Goal: Task Accomplishment & Management: Complete application form

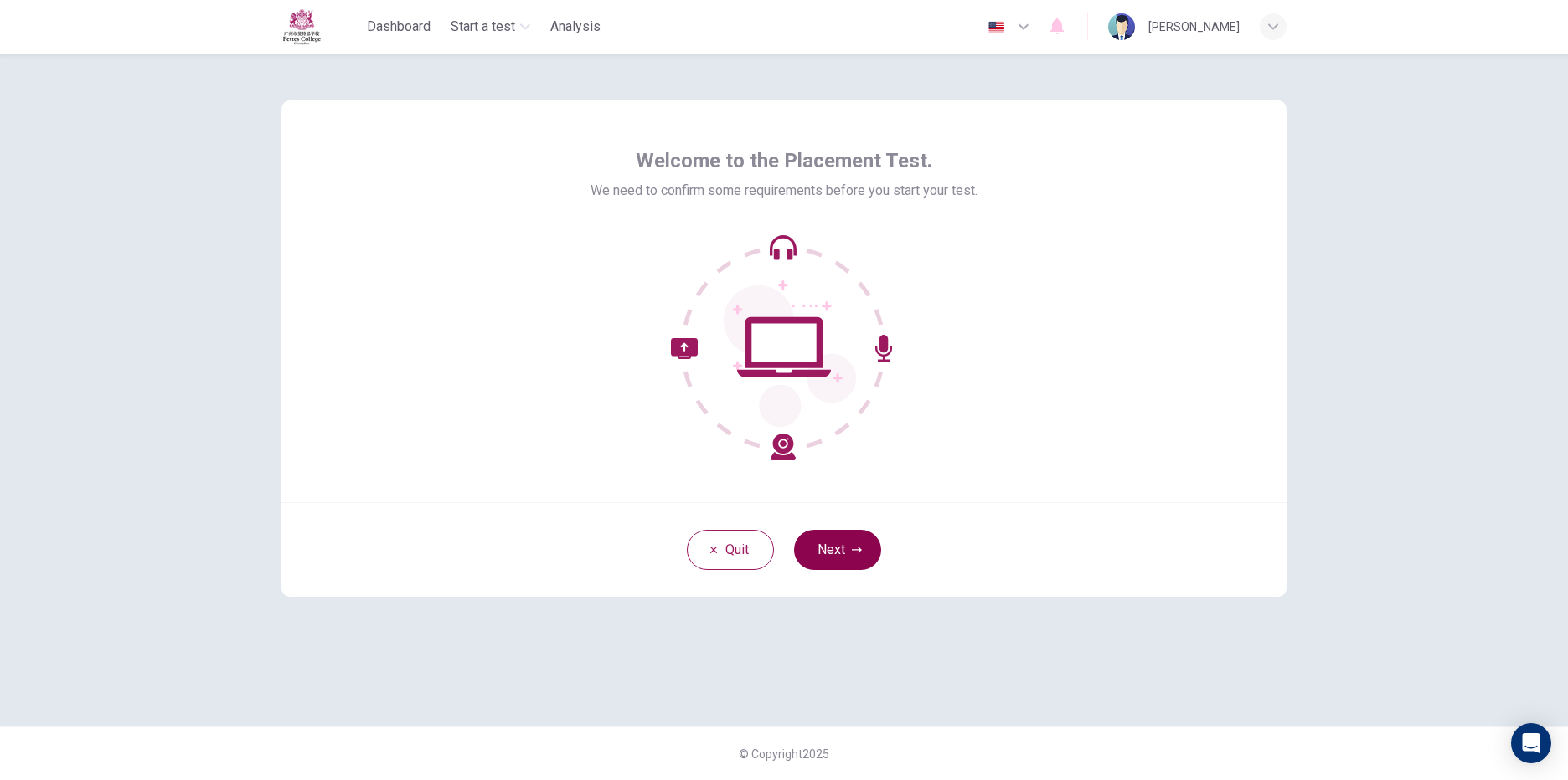
click at [840, 552] on button "Next" at bounding box center [837, 550] width 87 height 40
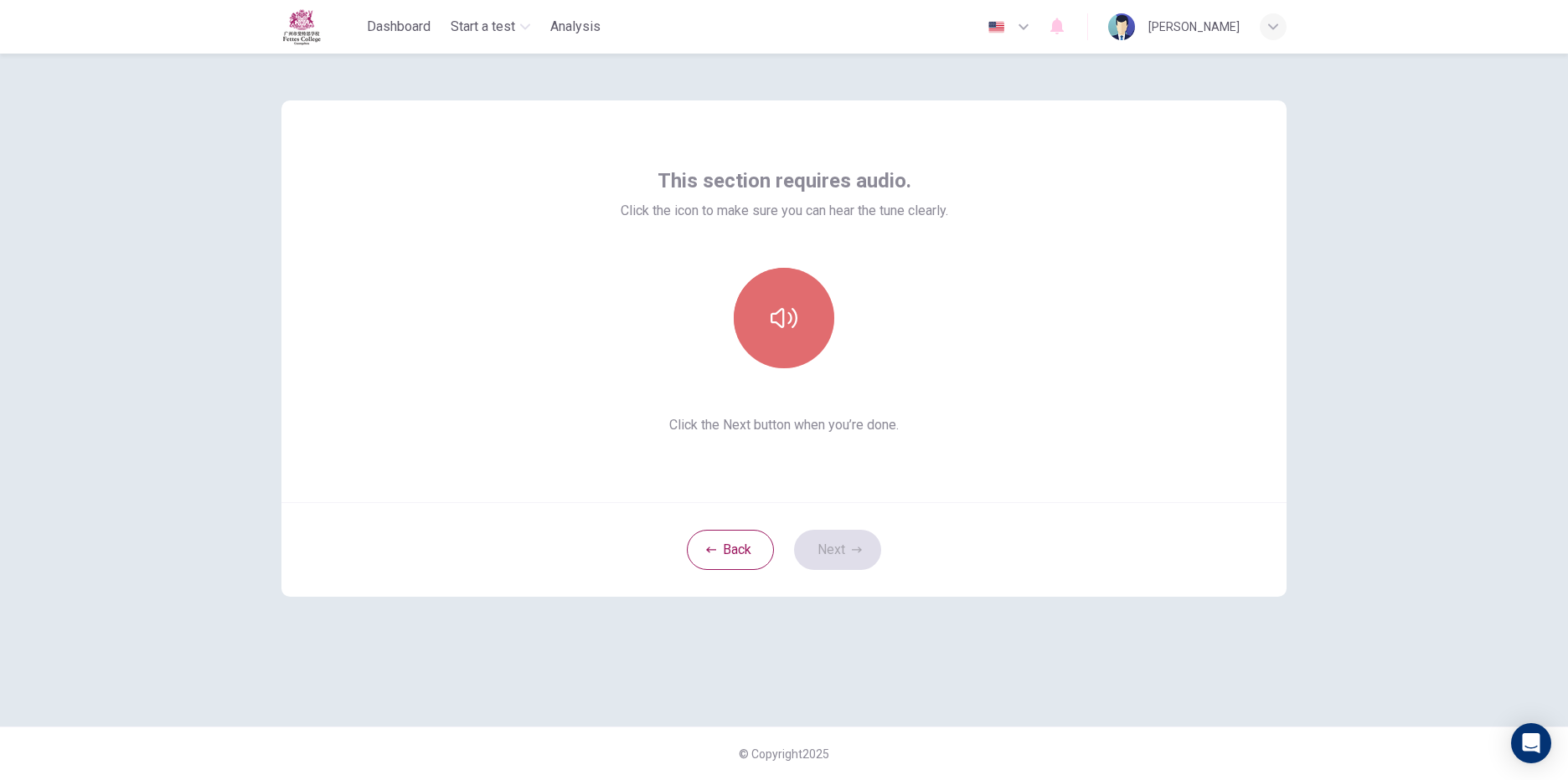
click at [792, 321] on icon "button" at bounding box center [784, 318] width 27 height 27
click at [841, 550] on button "Next" at bounding box center [837, 550] width 87 height 40
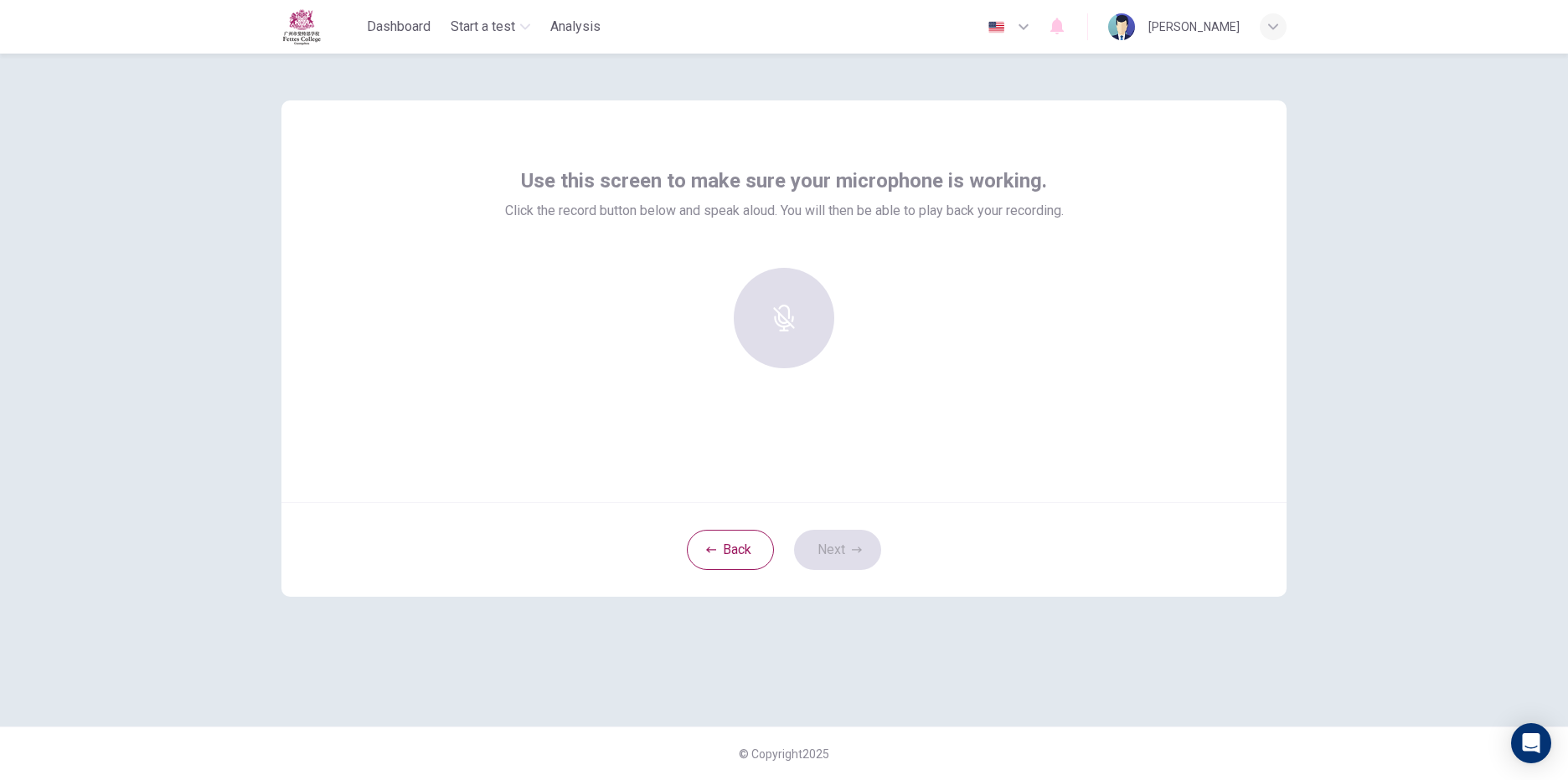
click at [801, 327] on div at bounding box center [784, 318] width 181 height 101
click at [830, 558] on div "Back Next" at bounding box center [784, 550] width 1005 height 95
click at [781, 319] on icon "button" at bounding box center [783, 306] width 19 height 27
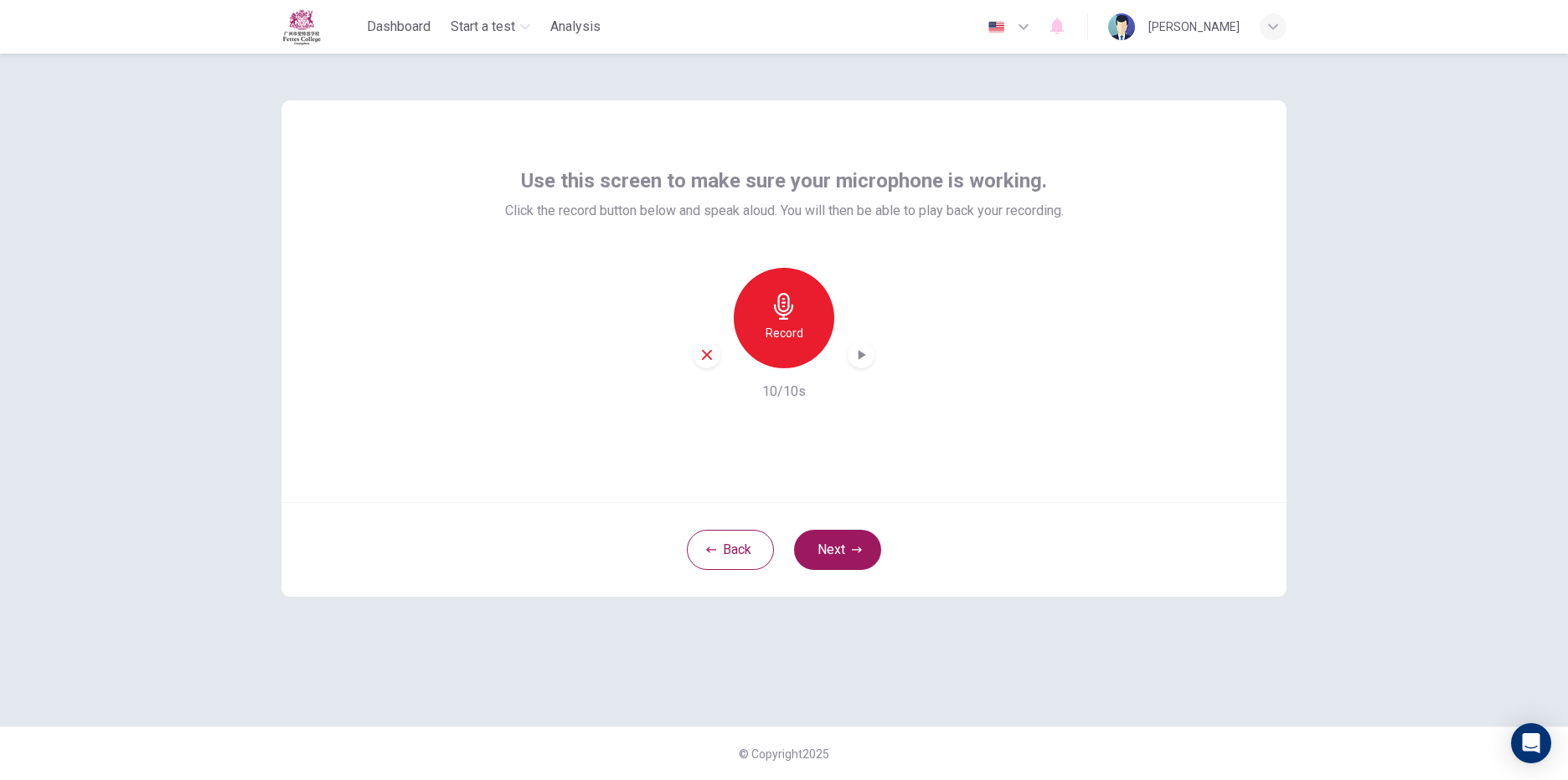
click at [868, 352] on icon "button" at bounding box center [860, 354] width 17 height 17
click at [820, 550] on button "Next" at bounding box center [837, 550] width 87 height 40
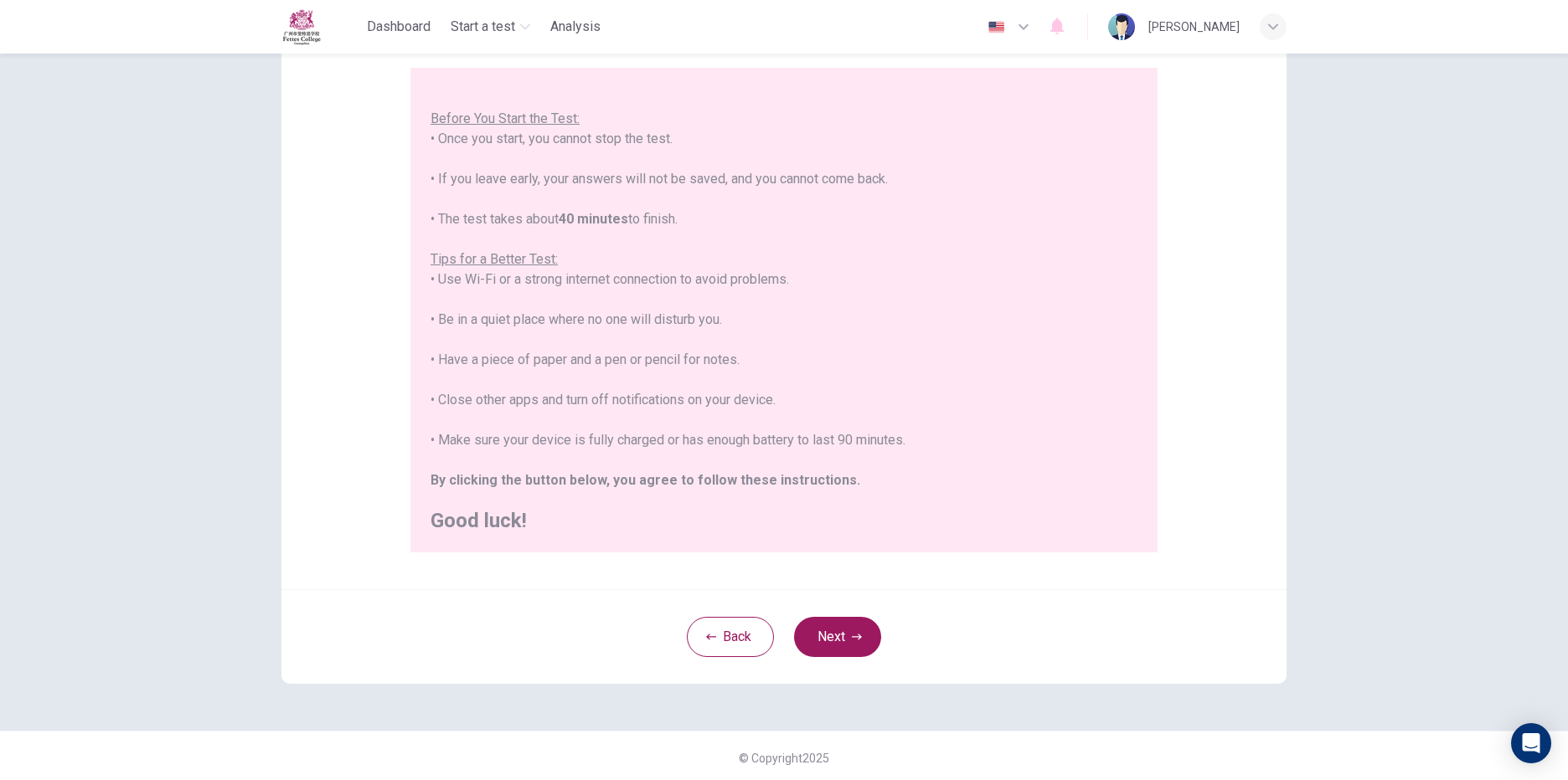
scroll to position [151, 0]
click at [857, 629] on icon "button" at bounding box center [856, 632] width 10 height 10
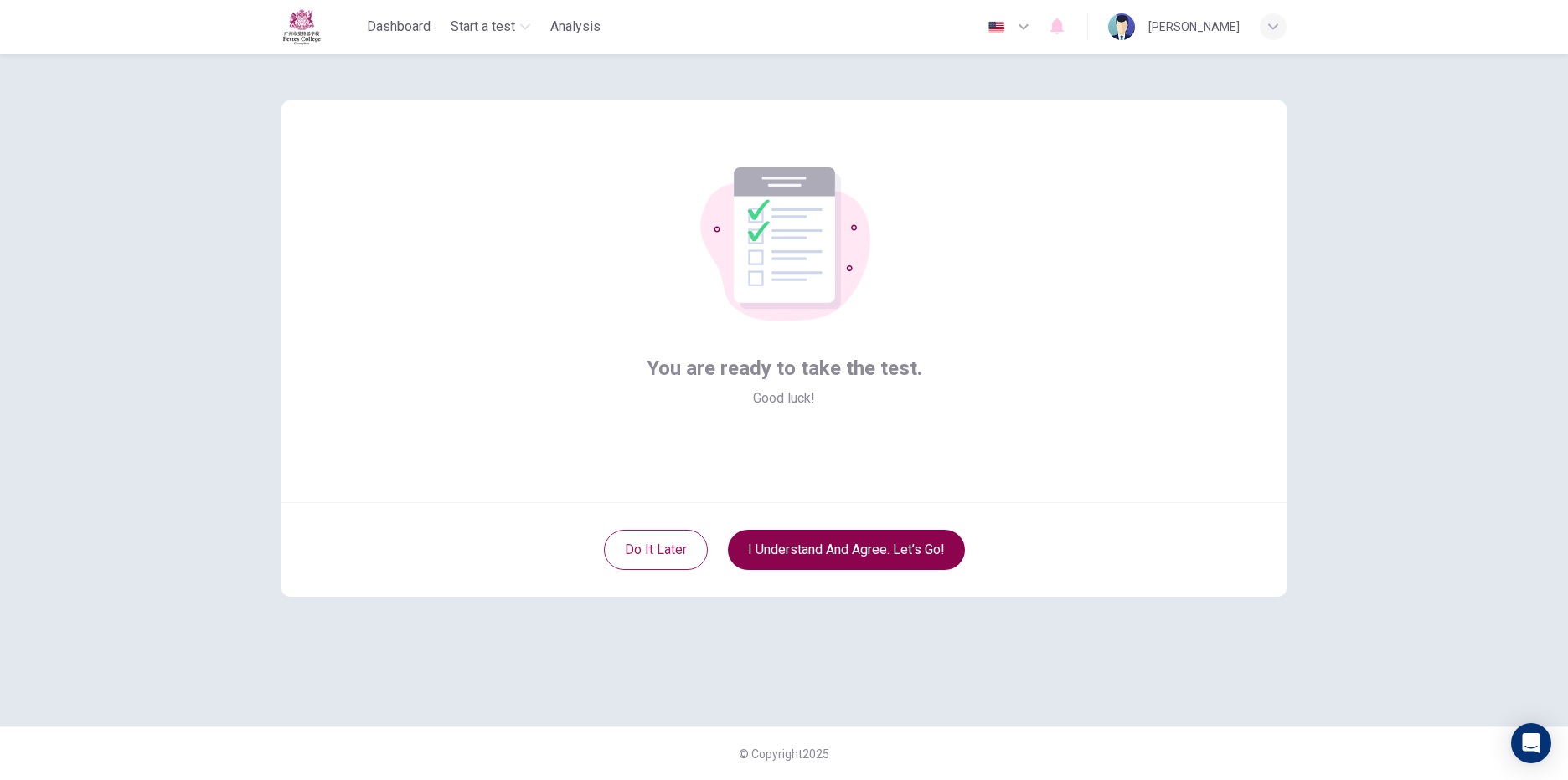
scroll to position [0, 0]
click at [848, 544] on button "I understand and agree. Let’s go!" at bounding box center [846, 550] width 237 height 40
click at [885, 551] on button "I understand and agree. Let’s go!" at bounding box center [846, 550] width 237 height 40
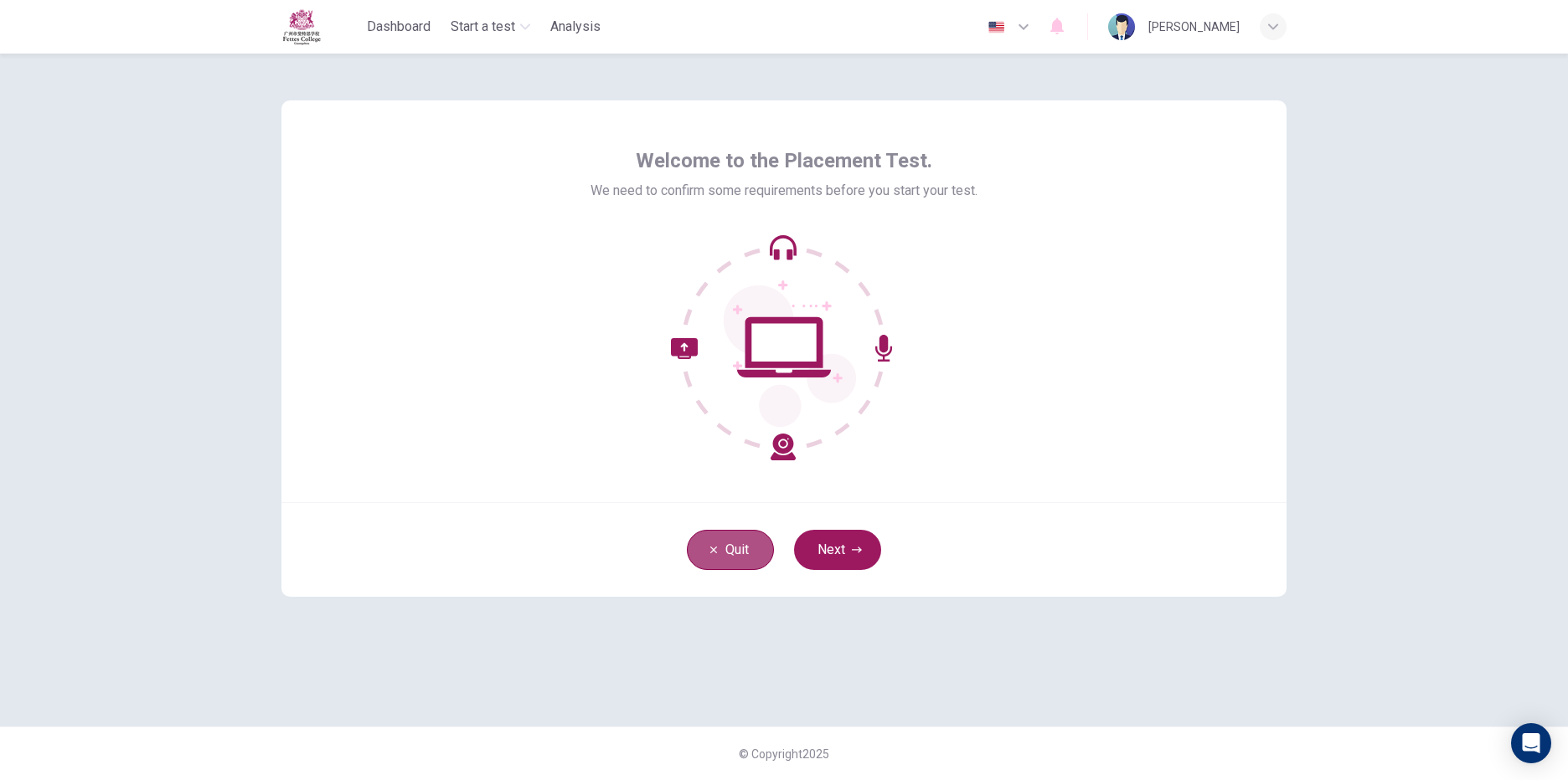
click at [711, 556] on button "Quit" at bounding box center [730, 550] width 87 height 40
click at [830, 545] on button "Next" at bounding box center [837, 550] width 87 height 40
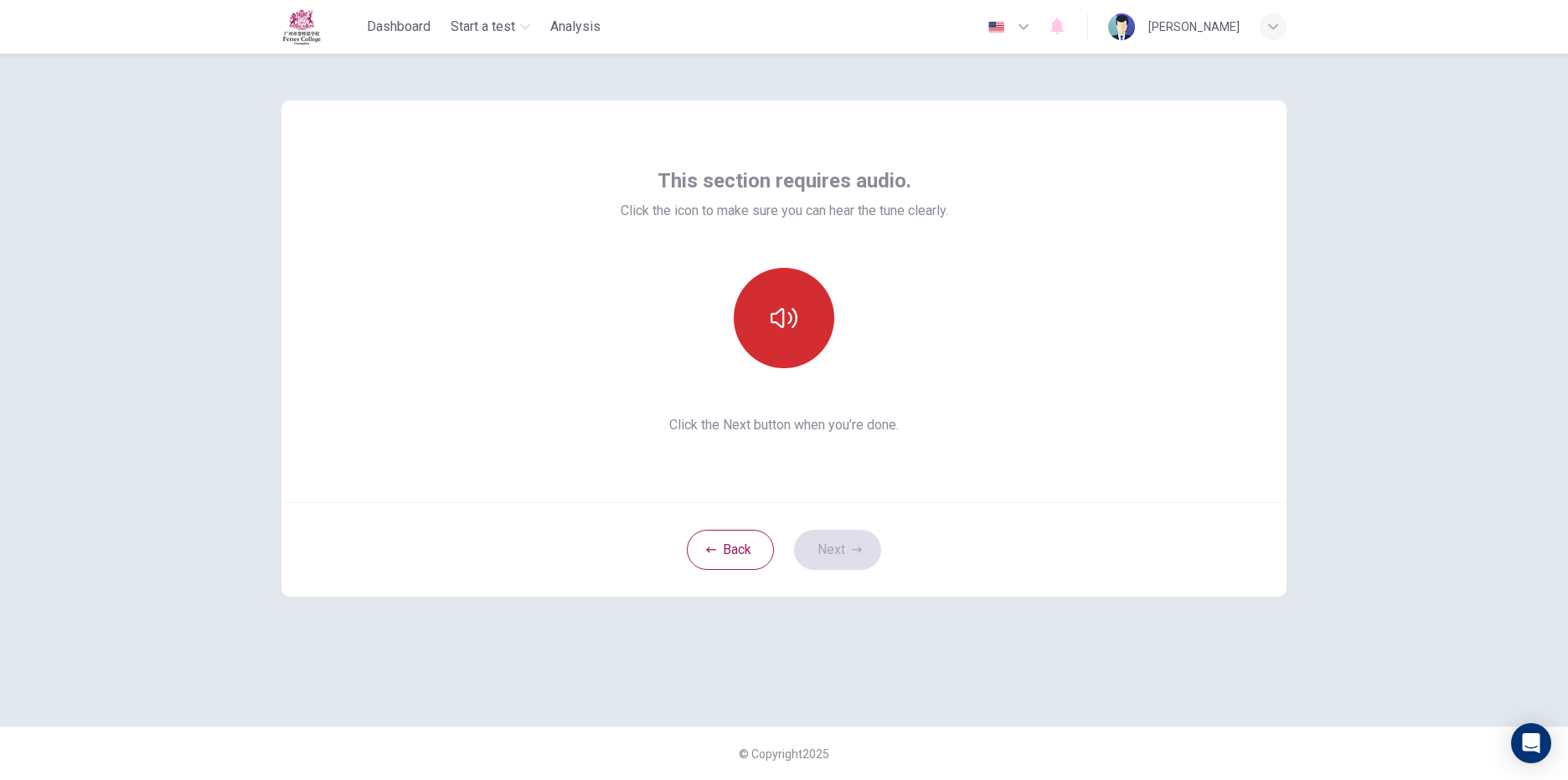
click at [776, 318] on icon "button" at bounding box center [784, 318] width 27 height 27
click at [837, 547] on button "Next" at bounding box center [837, 550] width 87 height 40
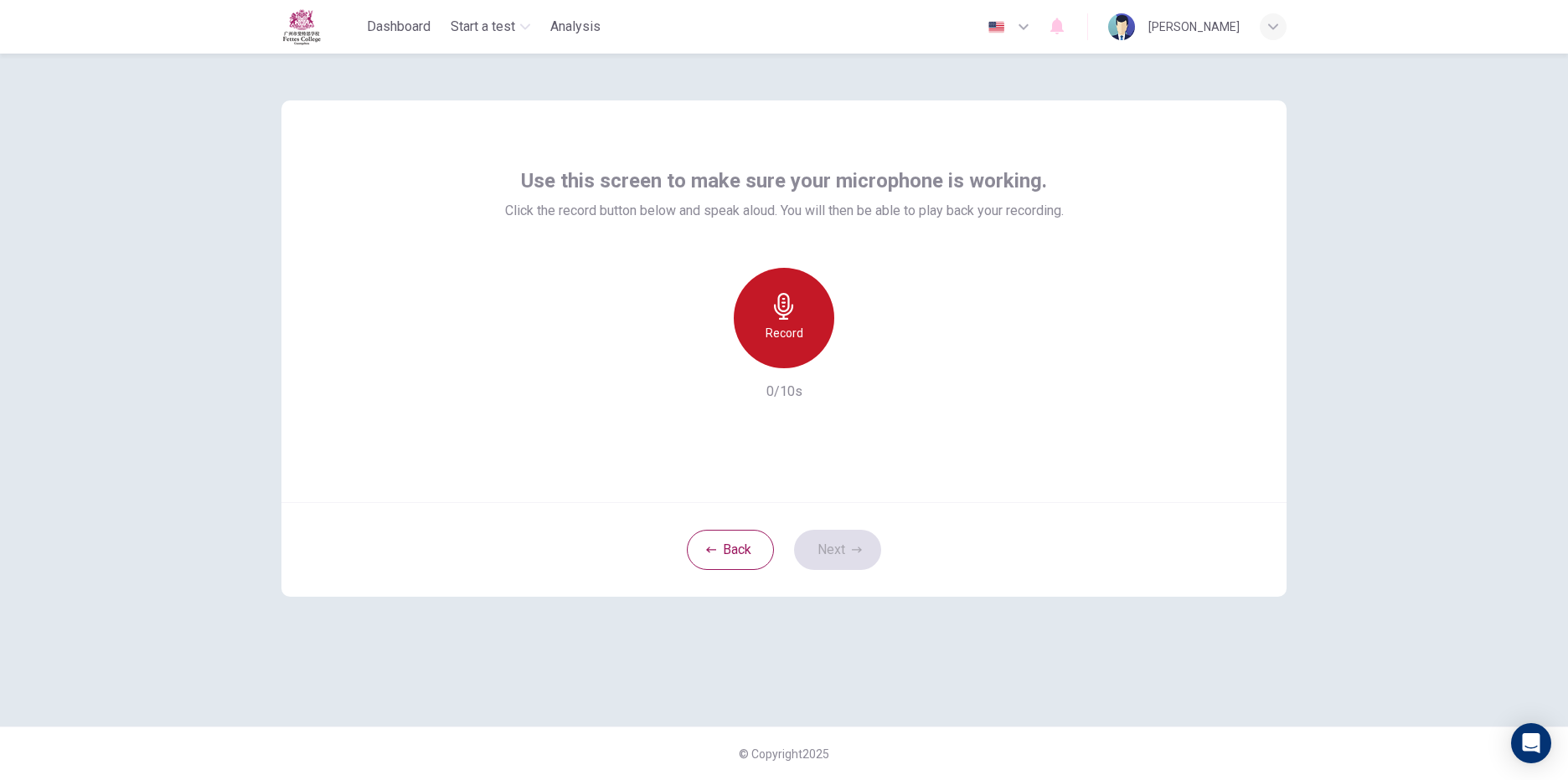
click at [771, 314] on icon "button" at bounding box center [784, 306] width 27 height 27
click at [828, 560] on button "Next" at bounding box center [837, 550] width 87 height 40
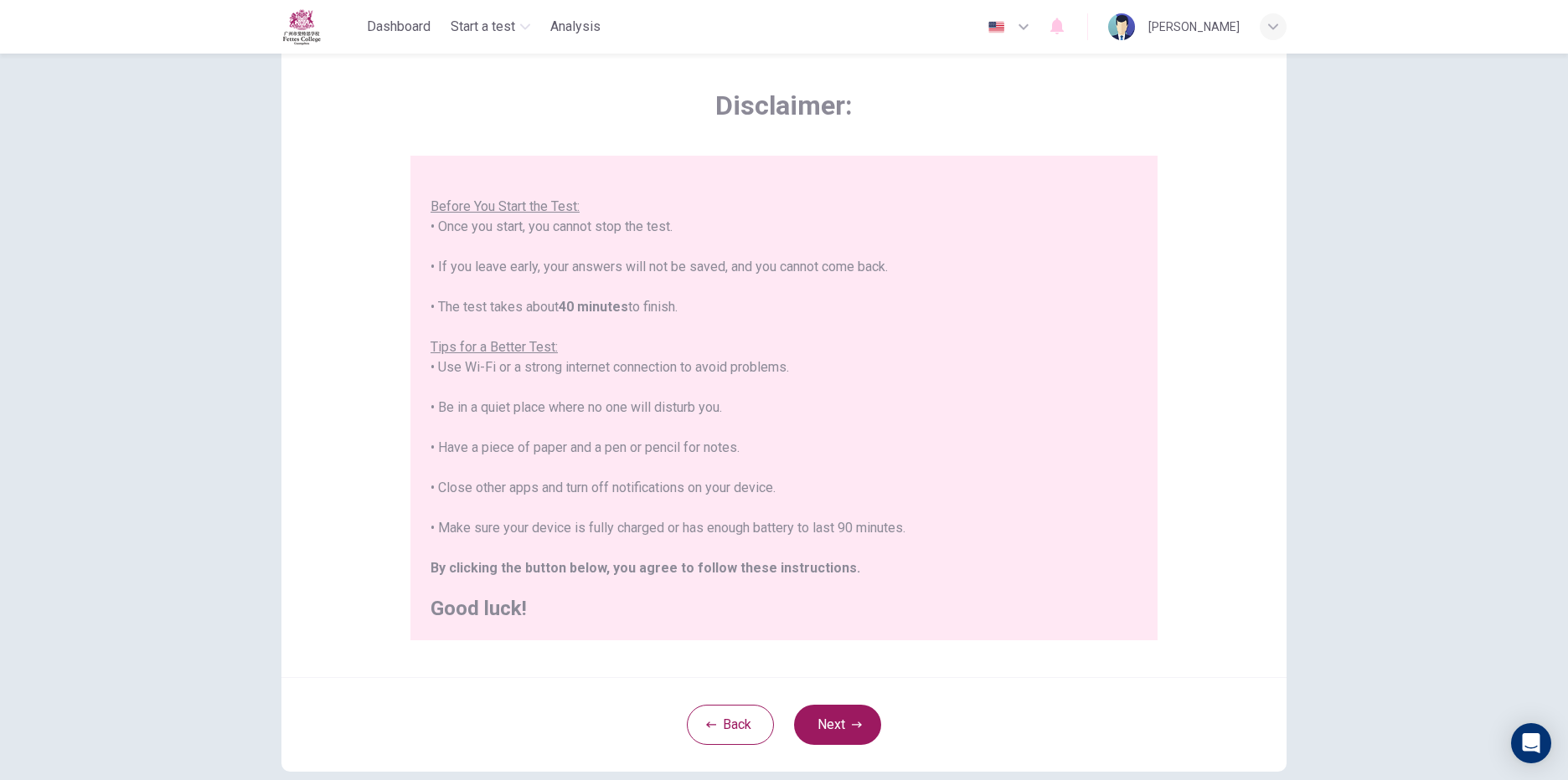
scroll to position [151, 0]
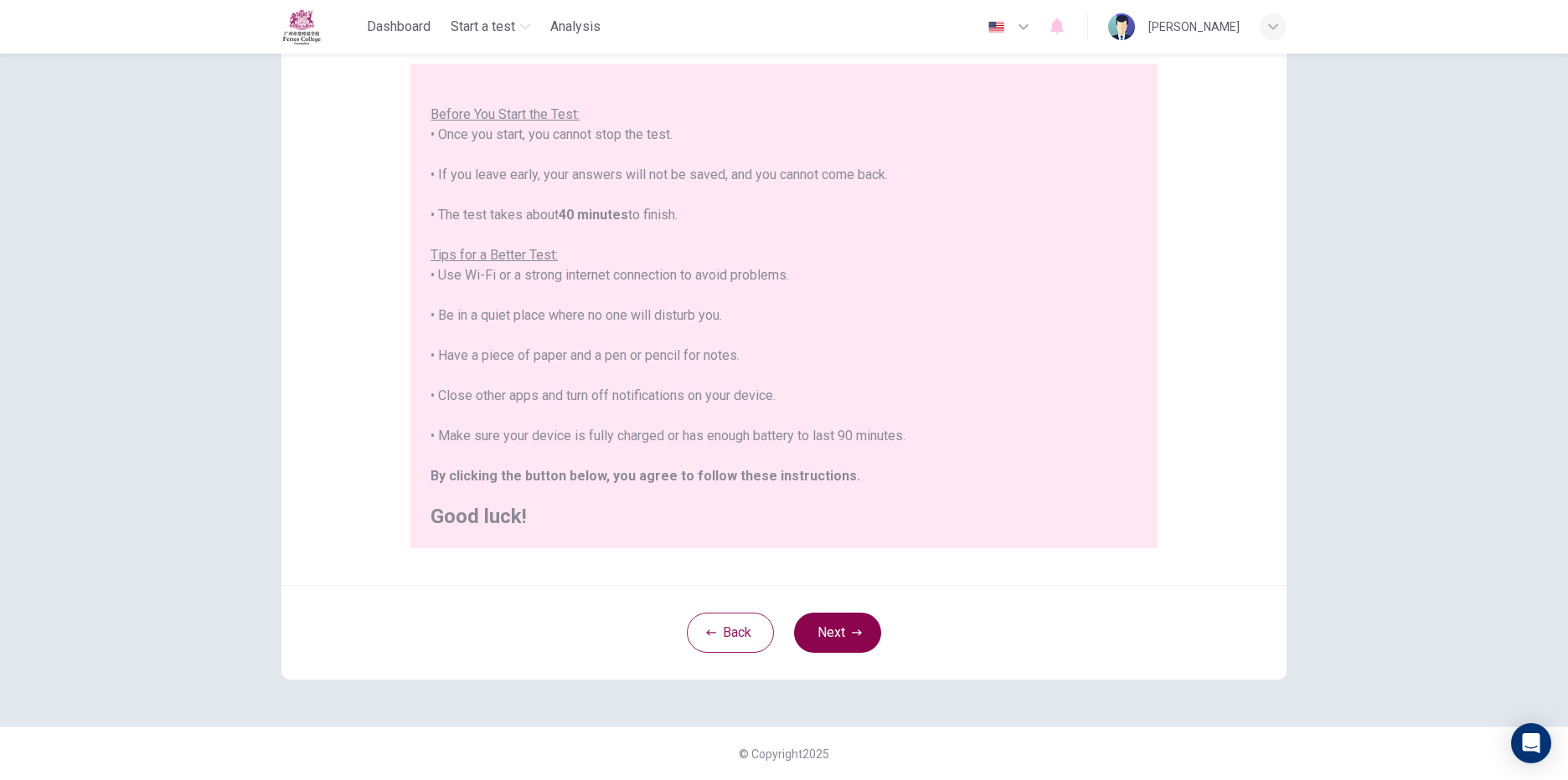
click at [826, 620] on button "Next" at bounding box center [837, 633] width 87 height 40
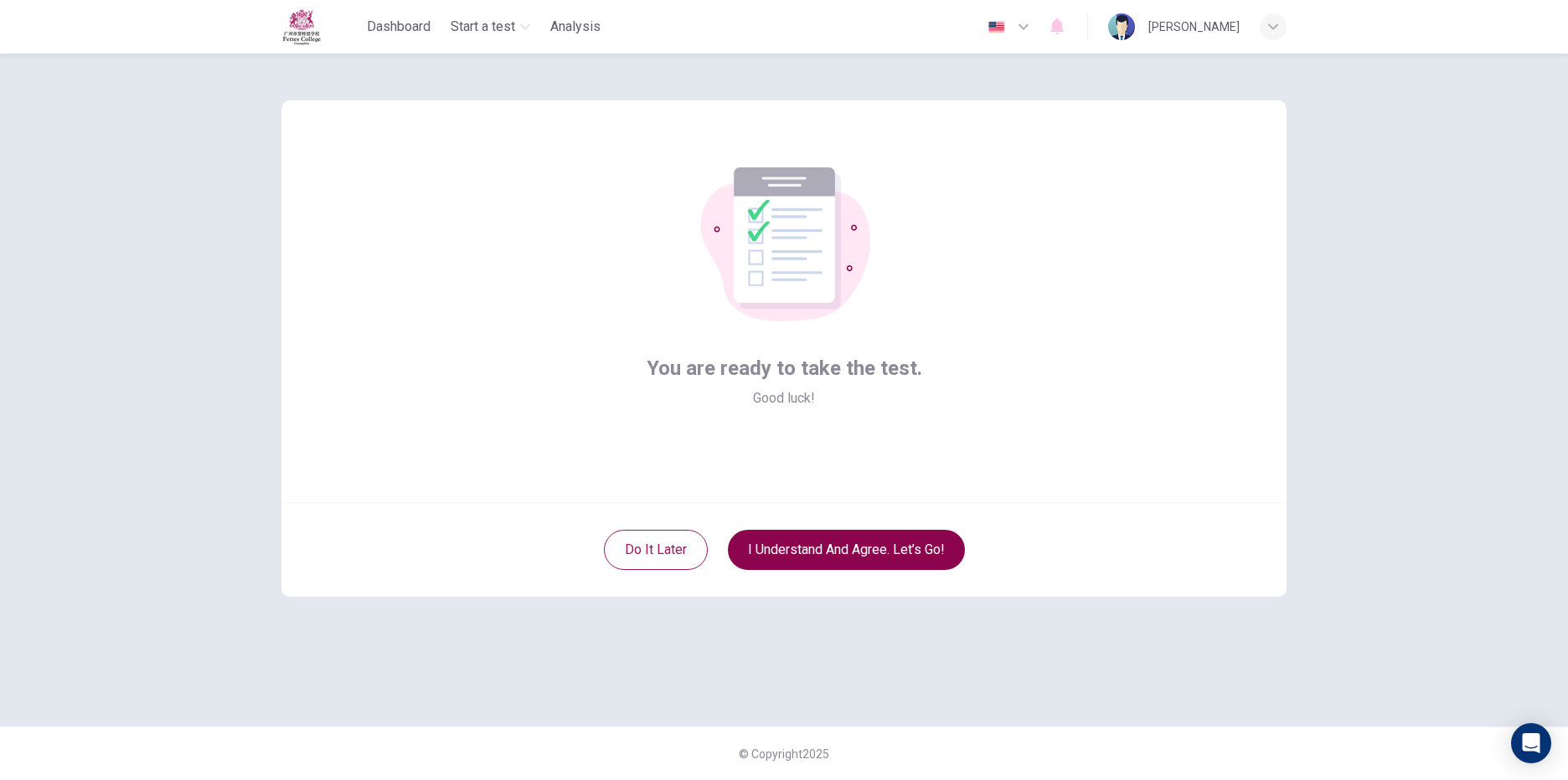
scroll to position [0, 0]
click at [926, 550] on button "I understand and agree. Let’s go!" at bounding box center [846, 550] width 237 height 40
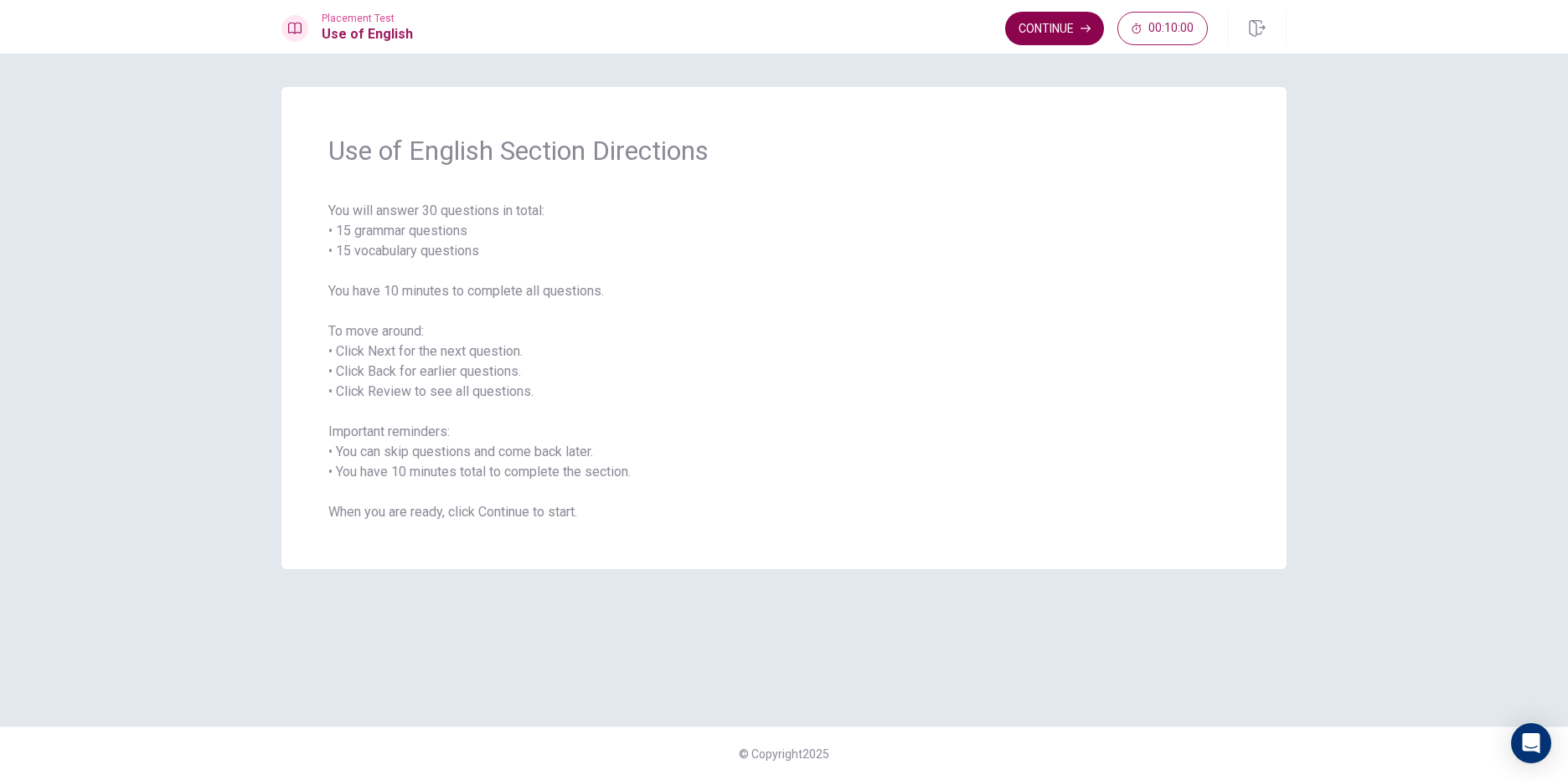
click at [1051, 23] on button "Continue" at bounding box center [1054, 28] width 99 height 33
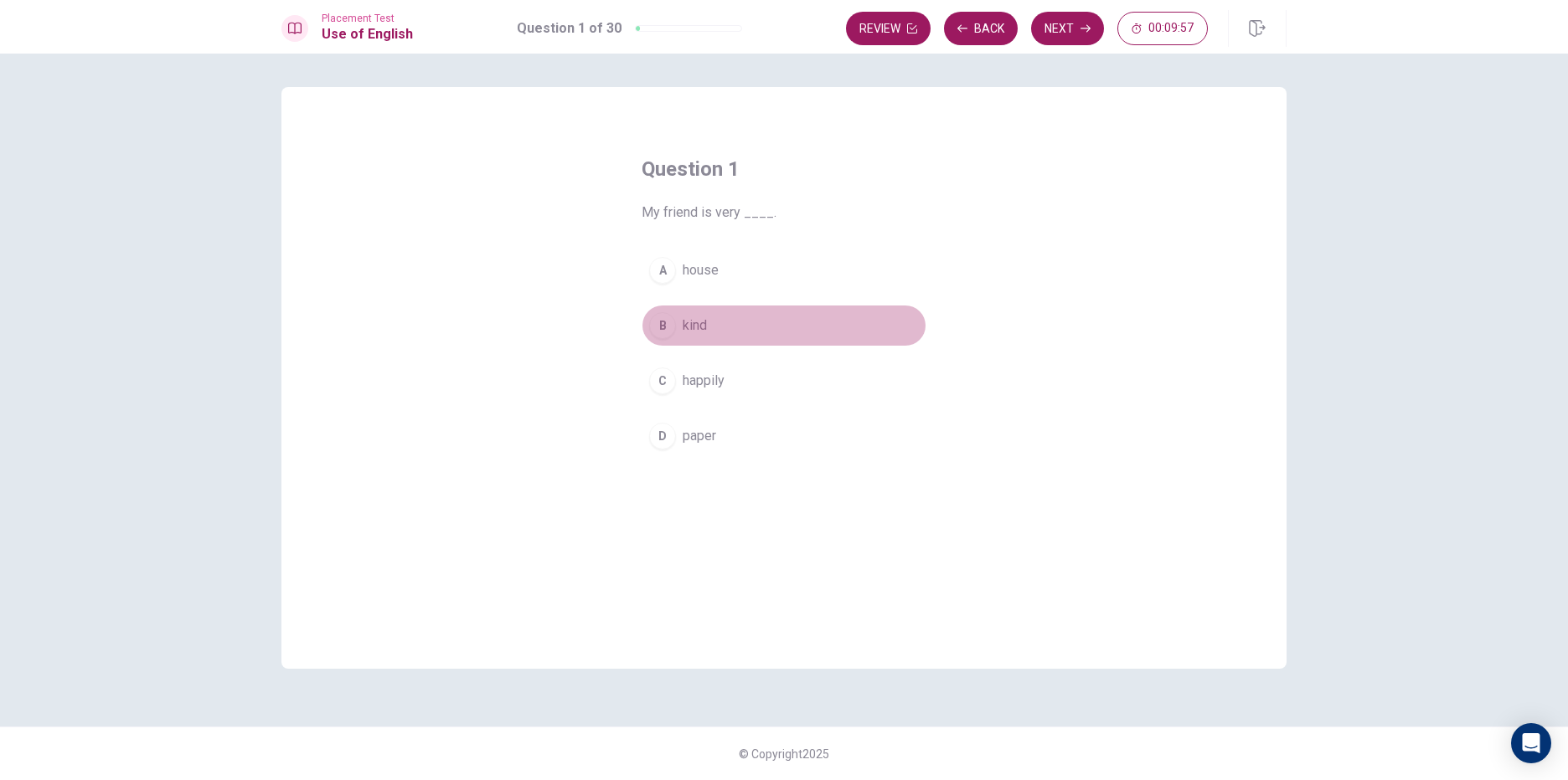
click at [711, 325] on button "B kind" at bounding box center [784, 326] width 285 height 42
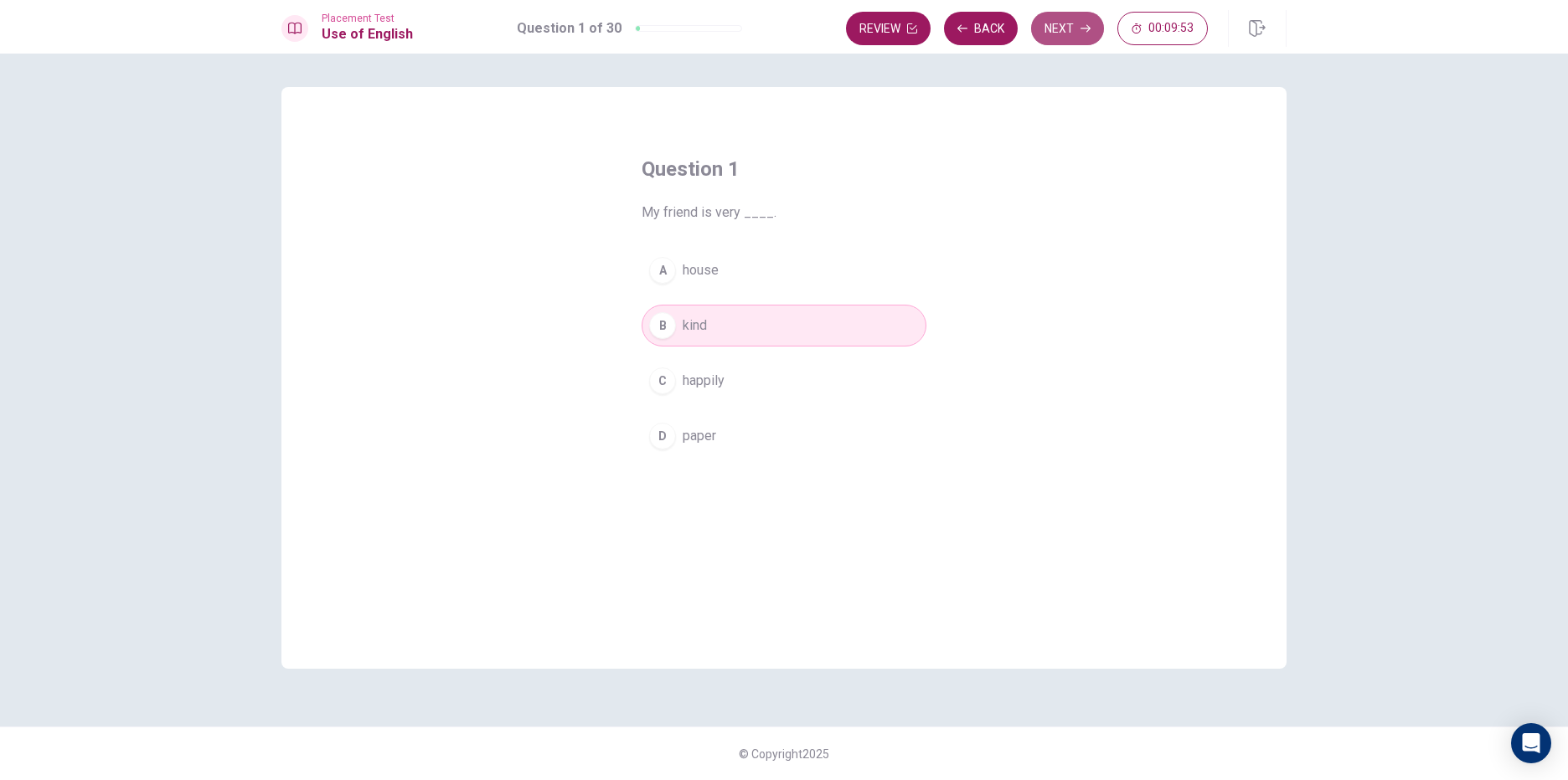
click at [1053, 27] on button "Next" at bounding box center [1067, 28] width 73 height 33
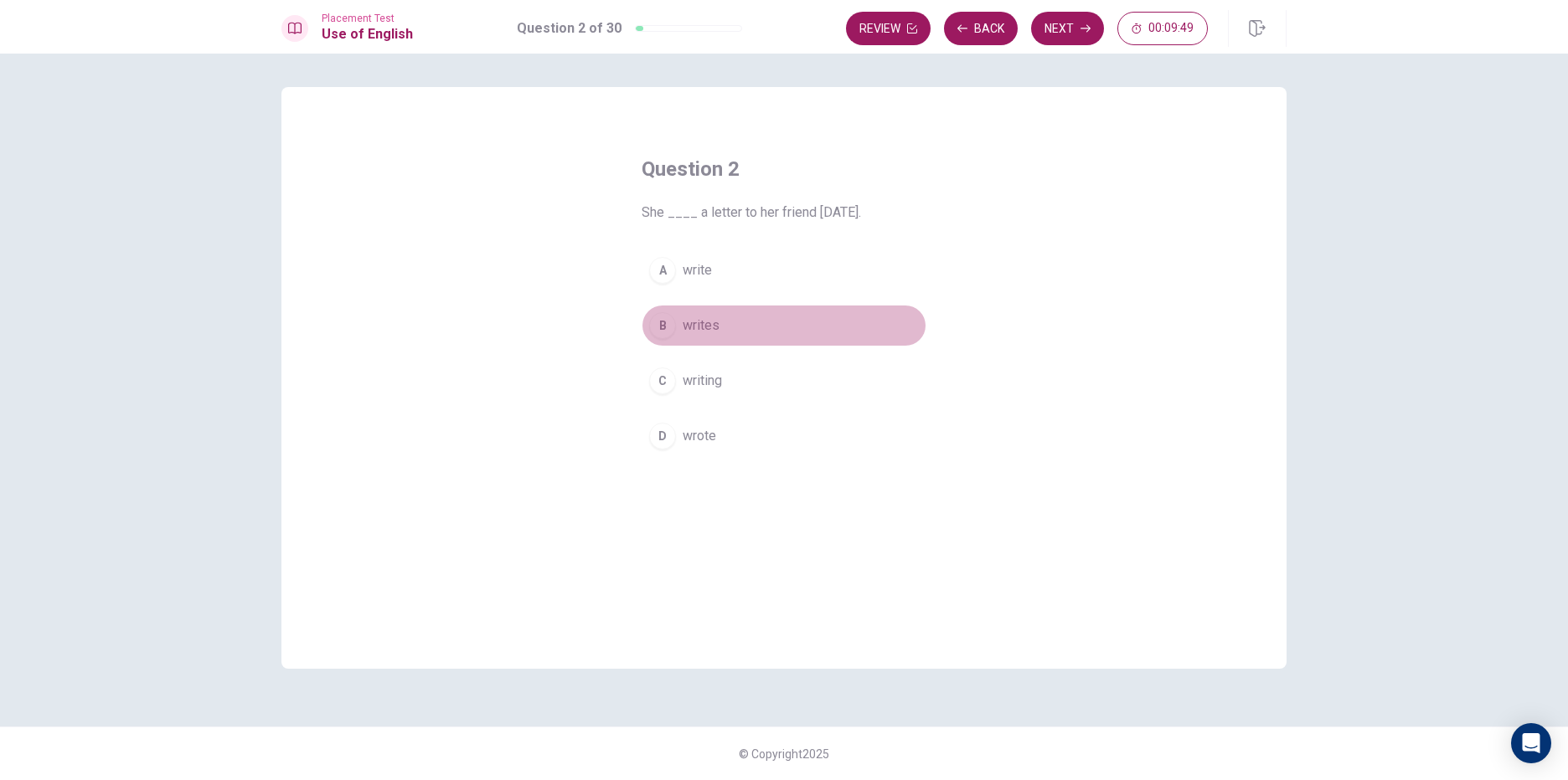
click at [731, 325] on button "B writes" at bounding box center [784, 326] width 285 height 42
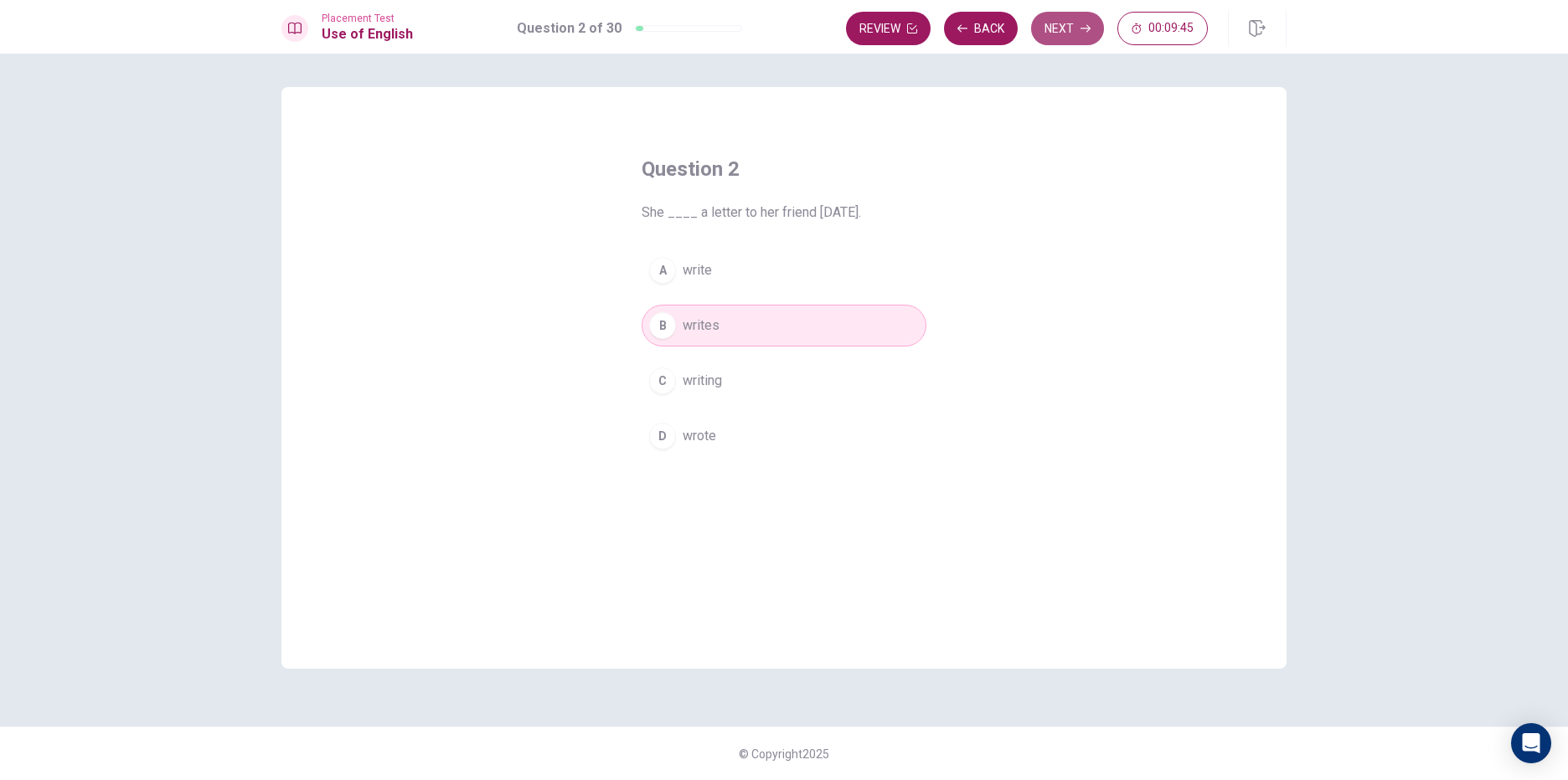
click at [1066, 21] on button "Next" at bounding box center [1067, 28] width 73 height 33
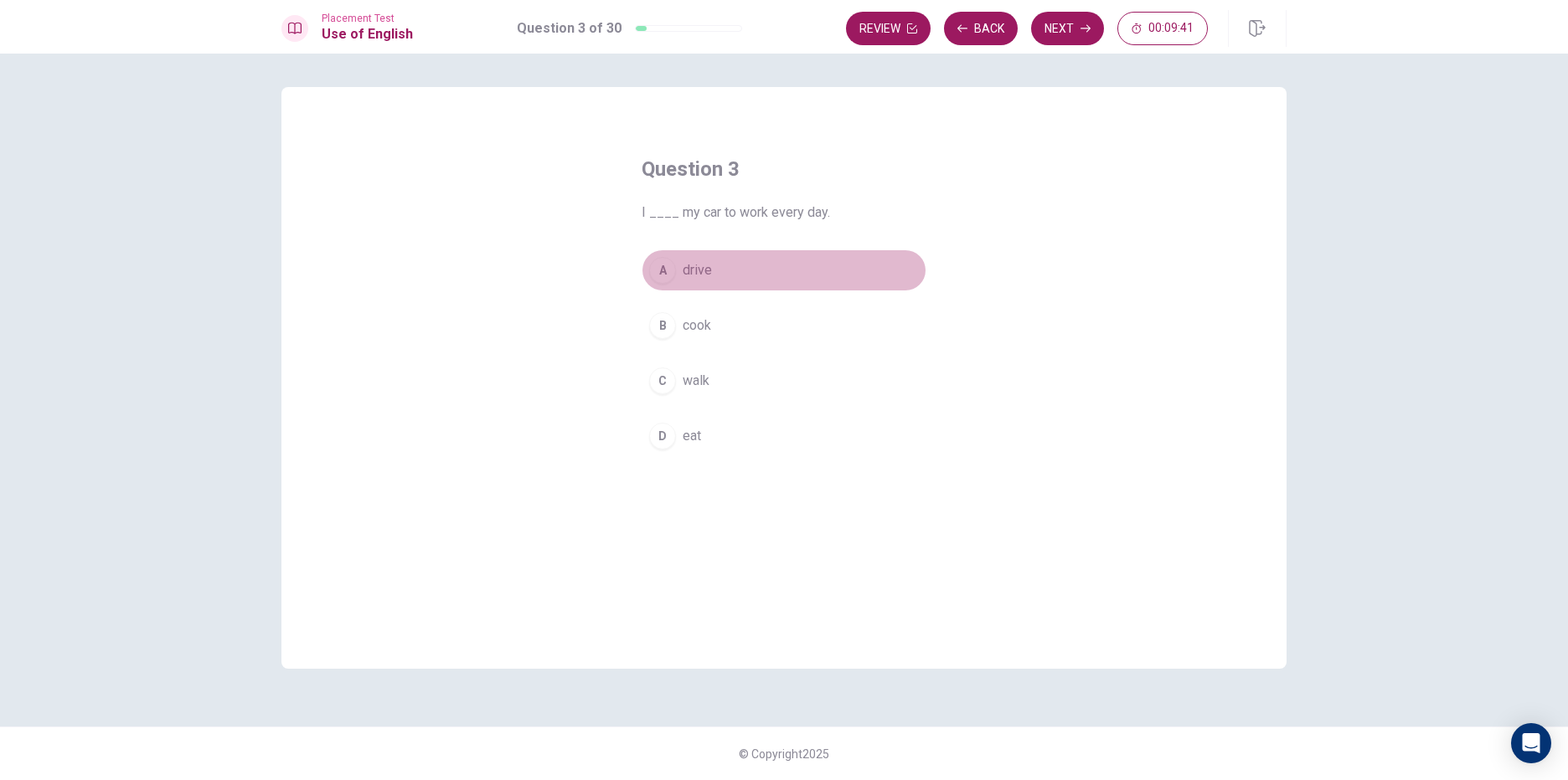
click at [780, 278] on button "A drive" at bounding box center [784, 271] width 285 height 42
click at [1073, 25] on button "Next" at bounding box center [1067, 28] width 73 height 33
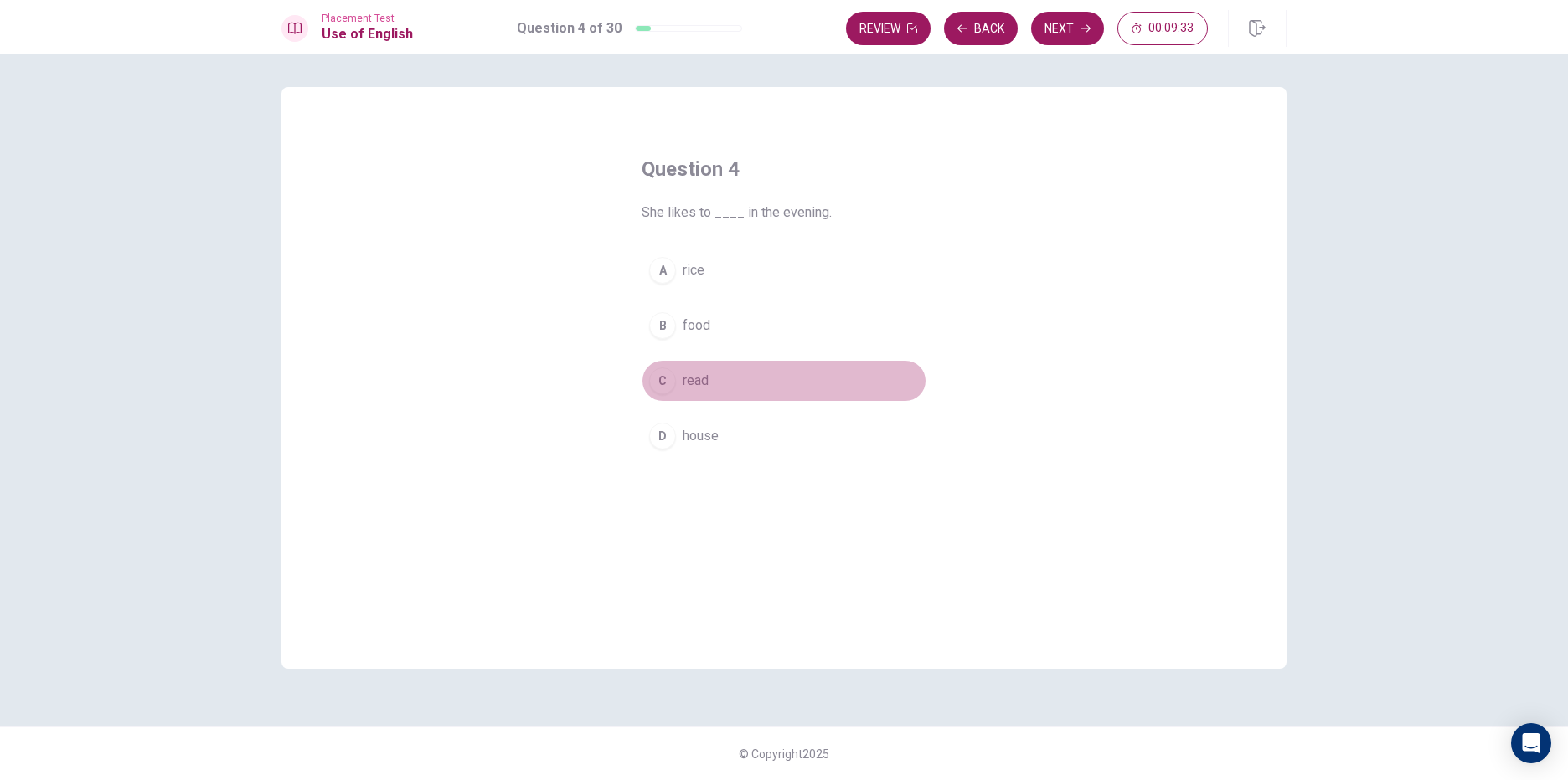
drag, startPoint x: 741, startPoint y: 375, endPoint x: 751, endPoint y: 373, distance: 10.2
click at [744, 376] on button "C read" at bounding box center [784, 381] width 285 height 42
click at [1066, 26] on button "Next" at bounding box center [1067, 28] width 73 height 33
click at [760, 262] on button "A won" at bounding box center [784, 271] width 285 height 42
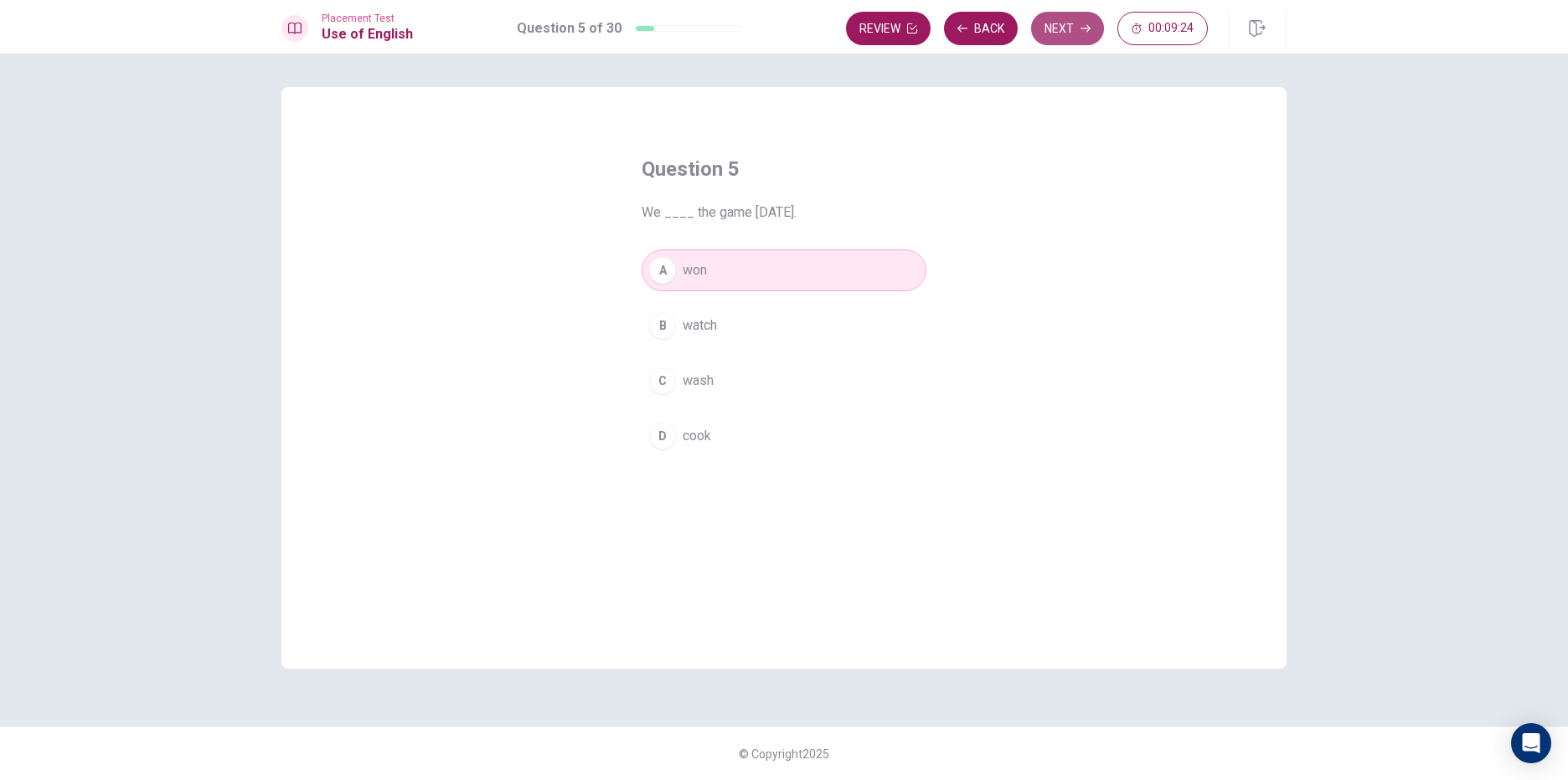
click at [1072, 23] on button "Next" at bounding box center [1067, 28] width 73 height 33
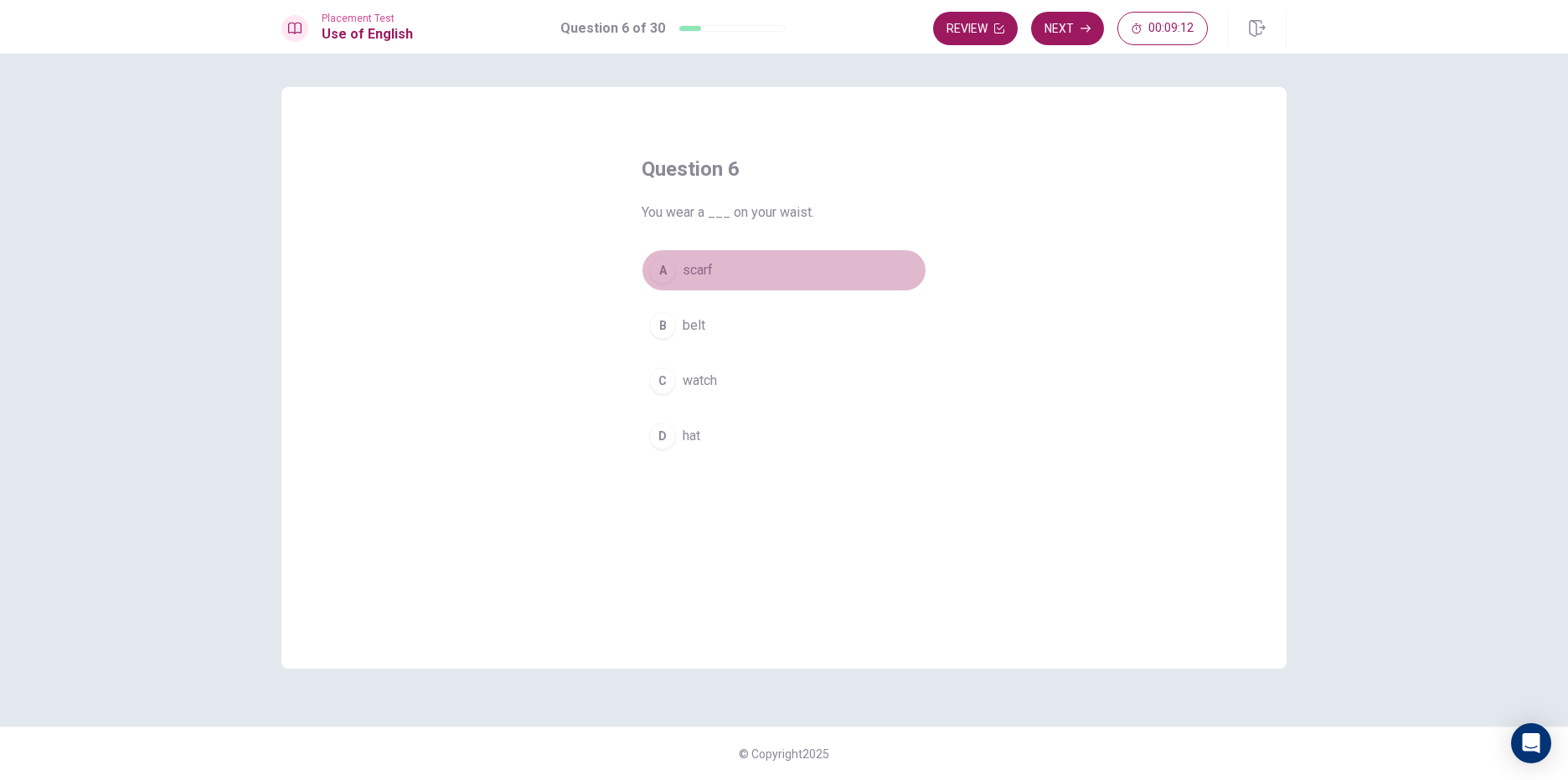
click at [746, 274] on button "A scarf" at bounding box center [784, 271] width 285 height 42
click at [1073, 25] on button "Next" at bounding box center [1067, 28] width 73 height 33
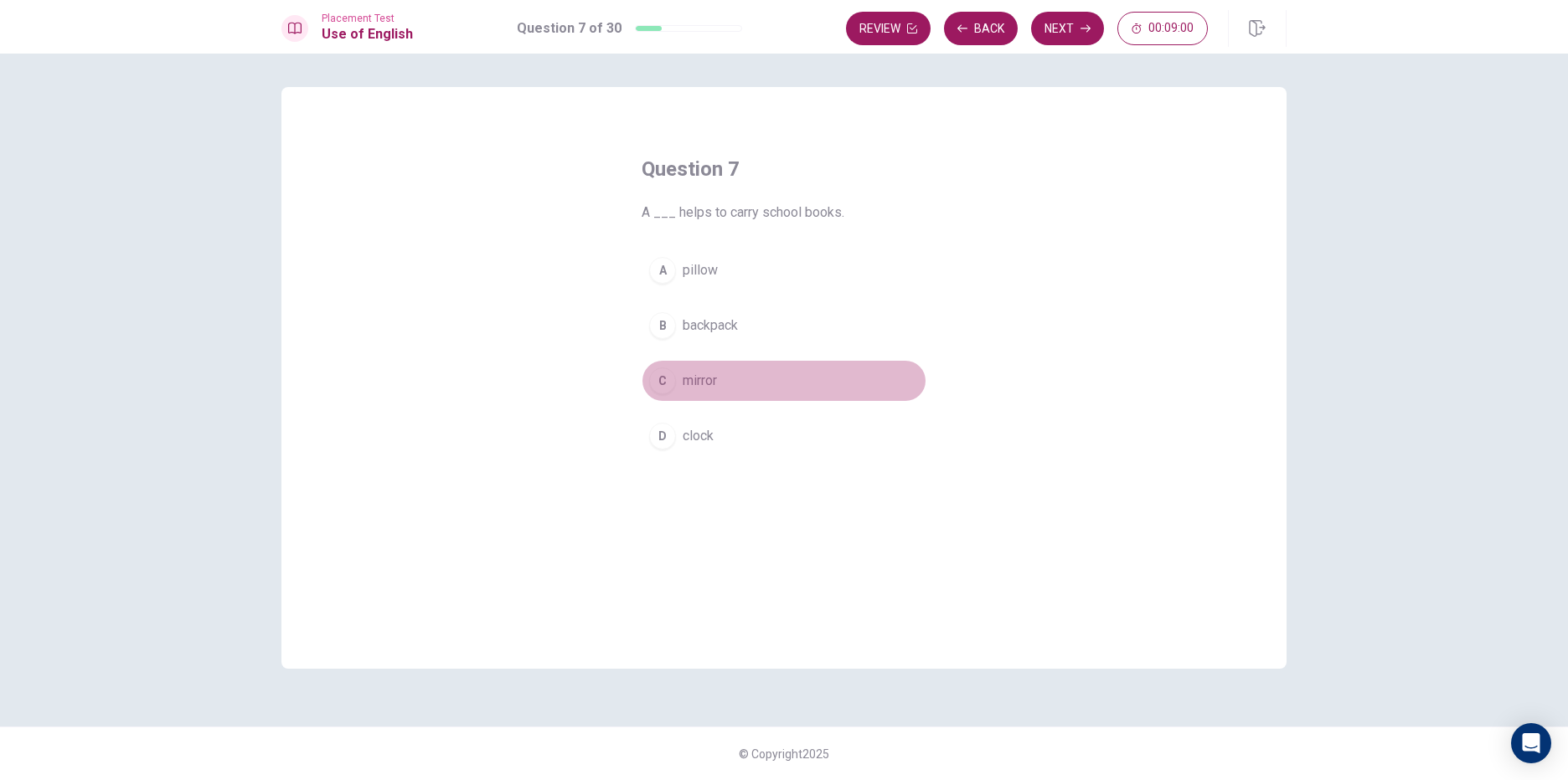
click at [779, 373] on button "C mirror" at bounding box center [784, 381] width 285 height 42
click at [1039, 25] on button "Next" at bounding box center [1067, 28] width 73 height 33
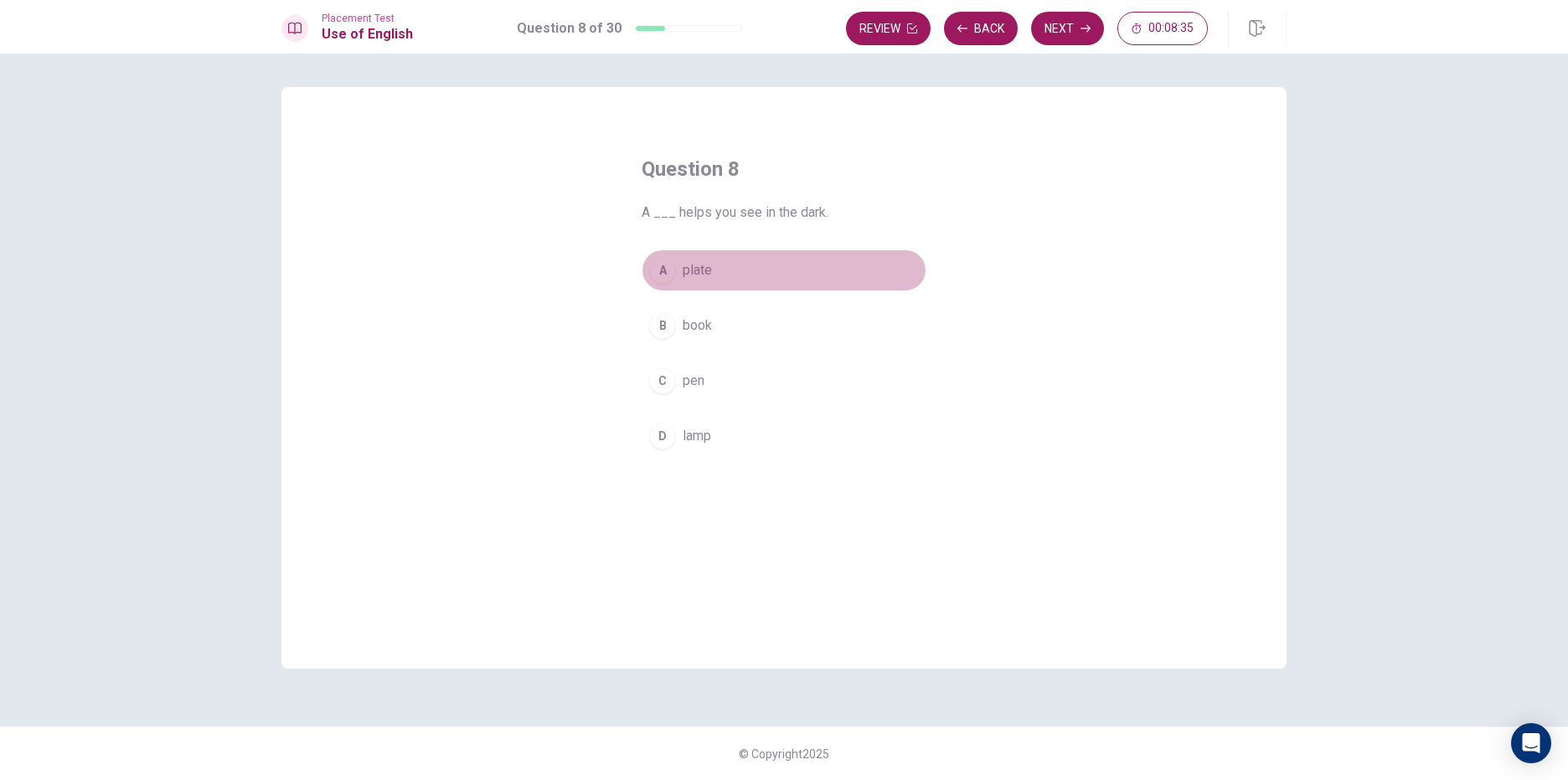
click at [820, 271] on button "A plate" at bounding box center [784, 271] width 285 height 42
click at [1053, 25] on button "Next" at bounding box center [1067, 28] width 73 height 33
click at [782, 293] on div "A firefighter B baker C student D waiter" at bounding box center [784, 353] width 285 height 208
click at [771, 267] on button "A firefighter" at bounding box center [784, 271] width 285 height 42
click at [1051, 22] on button "Next" at bounding box center [1067, 28] width 73 height 33
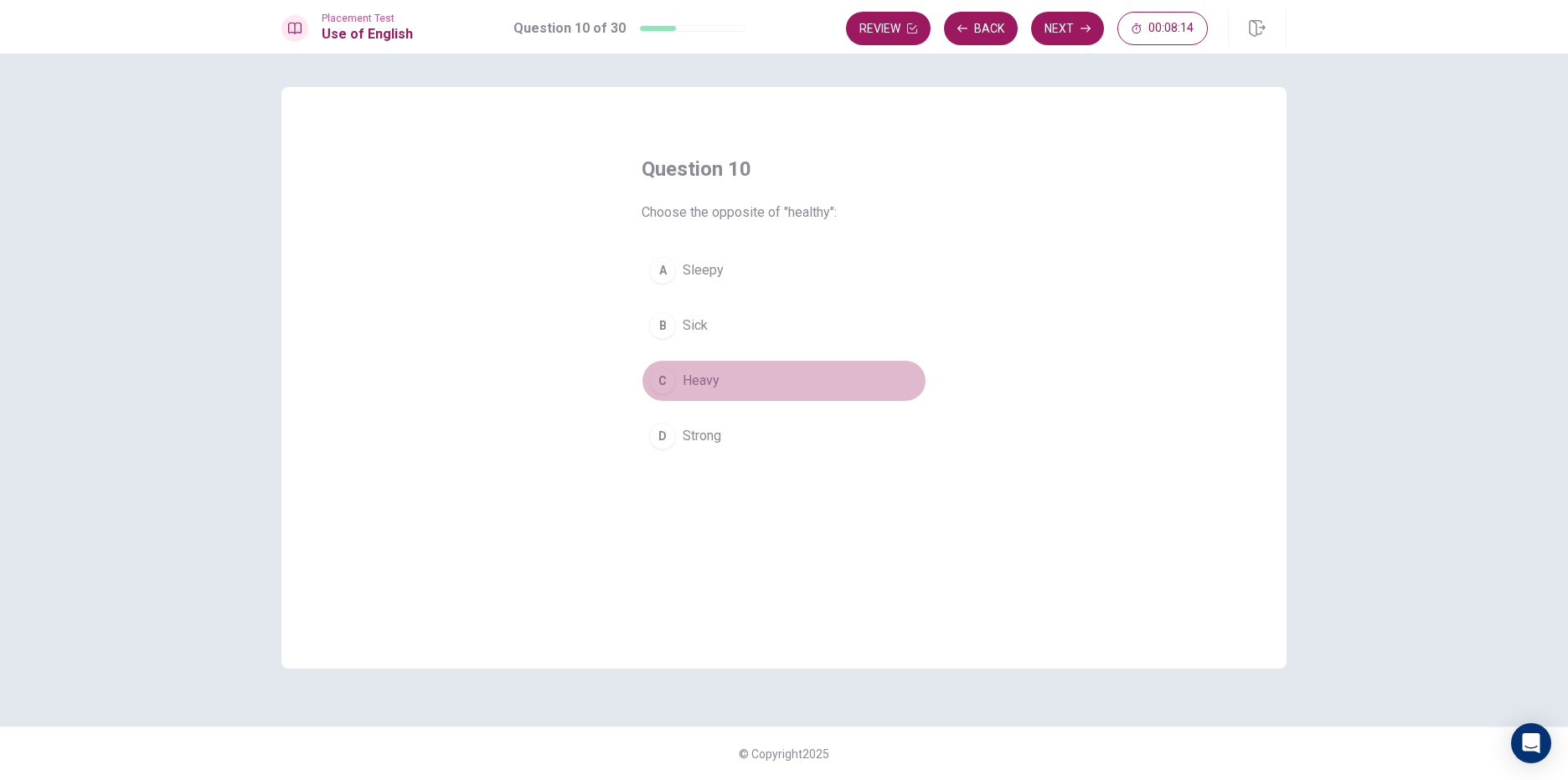
click at [885, 386] on button "C Heavy" at bounding box center [784, 381] width 285 height 42
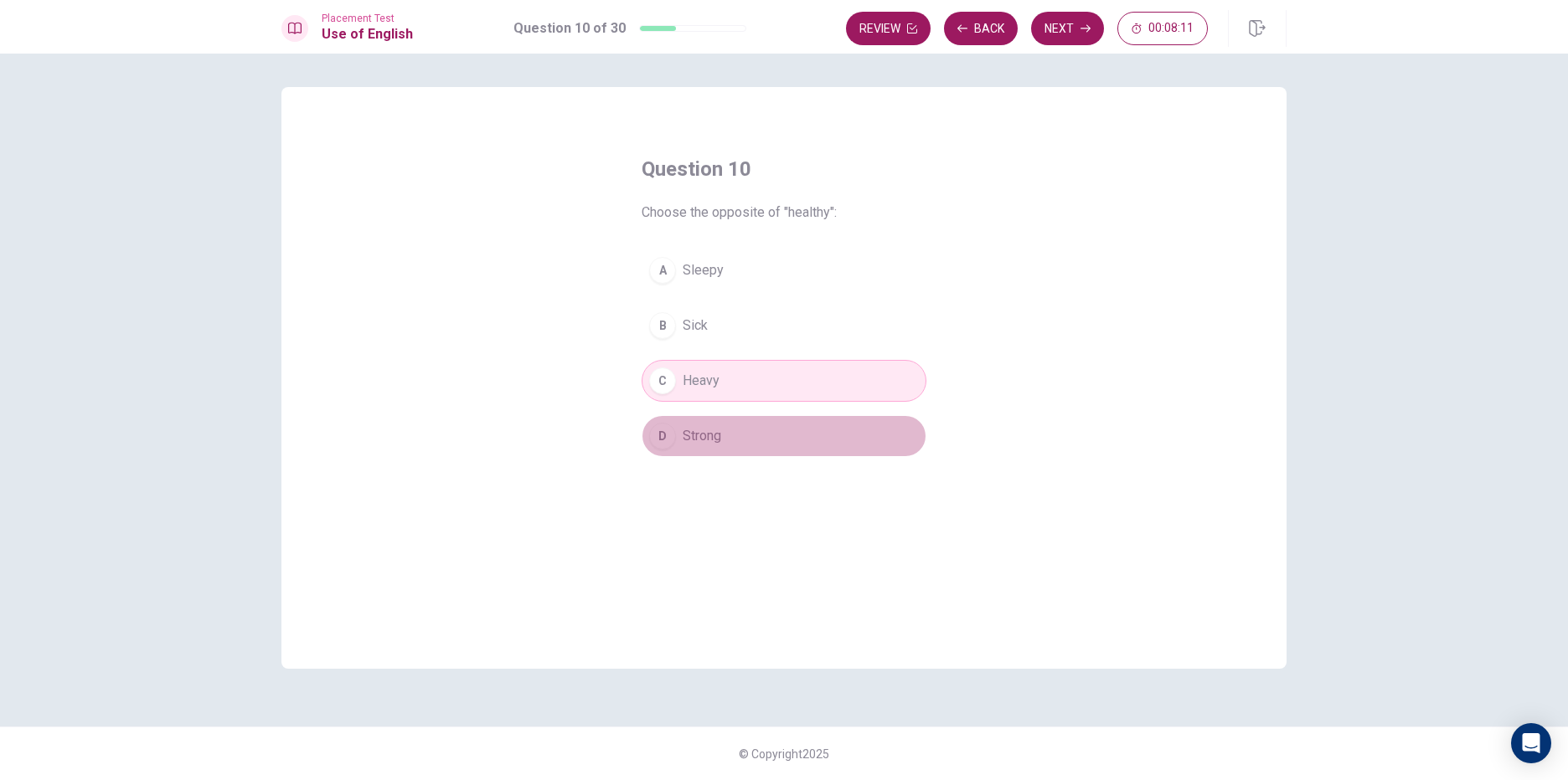
click at [871, 419] on button "D Strong" at bounding box center [784, 436] width 285 height 42
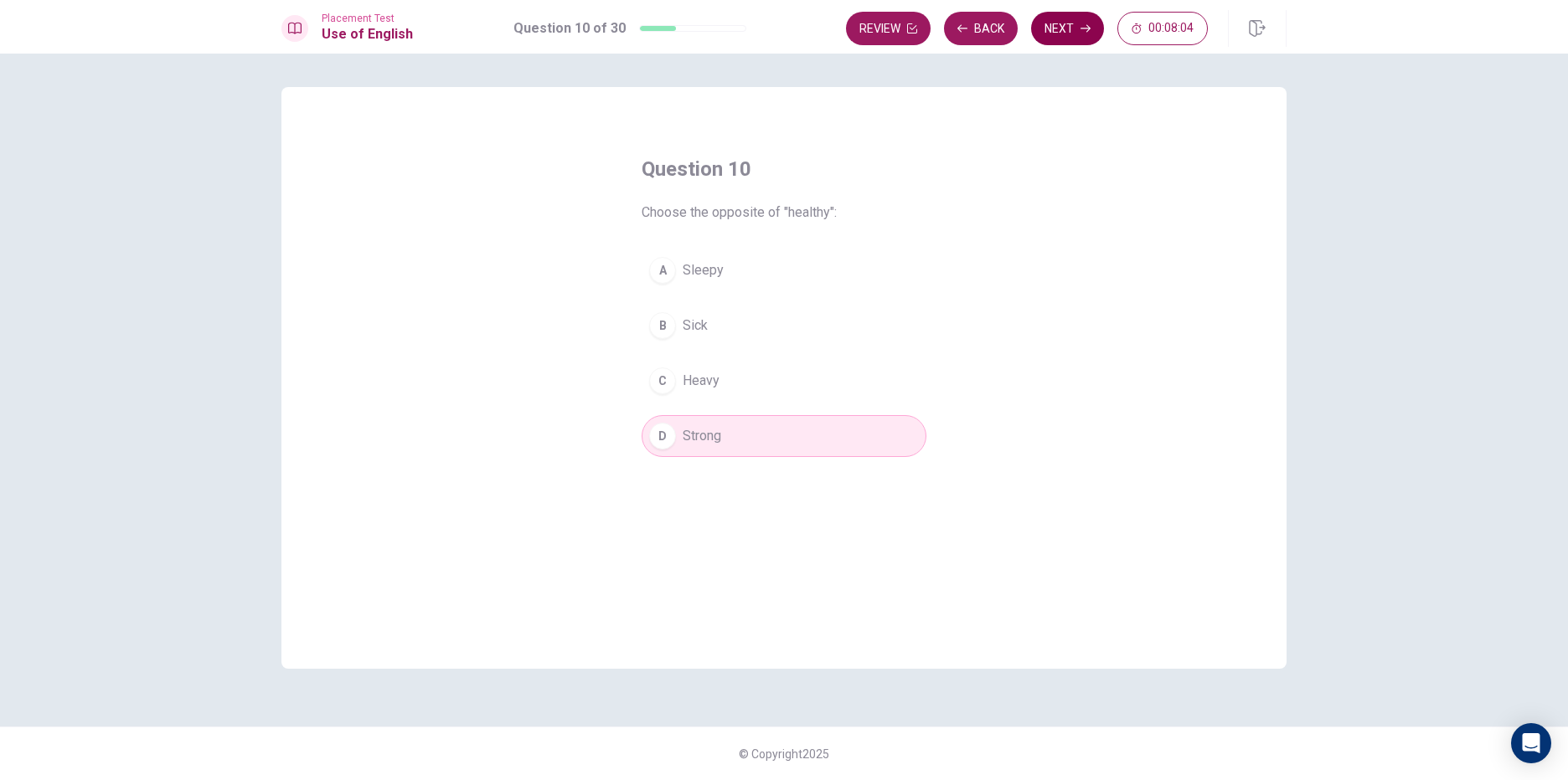
click at [1053, 36] on button "Next" at bounding box center [1067, 28] width 73 height 33
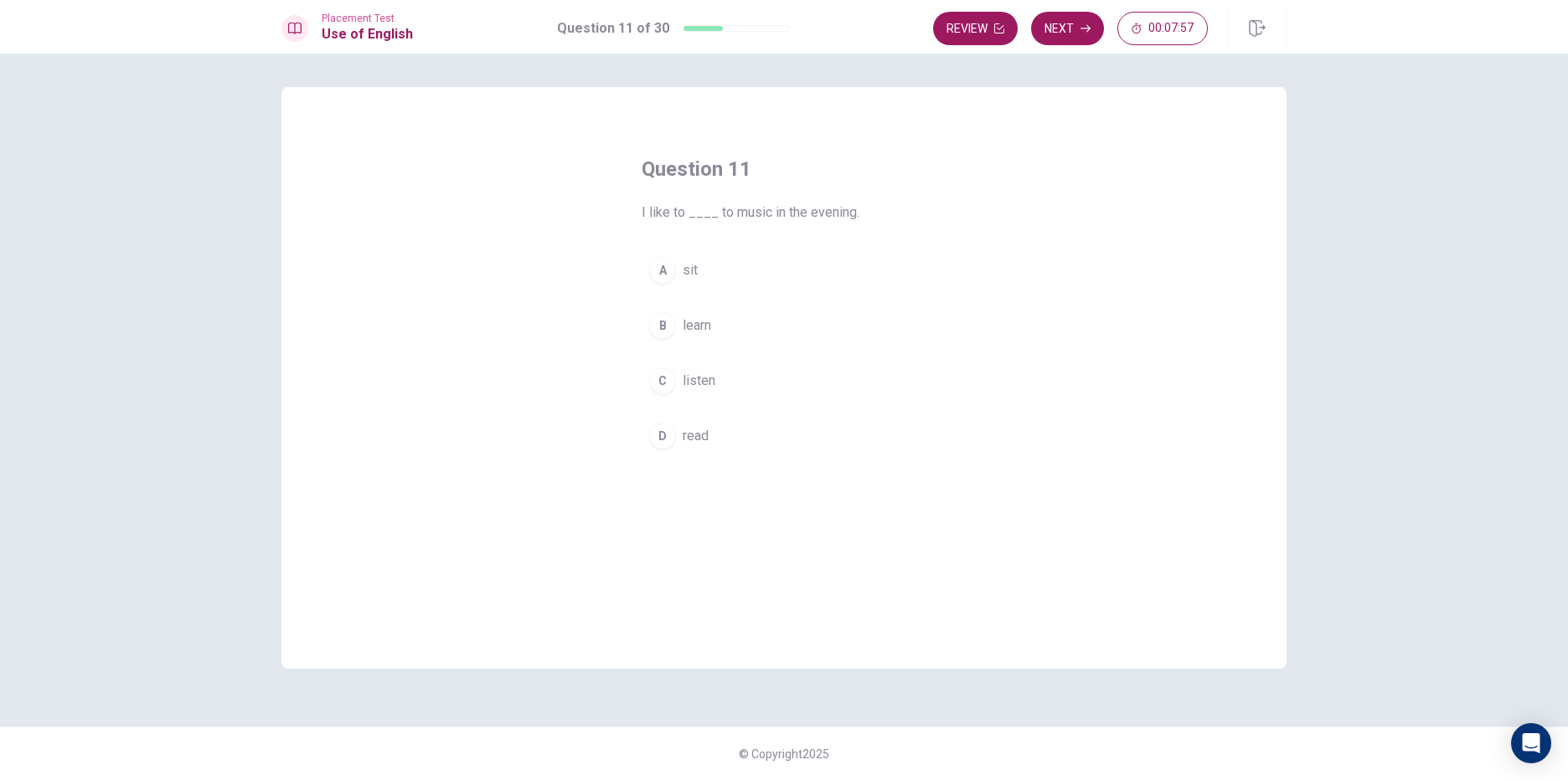
click at [854, 379] on button "C listen" at bounding box center [784, 381] width 285 height 42
click at [1066, 28] on button "Next" at bounding box center [1067, 28] width 73 height 33
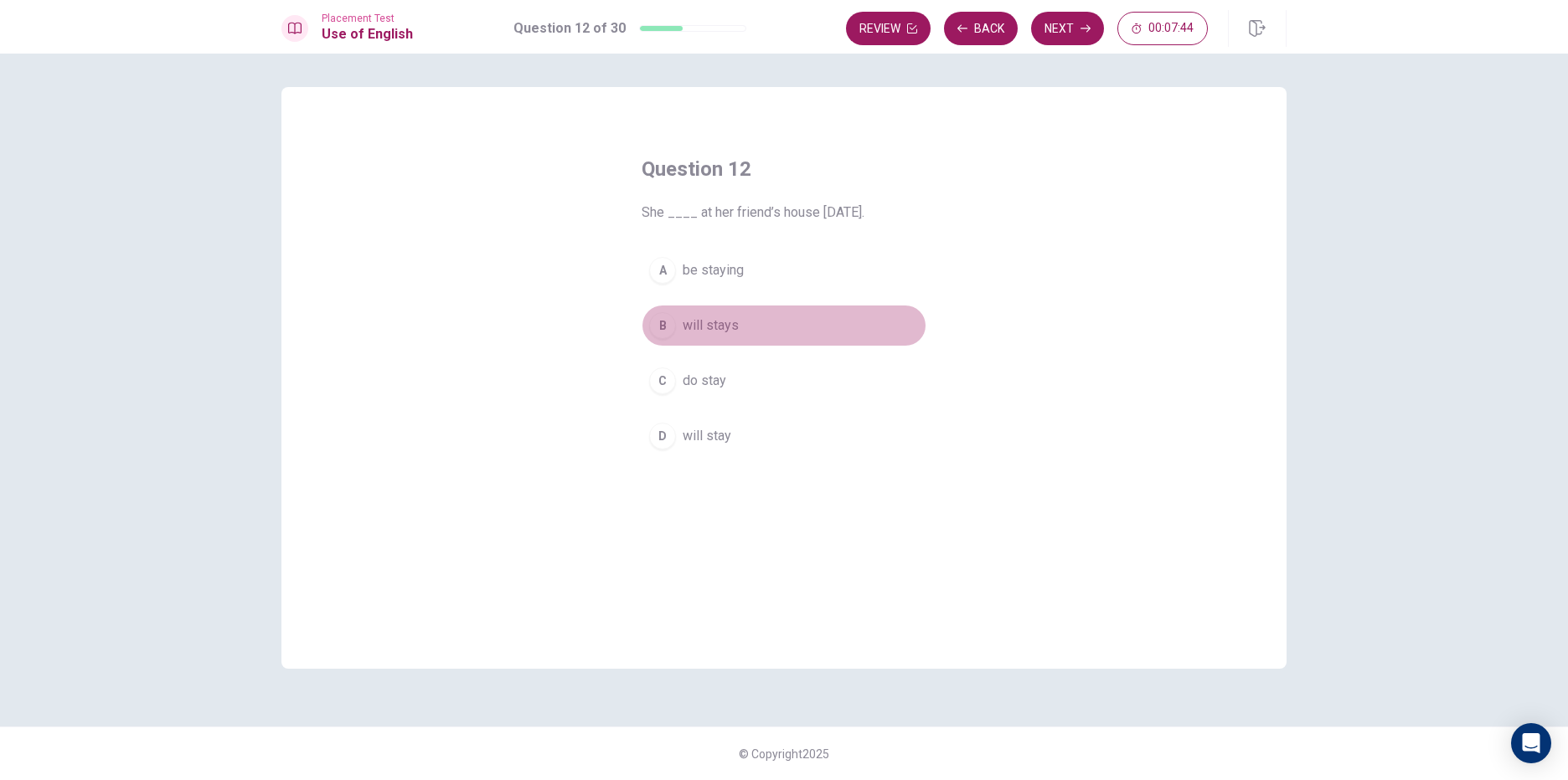
click at [821, 328] on button "B will stays" at bounding box center [784, 326] width 285 height 42
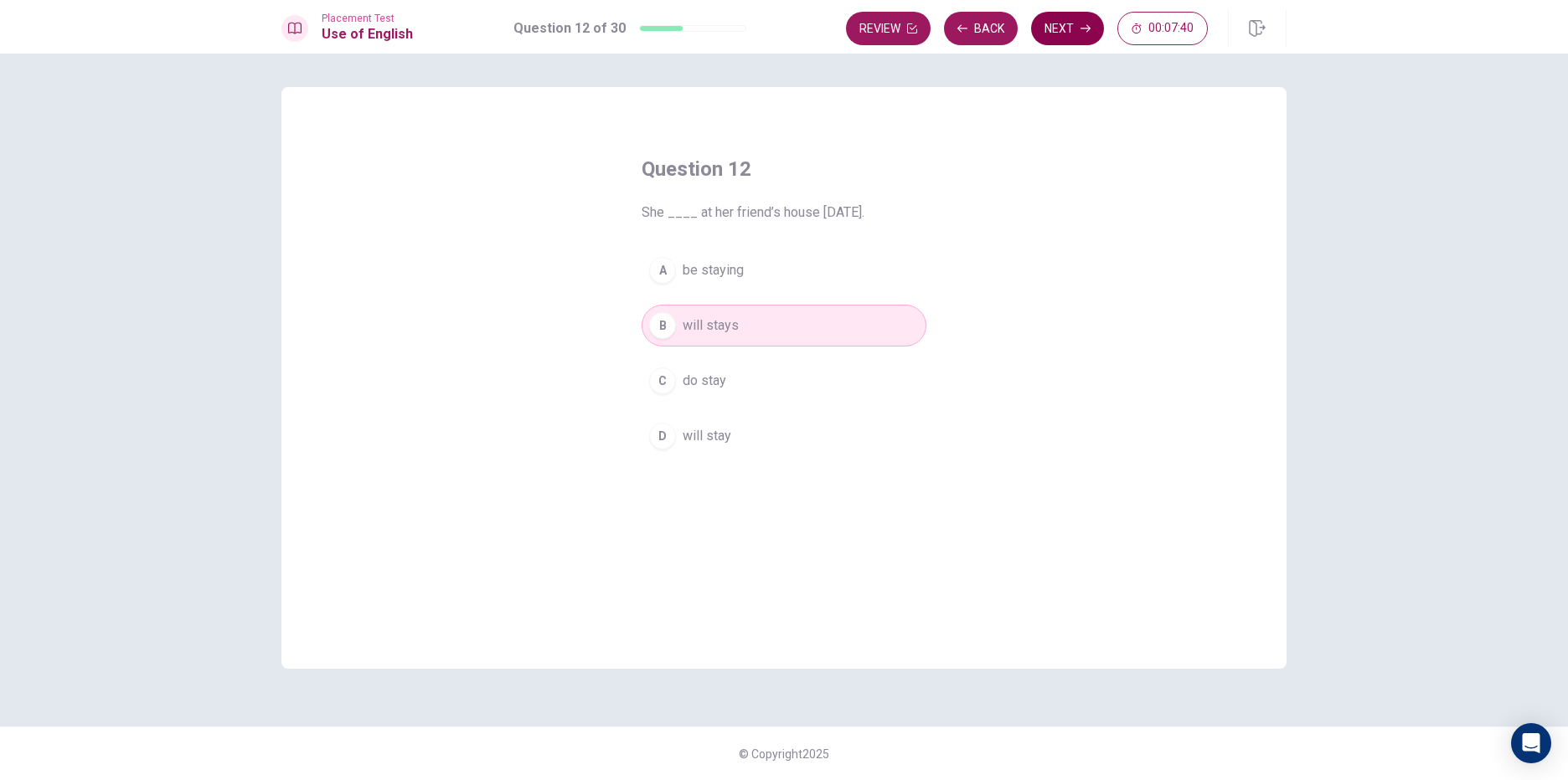
click at [1083, 24] on icon "button" at bounding box center [1085, 28] width 10 height 10
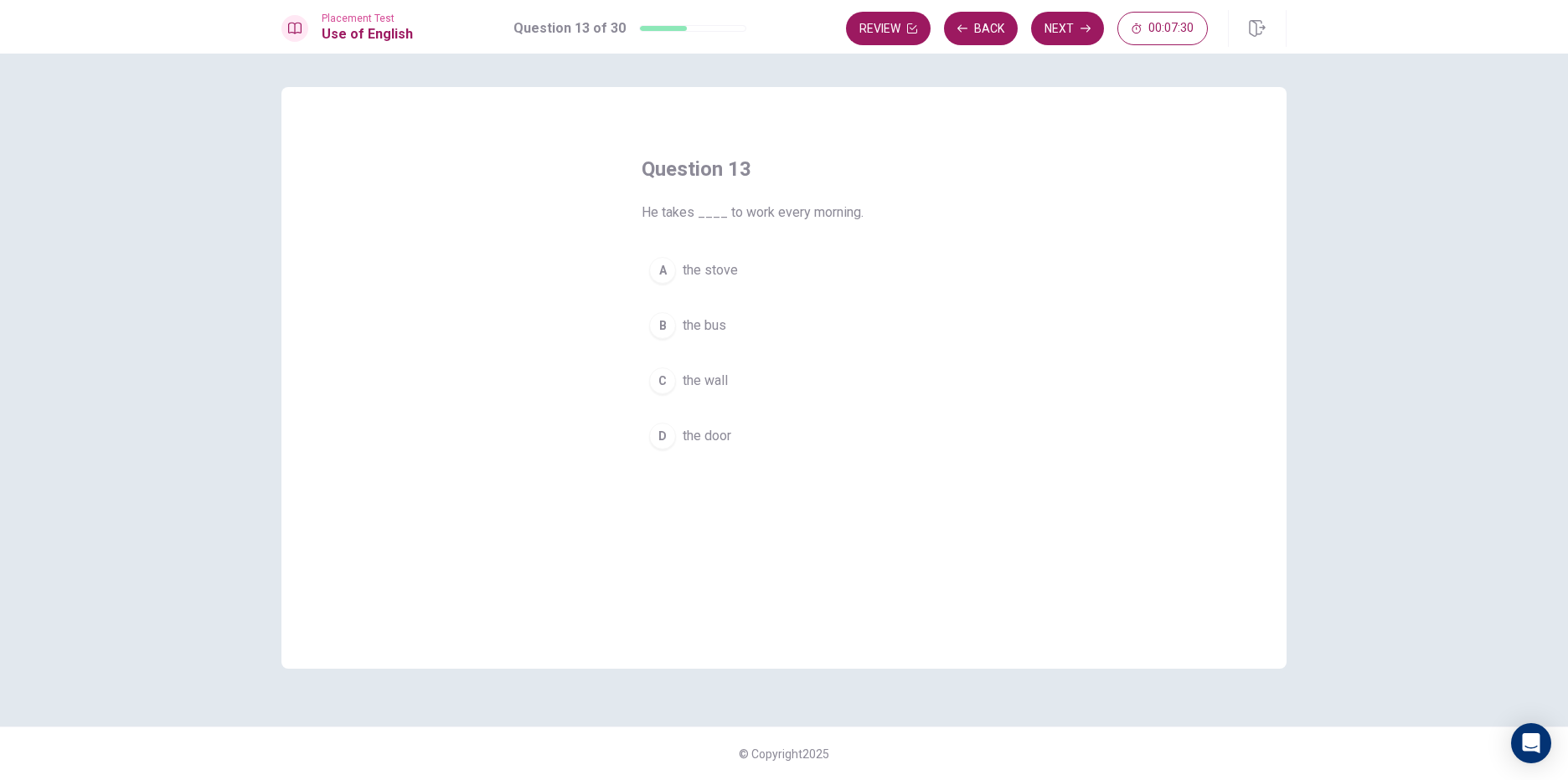
click at [741, 316] on button "B the bus" at bounding box center [784, 326] width 285 height 42
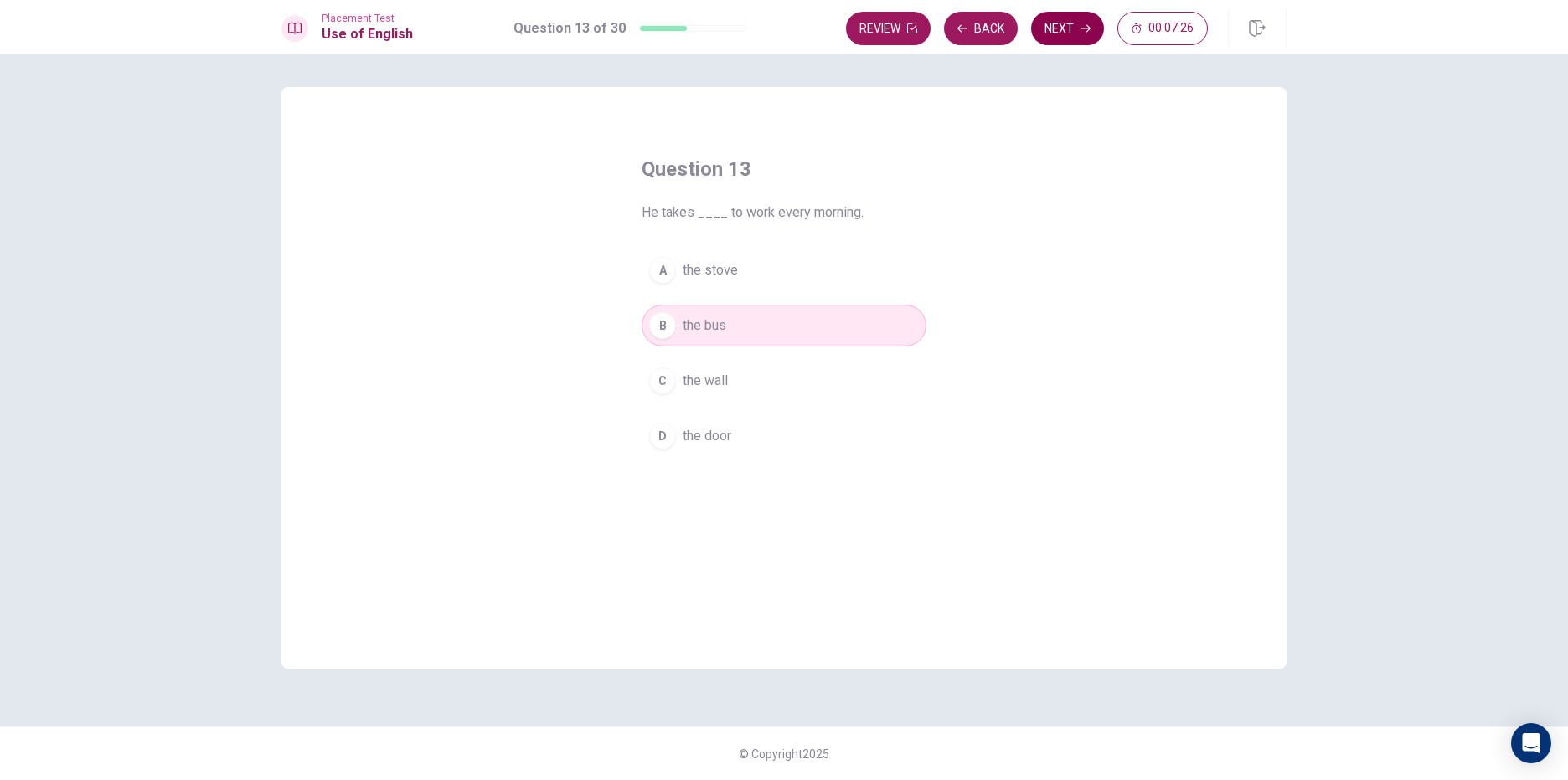
click at [1066, 27] on button "Next" at bounding box center [1067, 28] width 73 height 33
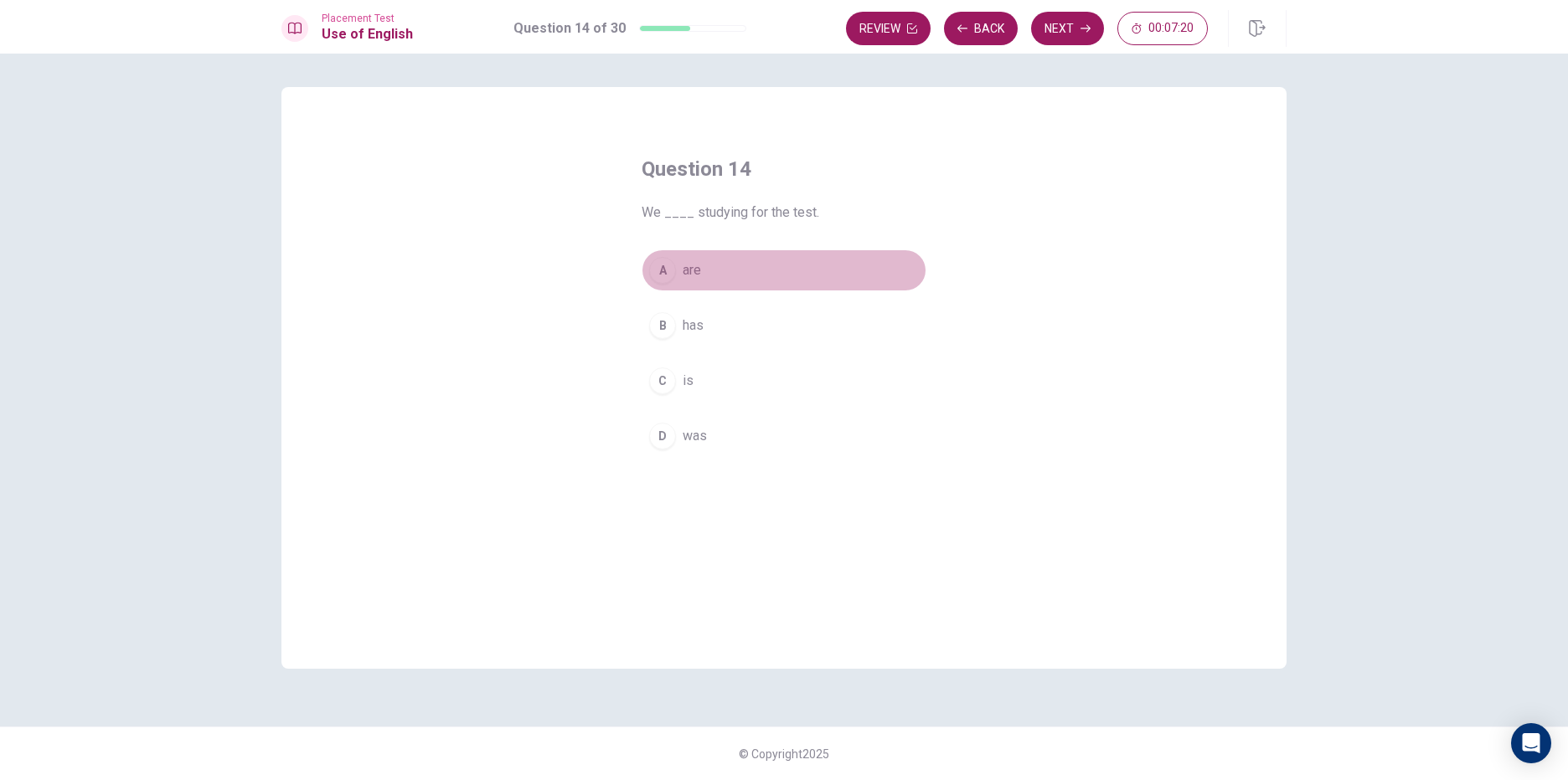
click at [745, 271] on button "A are" at bounding box center [784, 271] width 285 height 42
click at [1050, 11] on div "Review Back Next 00:07:18" at bounding box center [1066, 28] width 440 height 37
click at [1054, 25] on button "Next" at bounding box center [1067, 28] width 73 height 33
click at [732, 379] on button "C called" at bounding box center [784, 381] width 285 height 42
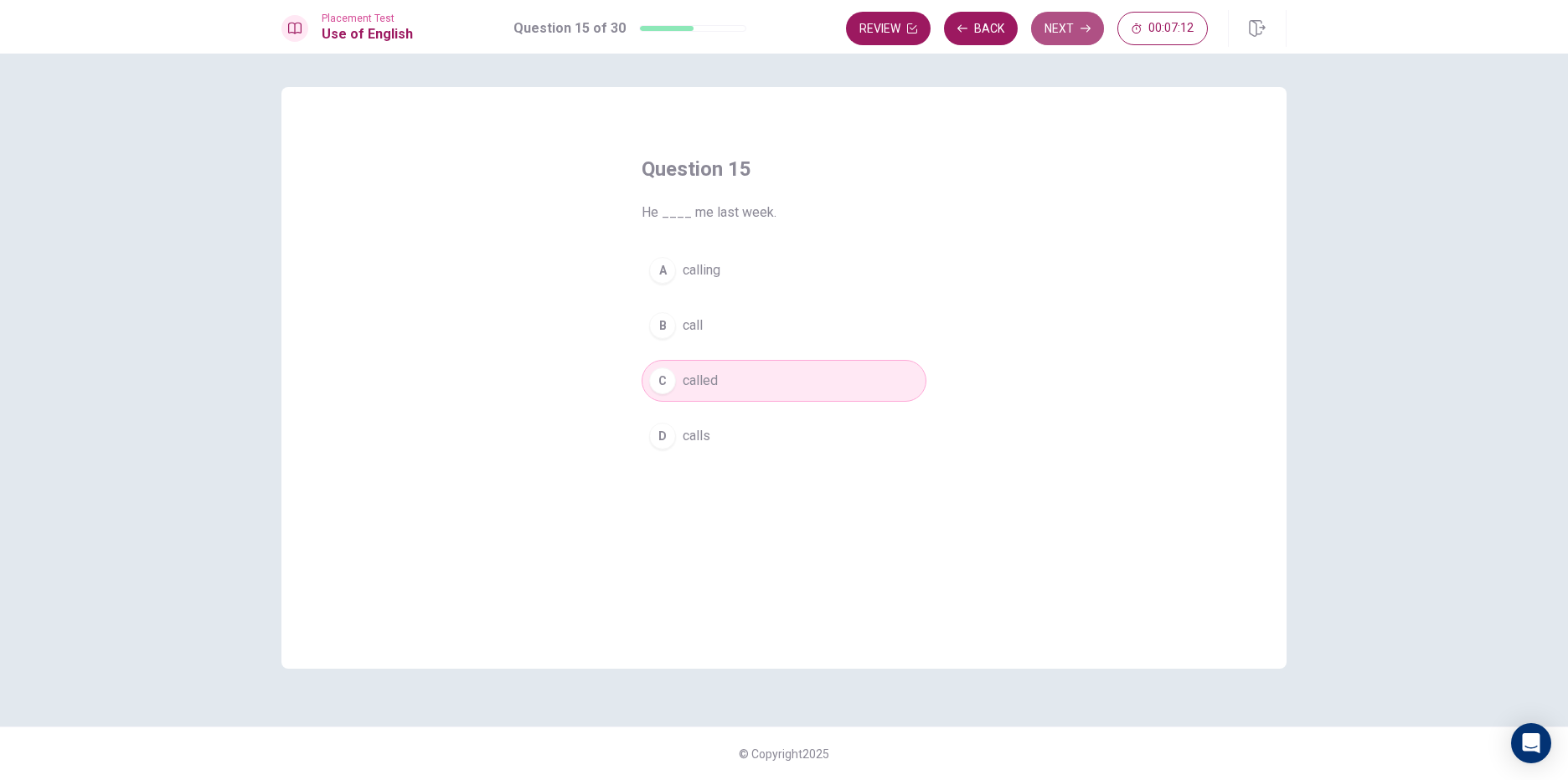
click at [1045, 13] on button "Next" at bounding box center [1067, 28] width 73 height 33
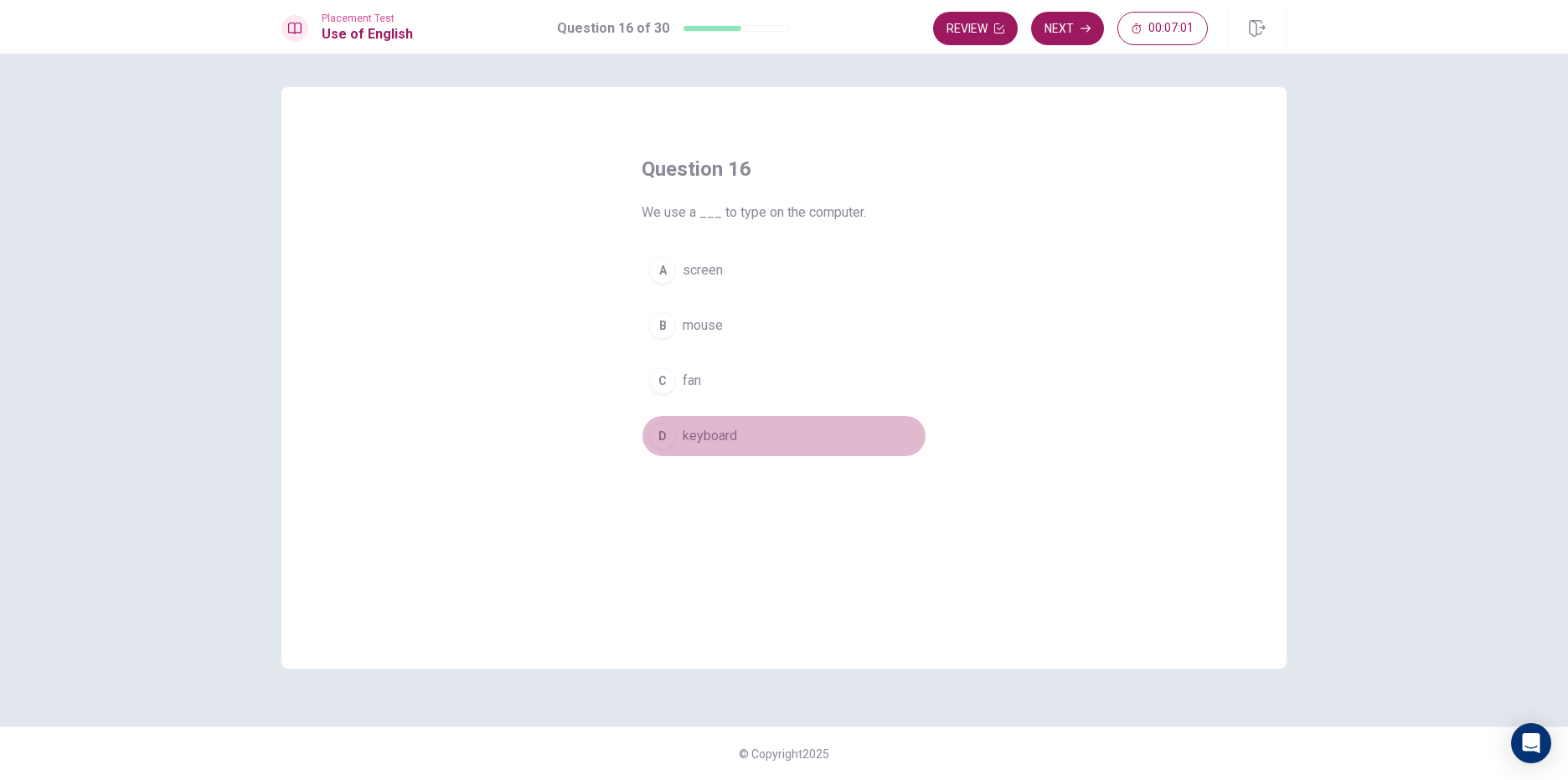
click at [758, 425] on button "D keyboard" at bounding box center [784, 436] width 285 height 42
click at [1077, 27] on button "Next" at bounding box center [1067, 28] width 73 height 33
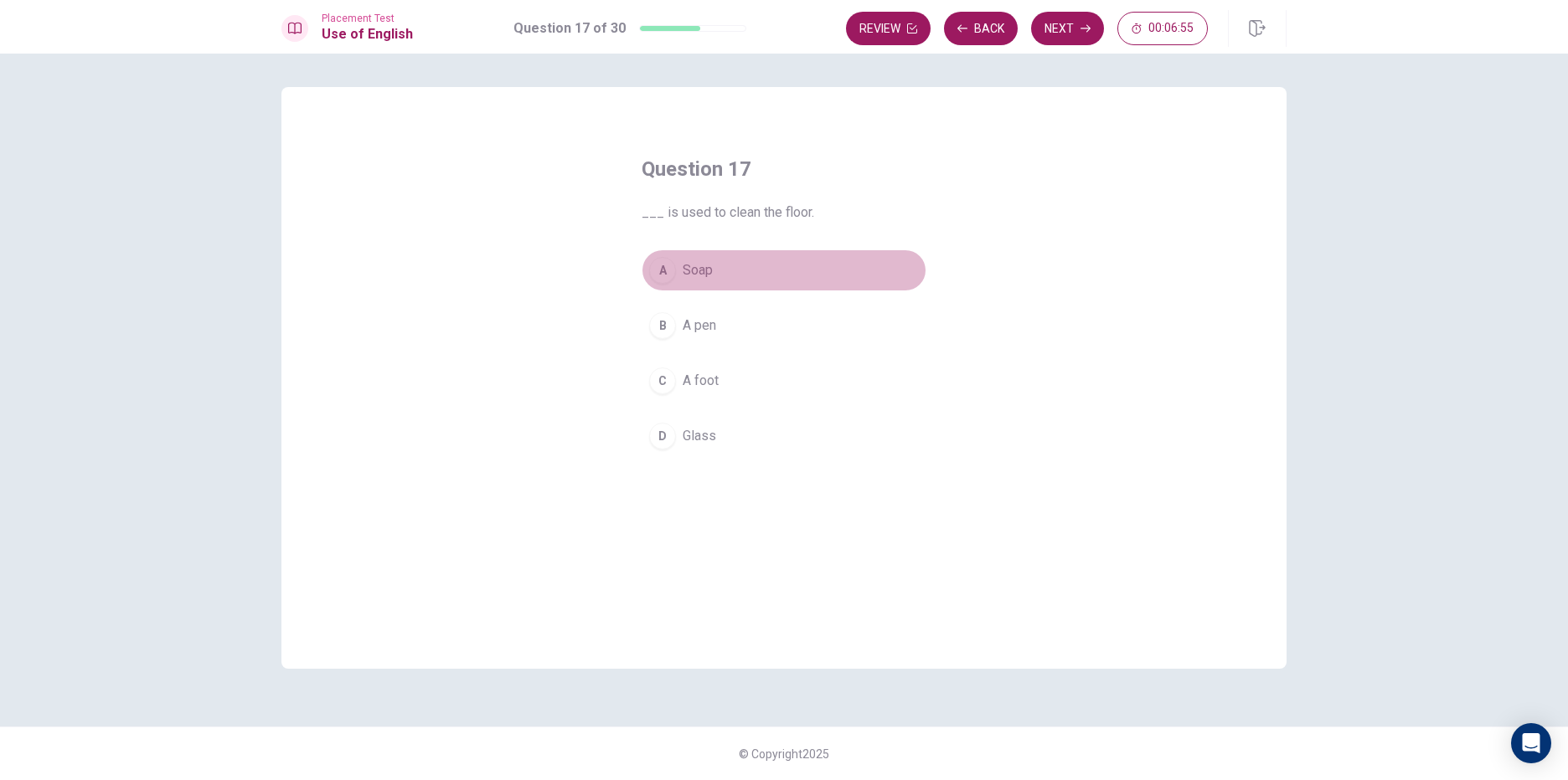
click at [732, 273] on button "A Soap" at bounding box center [784, 271] width 285 height 42
click at [763, 423] on button "D Glass" at bounding box center [784, 436] width 285 height 42
click at [782, 281] on button "A Soap" at bounding box center [784, 271] width 285 height 42
click at [1068, 20] on button "Next" at bounding box center [1067, 28] width 73 height 33
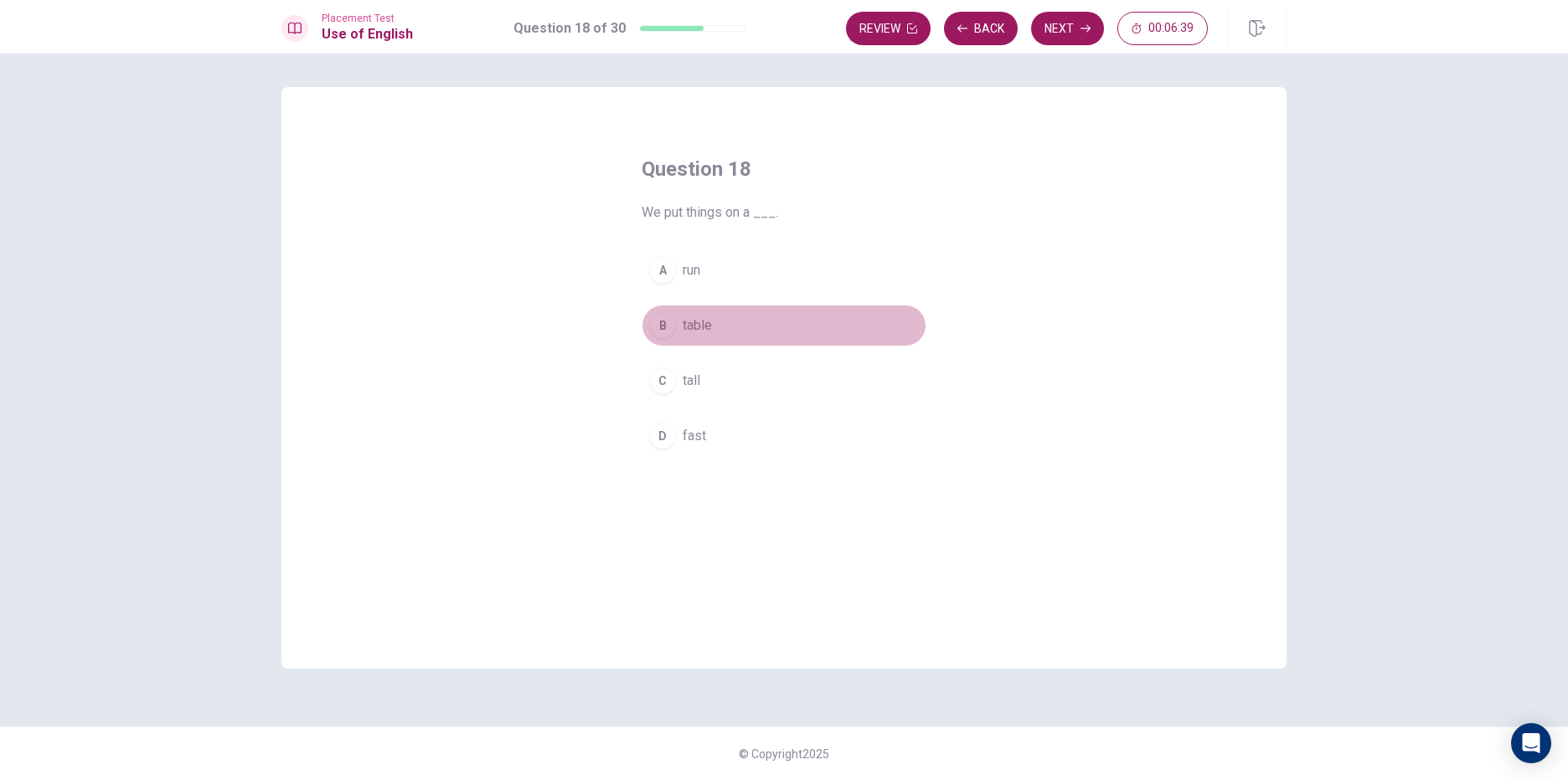
click at [740, 334] on button "B table" at bounding box center [784, 326] width 285 height 42
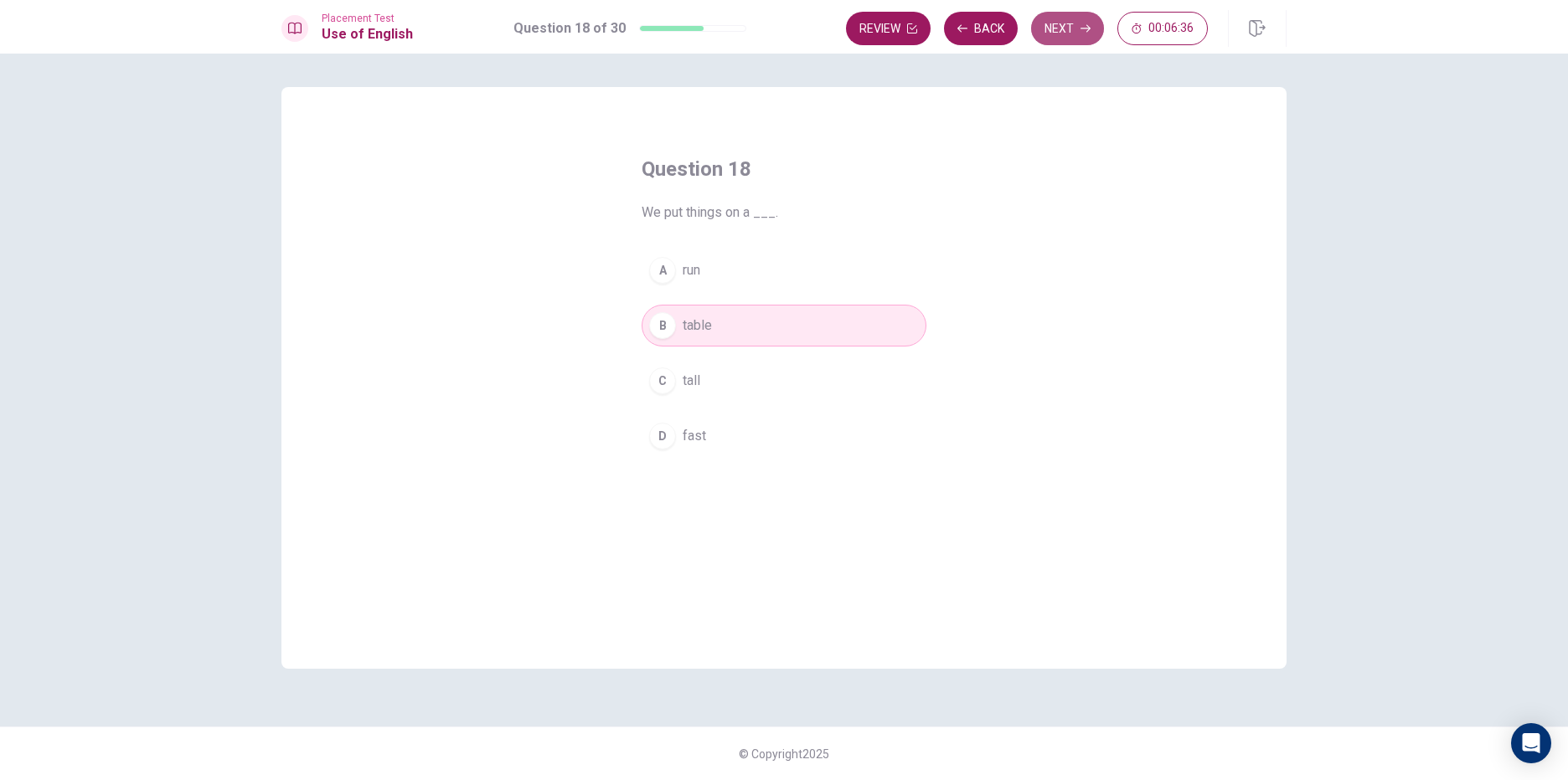
click at [1068, 31] on button "Next" at bounding box center [1067, 28] width 73 height 33
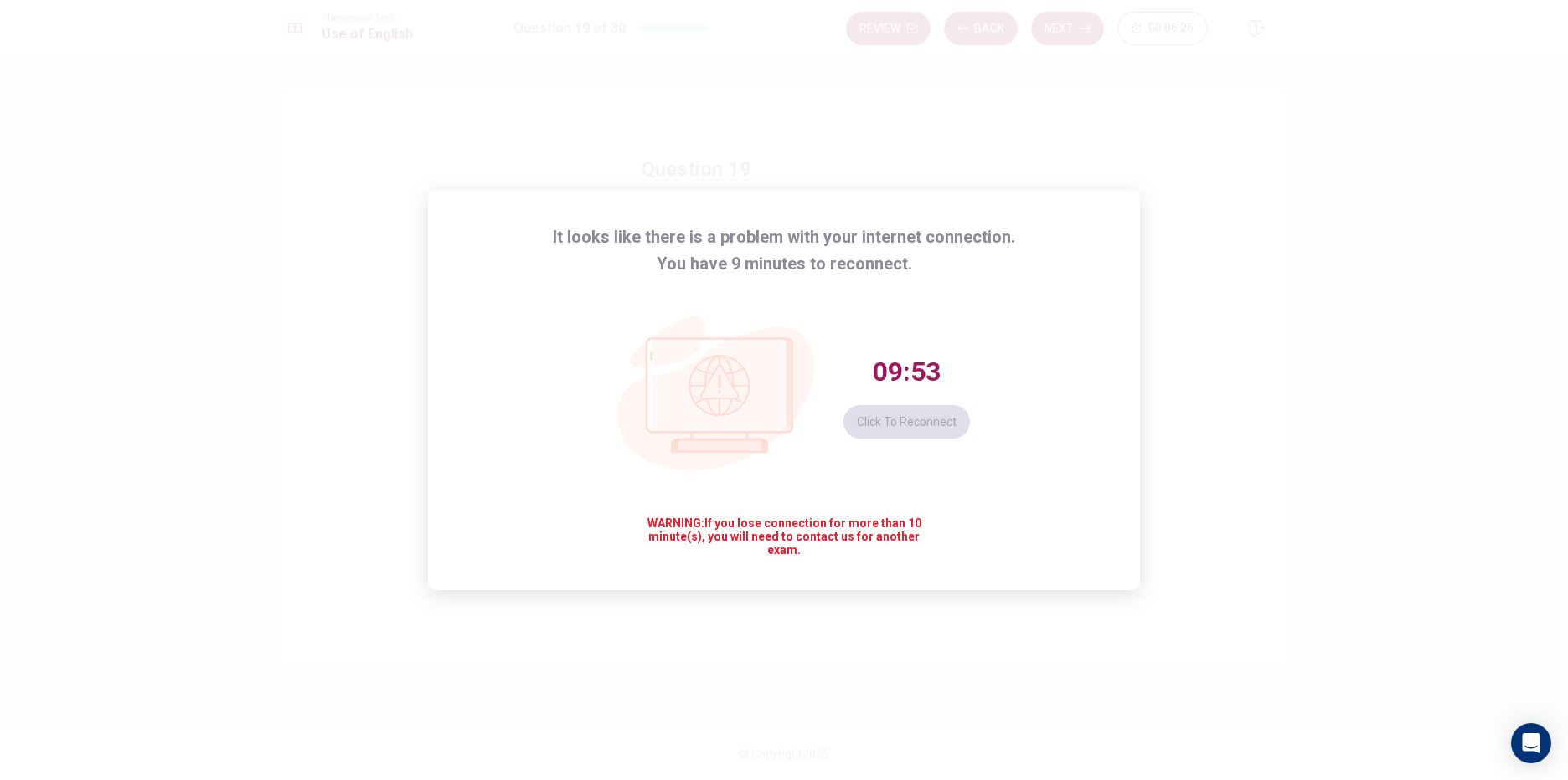
click at [1187, 528] on div "It looks like there is a problem with your internet connection. You have 9 minu…" at bounding box center [784, 390] width 1568 height 780
click at [909, 462] on div "09:52 Click to reconnect" at bounding box center [784, 396] width 371 height 239
click at [923, 416] on div "09:50 Click to reconnect" at bounding box center [907, 397] width 126 height 84
click at [887, 420] on button "Click to reconnect" at bounding box center [907, 422] width 126 height 33
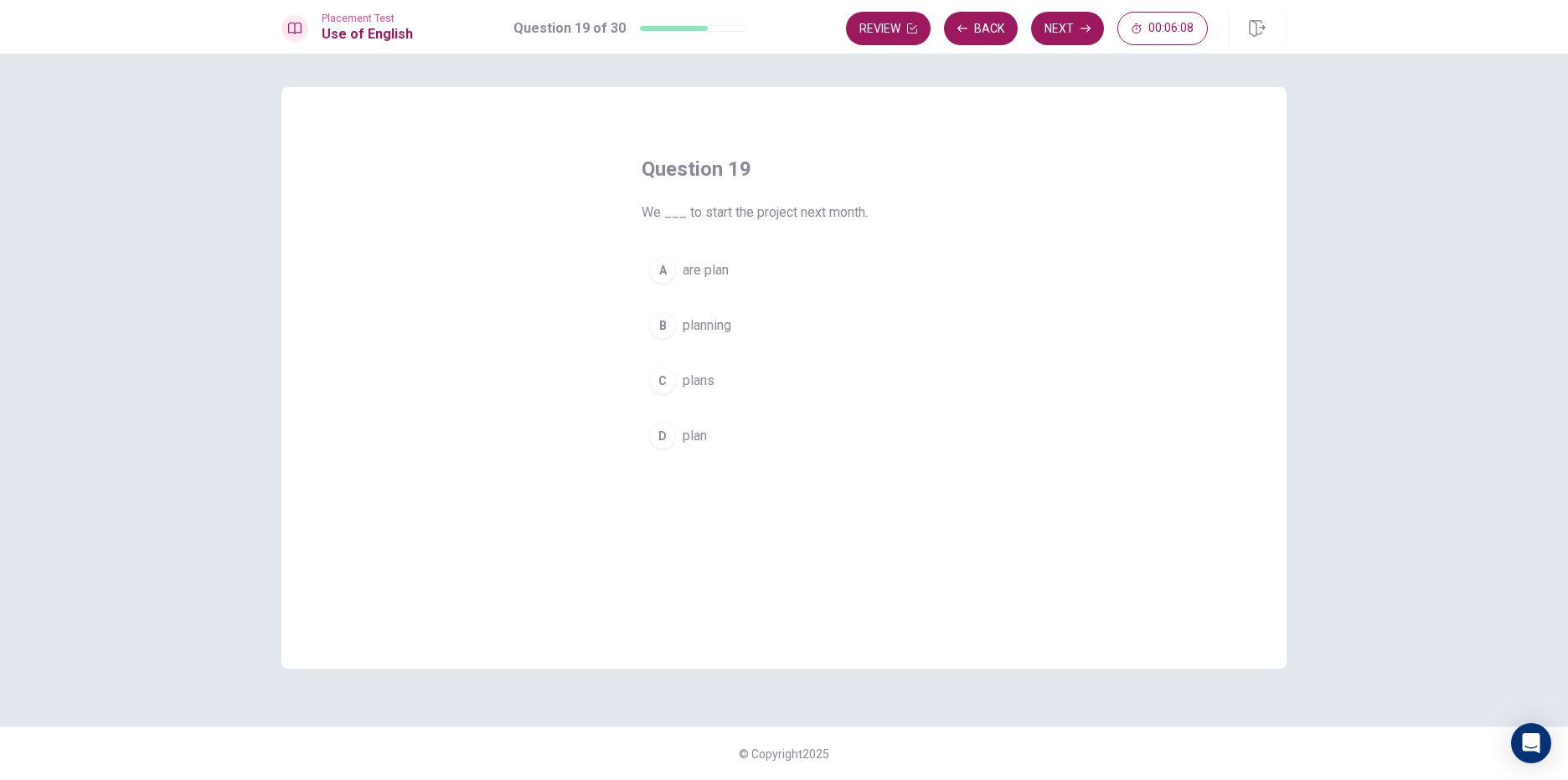
click at [705, 267] on span "are plan" at bounding box center [705, 270] width 46 height 20
click at [1069, 26] on button "Next" at bounding box center [1067, 28] width 73 height 33
click at [750, 273] on button "A sand" at bounding box center [784, 271] width 285 height 42
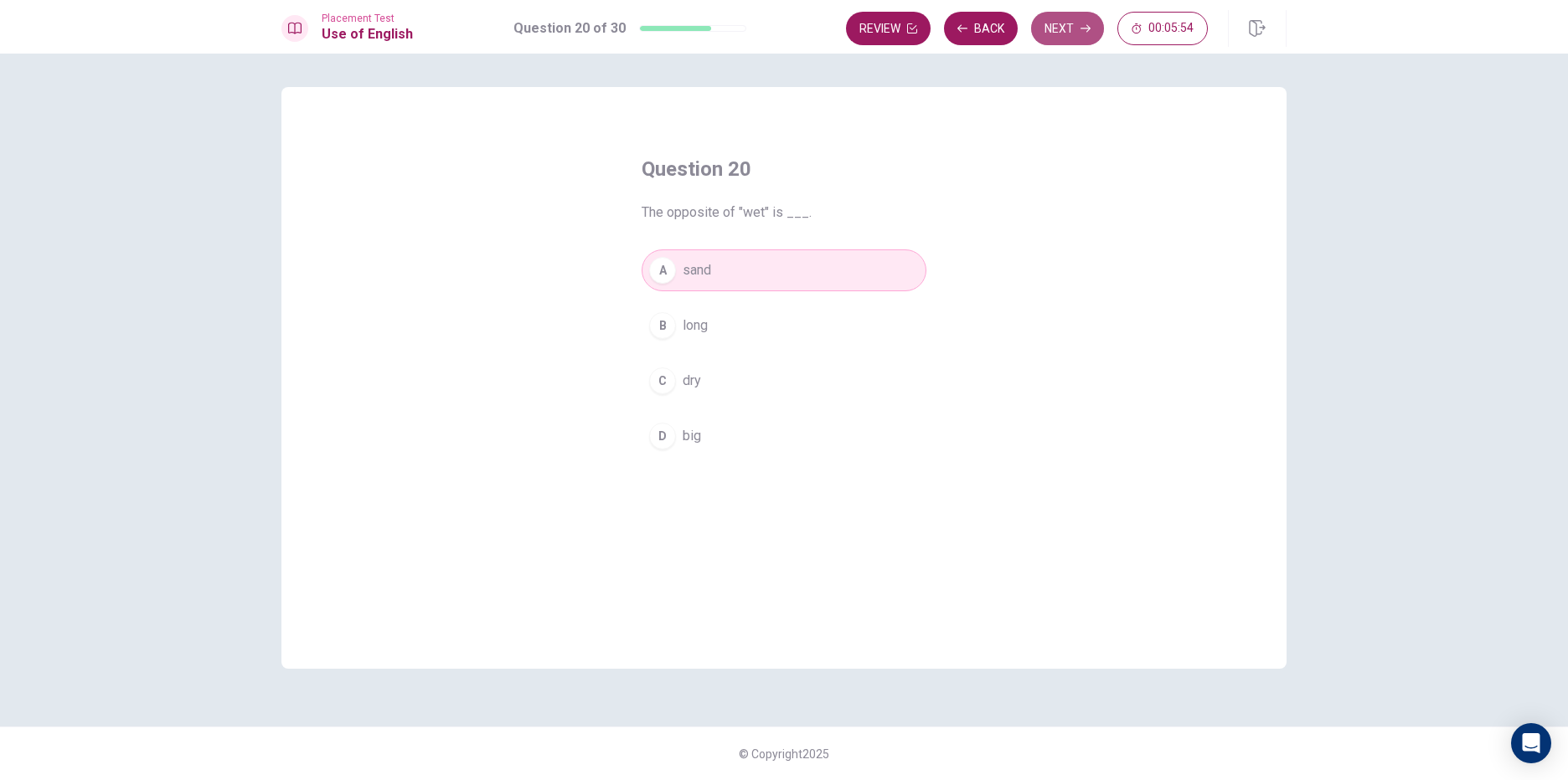
click at [1072, 27] on button "Next" at bounding box center [1067, 28] width 73 height 33
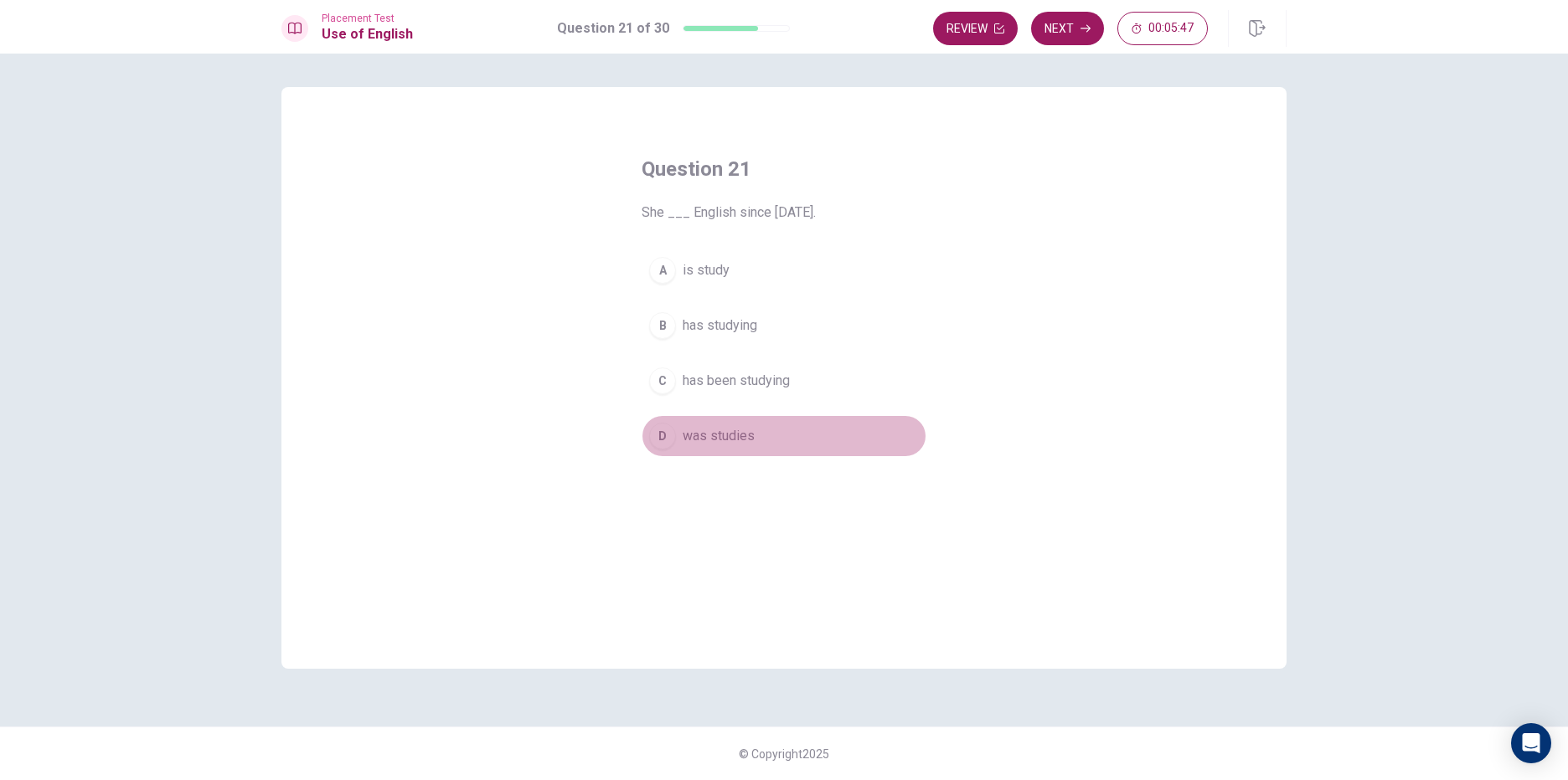
click at [766, 435] on button "D was studies" at bounding box center [784, 436] width 285 height 42
click at [1072, 26] on button "Next" at bounding box center [1067, 28] width 73 height 33
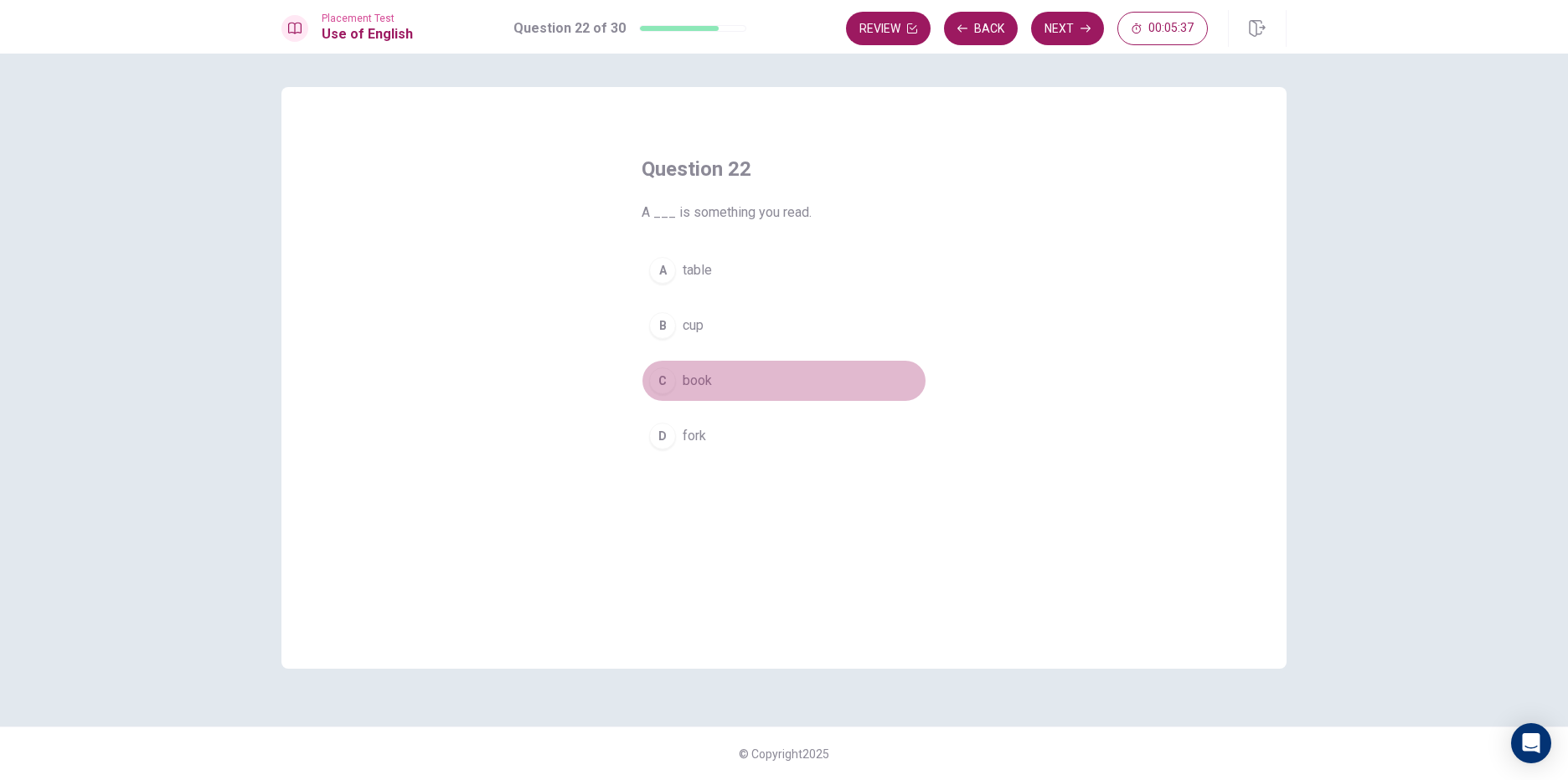
click at [773, 384] on button "C book" at bounding box center [784, 381] width 285 height 42
click at [1081, 24] on icon "button" at bounding box center [1085, 28] width 10 height 10
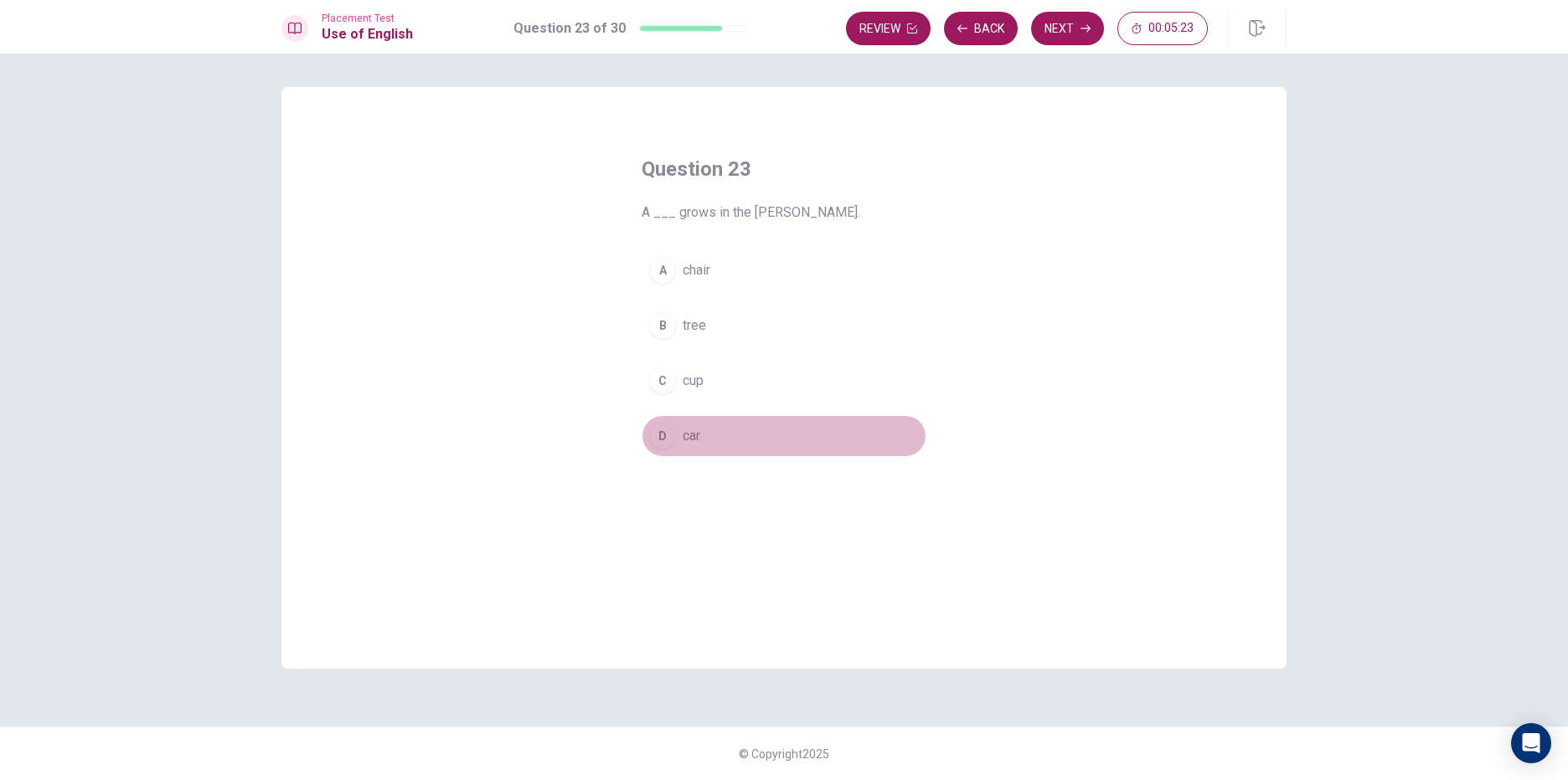
click at [739, 431] on button "D car" at bounding box center [784, 436] width 285 height 42
click at [1077, 20] on button "Next" at bounding box center [1067, 28] width 73 height 33
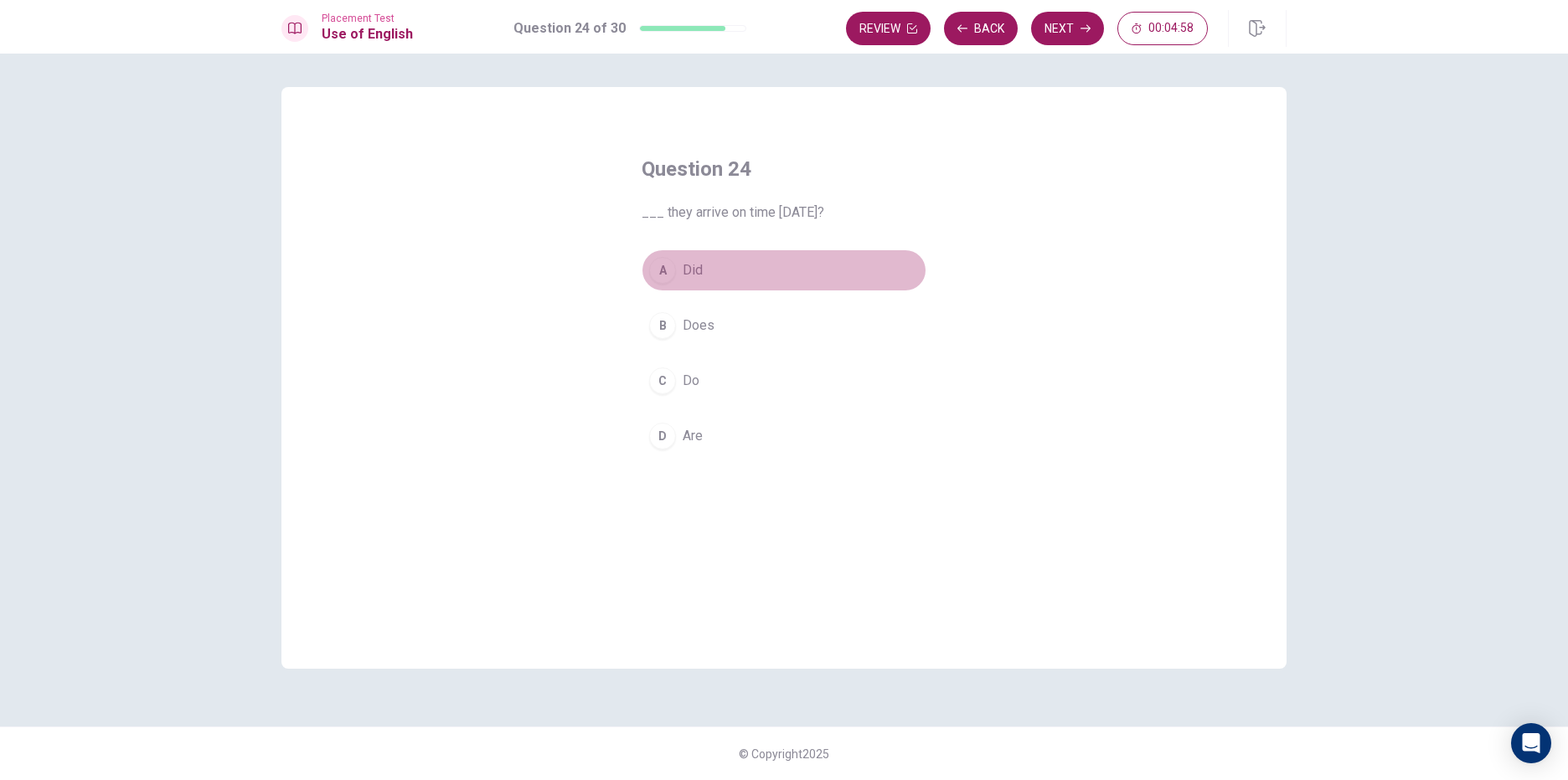
click at [773, 266] on button "A Did" at bounding box center [784, 271] width 285 height 42
click at [771, 318] on button "B Does" at bounding box center [784, 326] width 285 height 42
click at [758, 262] on button "A Did" at bounding box center [784, 271] width 285 height 42
click at [1066, 39] on button "Next" at bounding box center [1067, 28] width 73 height 33
click at [835, 260] on button "A go" at bounding box center [784, 271] width 285 height 42
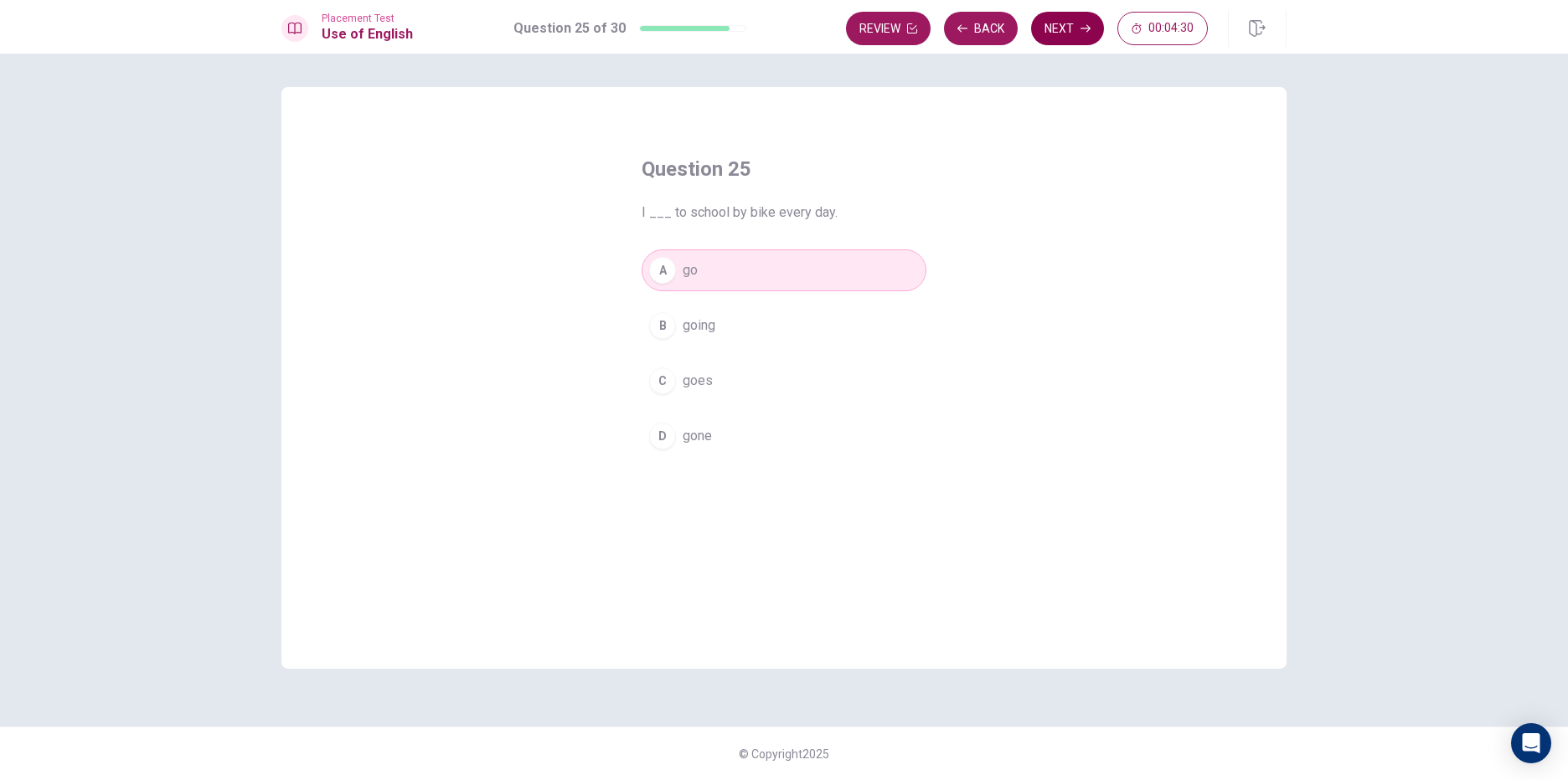
click at [1075, 32] on button "Next" at bounding box center [1067, 28] width 73 height 33
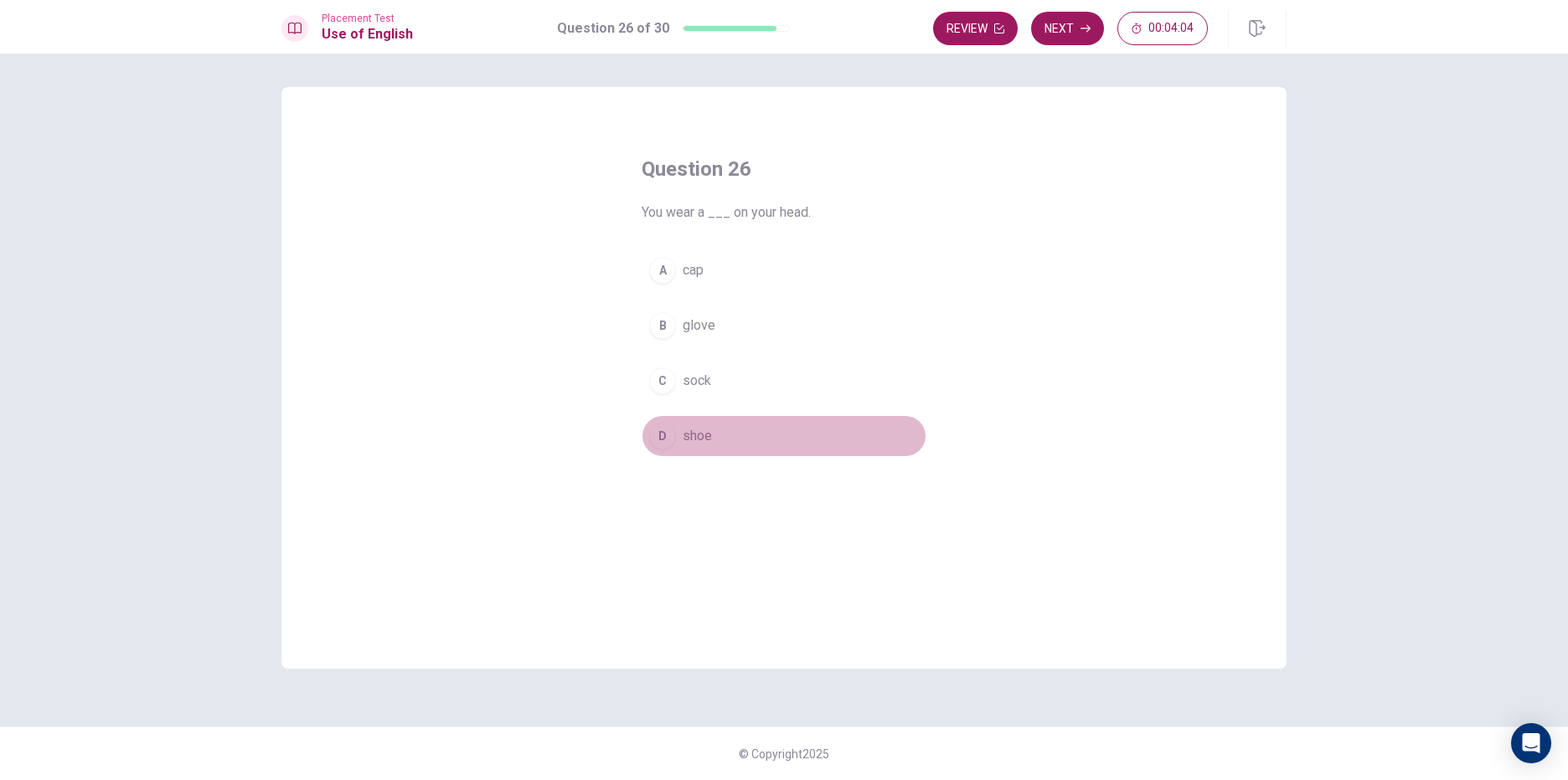
click at [753, 432] on button "D shoe" at bounding box center [784, 436] width 285 height 42
click at [794, 266] on button "A cap" at bounding box center [784, 271] width 285 height 42
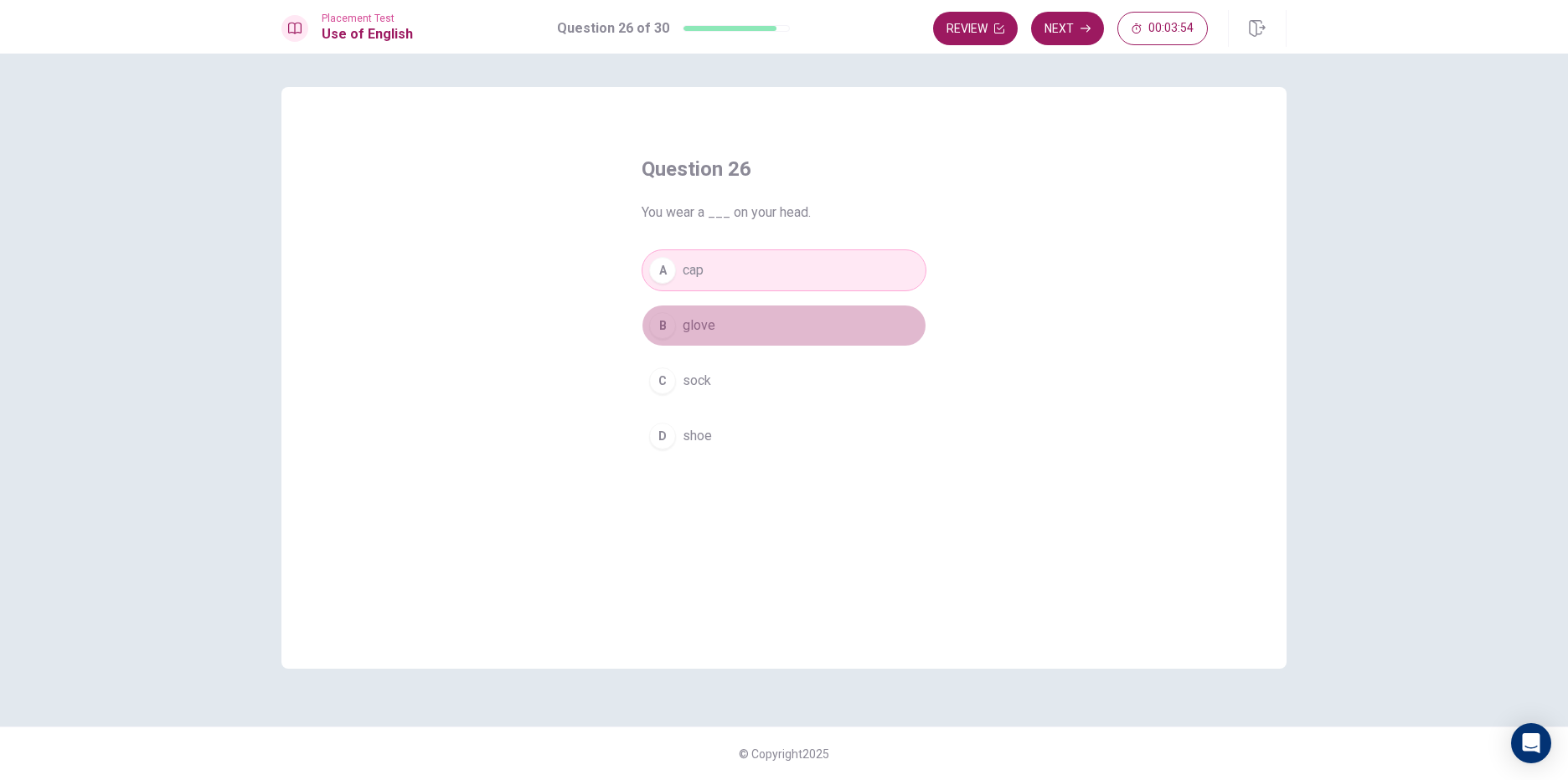
click at [785, 316] on button "B glove" at bounding box center [784, 326] width 285 height 42
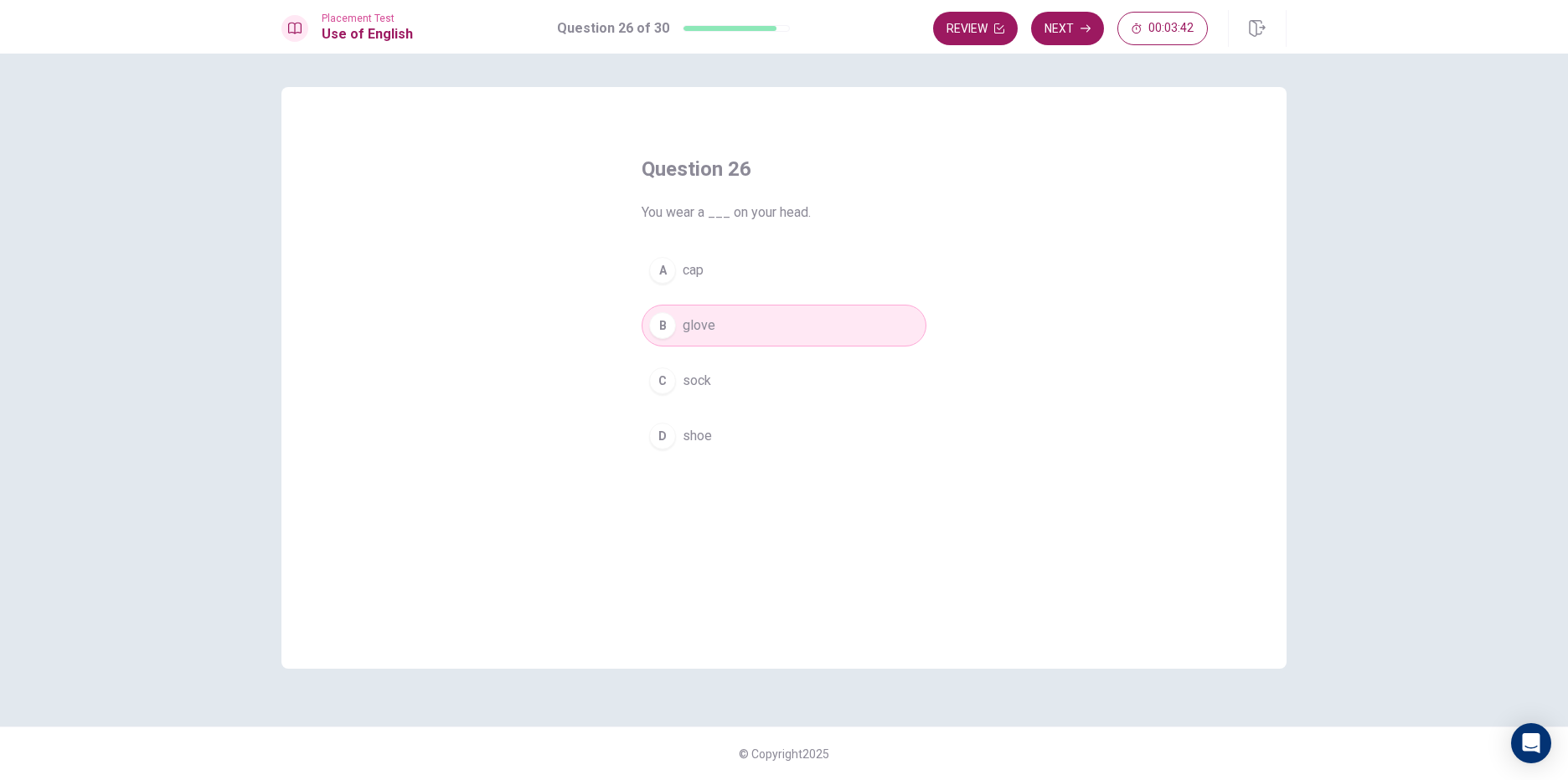
click at [855, 293] on div "A cap B glove C sock D shoe" at bounding box center [784, 353] width 285 height 208
click at [1073, 29] on button "Next" at bounding box center [1067, 28] width 73 height 33
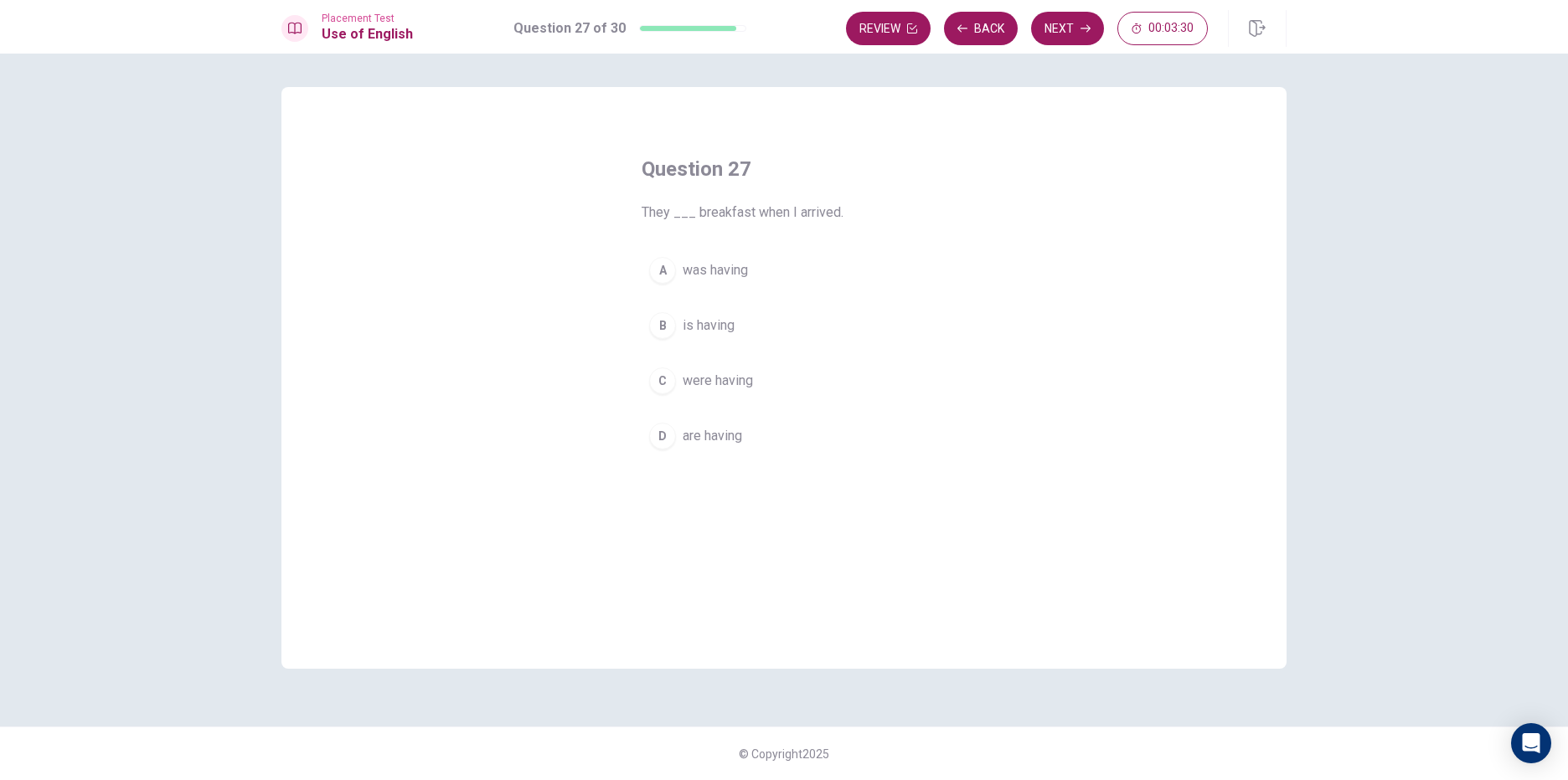
click at [762, 381] on button "C were having" at bounding box center [784, 381] width 285 height 42
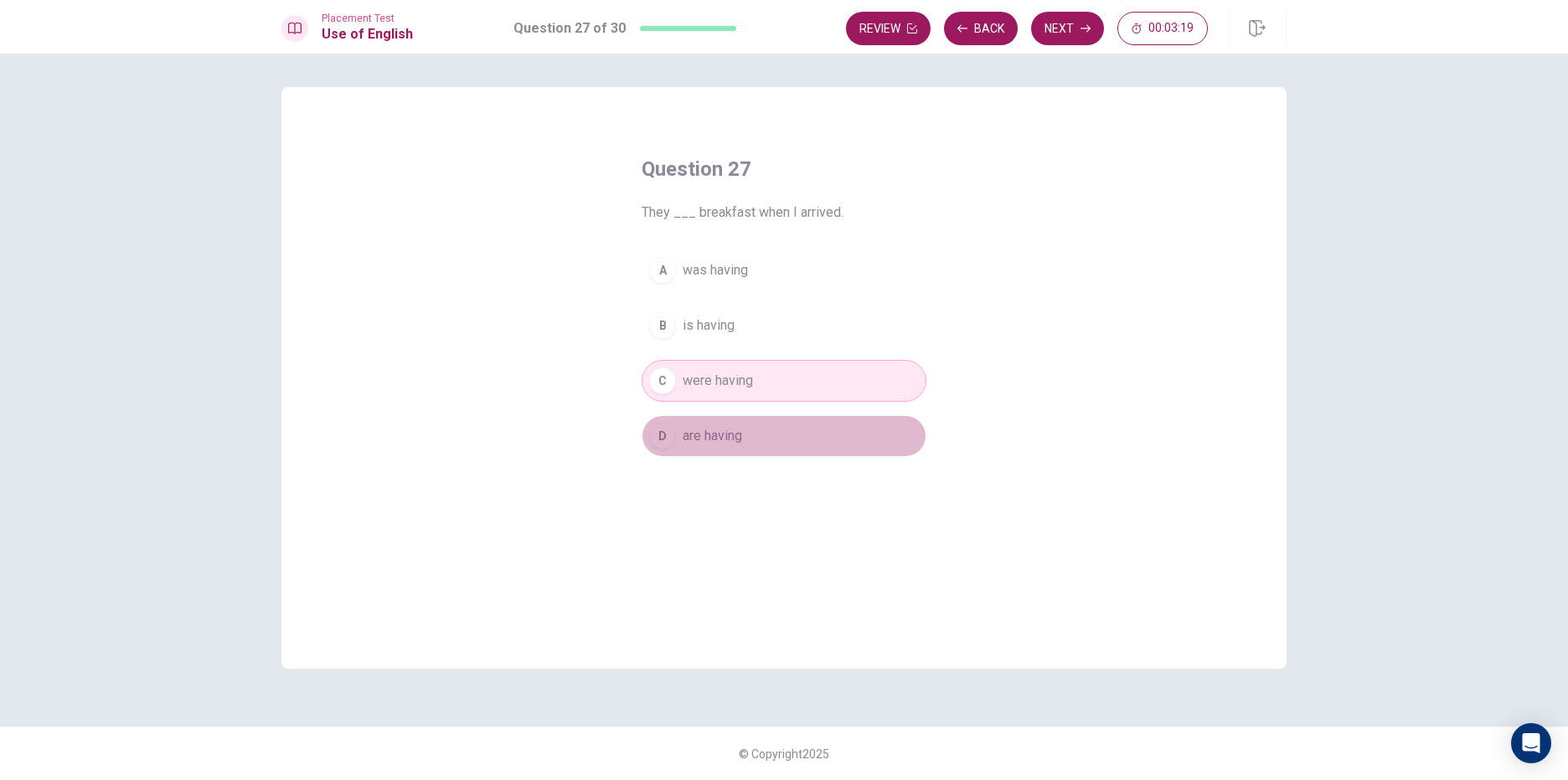
click at [819, 423] on button "D are having" at bounding box center [784, 436] width 285 height 42
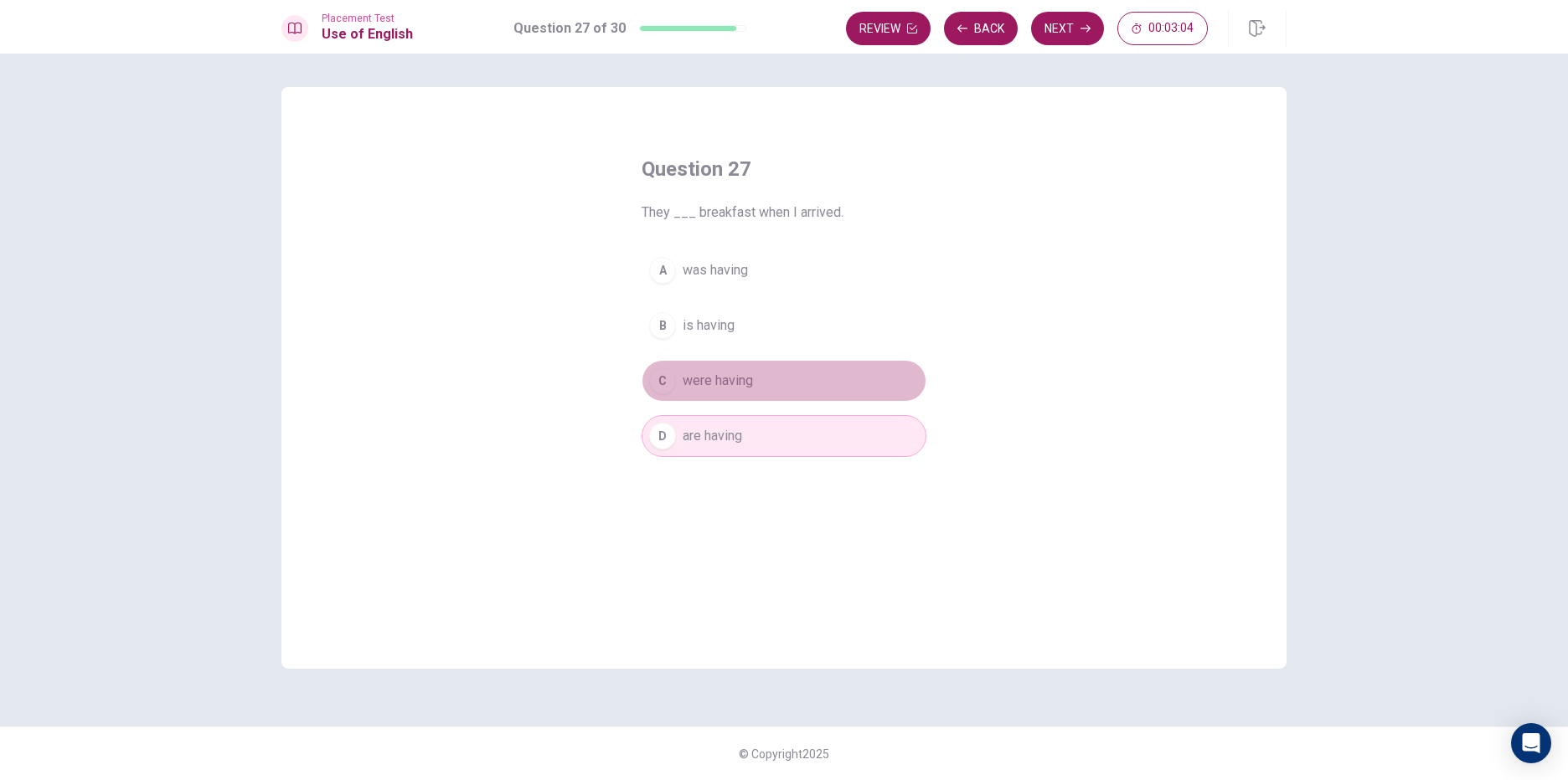
click at [854, 398] on button "C were having" at bounding box center [784, 381] width 285 height 42
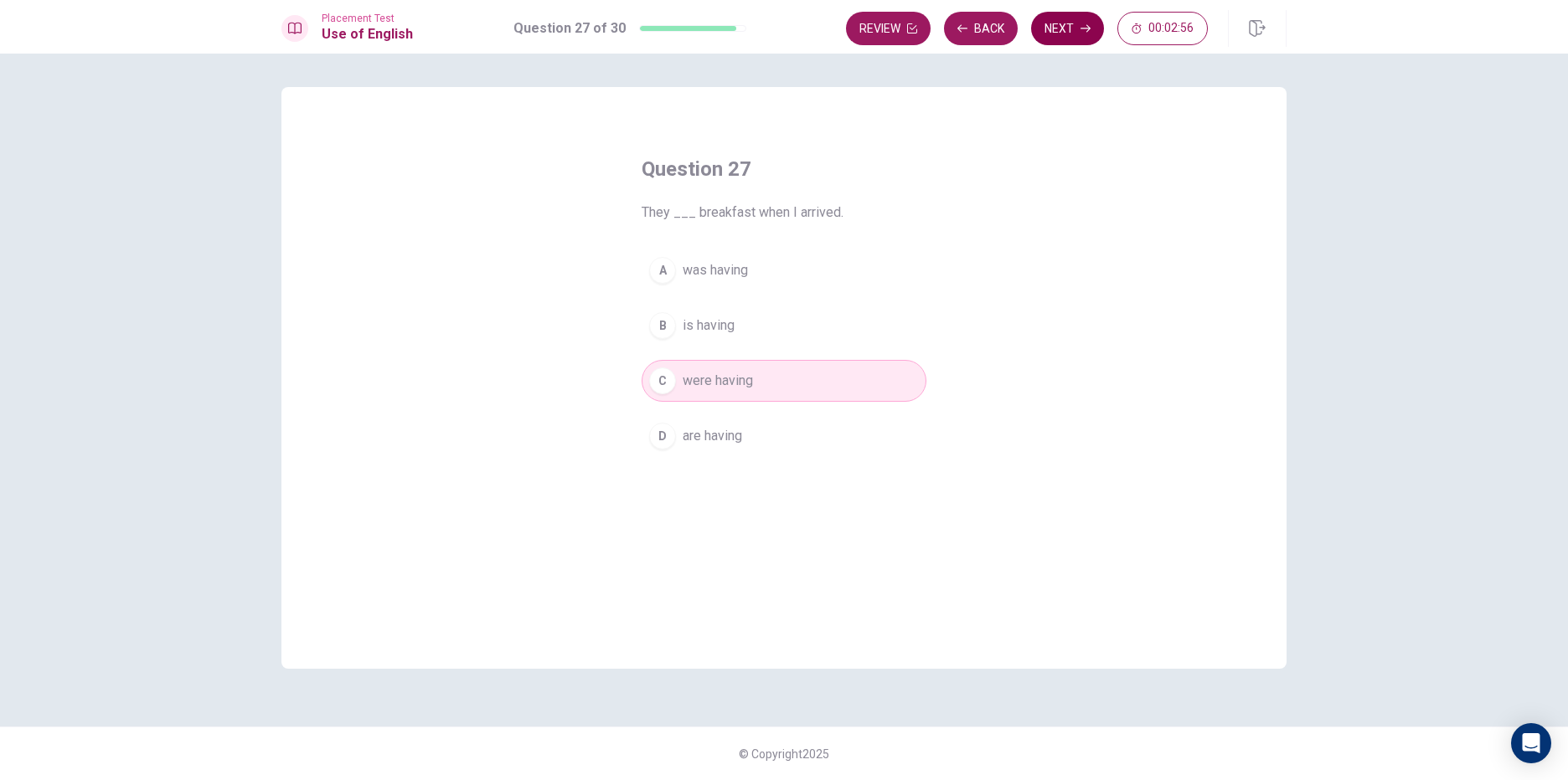
click at [1076, 31] on button "Next" at bounding box center [1067, 28] width 73 height 33
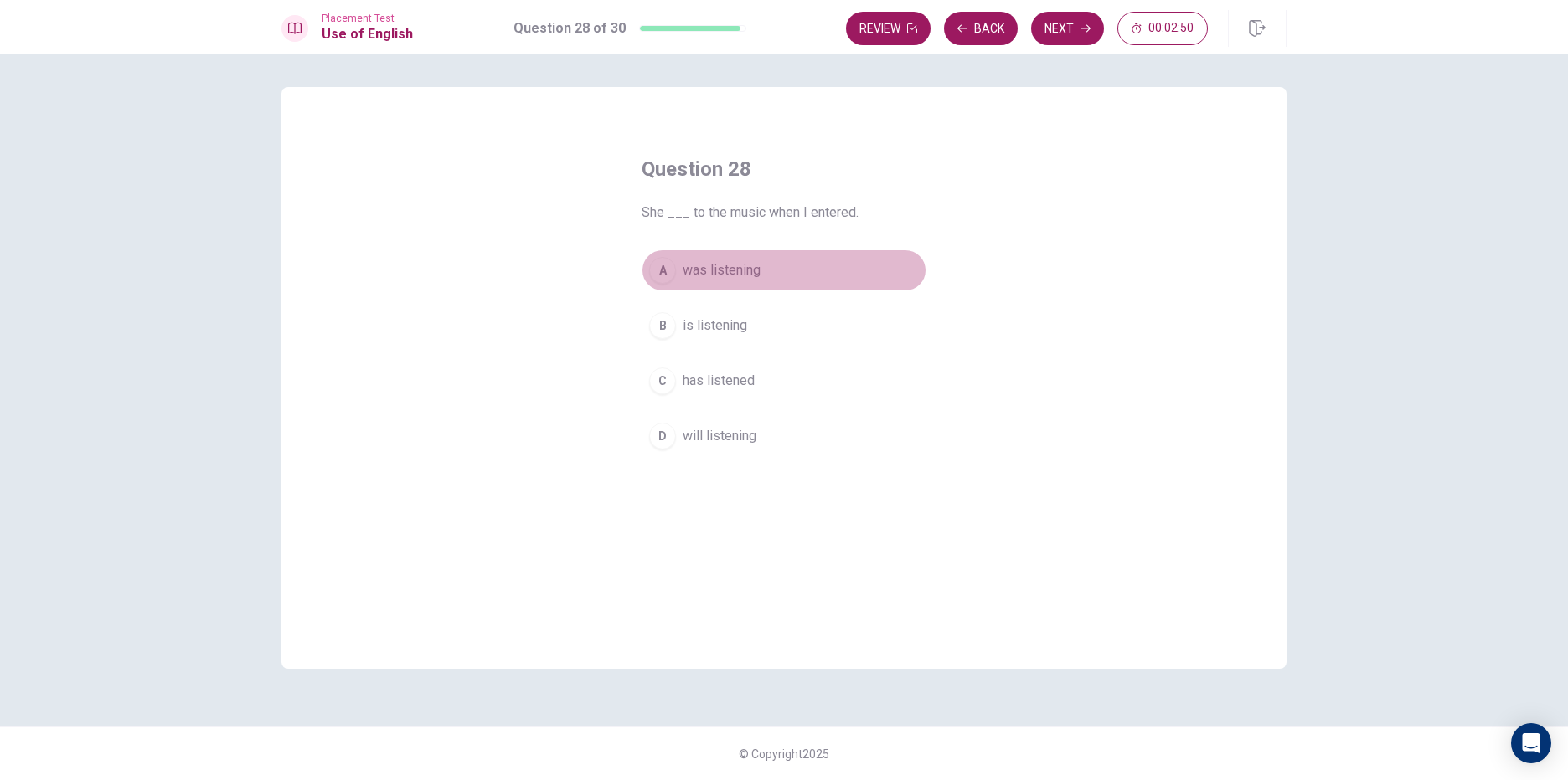
click at [787, 261] on button "A was listening" at bounding box center [784, 271] width 285 height 42
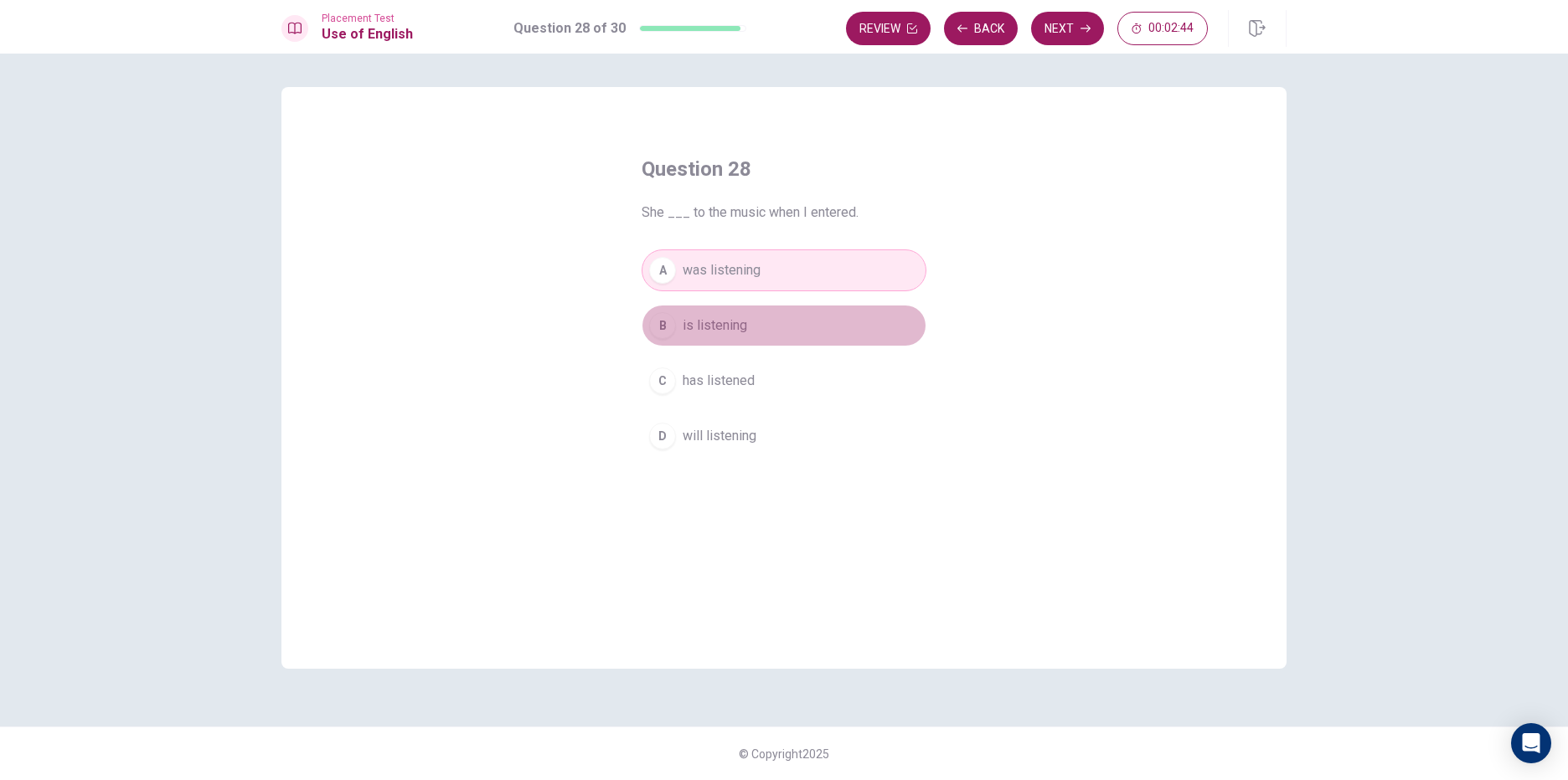
click at [854, 329] on button "B is listening" at bounding box center [784, 326] width 285 height 42
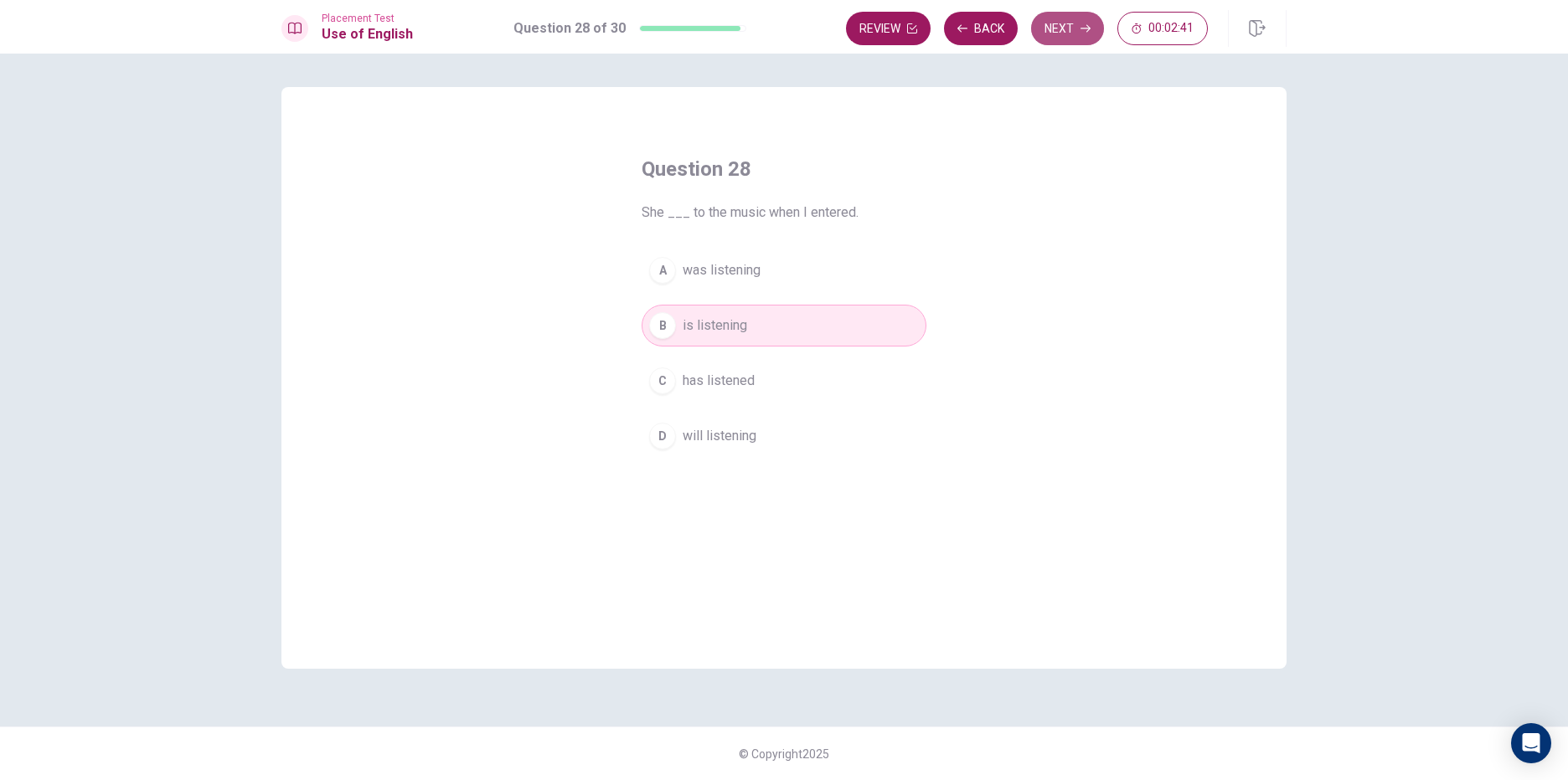
click at [1069, 28] on button "Next" at bounding box center [1067, 28] width 73 height 33
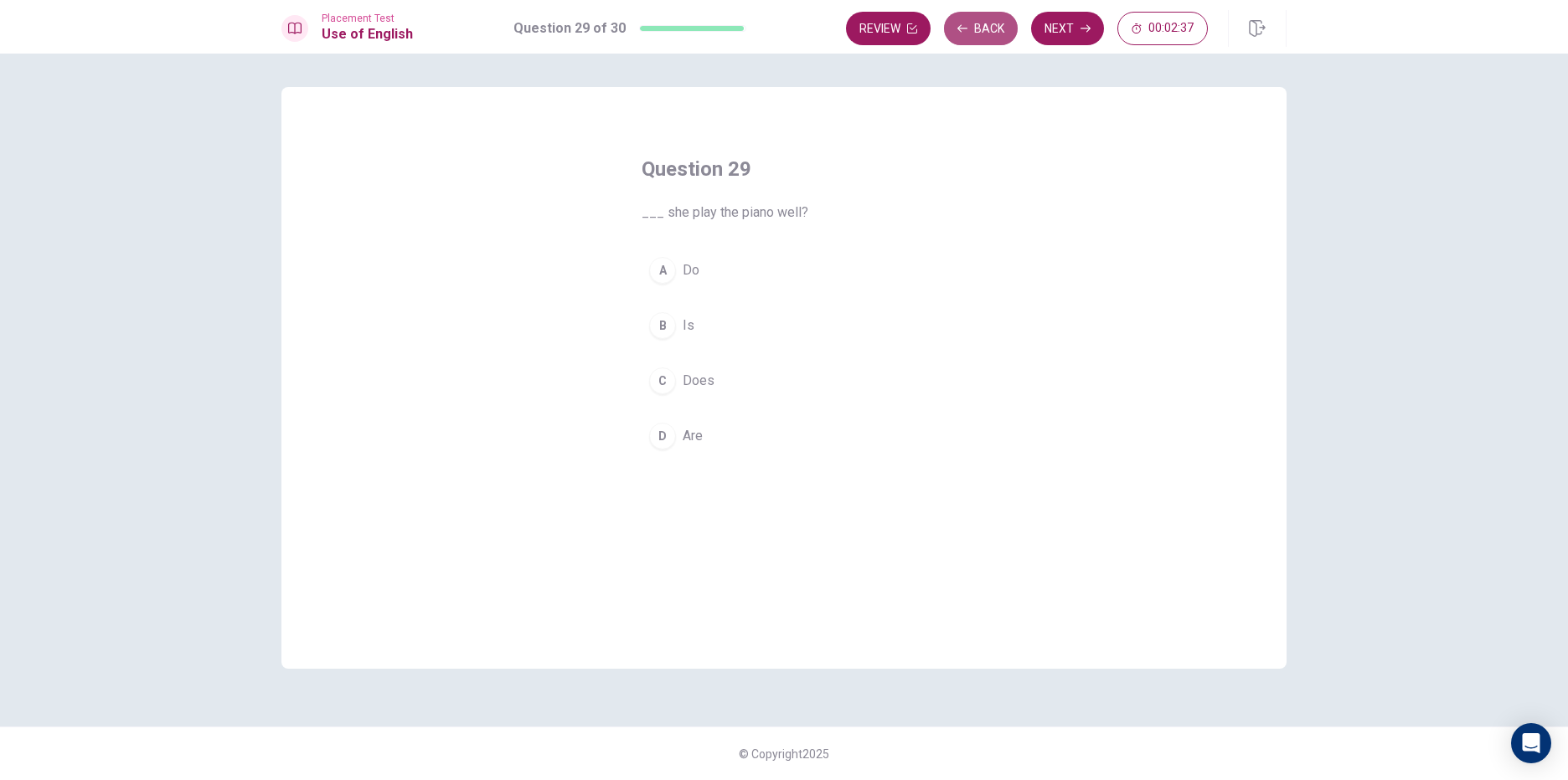
click at [995, 29] on button "Back" at bounding box center [980, 28] width 74 height 33
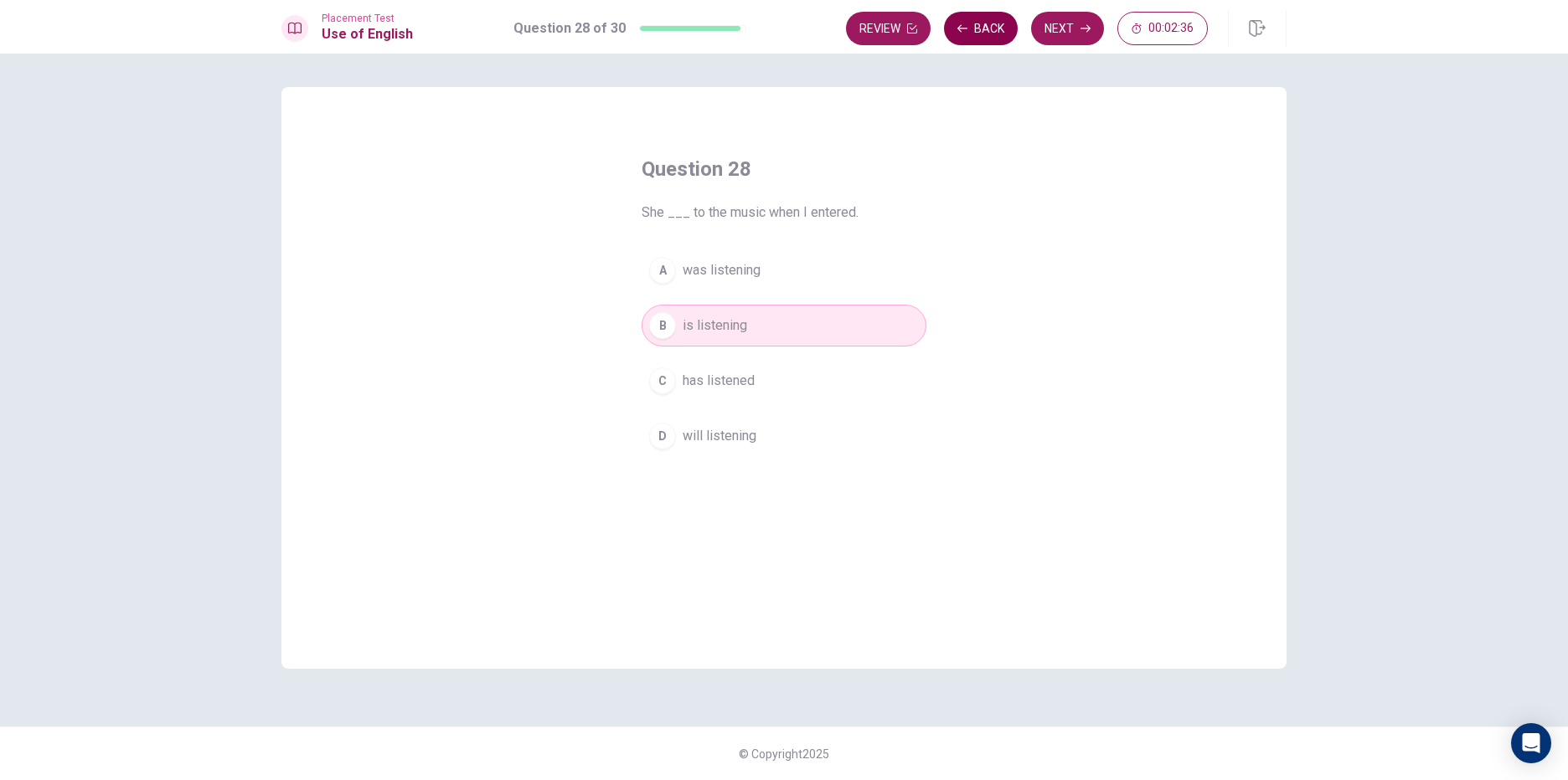
click at [995, 29] on button "Back" at bounding box center [980, 28] width 74 height 33
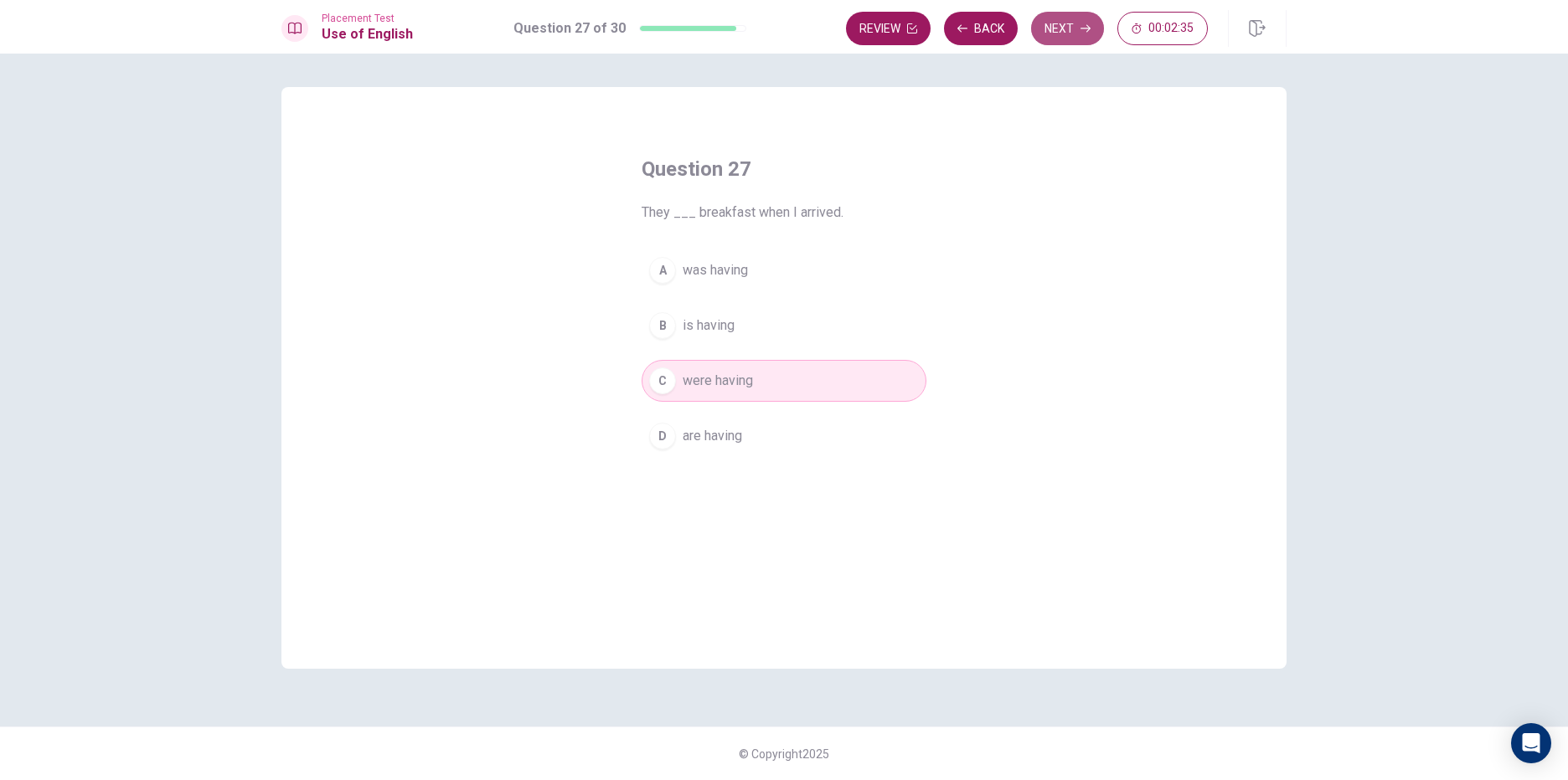
click at [1057, 27] on button "Next" at bounding box center [1067, 28] width 73 height 33
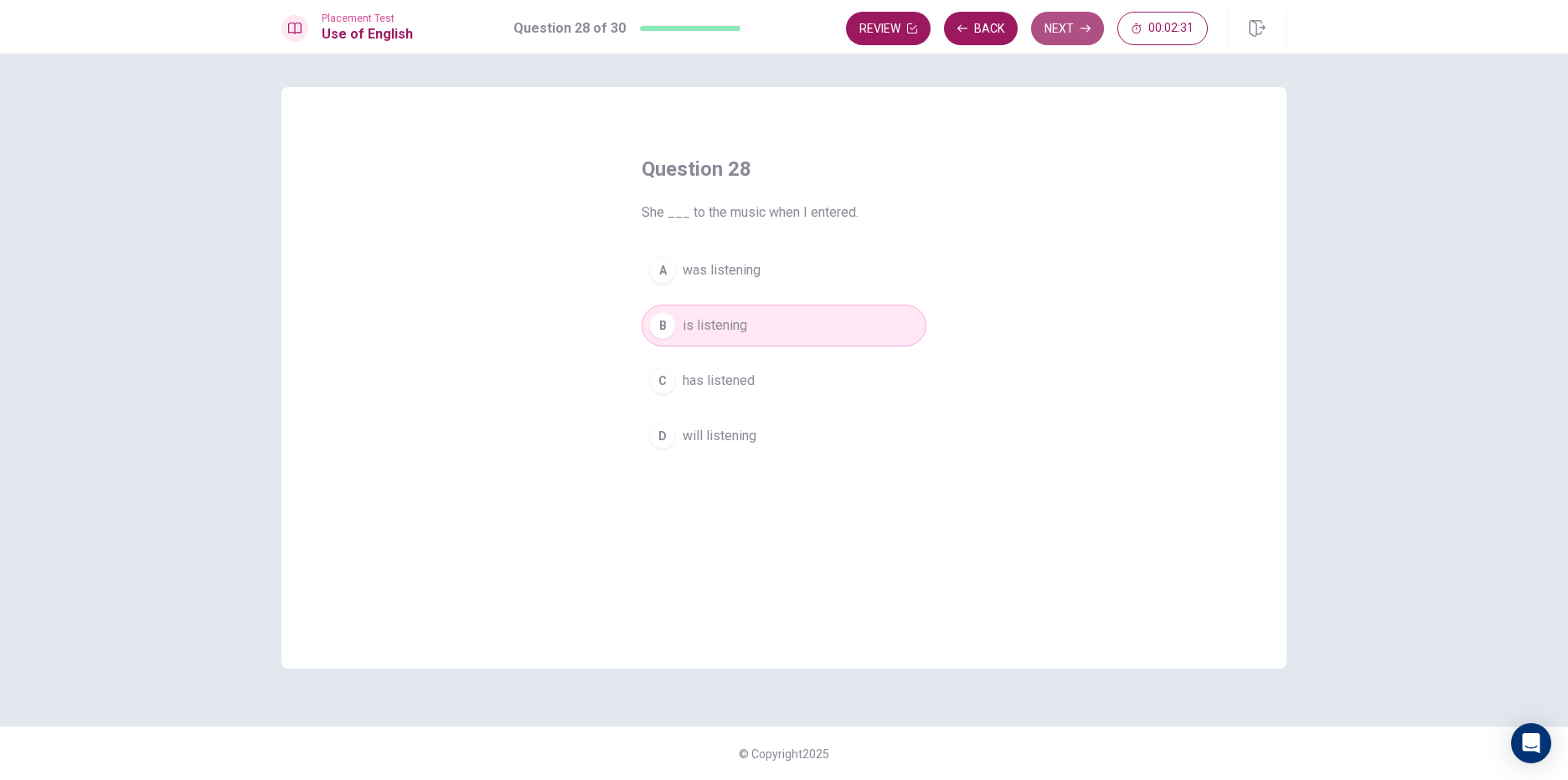
click at [1057, 27] on button "Next" at bounding box center [1067, 28] width 73 height 33
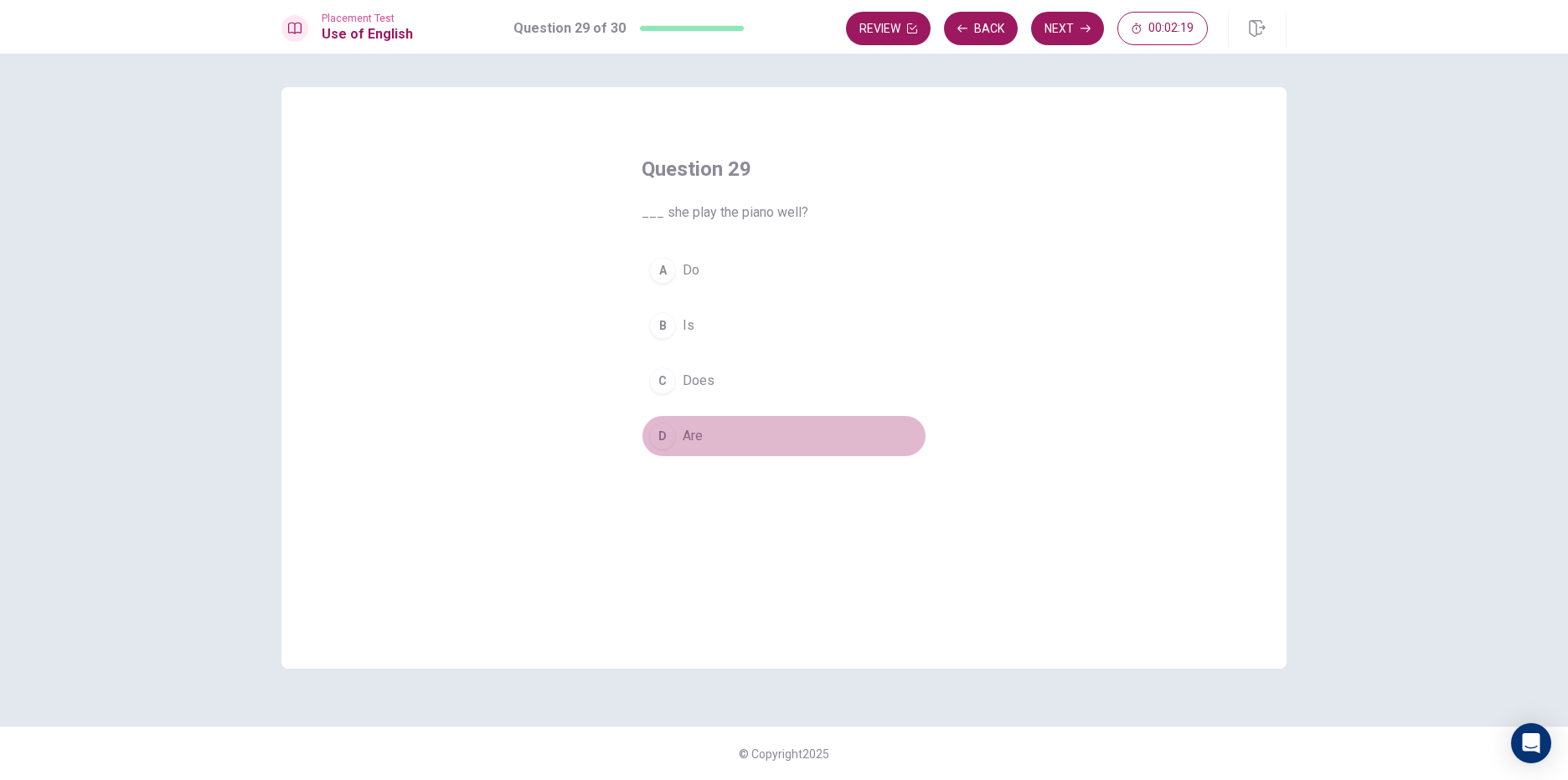
click at [737, 425] on button "D Are" at bounding box center [784, 436] width 285 height 42
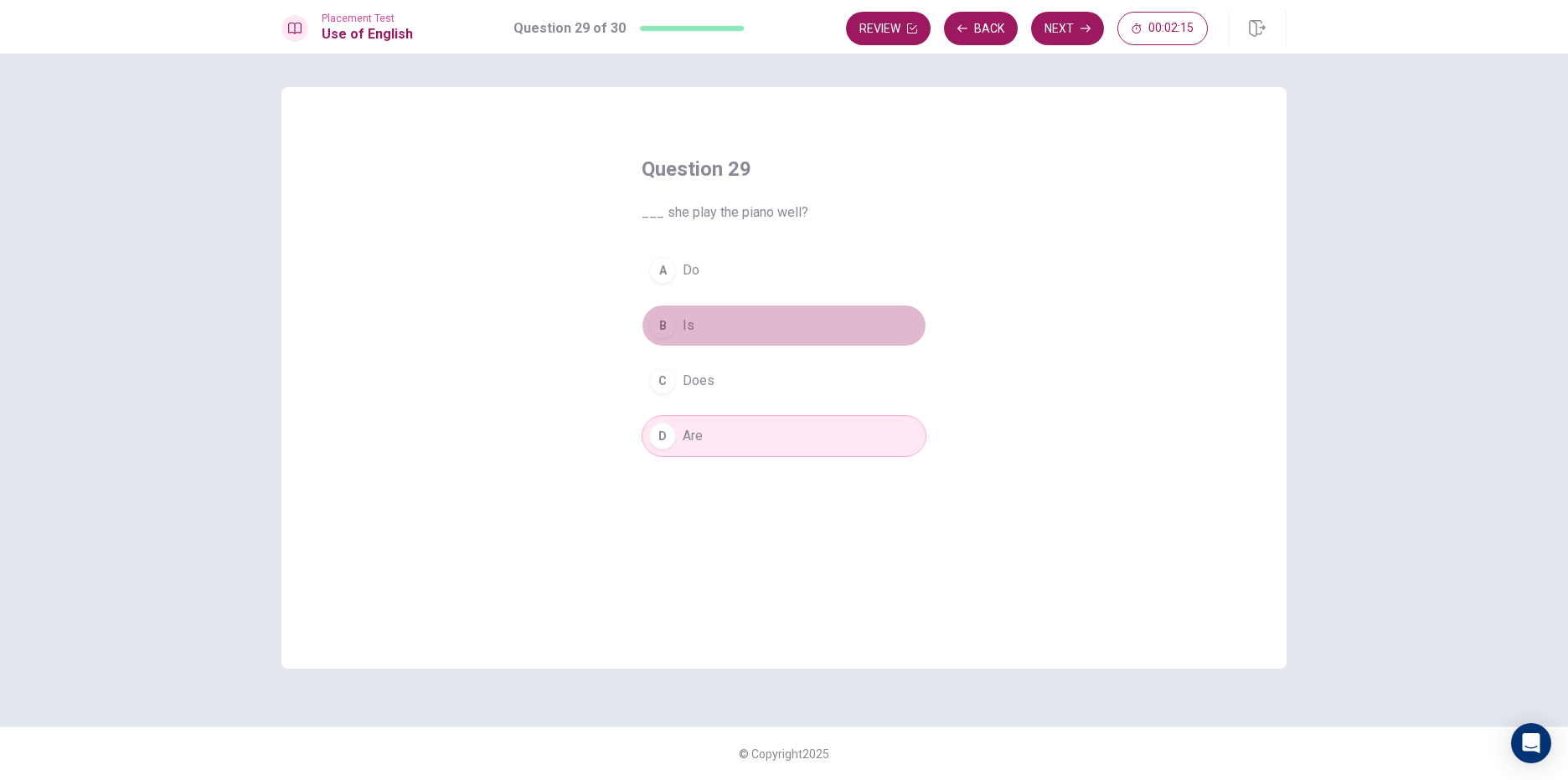
click at [848, 337] on button "B Is" at bounding box center [784, 326] width 285 height 42
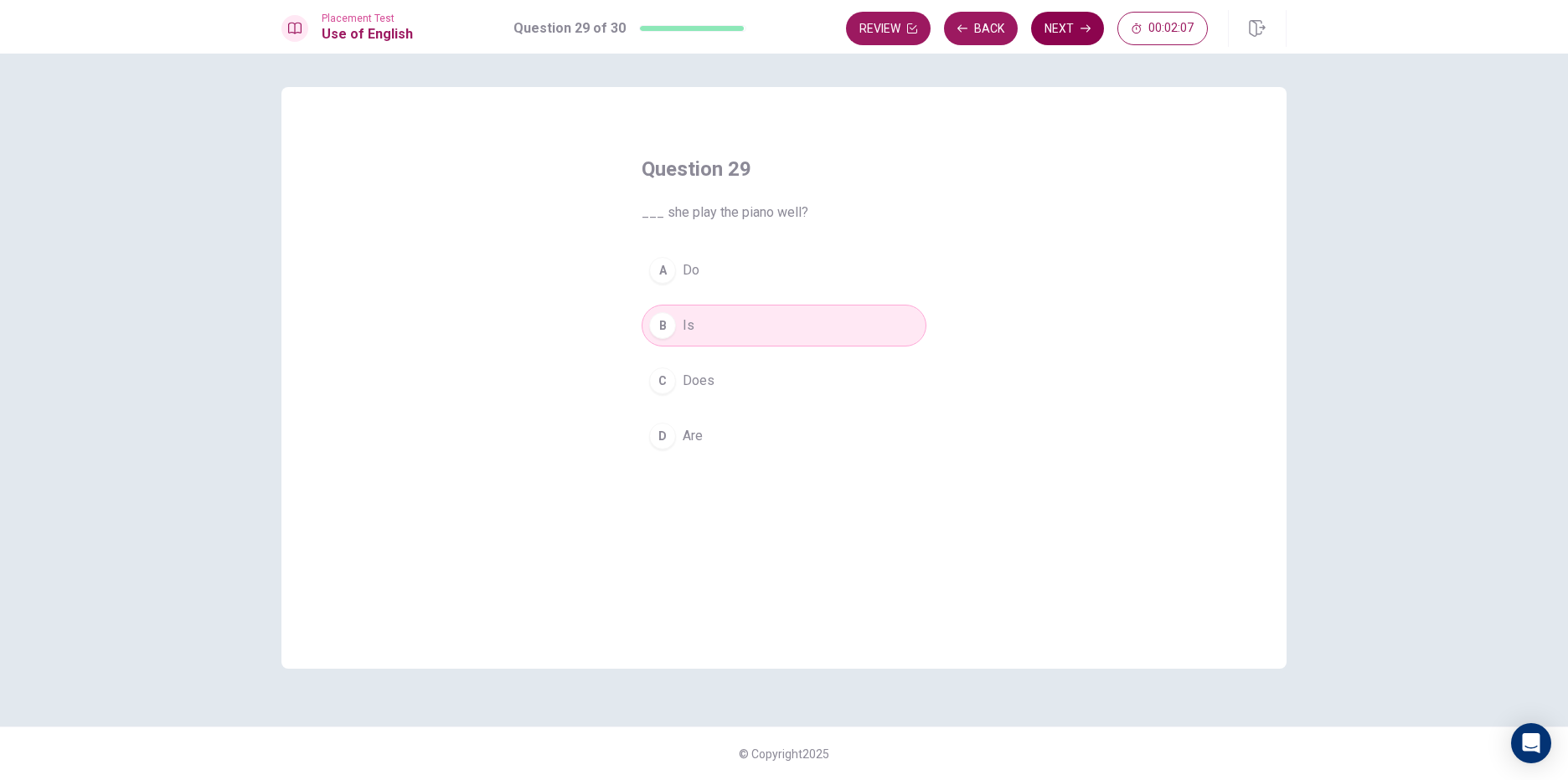
click at [1058, 21] on button "Next" at bounding box center [1067, 28] width 73 height 33
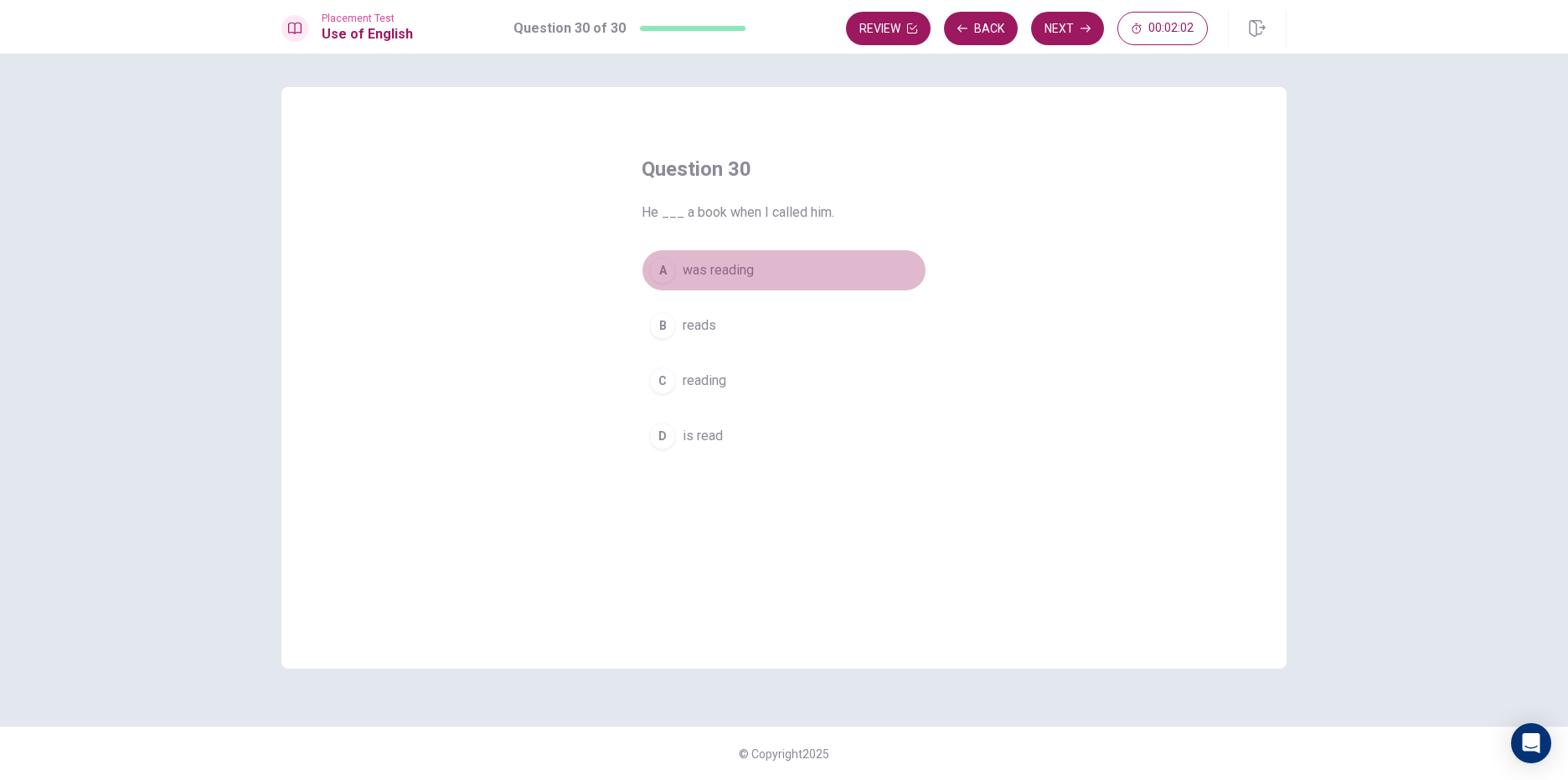
click at [773, 273] on button "A was reading" at bounding box center [784, 271] width 285 height 42
click at [1072, 18] on button "Next" at bounding box center [1067, 28] width 73 height 33
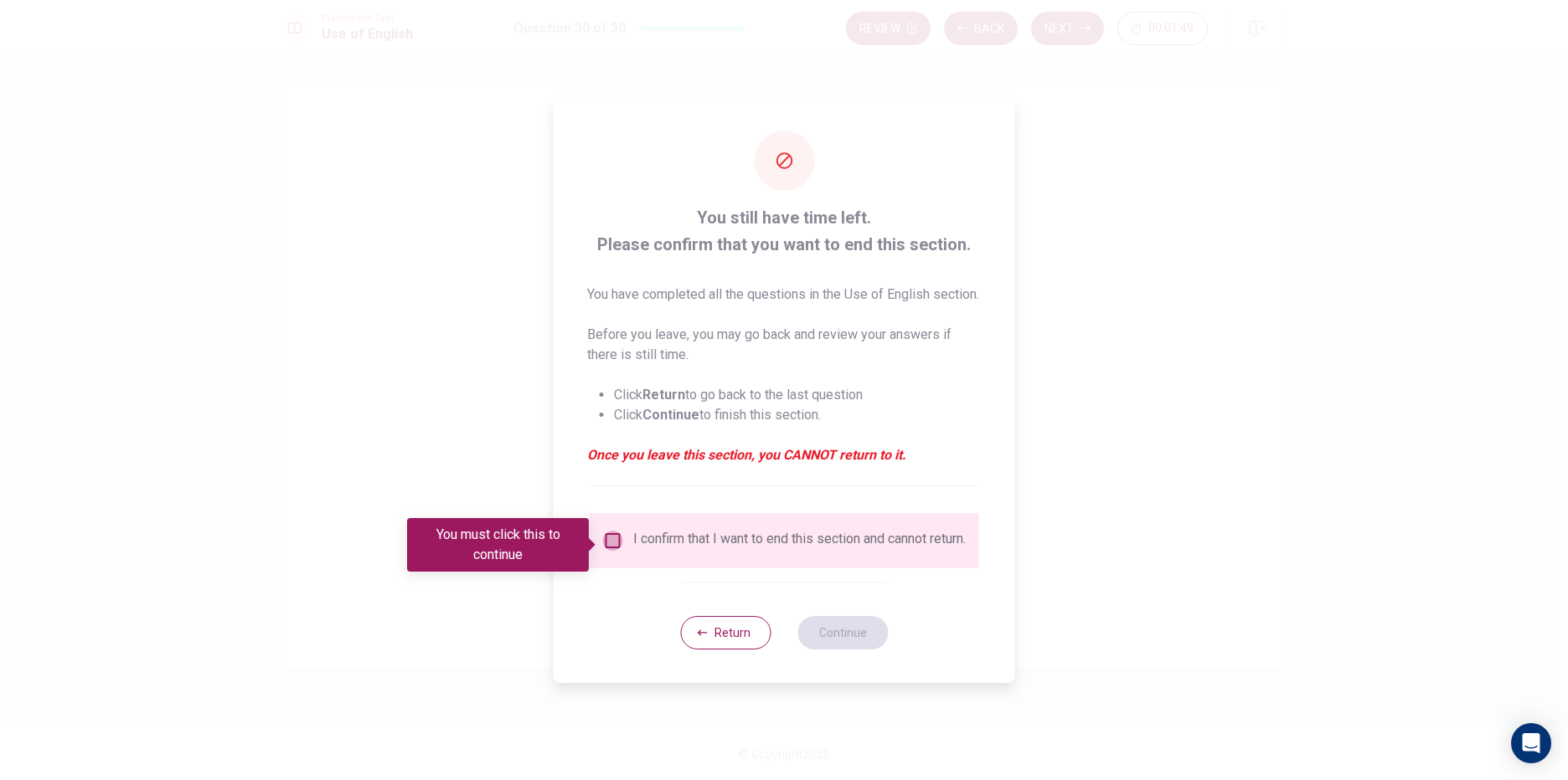
click at [606, 545] on input "You must click this to continue" at bounding box center [613, 541] width 20 height 20
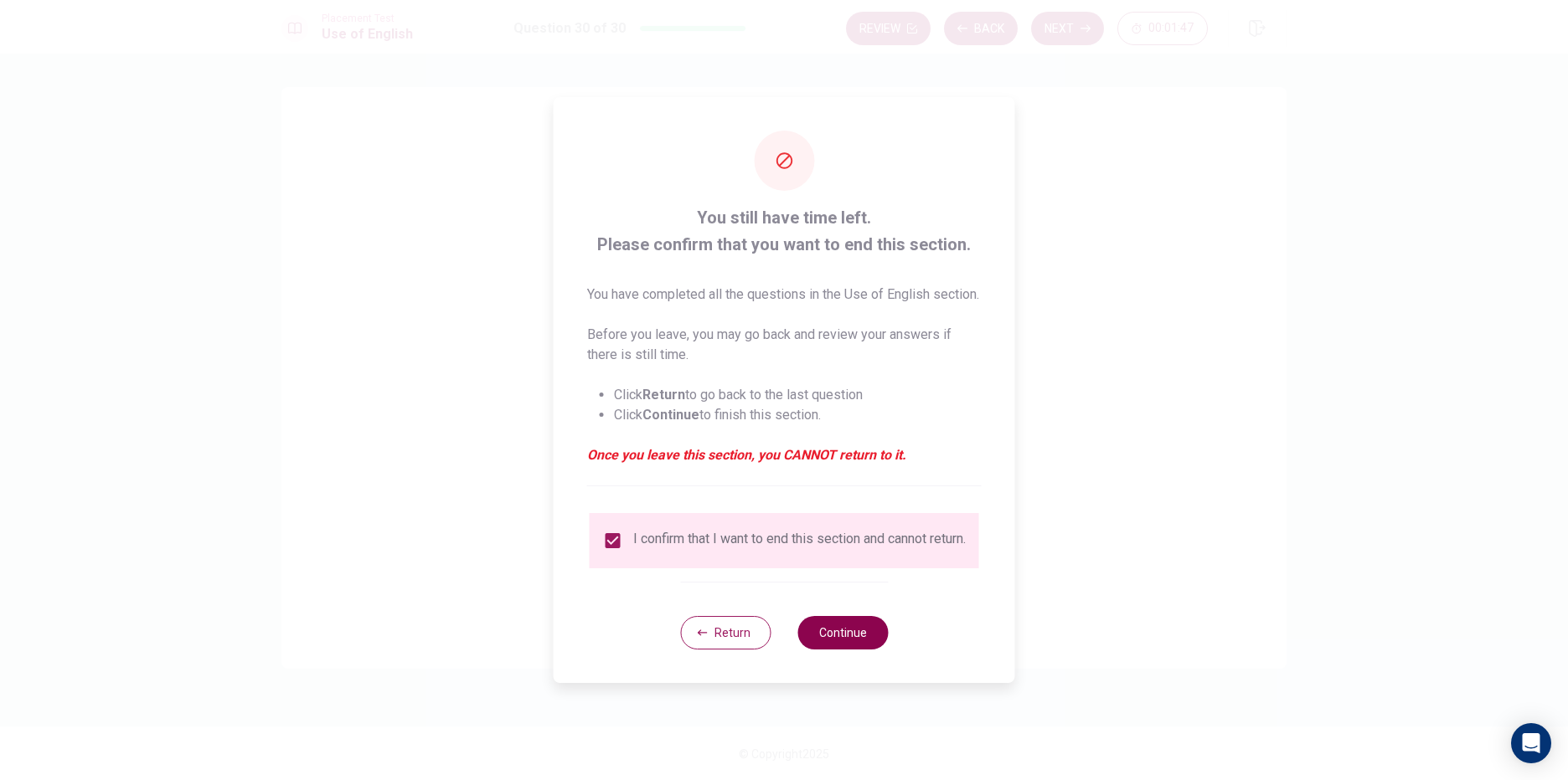
click at [830, 643] on button "Continue" at bounding box center [842, 633] width 90 height 33
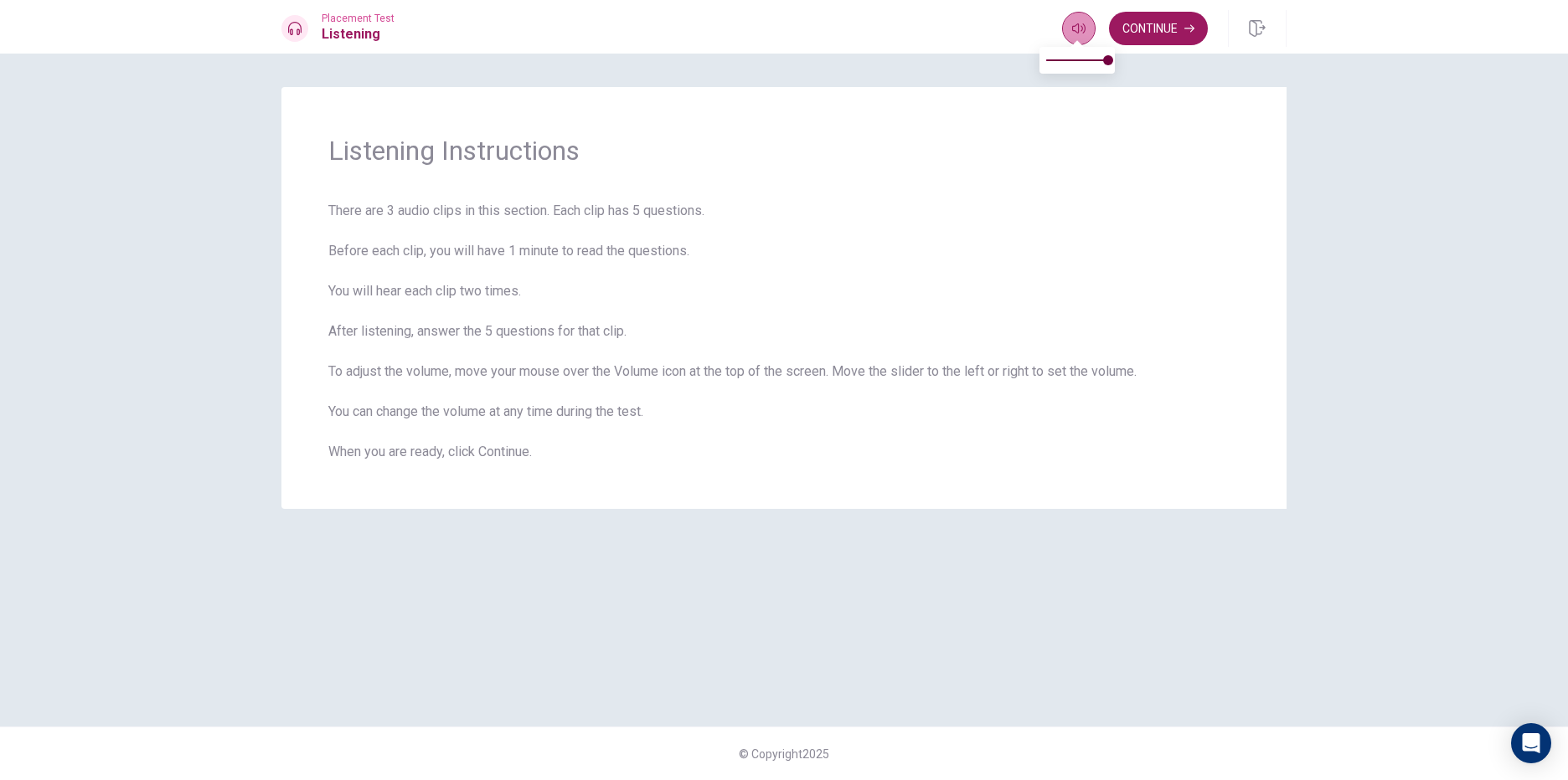
click at [1080, 32] on icon "button" at bounding box center [1078, 28] width 13 height 13
click at [1075, 28] on icon "button" at bounding box center [1078, 28] width 13 height 13
type input "0.7"
click at [1090, 57] on span at bounding box center [1089, 60] width 10 height 10
click at [1146, 30] on button "Continue" at bounding box center [1158, 28] width 99 height 33
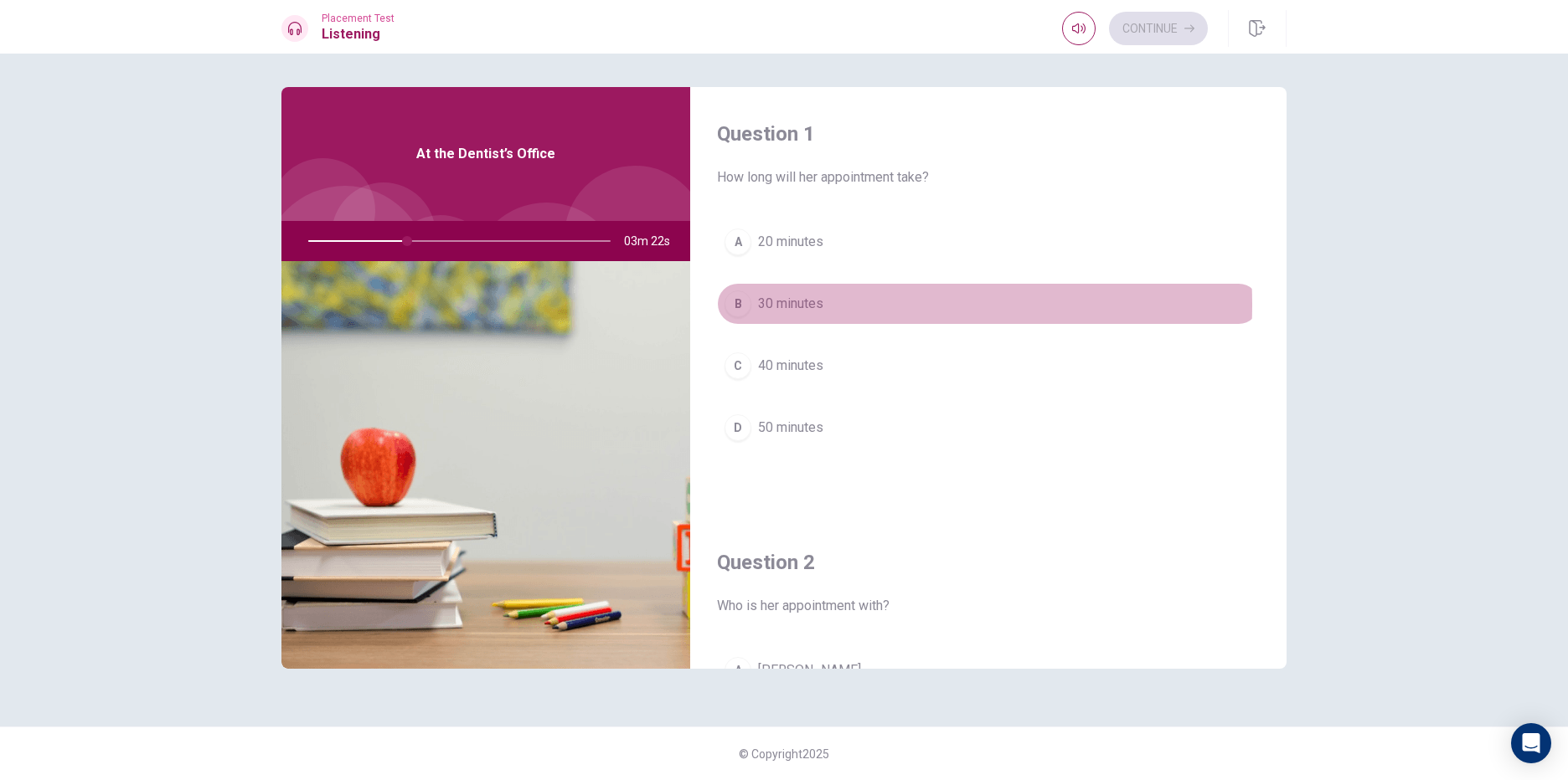
click at [820, 305] on span "30 minutes" at bounding box center [790, 303] width 65 height 20
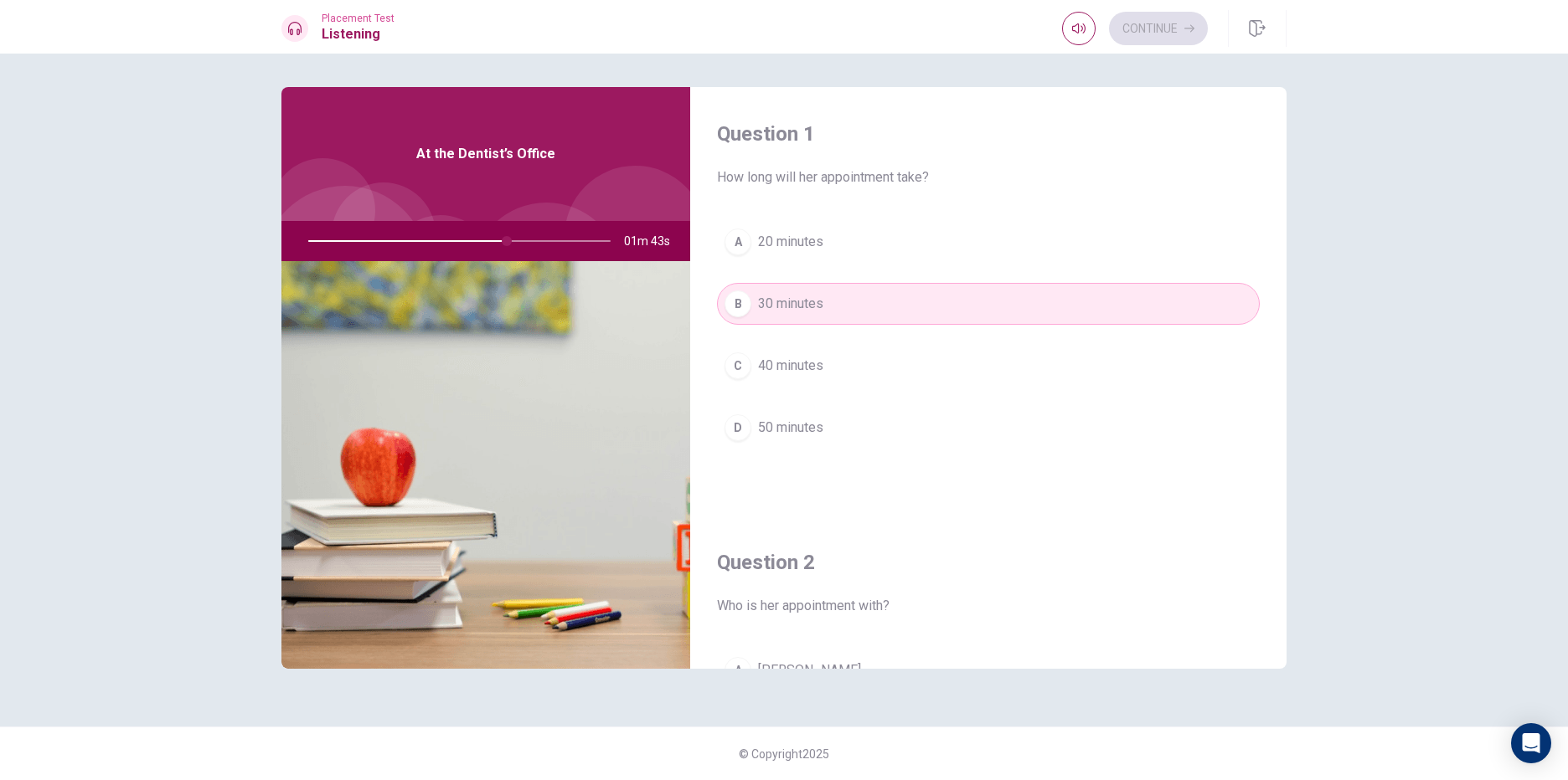
click at [844, 305] on button "B 30 minutes" at bounding box center [988, 304] width 543 height 42
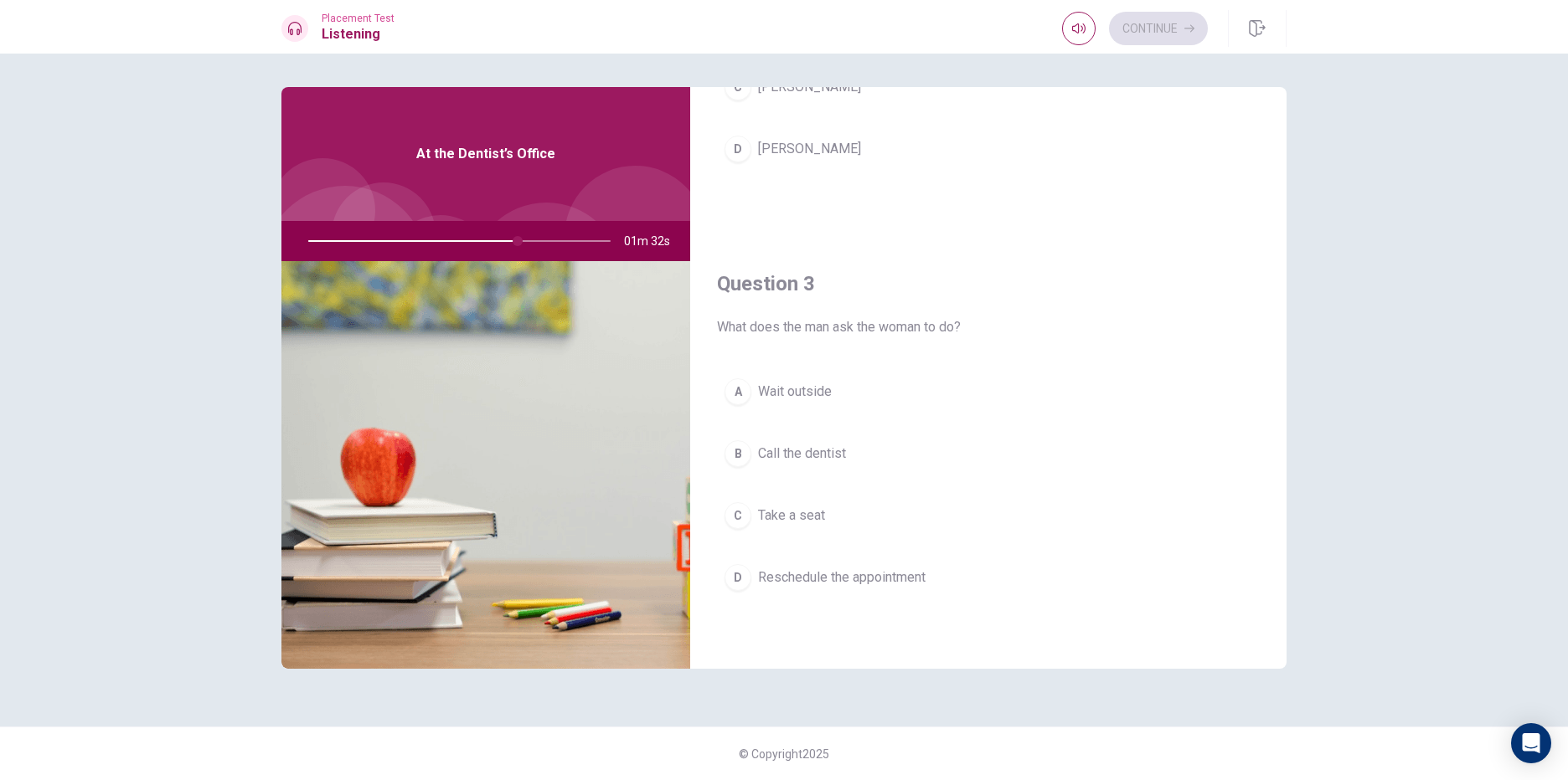
scroll to position [754, 0]
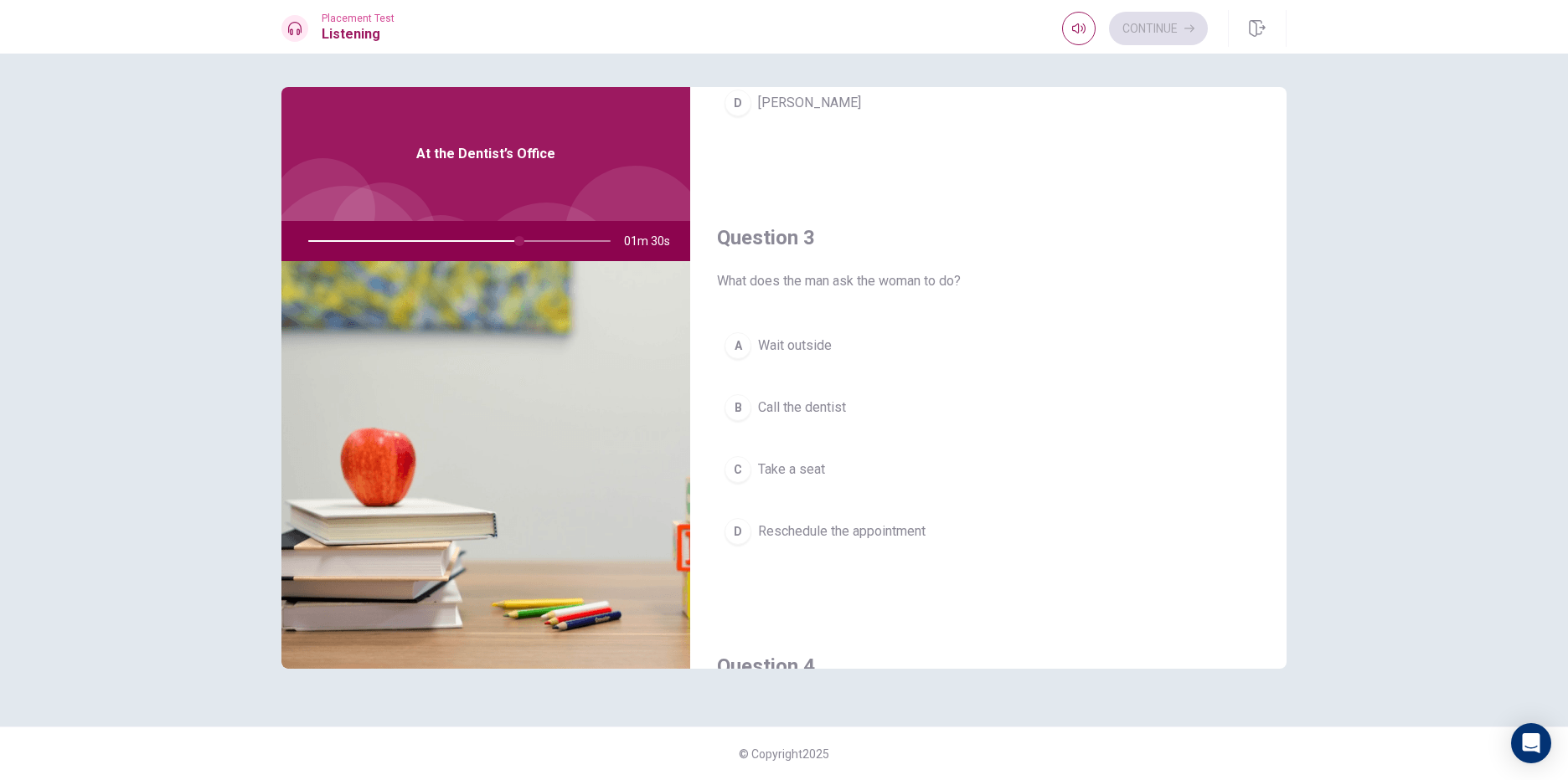
drag, startPoint x: 517, startPoint y: 237, endPoint x: 505, endPoint y: 241, distance: 12.6
click at [505, 241] on div at bounding box center [456, 241] width 336 height 40
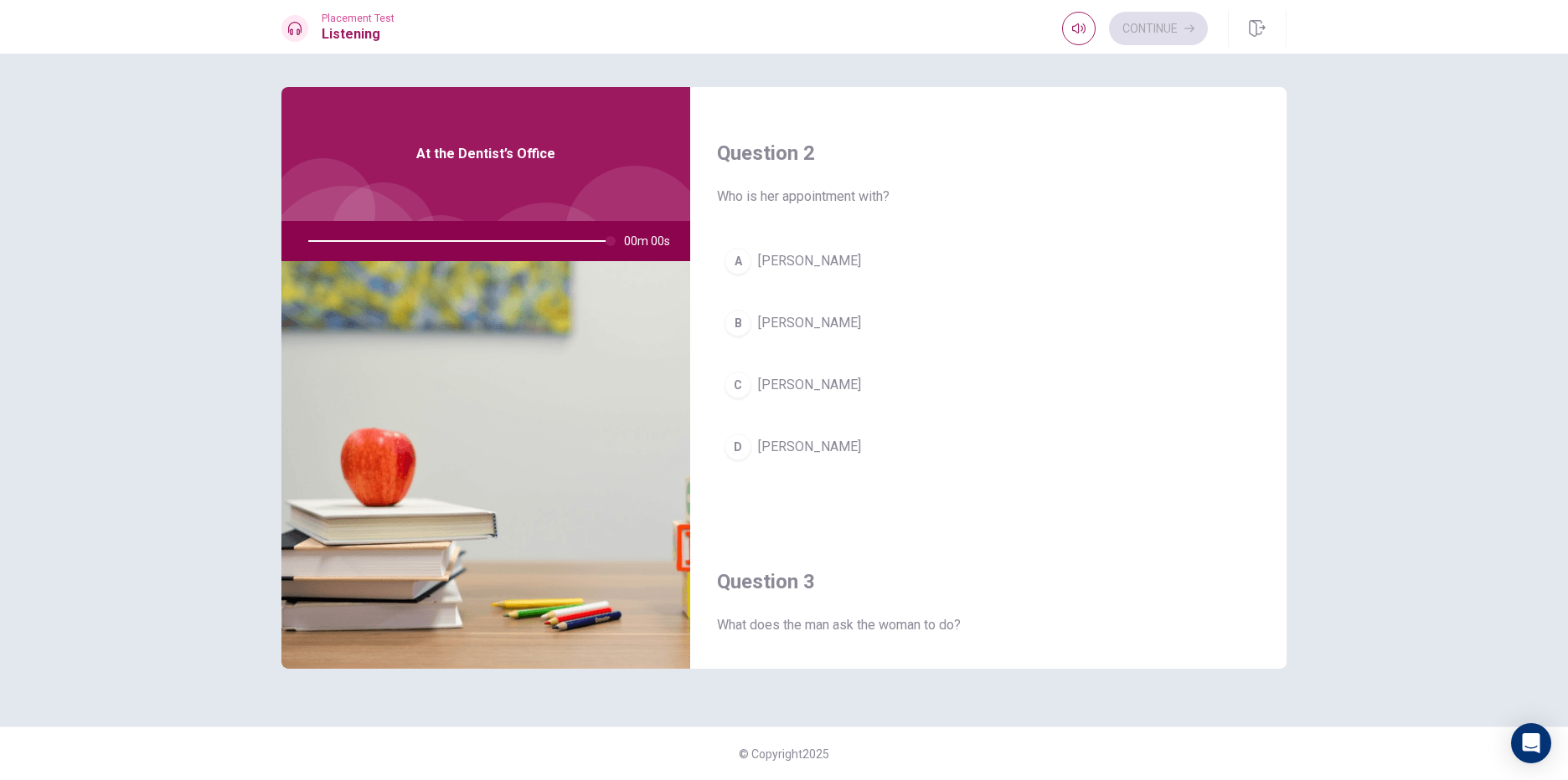
type input "0"
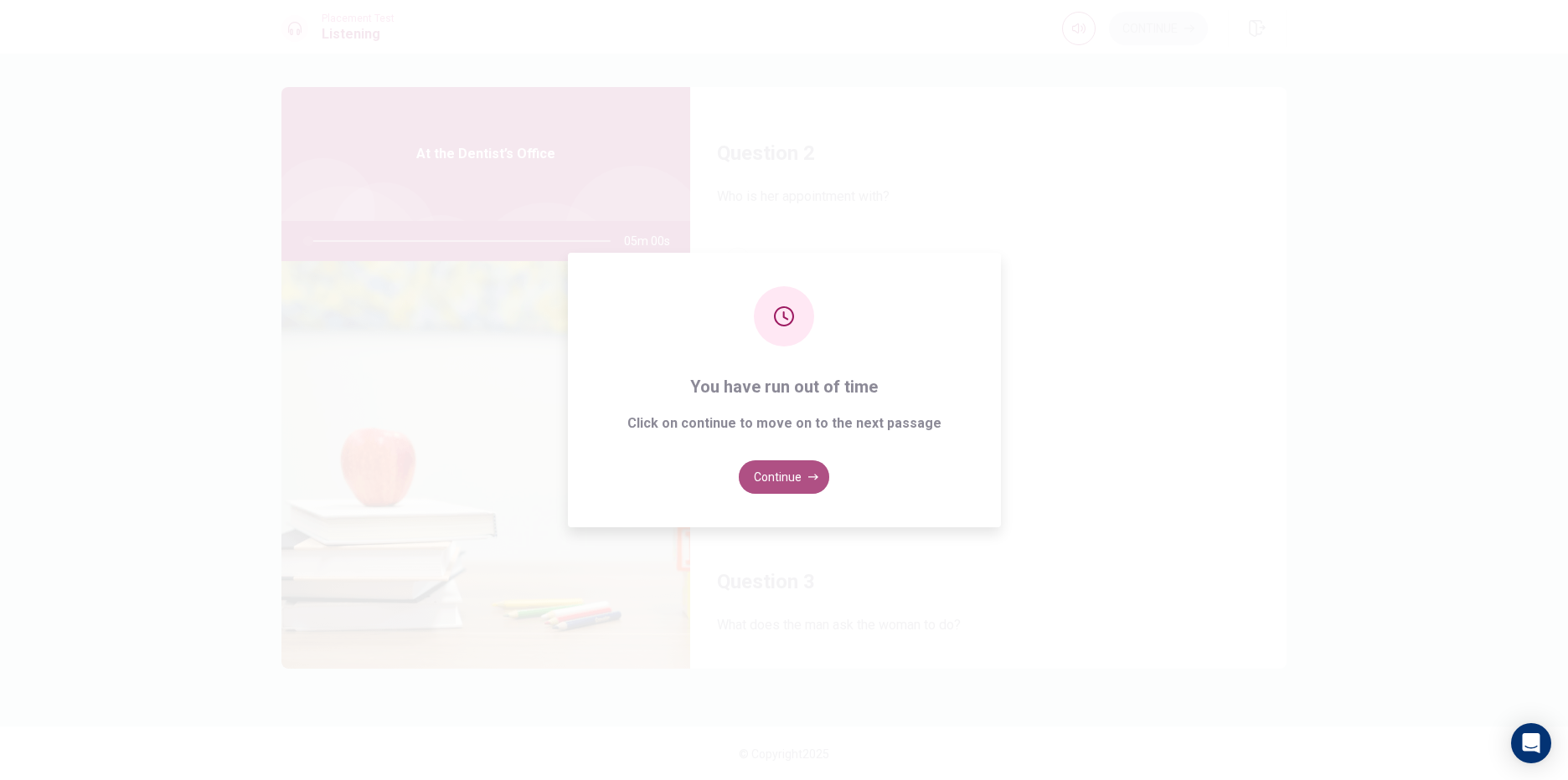
click at [789, 468] on button "Continue" at bounding box center [783, 477] width 90 height 33
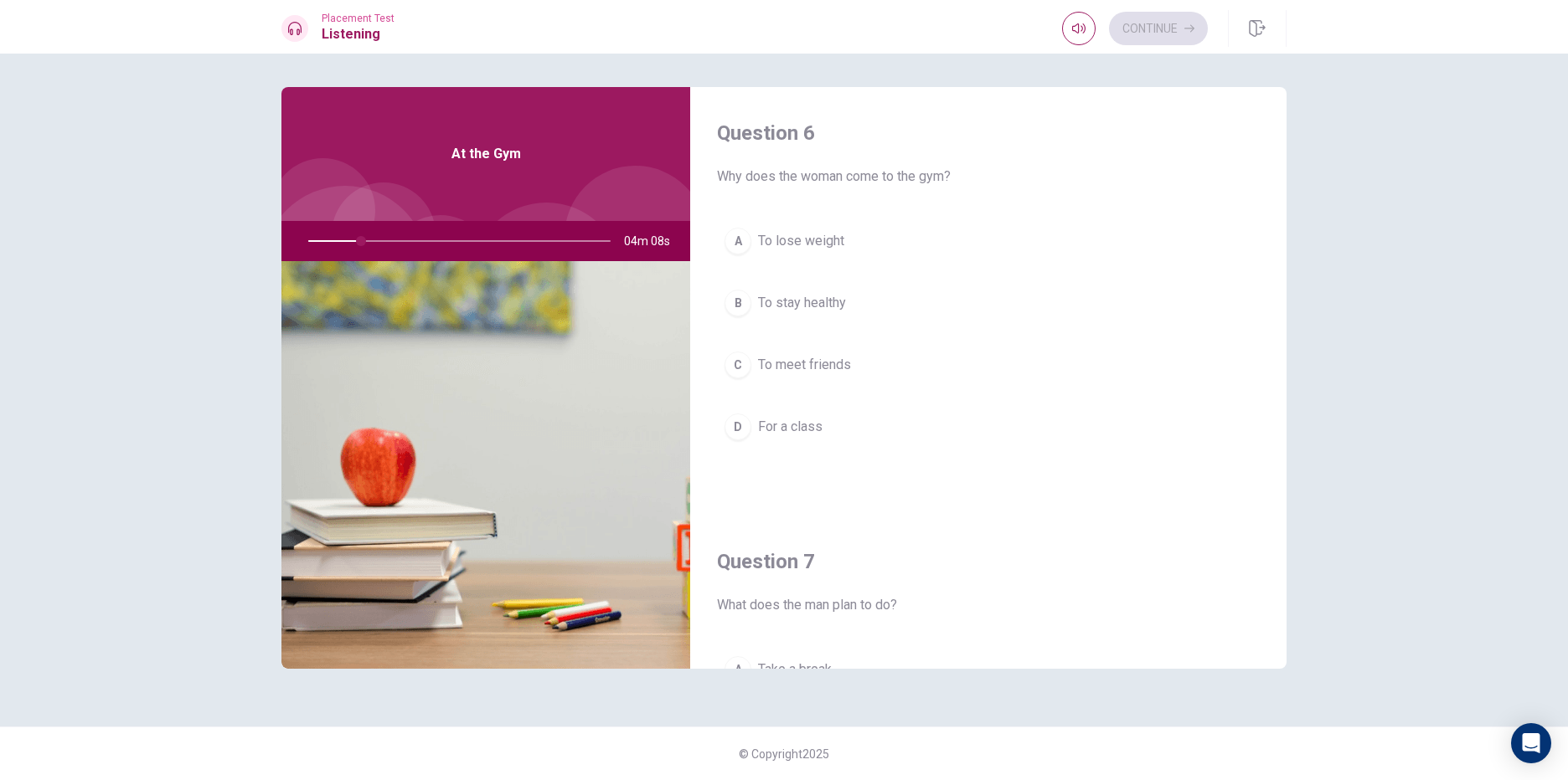
scroll to position [0, 0]
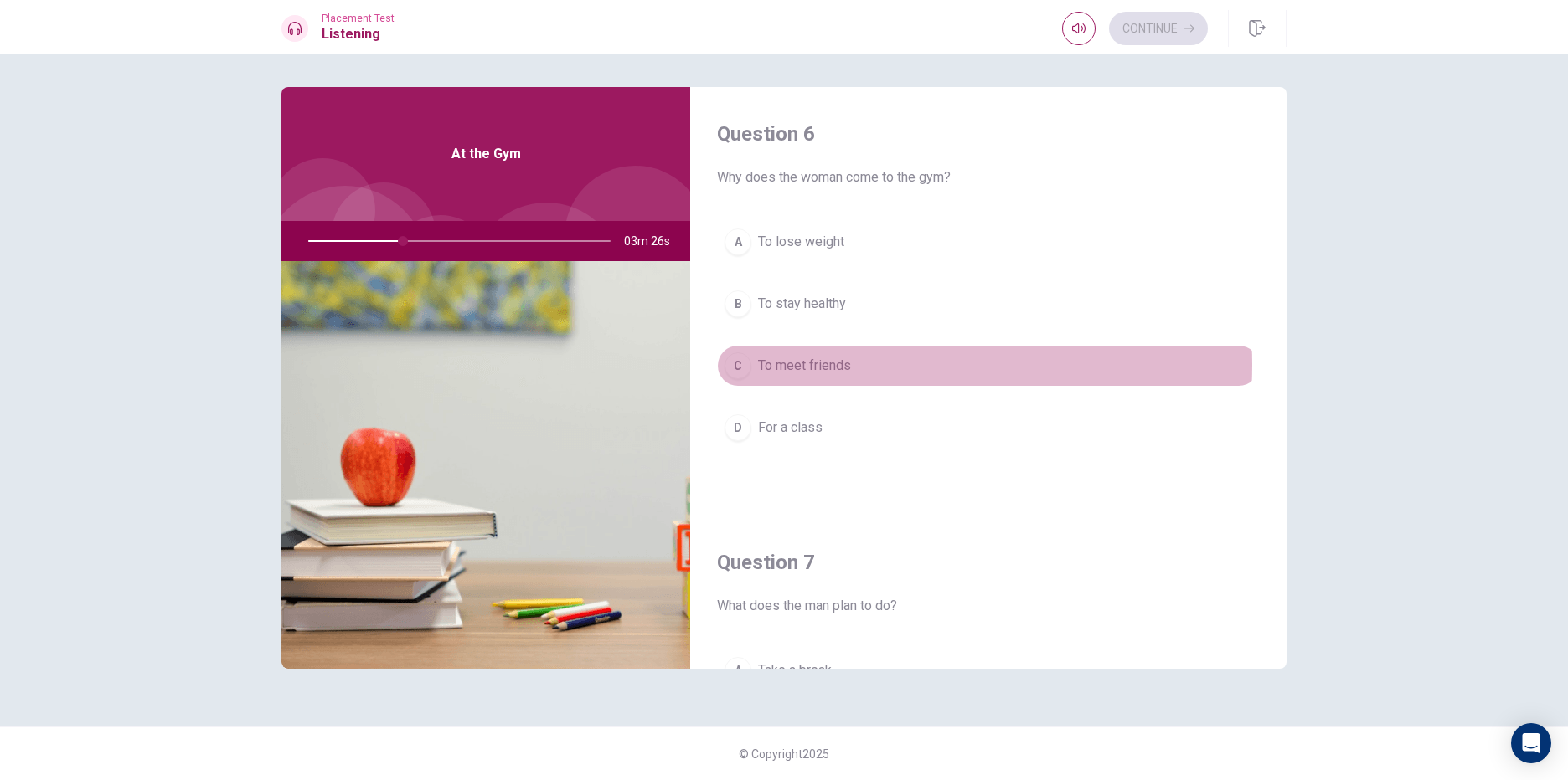
click at [857, 365] on button "C To meet friends" at bounding box center [988, 365] width 543 height 42
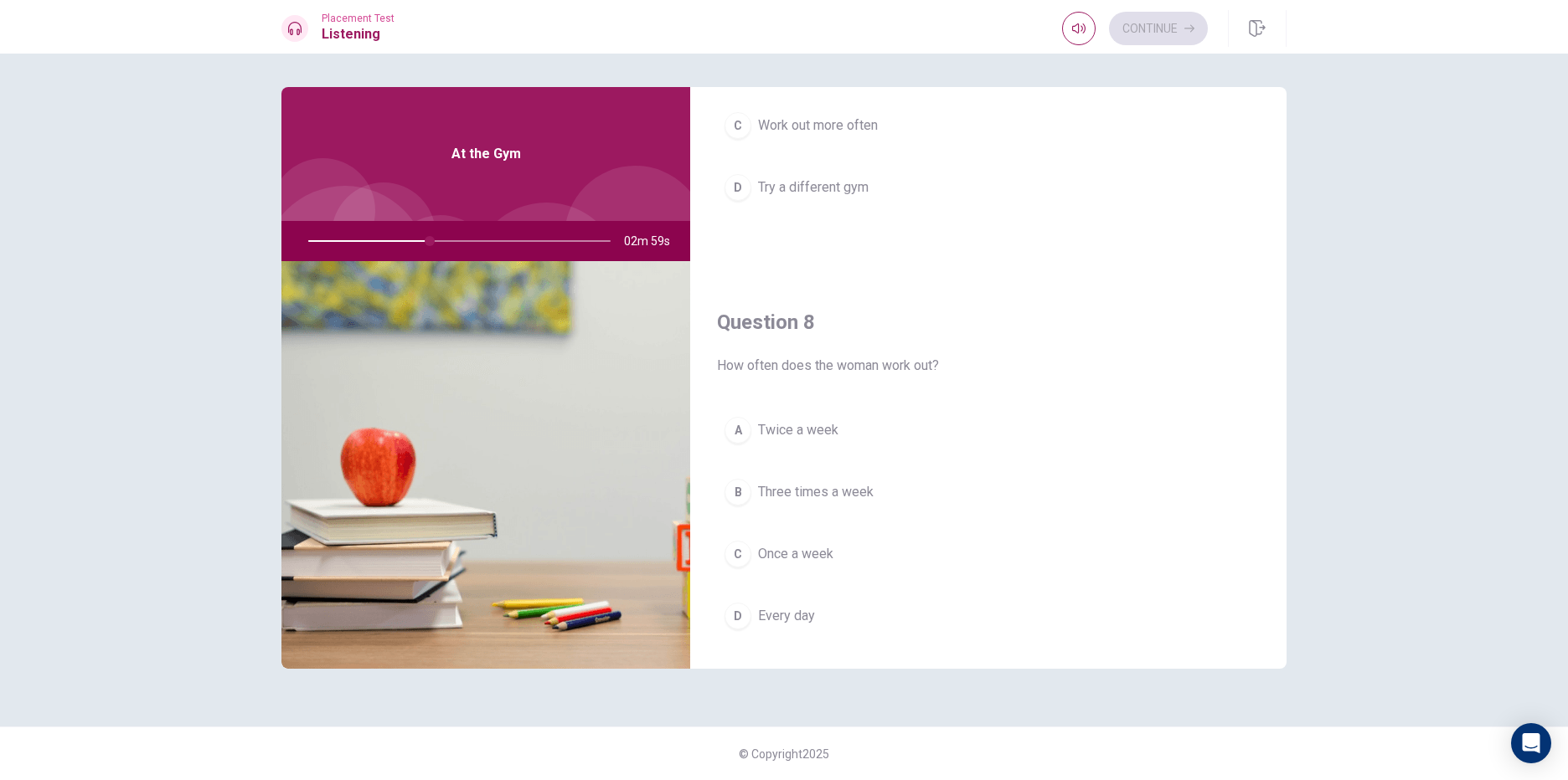
scroll to position [670, 0]
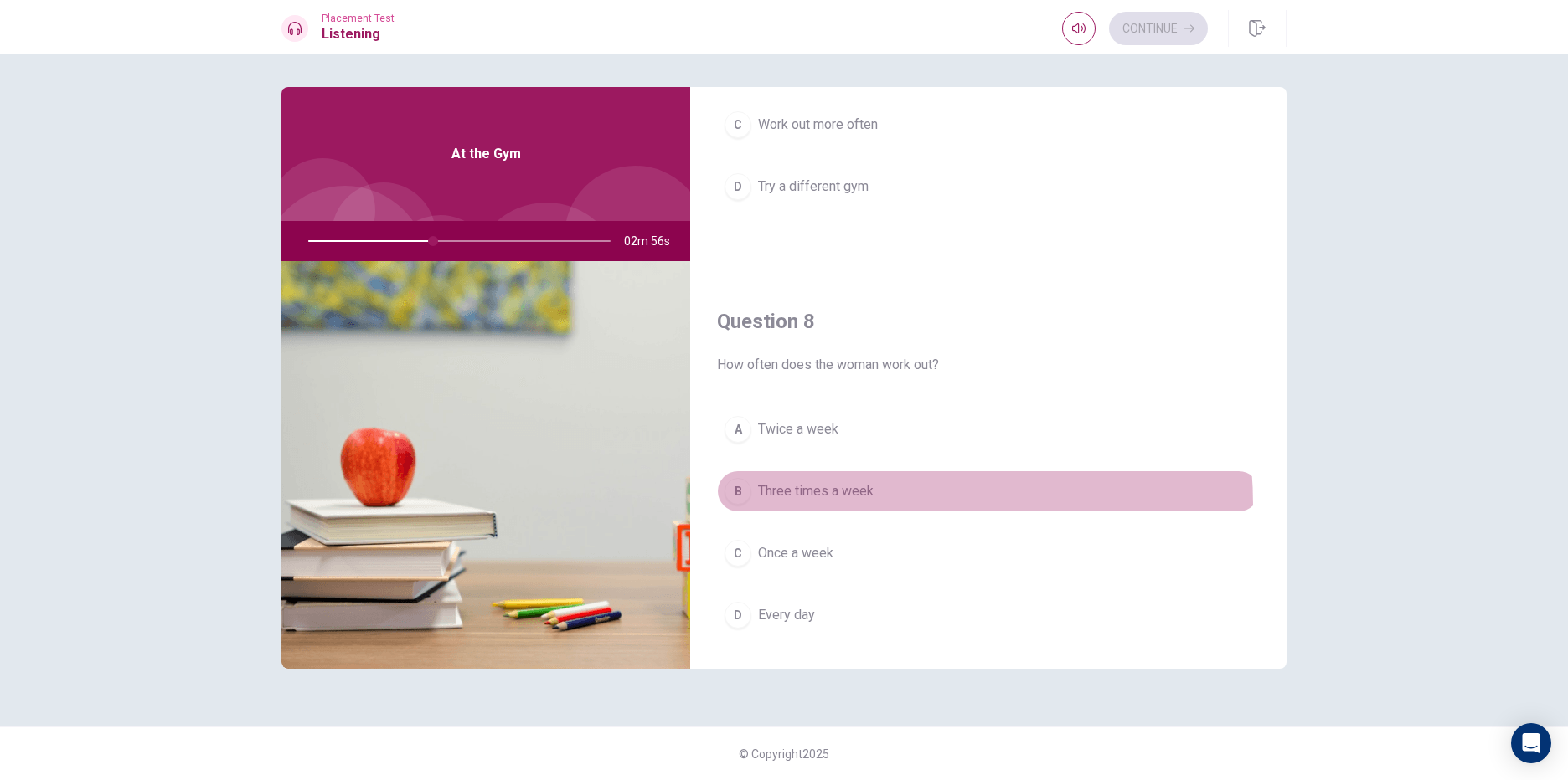
click at [845, 506] on button "B Three times a week" at bounding box center [988, 492] width 543 height 42
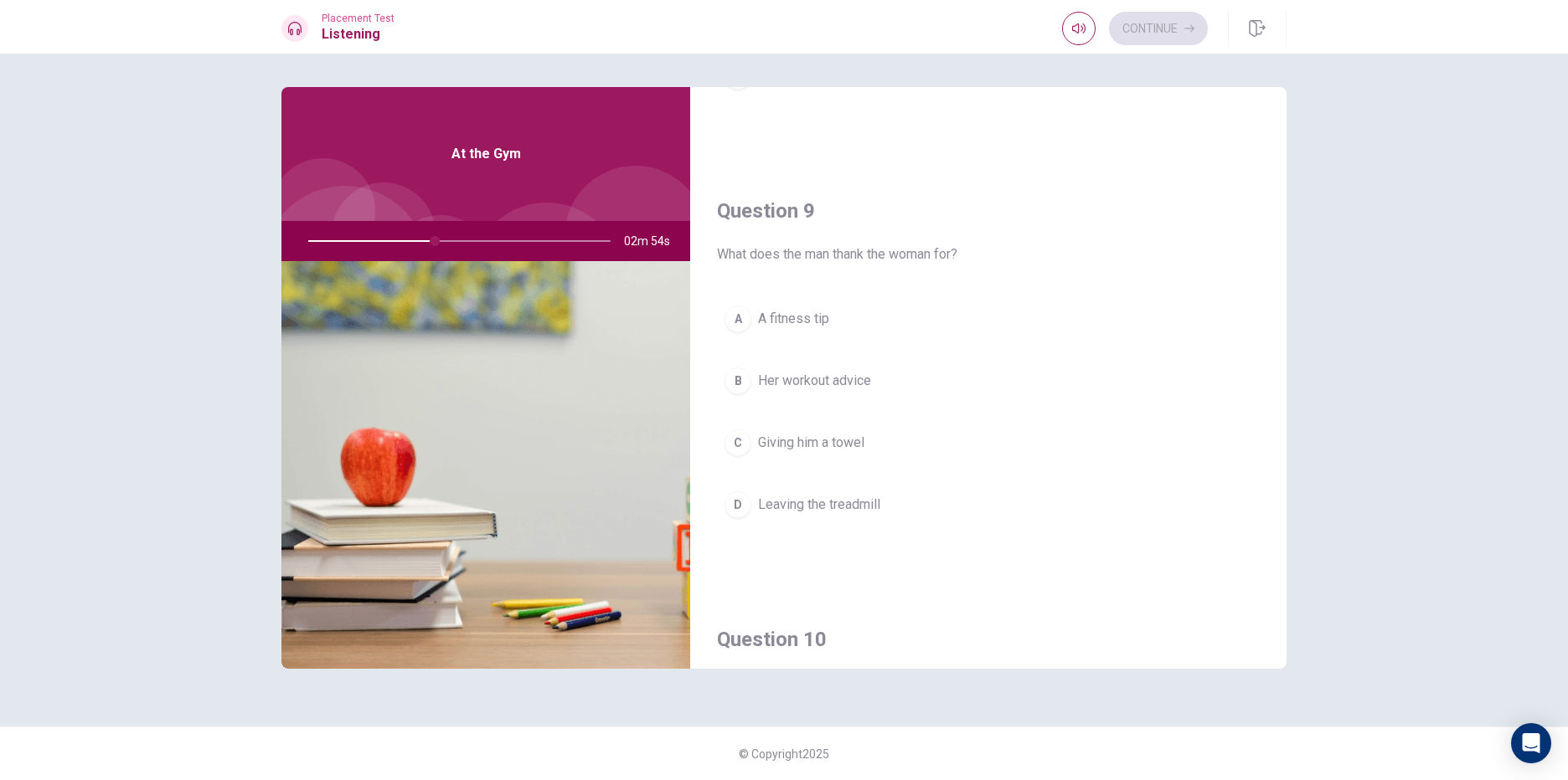
scroll to position [1256, 0]
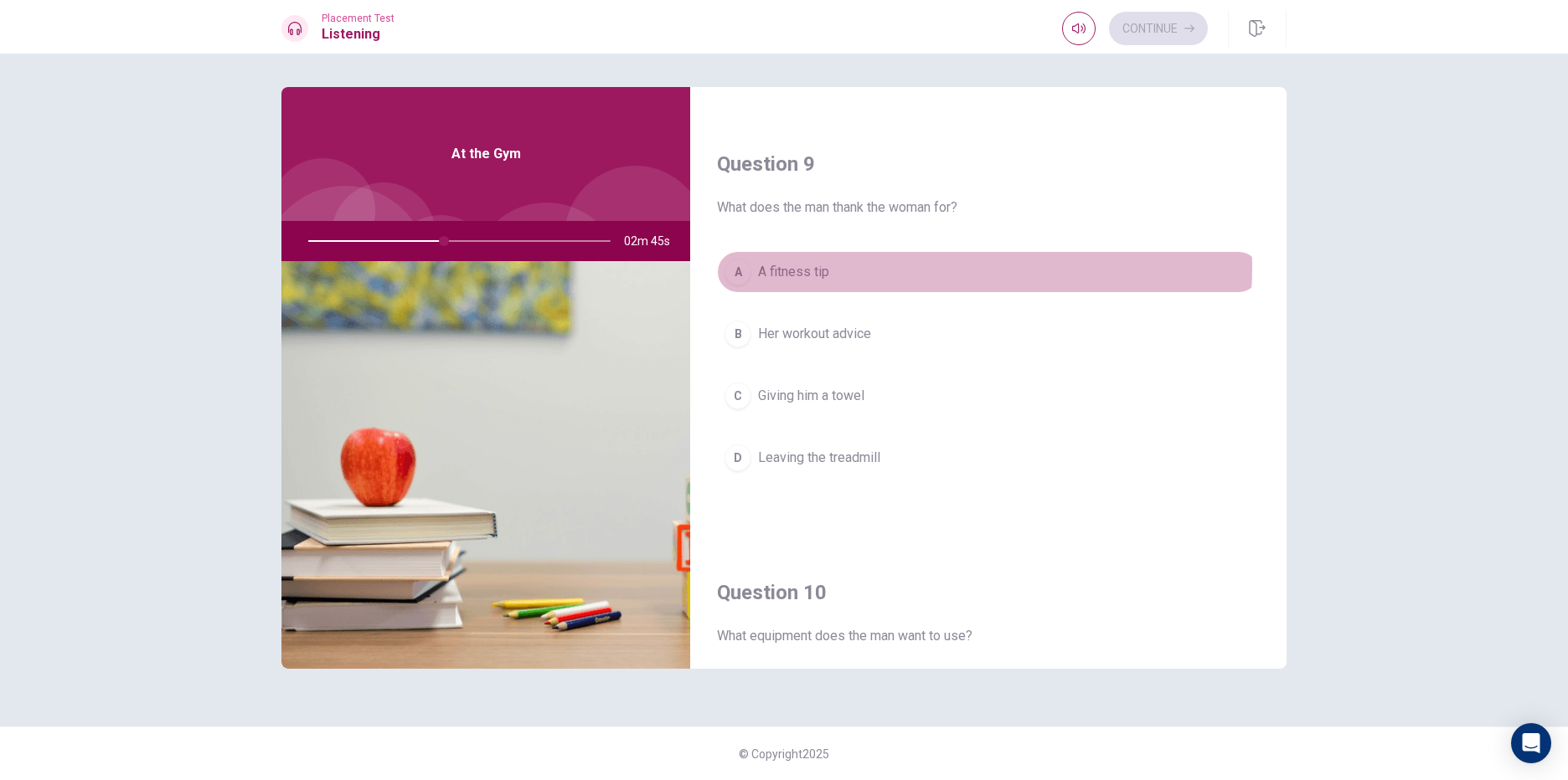
click at [868, 267] on button "A A fitness tip" at bounding box center [988, 273] width 543 height 42
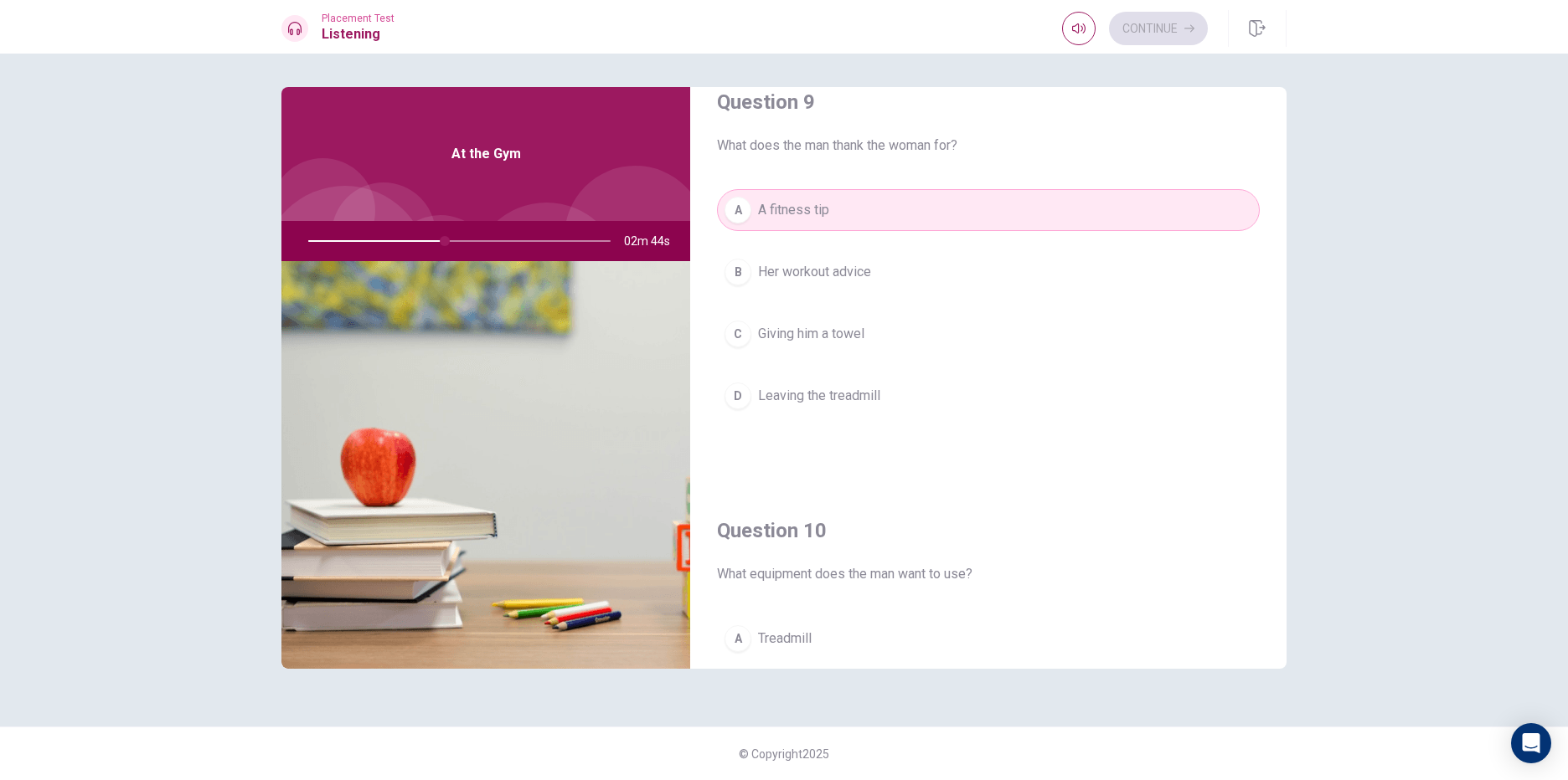
scroll to position [1561, 0]
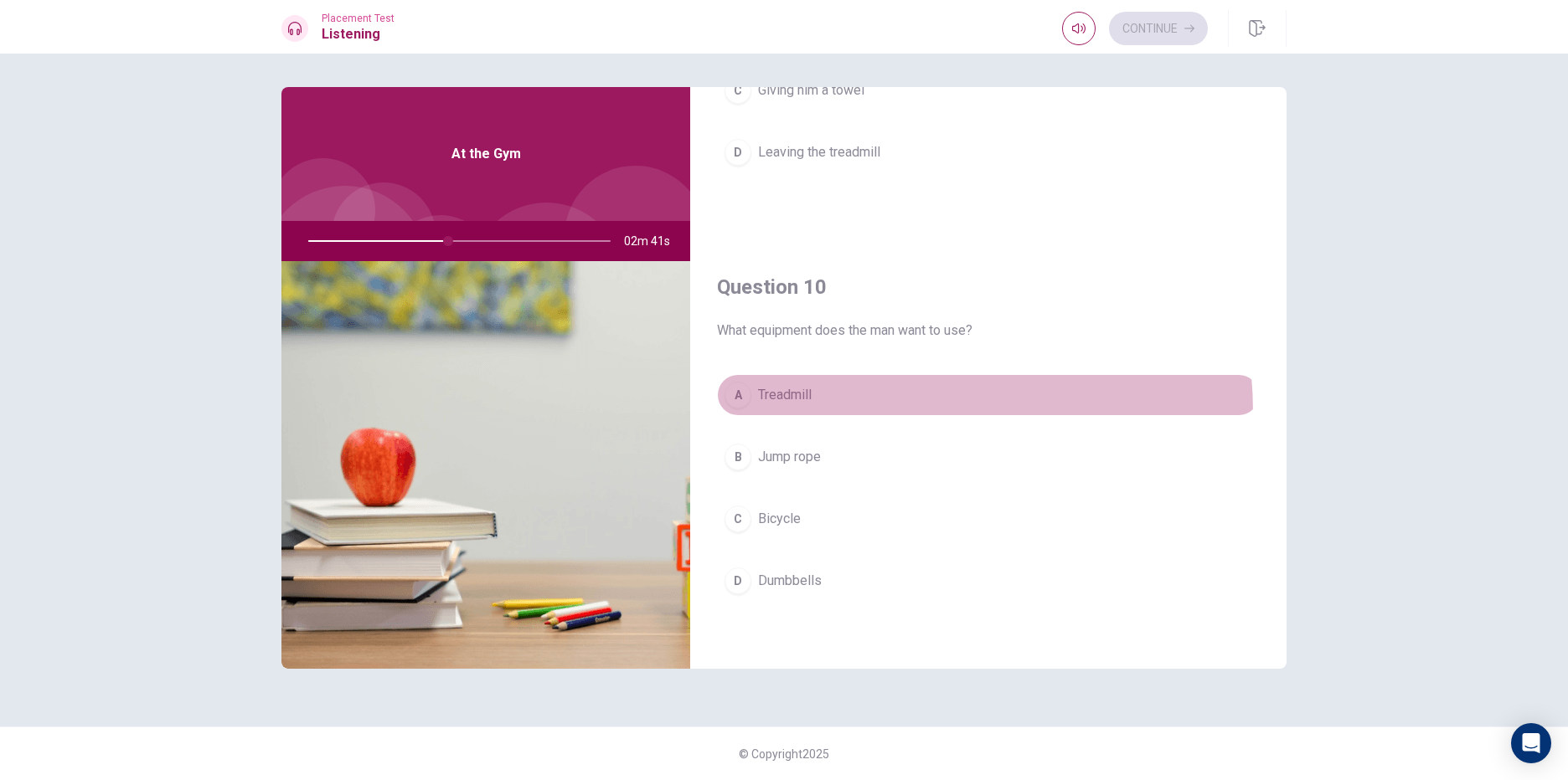
click at [853, 413] on button "A Treadmill" at bounding box center [988, 395] width 543 height 42
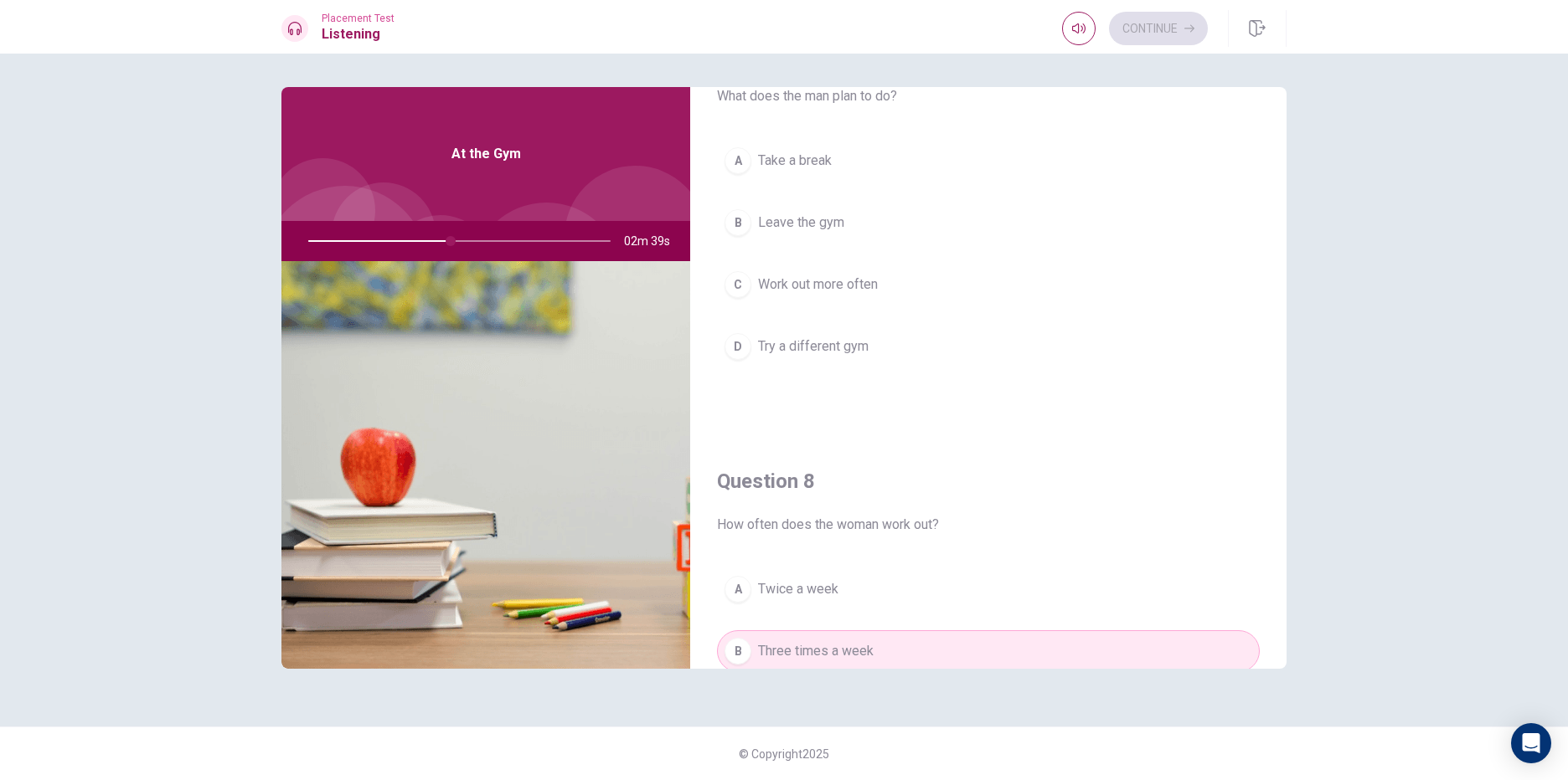
scroll to position [473, 0]
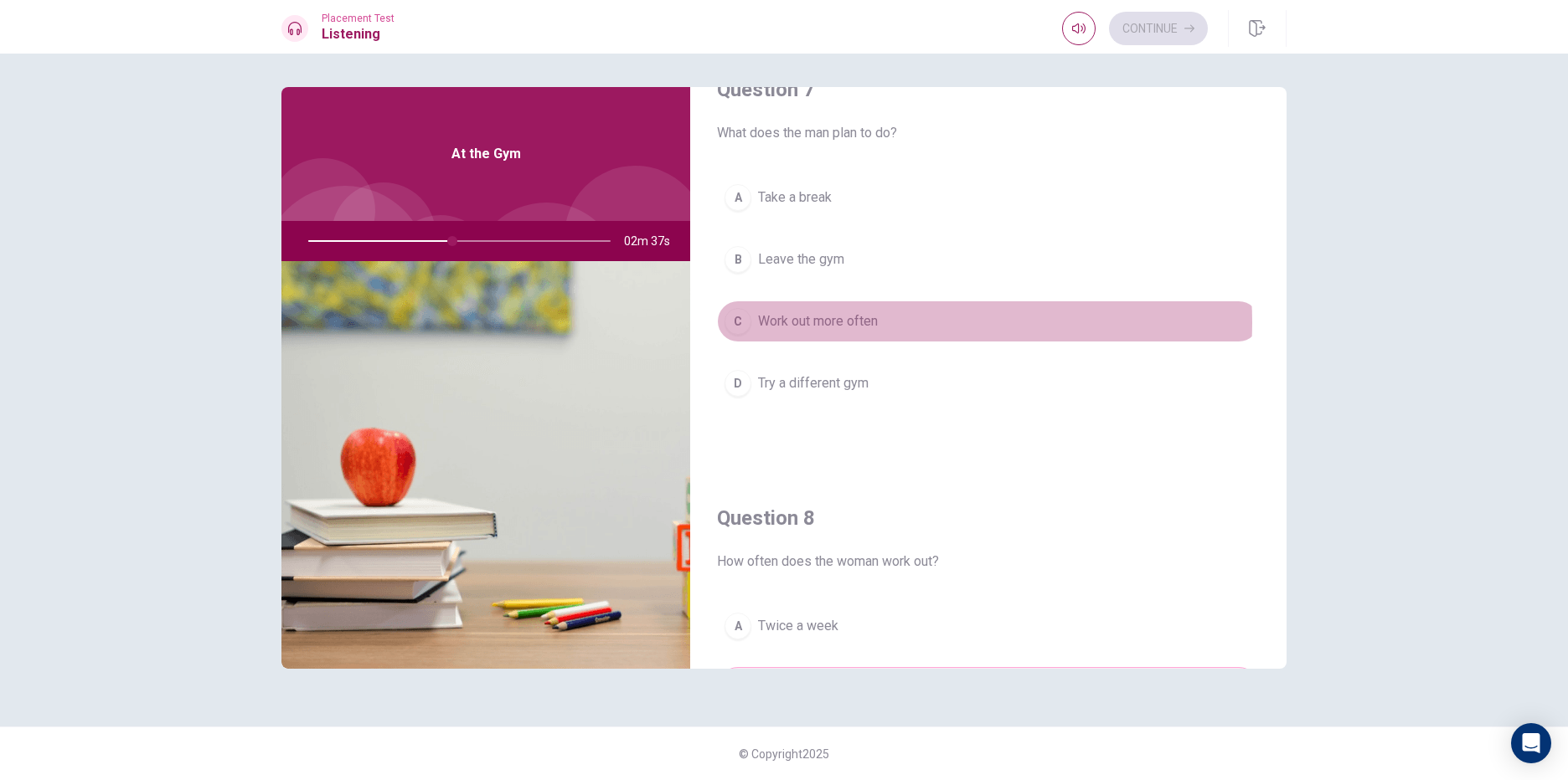
click at [909, 323] on button "C Work out more often" at bounding box center [988, 322] width 543 height 42
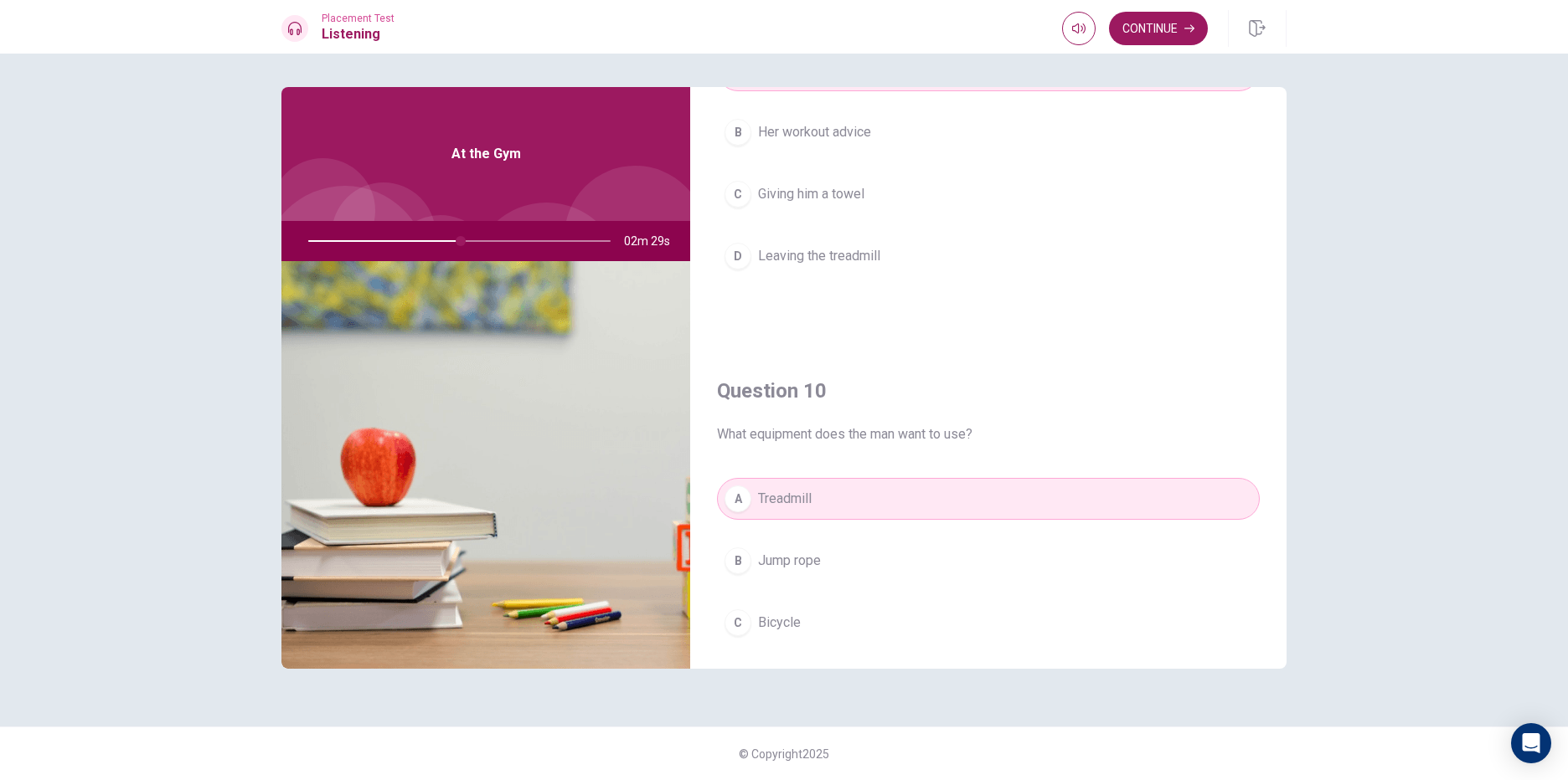
scroll to position [1478, 0]
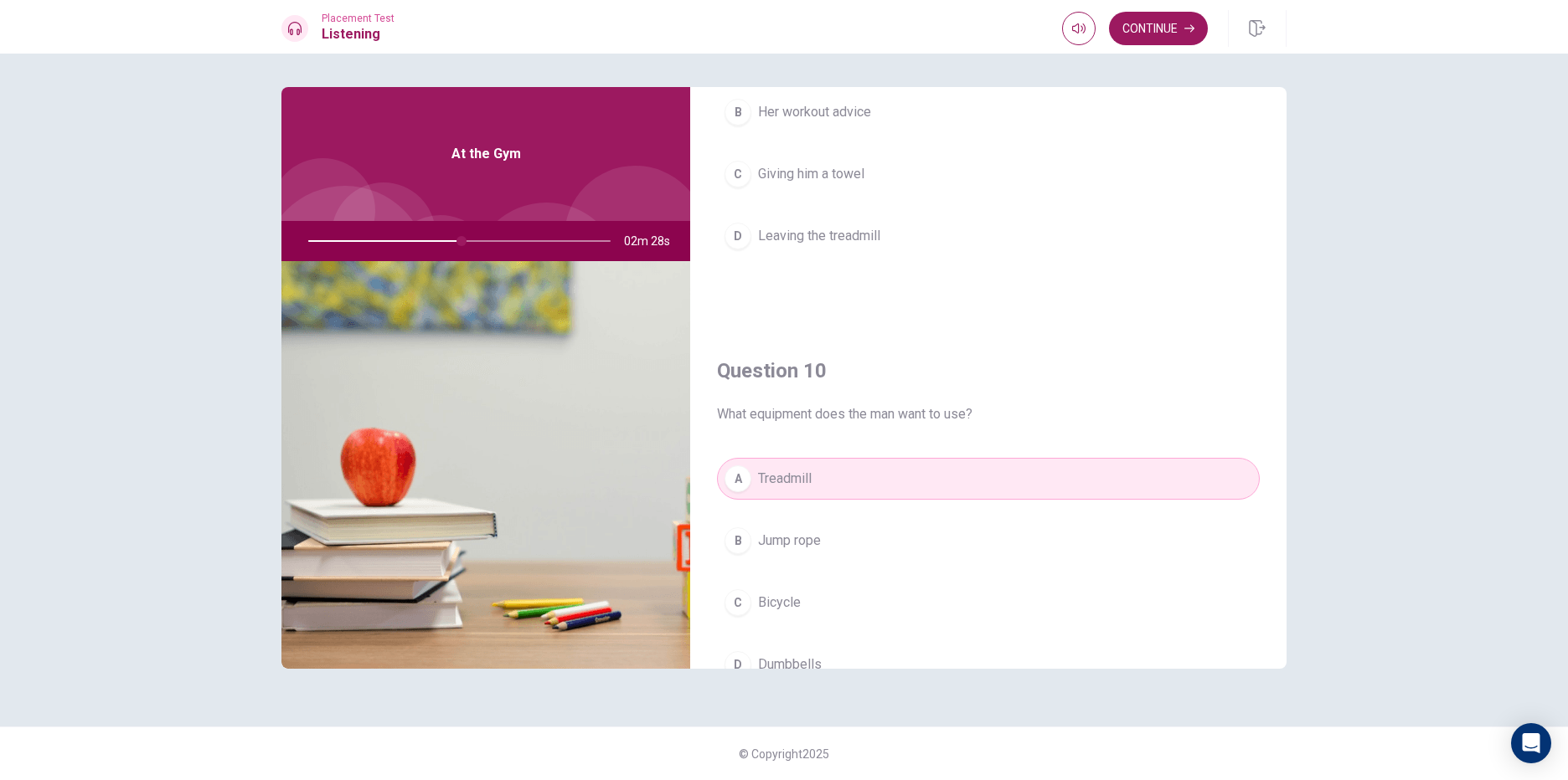
drag, startPoint x: 460, startPoint y: 235, endPoint x: 482, endPoint y: 238, distance: 22.2
click at [482, 238] on div at bounding box center [456, 241] width 336 height 40
click at [544, 245] on div at bounding box center [456, 241] width 336 height 40
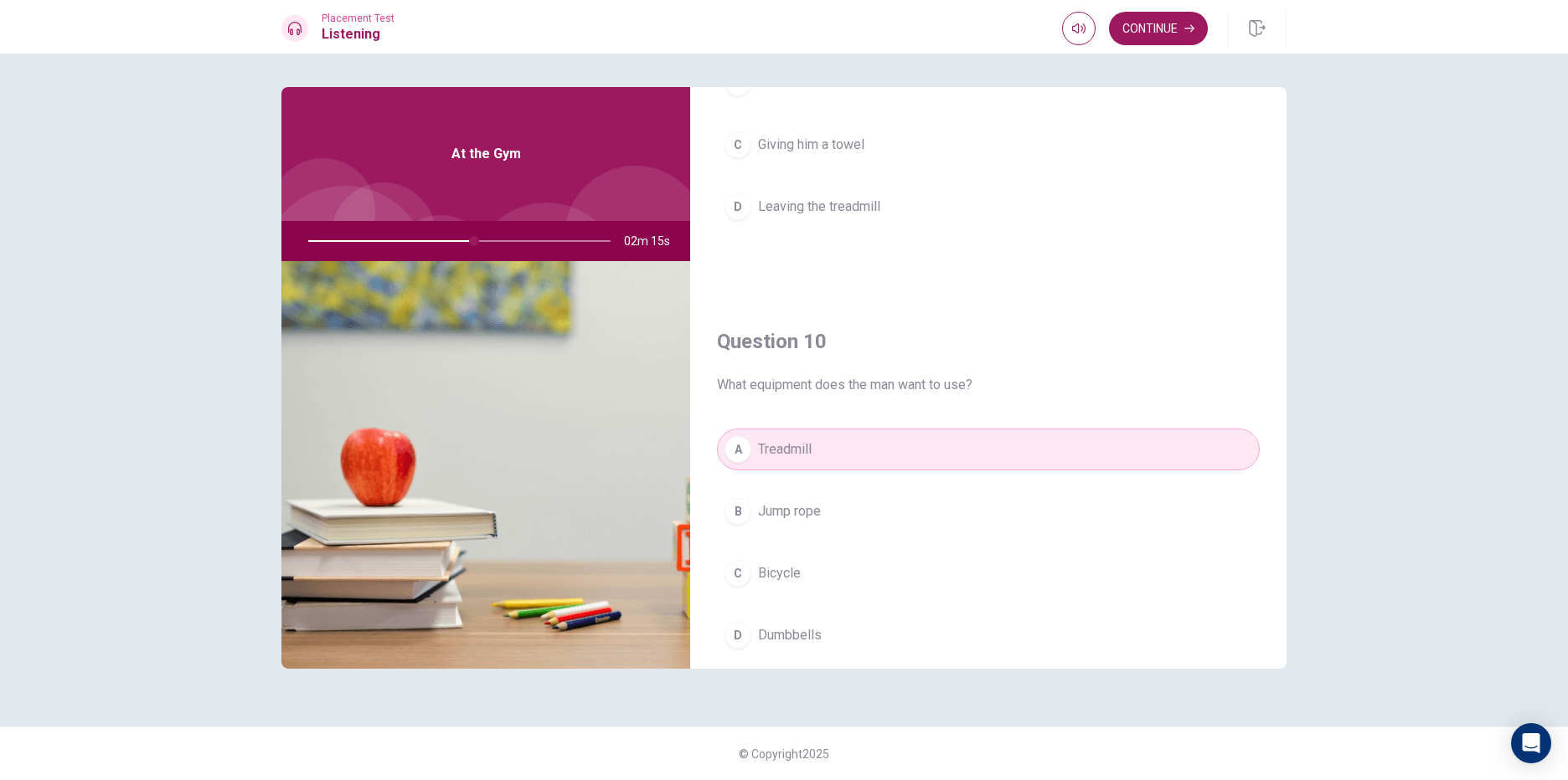
scroll to position [1561, 0]
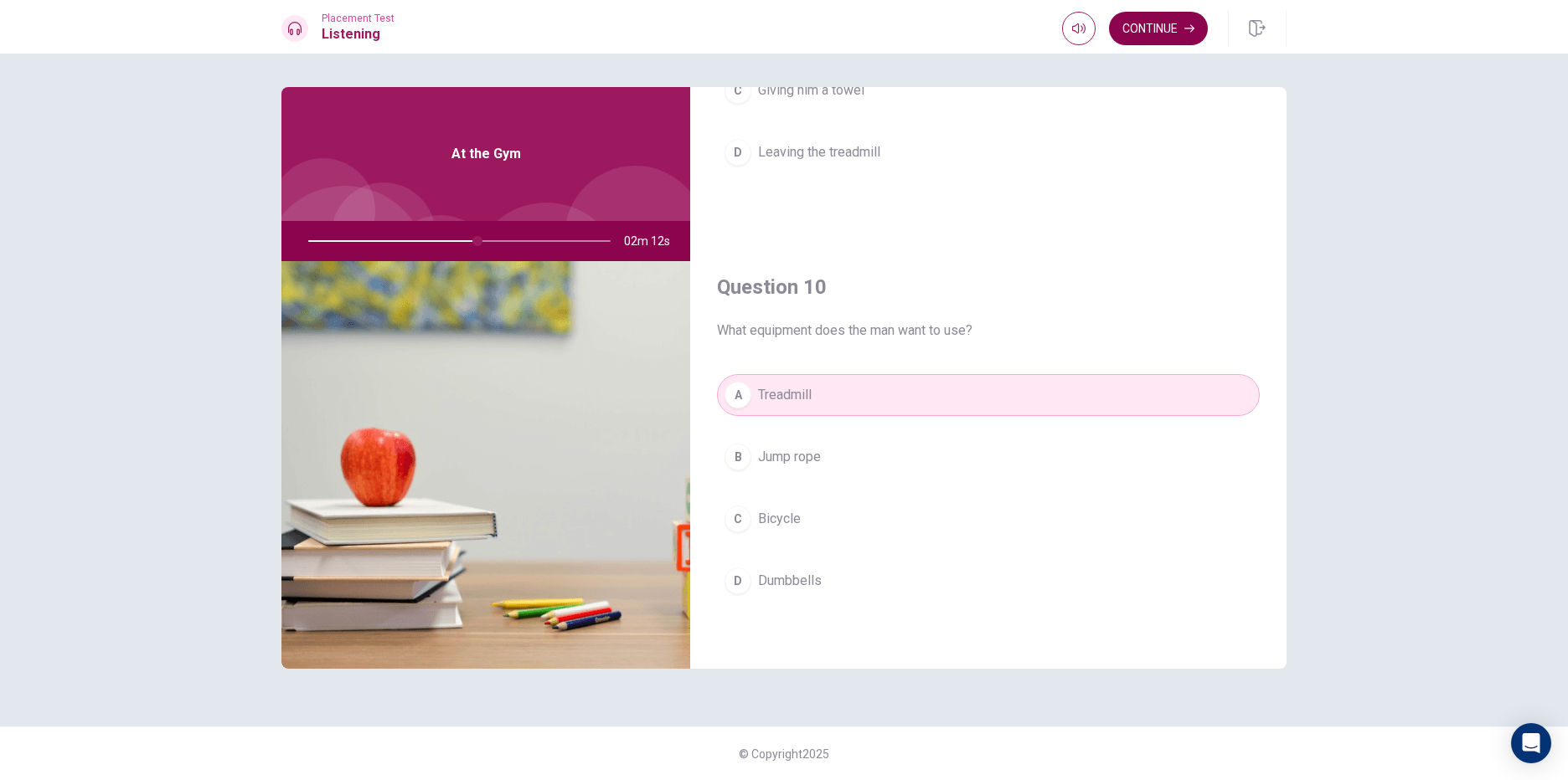
click at [1144, 22] on button "Continue" at bounding box center [1158, 28] width 99 height 33
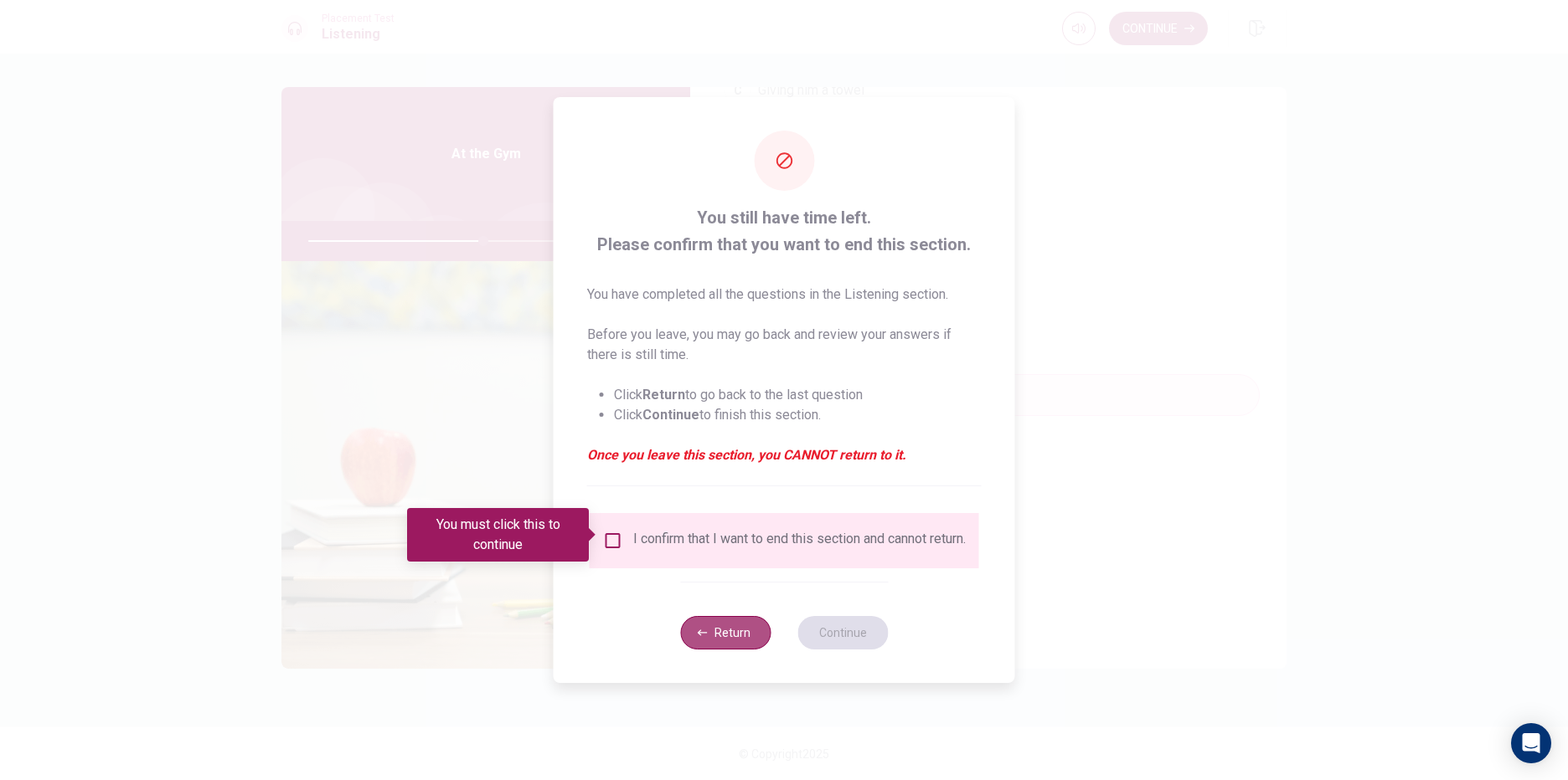
click at [719, 630] on button "Return" at bounding box center [725, 633] width 90 height 33
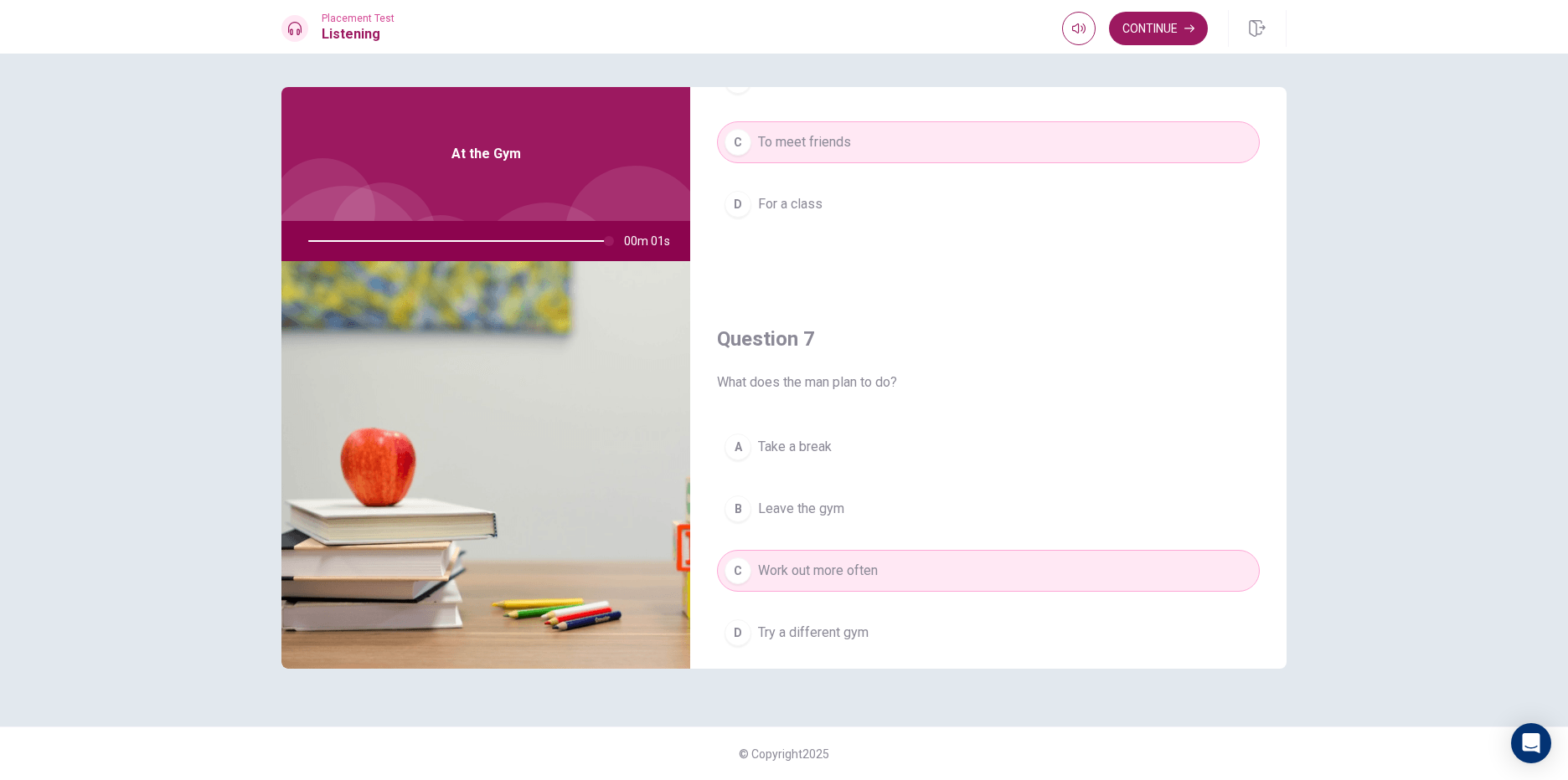
scroll to position [222, 0]
type input "0"
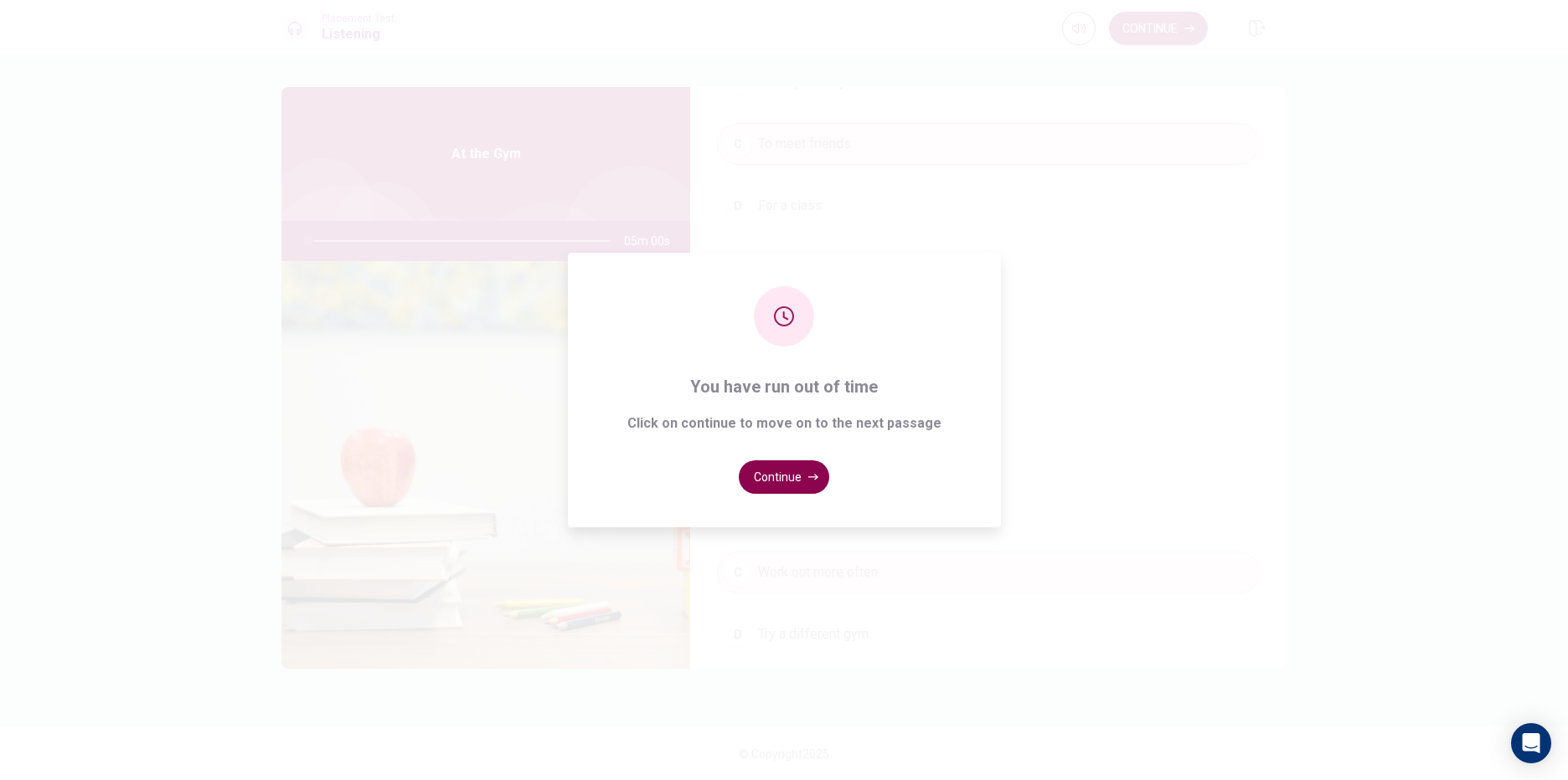
click at [794, 479] on button "Continue" at bounding box center [783, 477] width 90 height 33
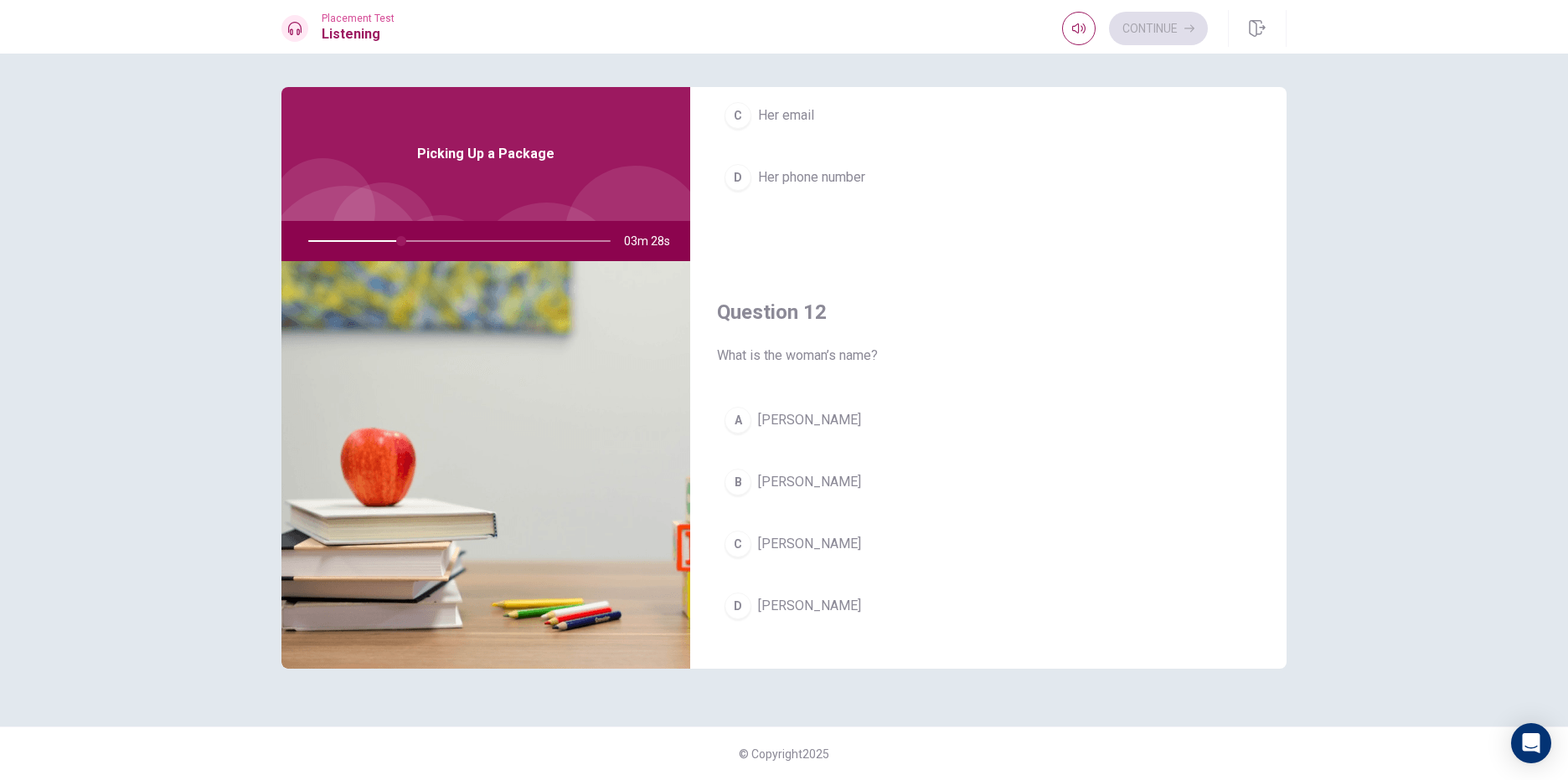
scroll to position [252, 0]
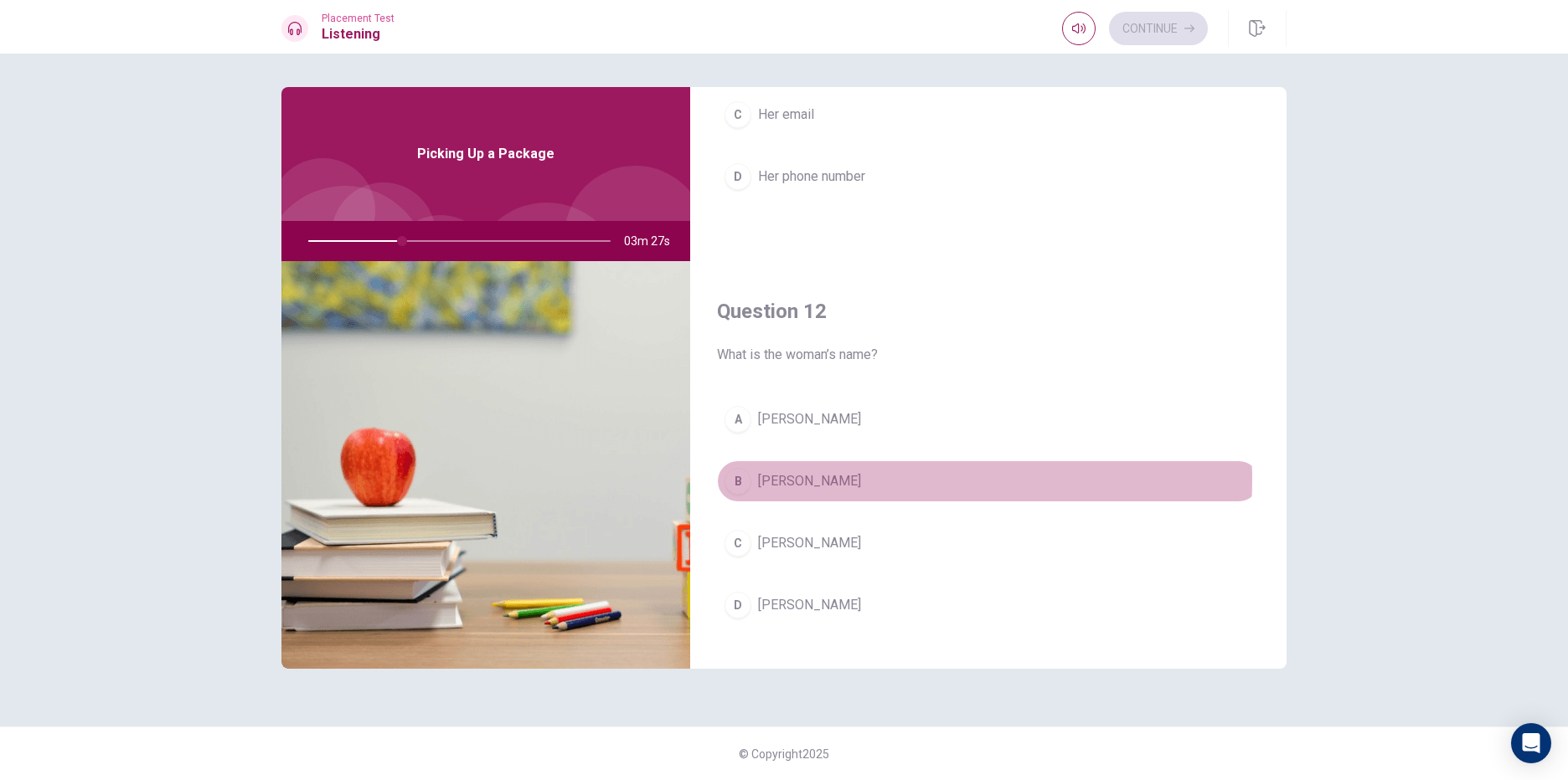
click at [854, 479] on button "B Sarah Johnson" at bounding box center [988, 481] width 543 height 42
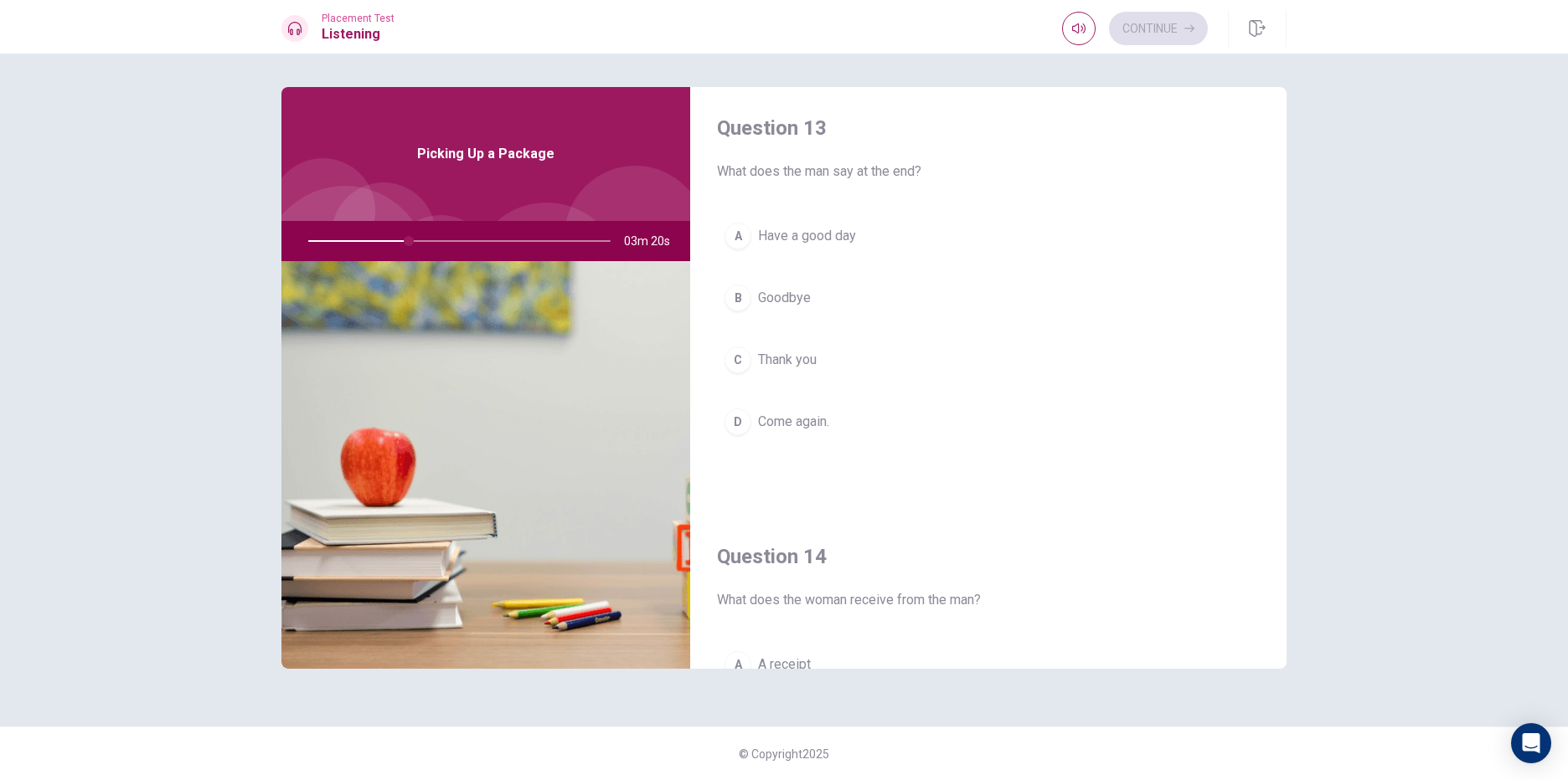
scroll to position [837, 0]
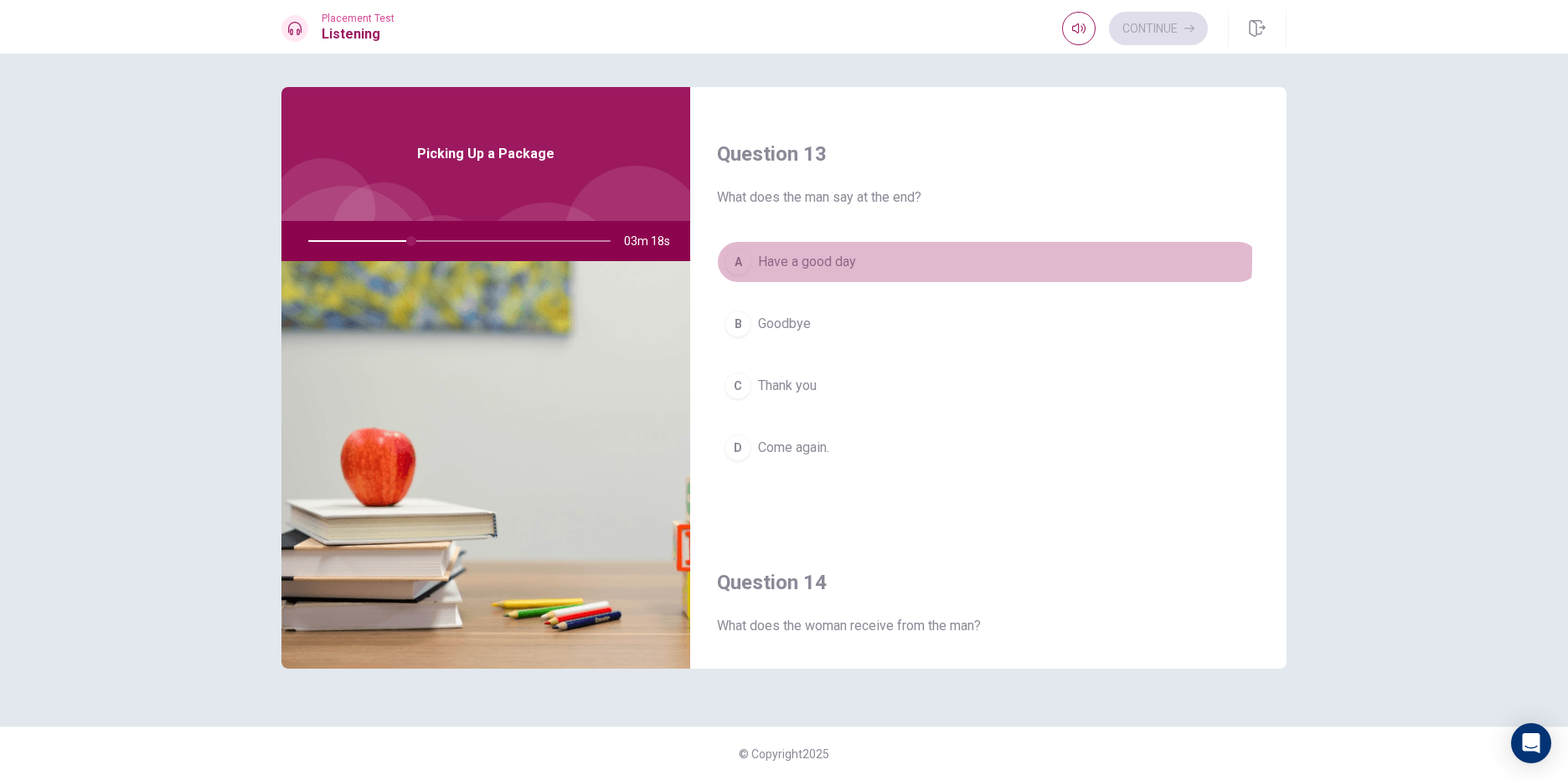
click at [860, 257] on button "A Have a good day" at bounding box center [988, 262] width 543 height 42
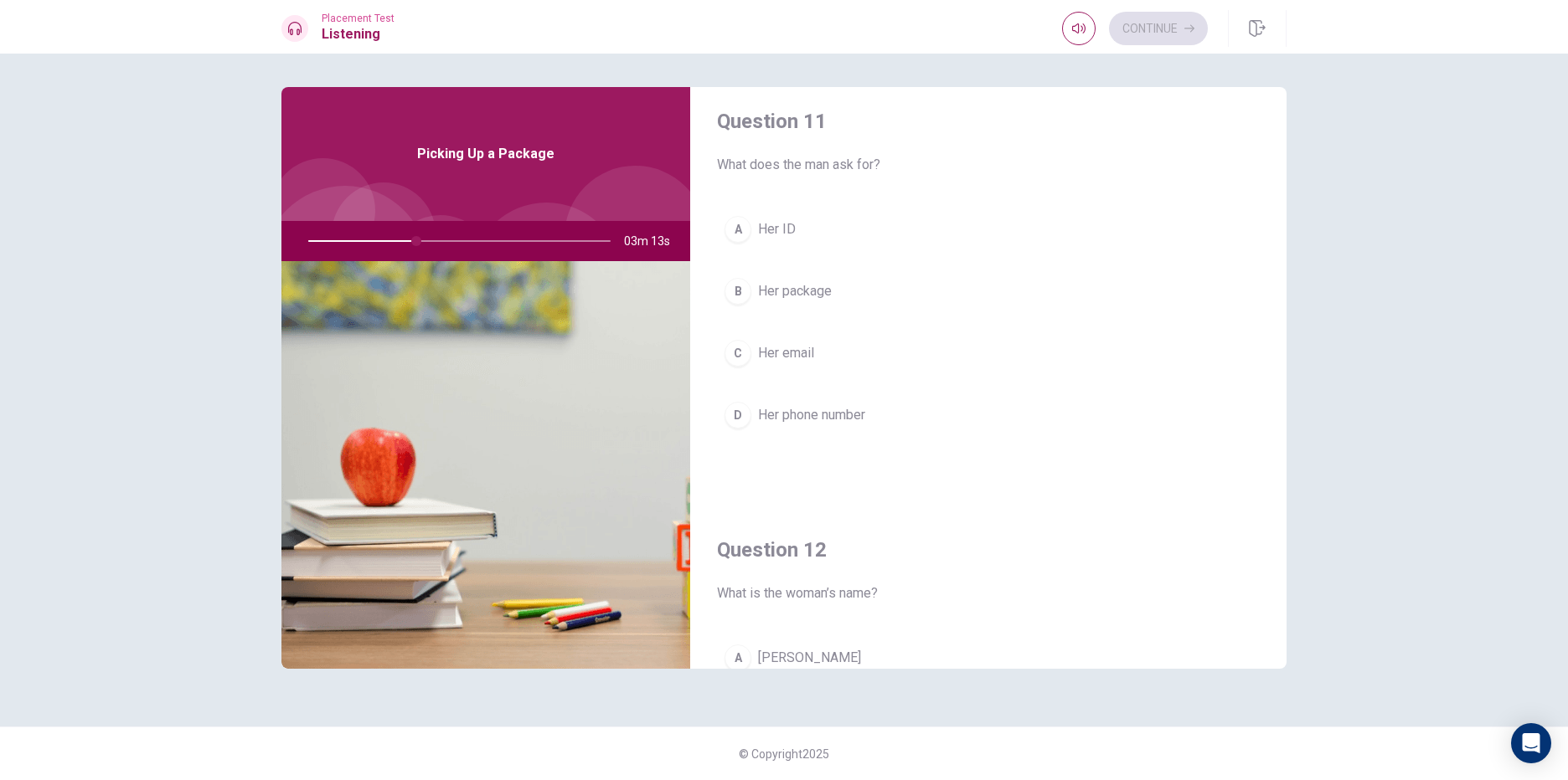
scroll to position [0, 0]
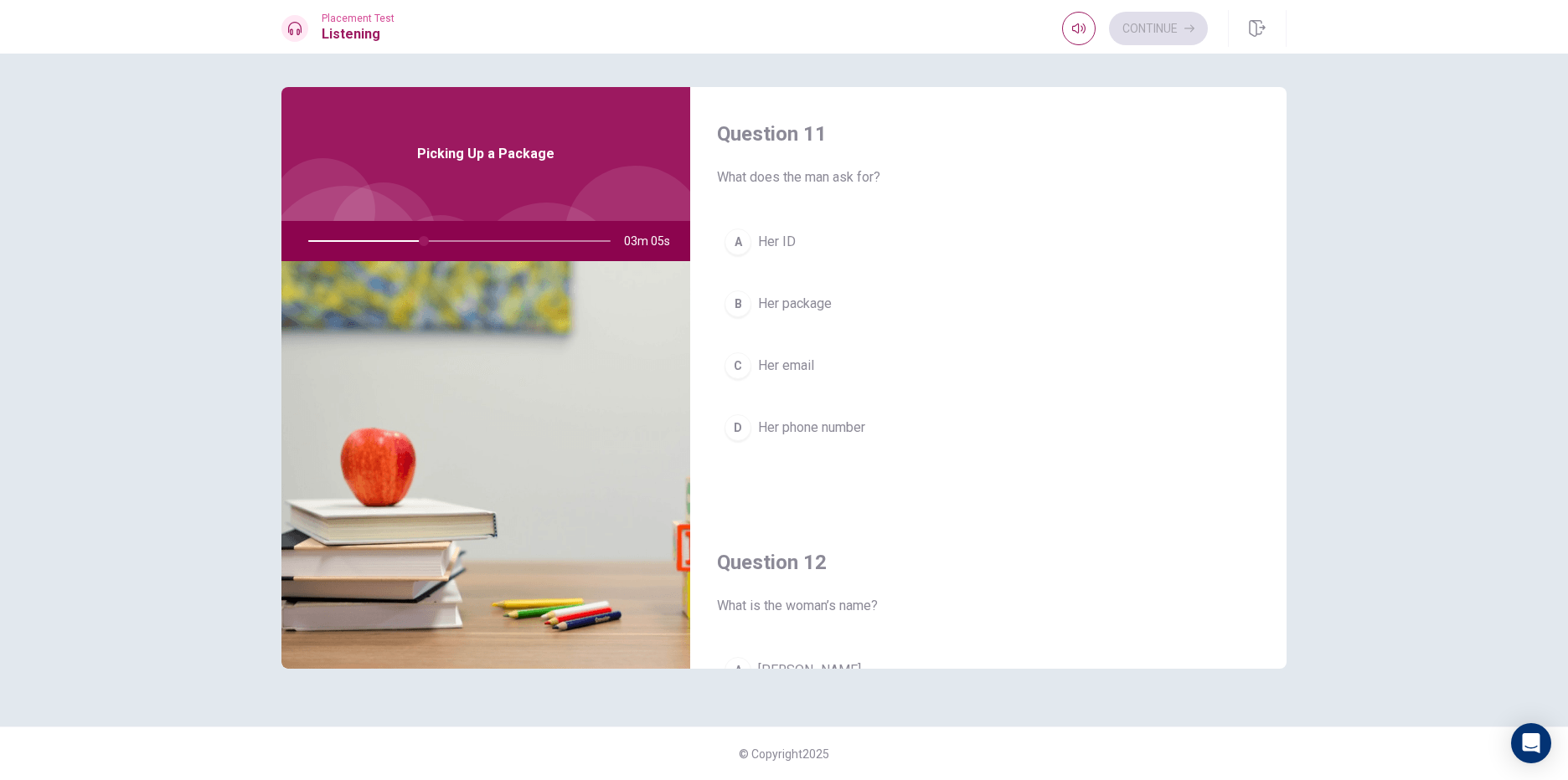
drag, startPoint x: 873, startPoint y: 287, endPoint x: 874, endPoint y: 297, distance: 10.0
click at [874, 290] on button "B Her package" at bounding box center [988, 304] width 543 height 42
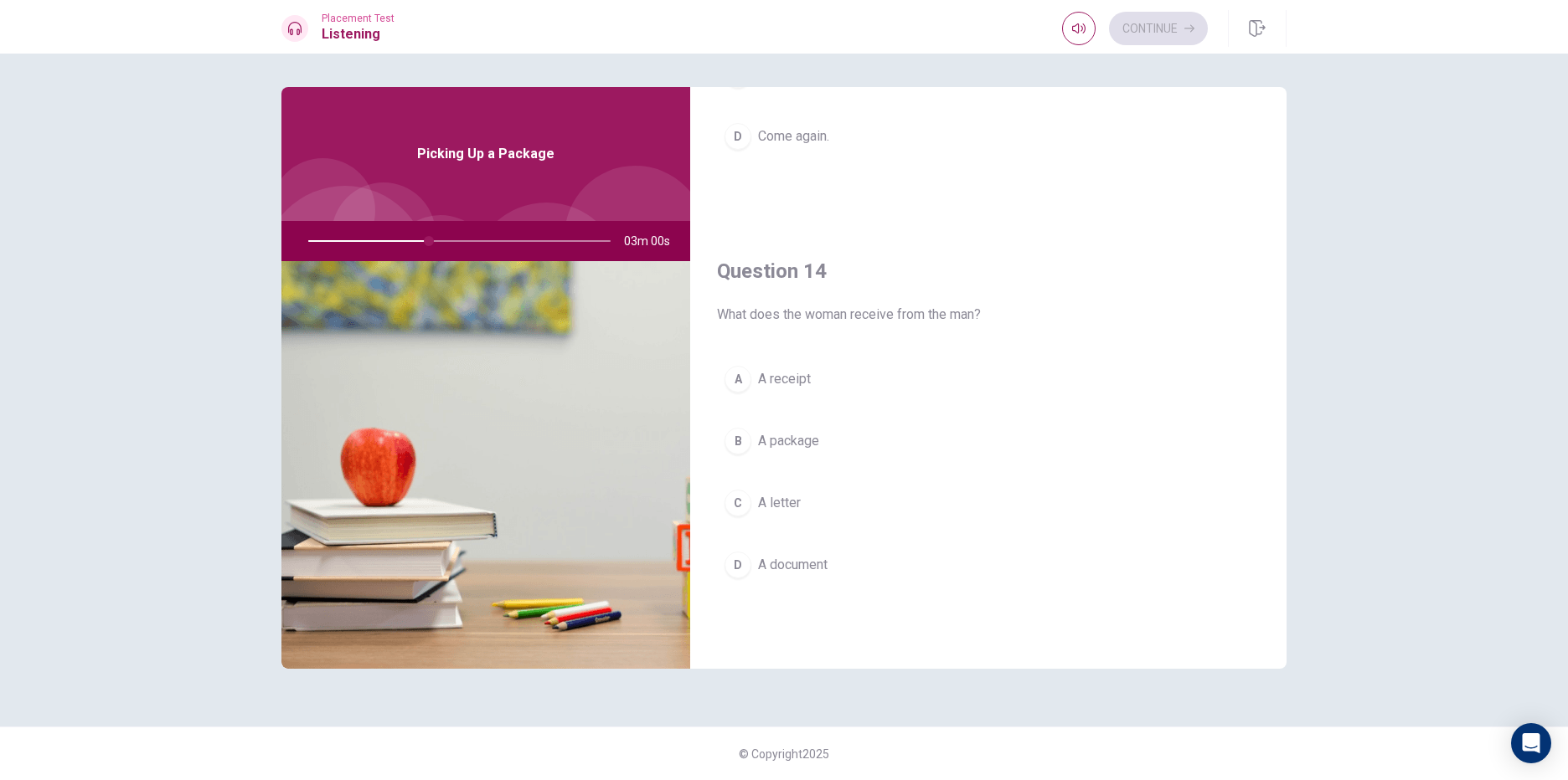
scroll to position [1172, 0]
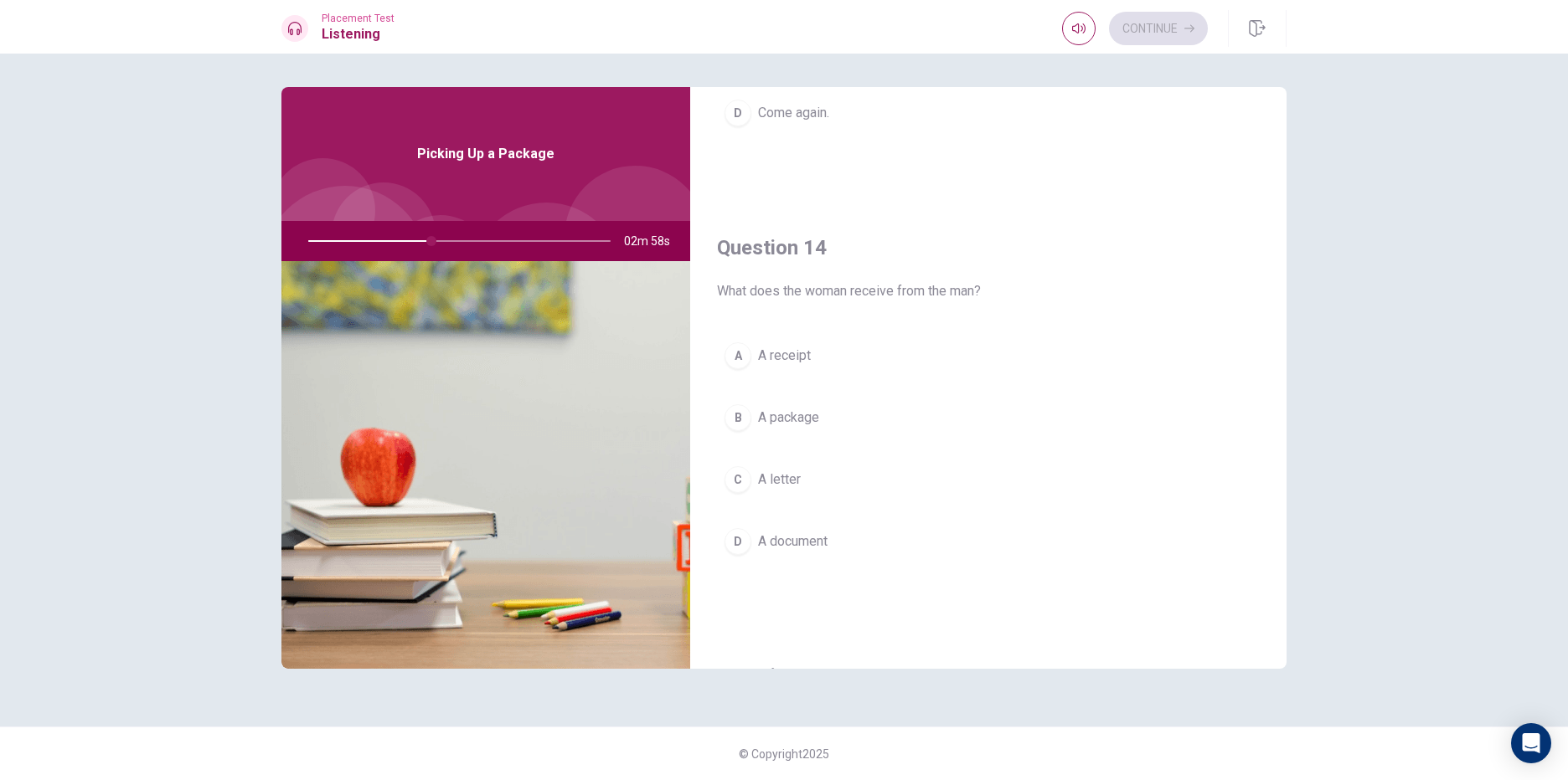
click at [845, 408] on button "B A package" at bounding box center [988, 418] width 543 height 42
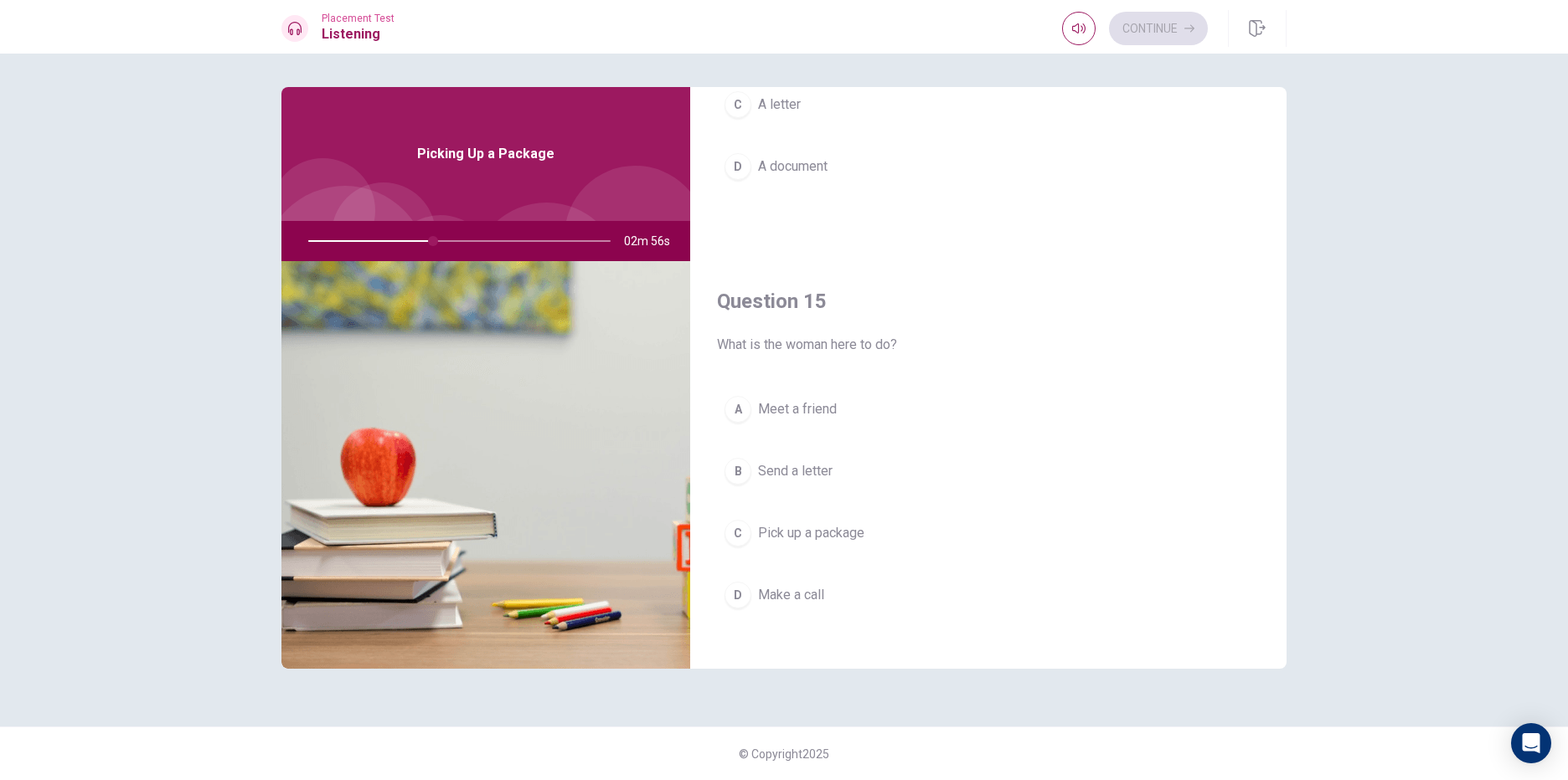
scroll to position [1561, 0]
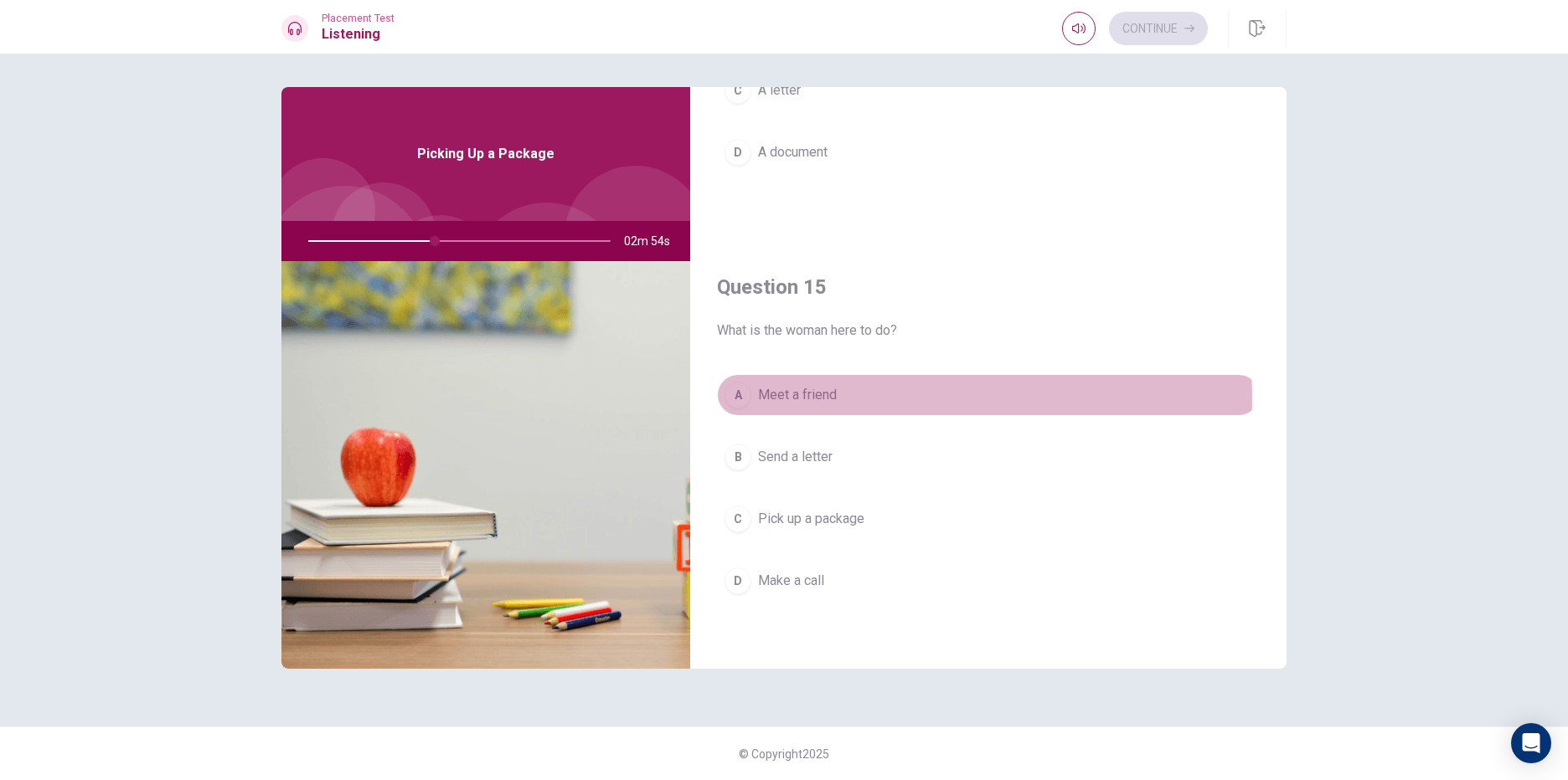
click at [847, 398] on button "A Meet a friend" at bounding box center [988, 395] width 543 height 42
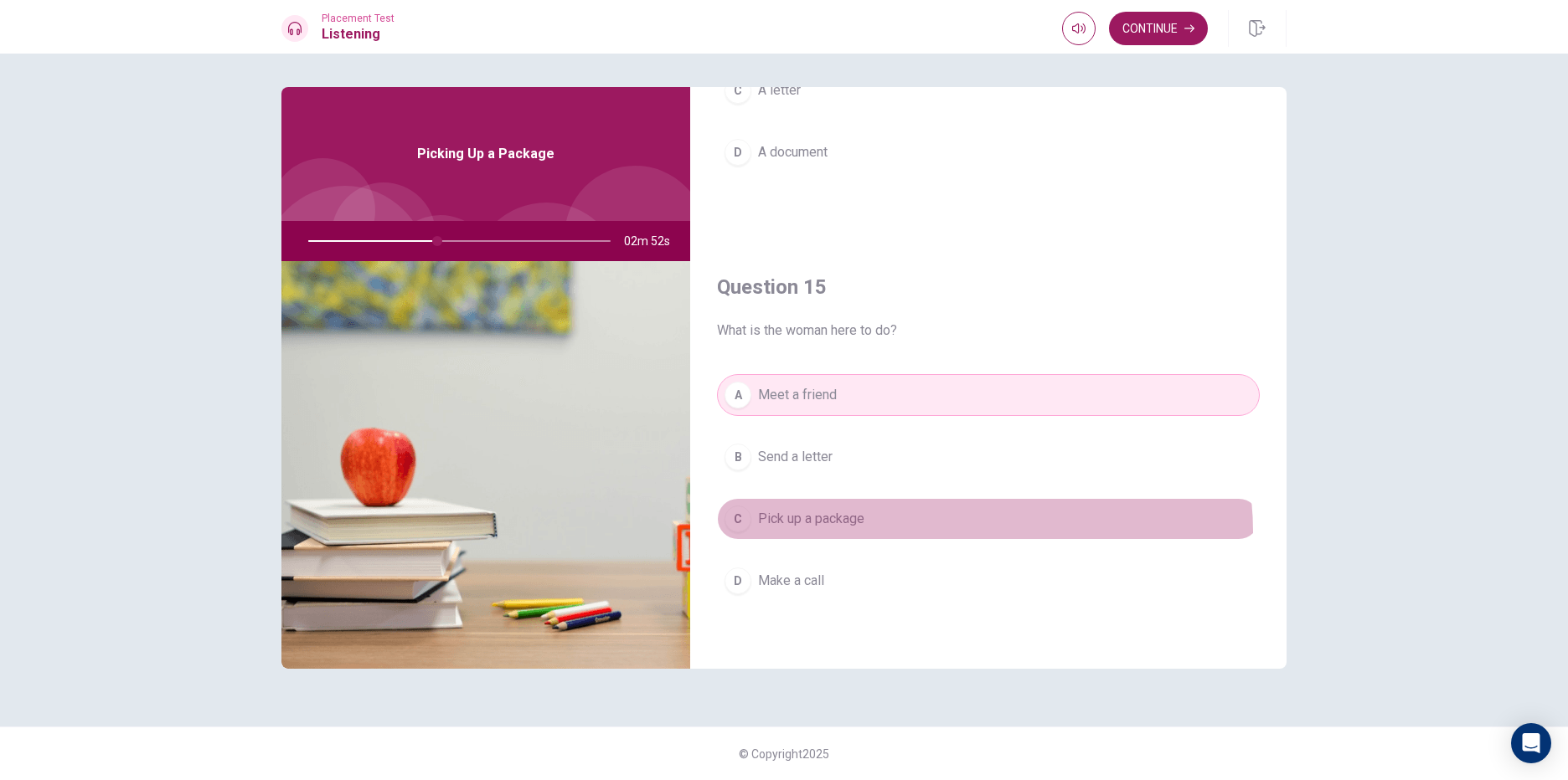
click at [966, 531] on button "C Pick up a package" at bounding box center [988, 519] width 543 height 42
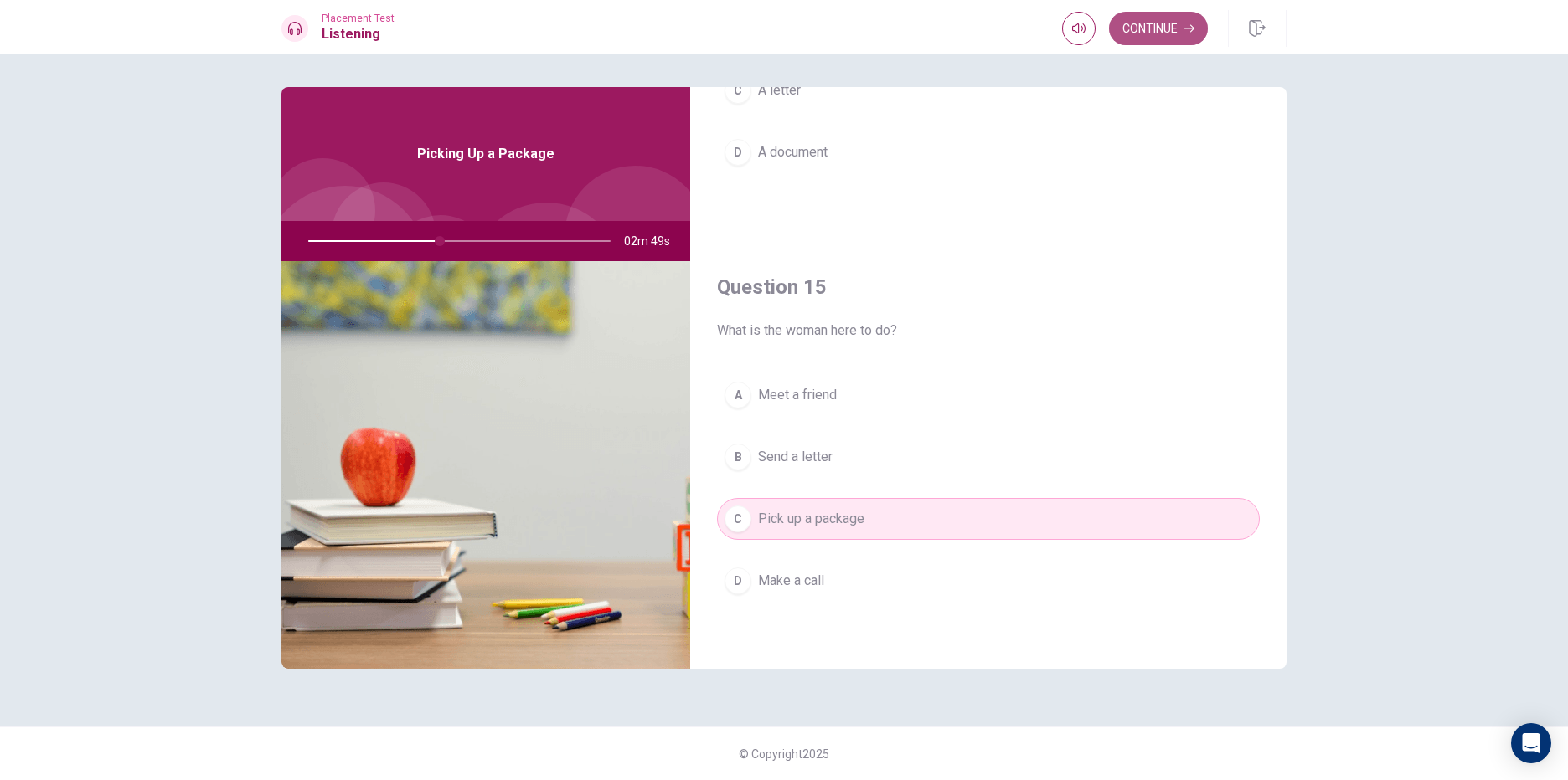
click at [1165, 25] on button "Continue" at bounding box center [1158, 28] width 99 height 33
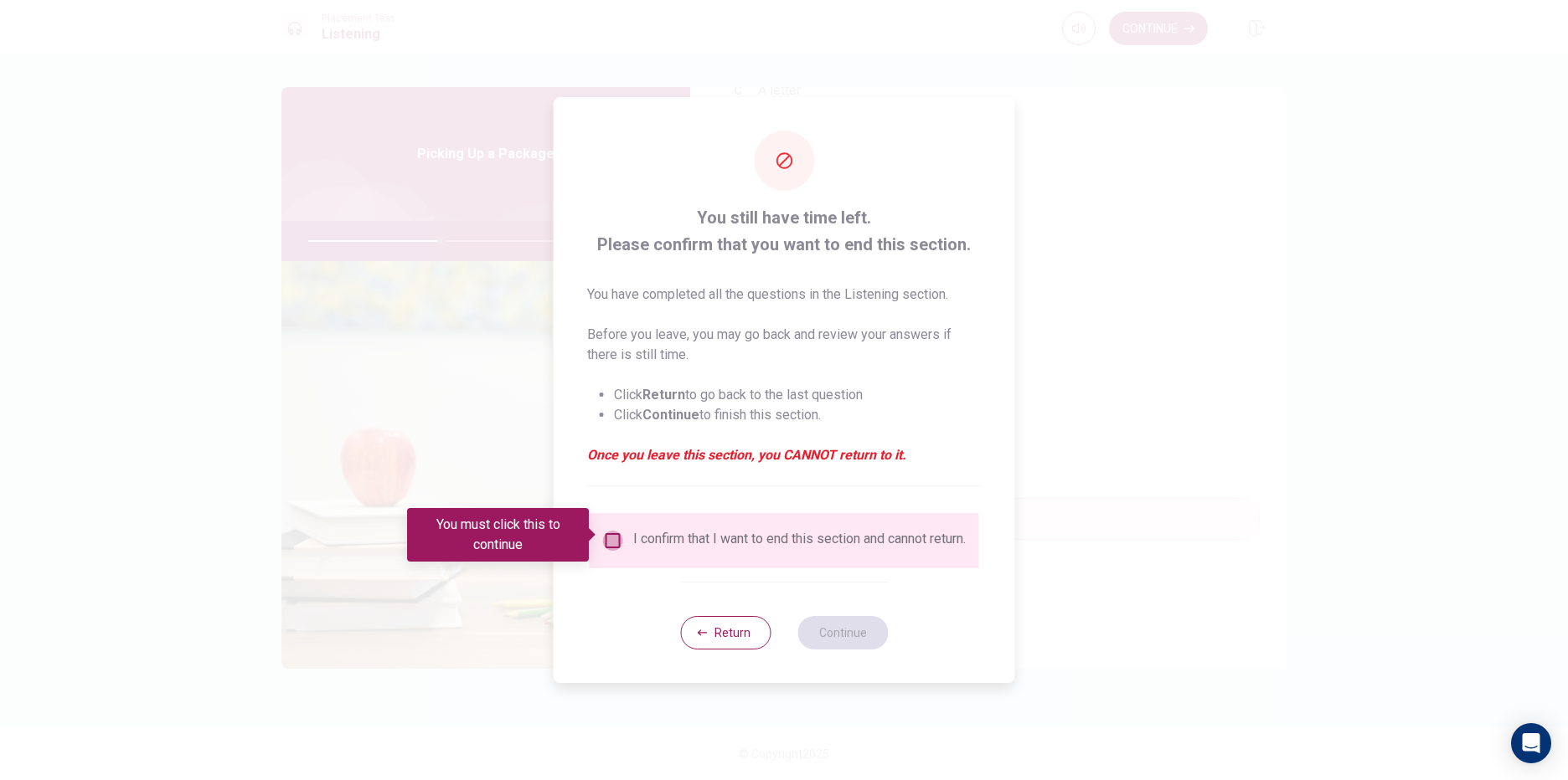
click at [609, 536] on input "You must click this to continue" at bounding box center [613, 541] width 20 height 20
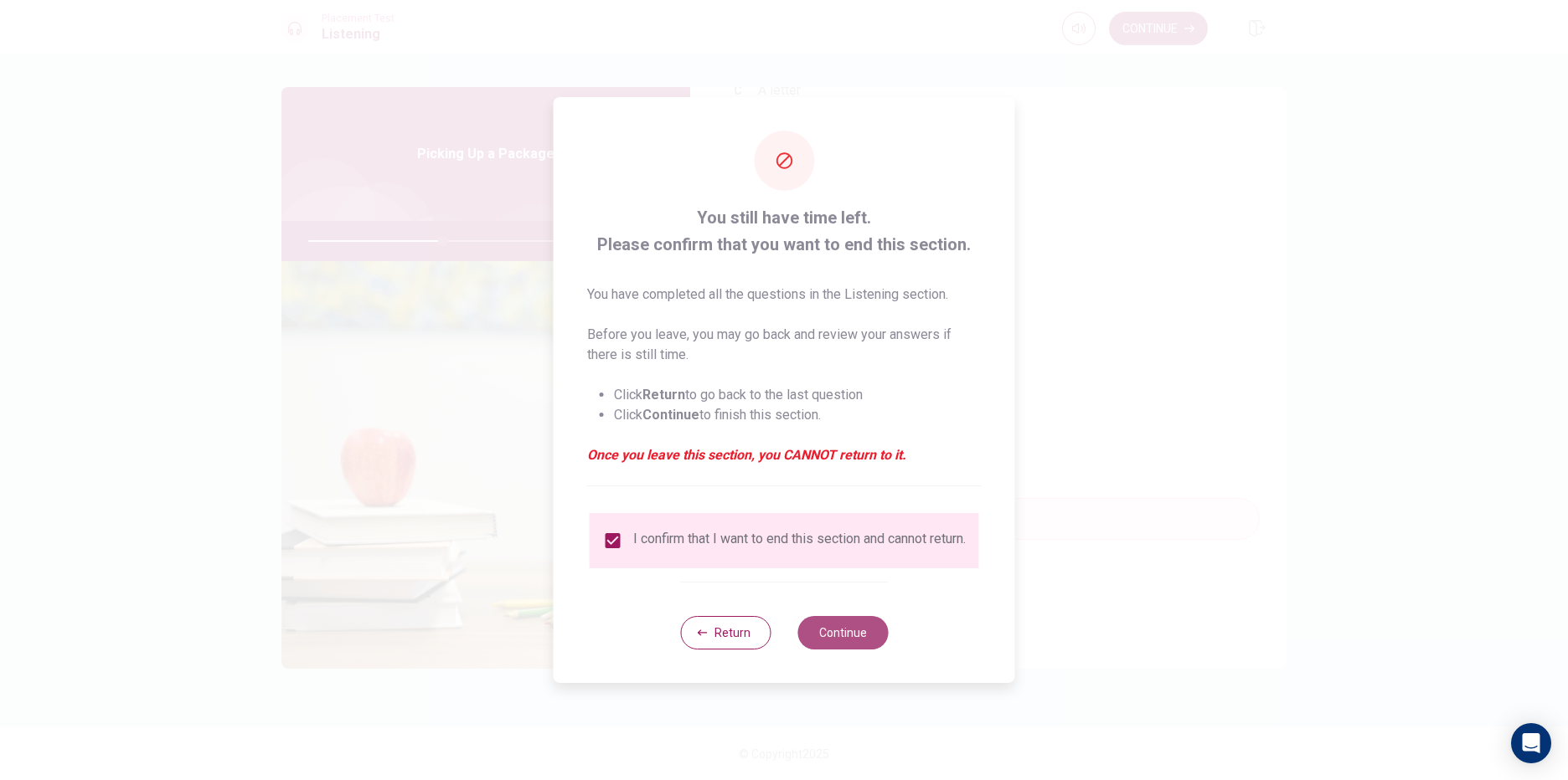
click at [863, 637] on button "Continue" at bounding box center [842, 633] width 90 height 33
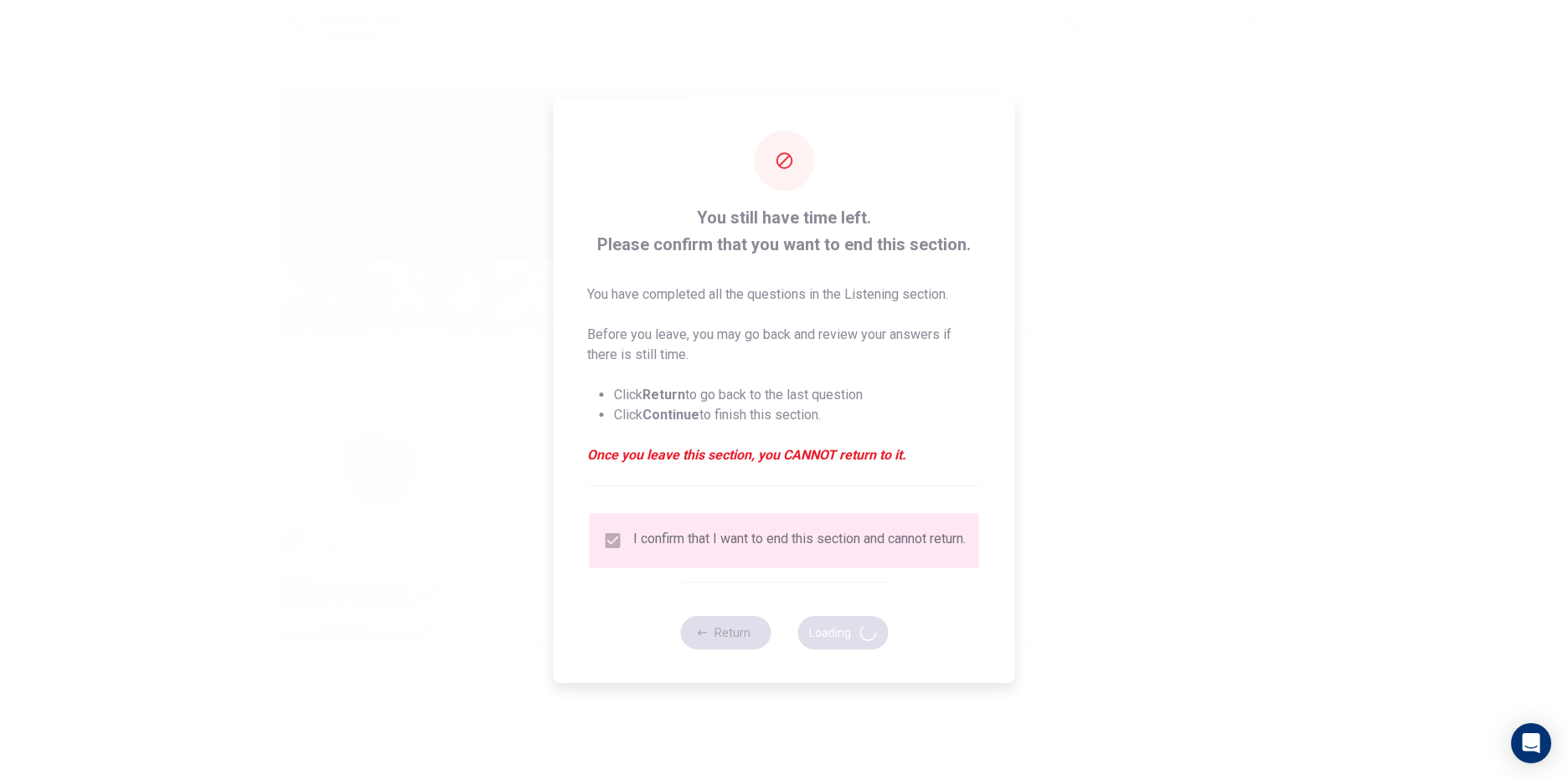
type input "46"
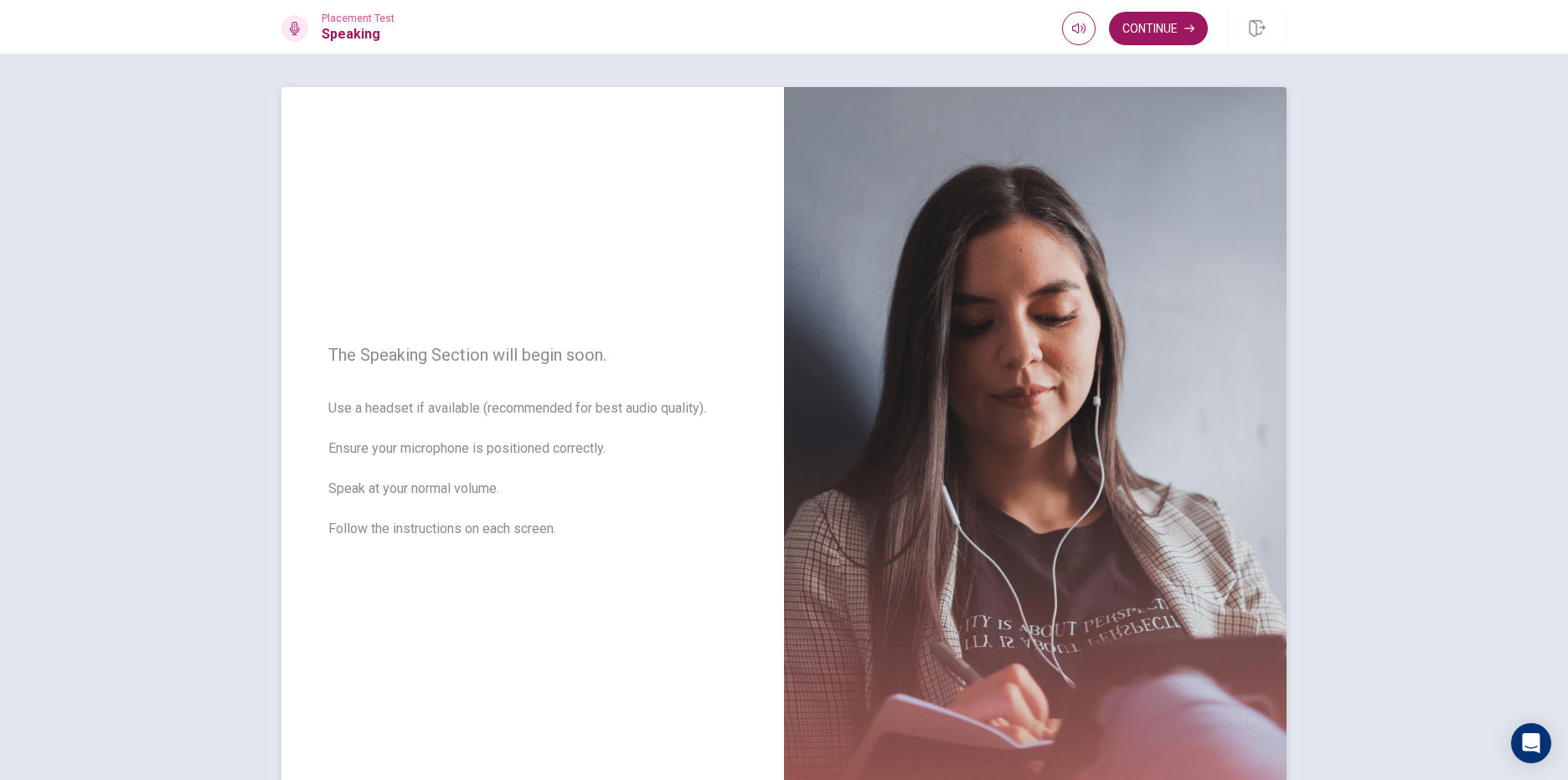
scroll to position [124, 0]
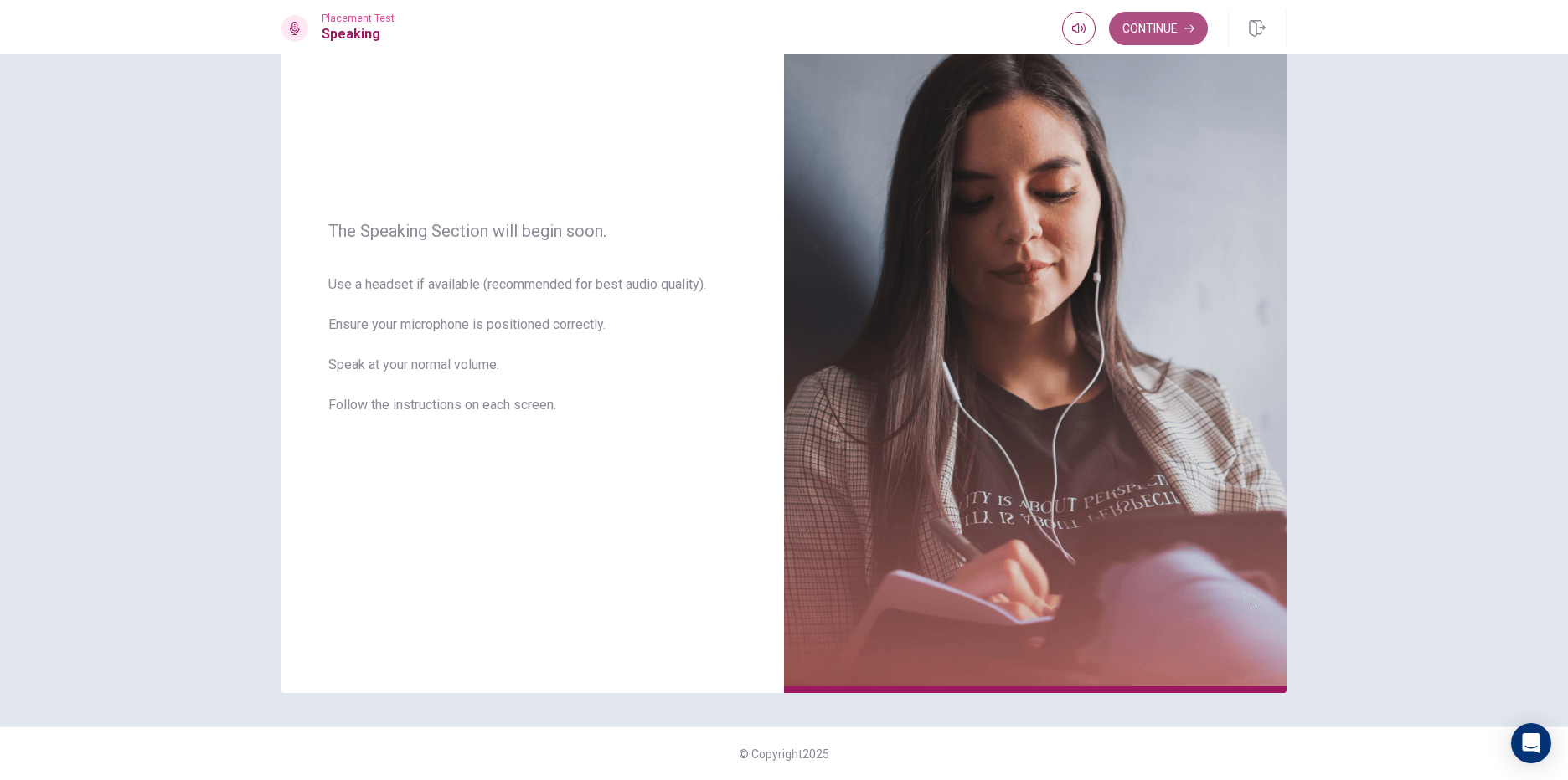
click at [1180, 18] on button "Continue" at bounding box center [1158, 28] width 99 height 33
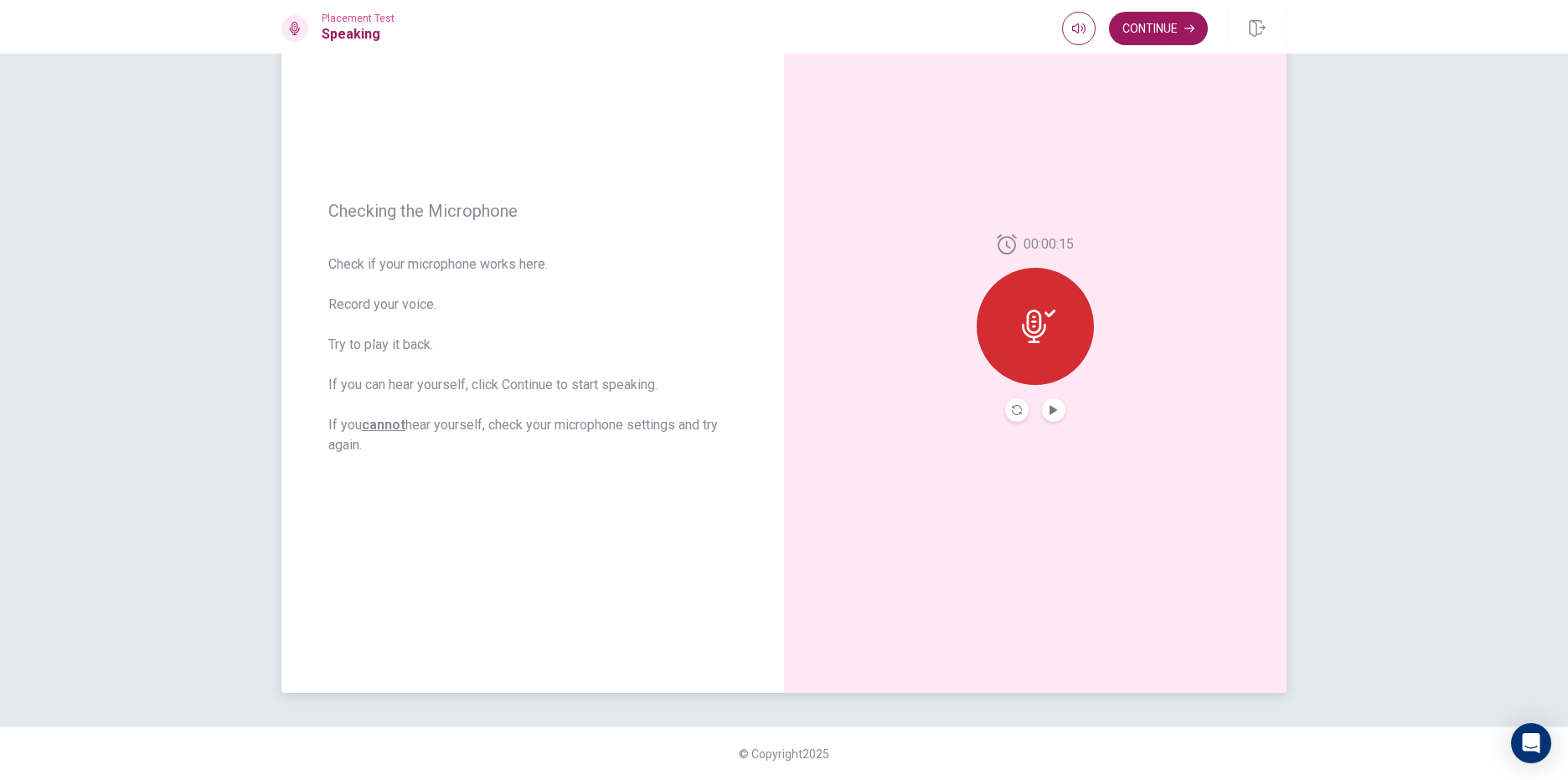
click at [1040, 307] on div at bounding box center [1036, 327] width 118 height 117
click at [1034, 335] on icon at bounding box center [1038, 326] width 33 height 33
click at [1050, 409] on icon "Play Audio" at bounding box center [1053, 409] width 8 height 10
click at [1159, 28] on button "Continue" at bounding box center [1158, 28] width 99 height 33
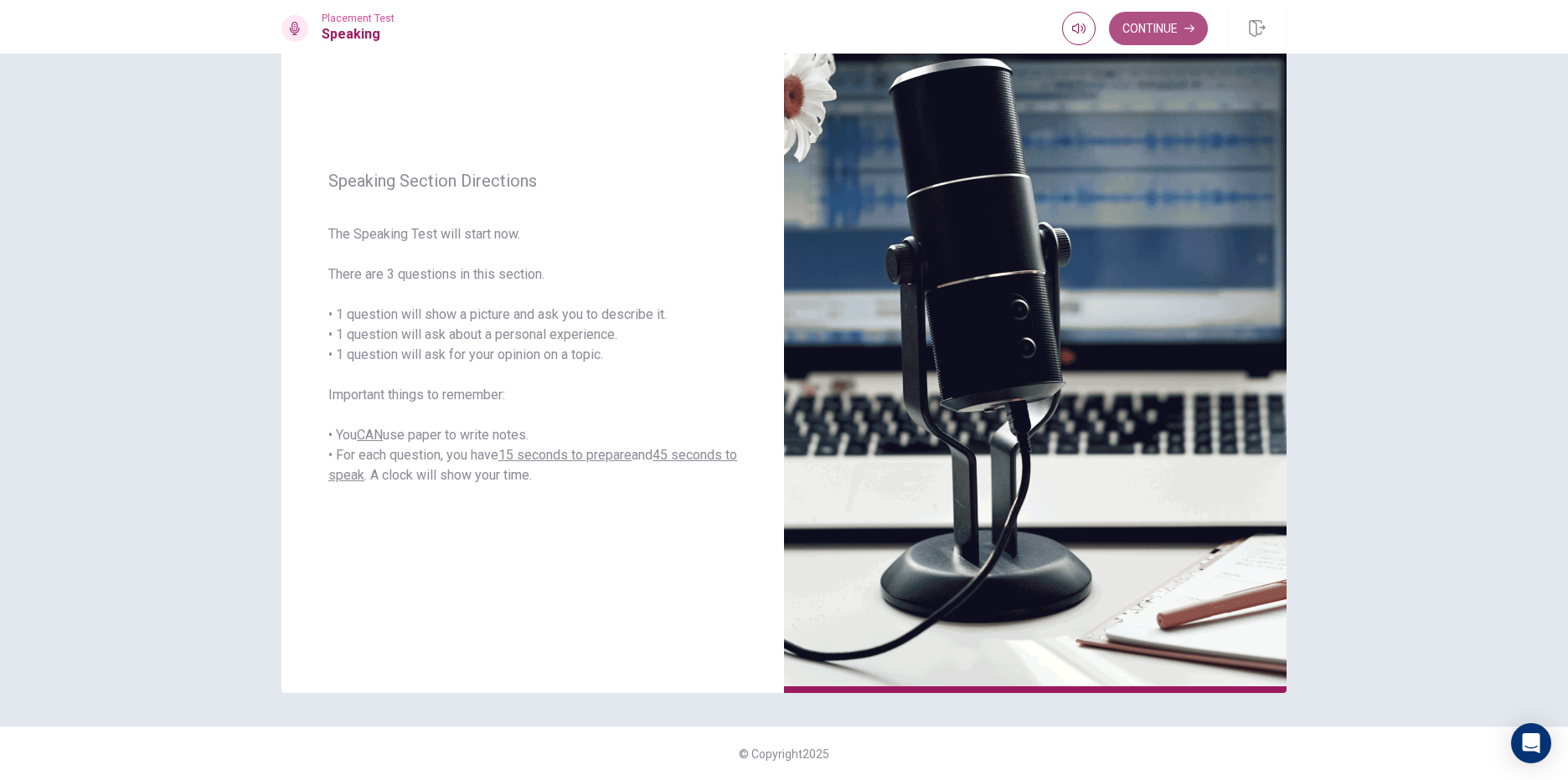
click at [1156, 35] on button "Continue" at bounding box center [1158, 28] width 99 height 33
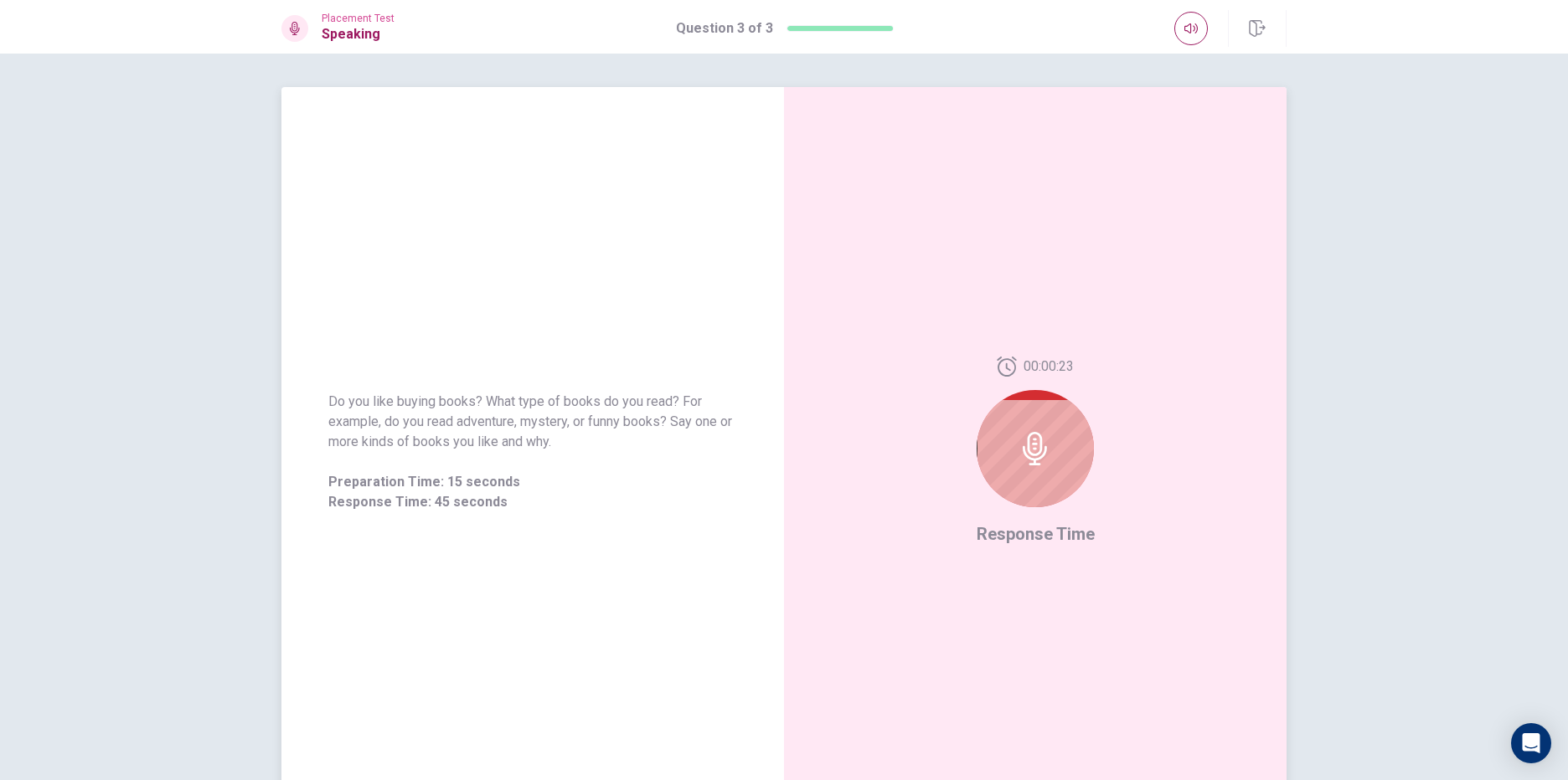
click at [1042, 438] on icon at bounding box center [1035, 449] width 33 height 33
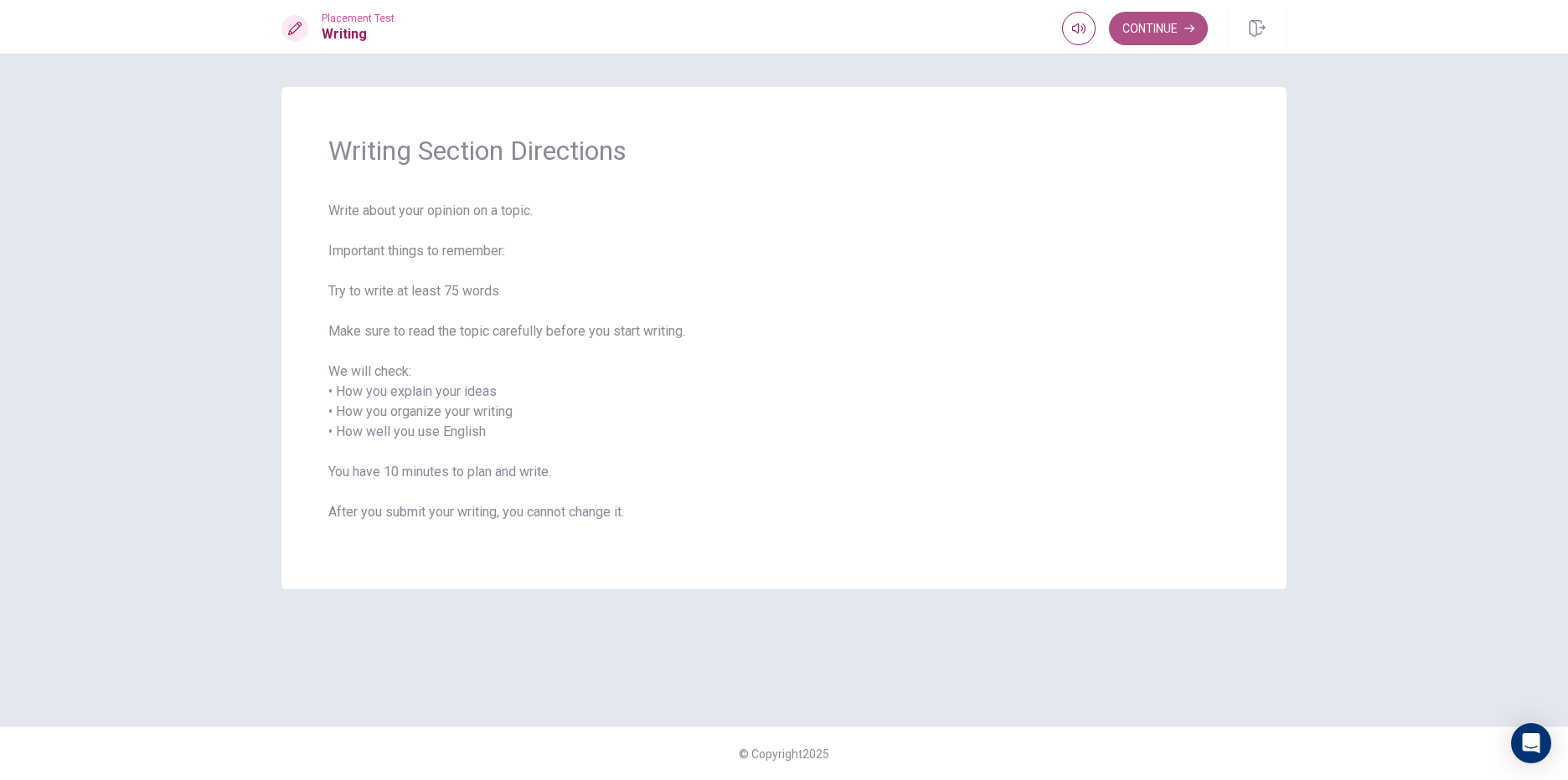
click at [1192, 19] on button "Continue" at bounding box center [1158, 28] width 99 height 33
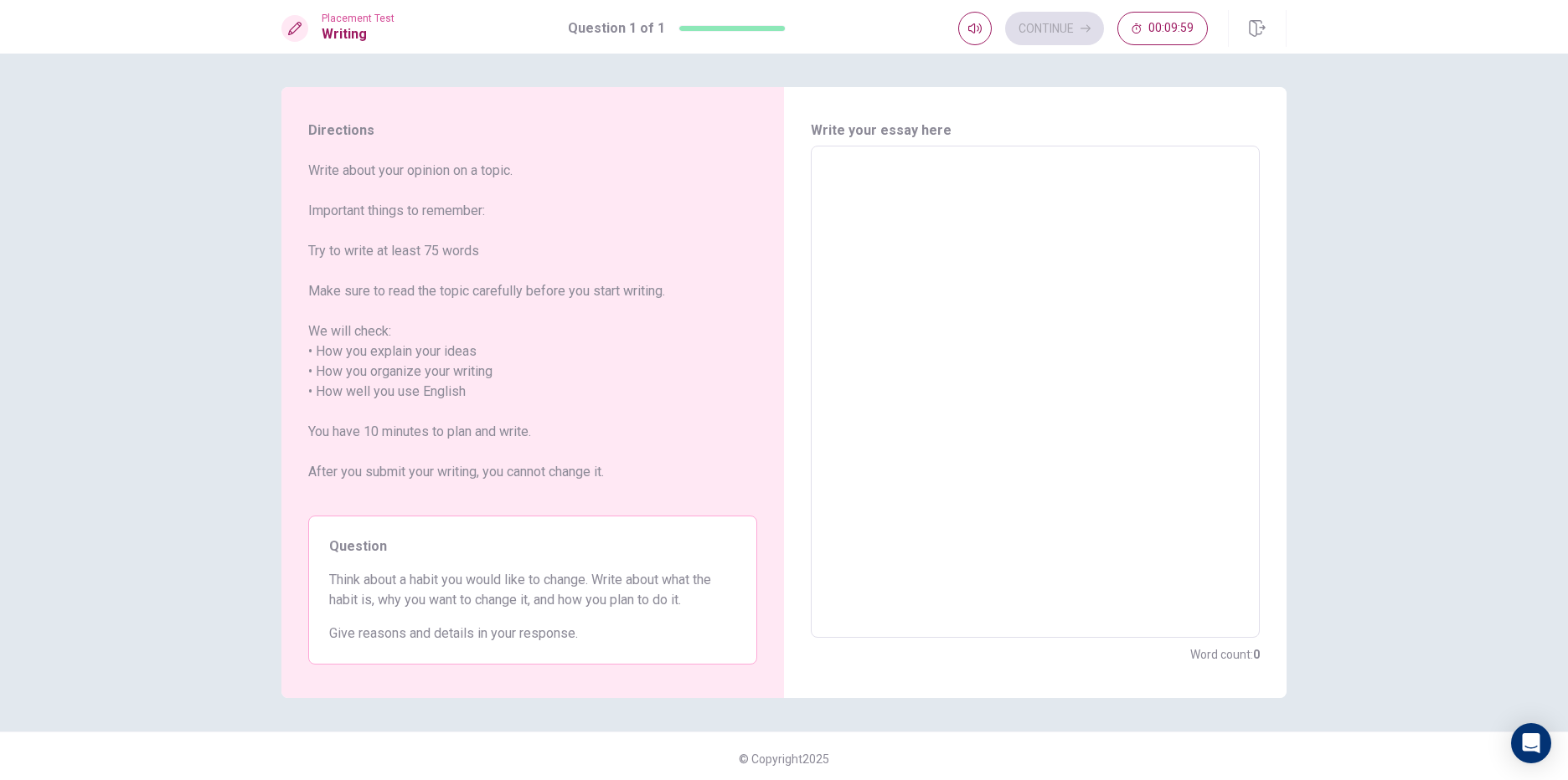
click at [932, 272] on textarea at bounding box center [1035, 392] width 425 height 464
type textarea "i"
type textarea "x"
click at [886, 170] on textarea at bounding box center [1035, 392] width 425 height 464
type textarea "I"
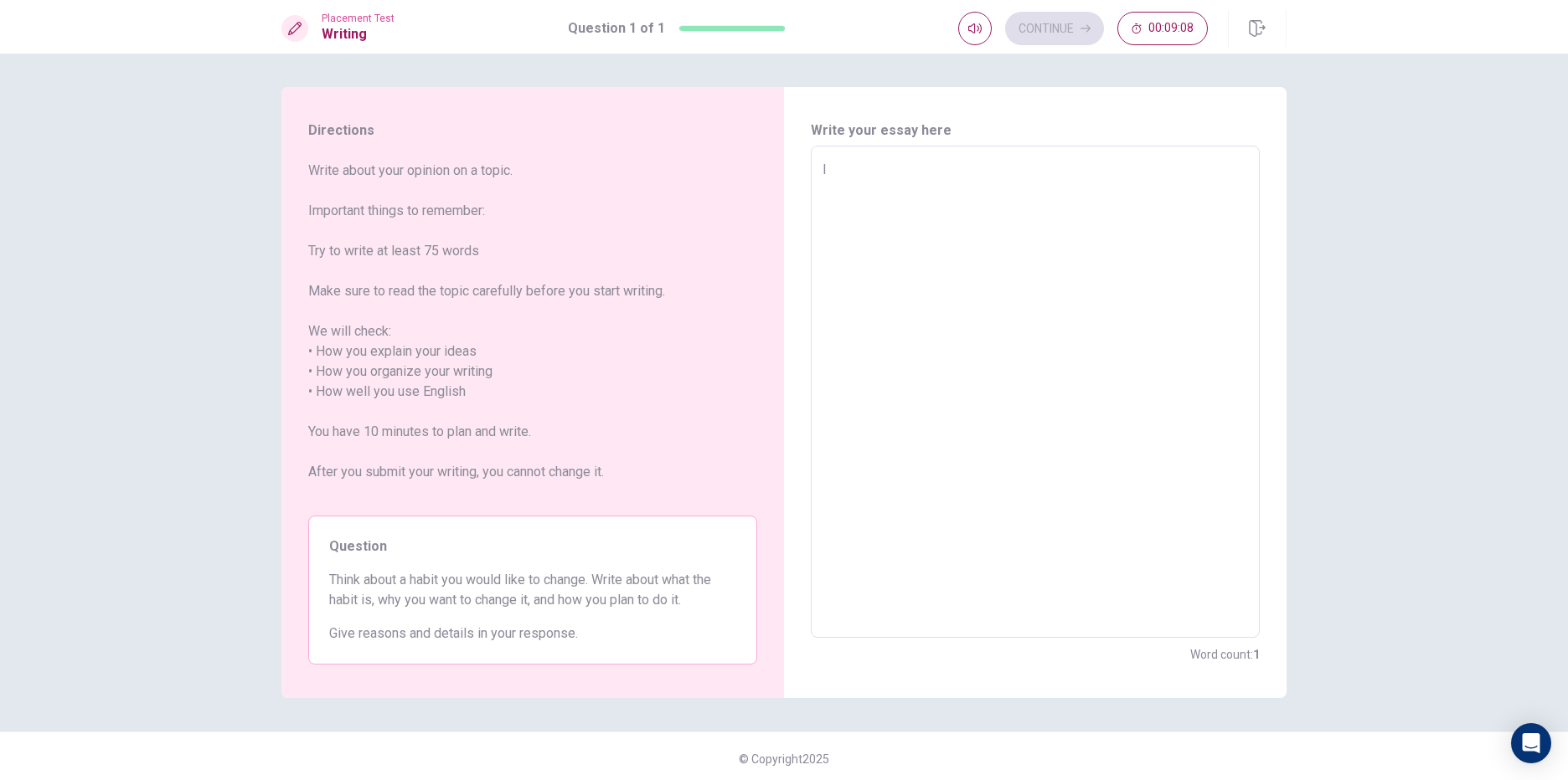
type textarea "x"
type textarea "IM"
type textarea "x"
type textarea "I"
type textarea "x"
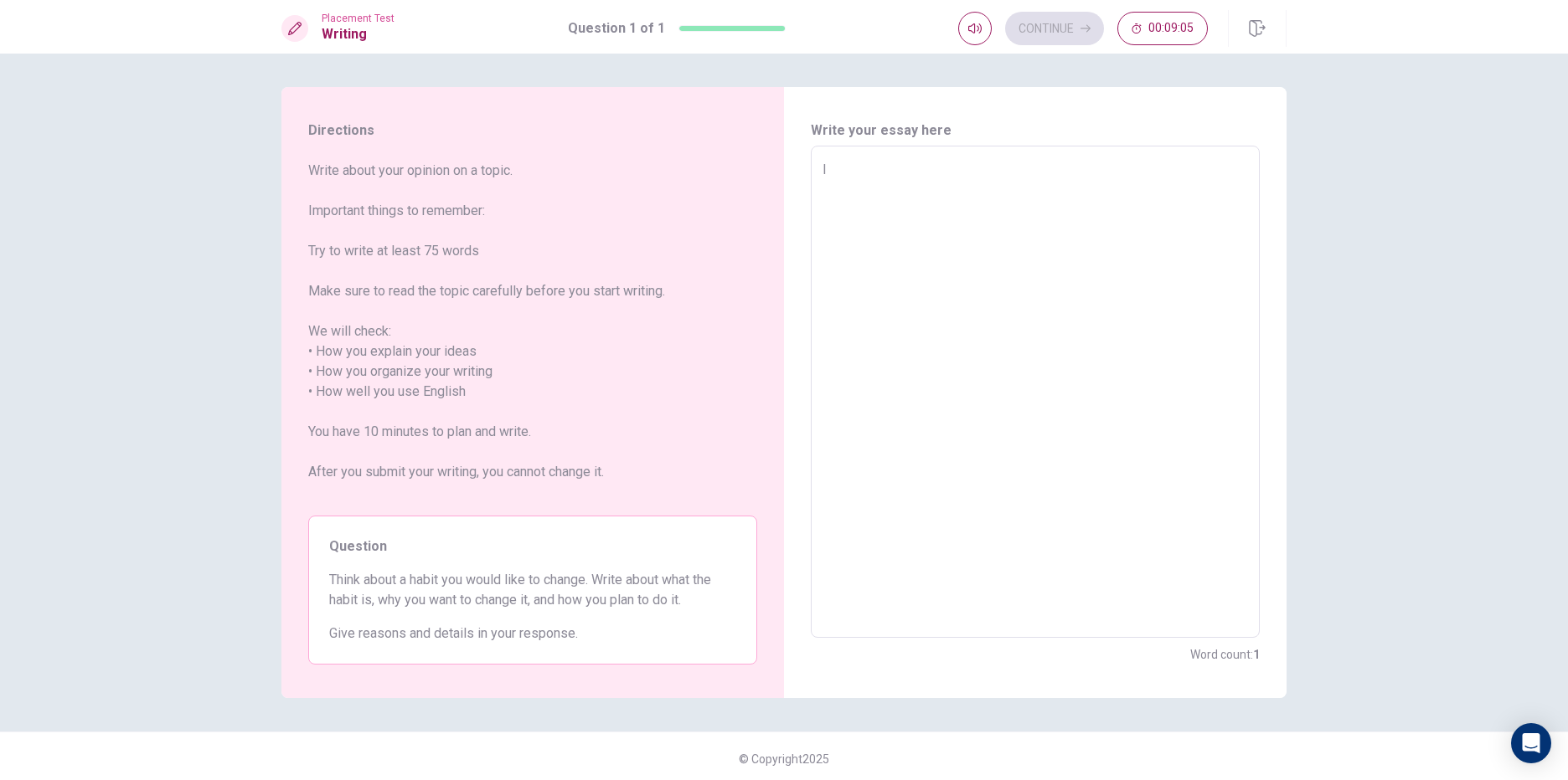
type textarea "IM"
type textarea "x"
type textarea "I"
type textarea "x"
type textarea "Im"
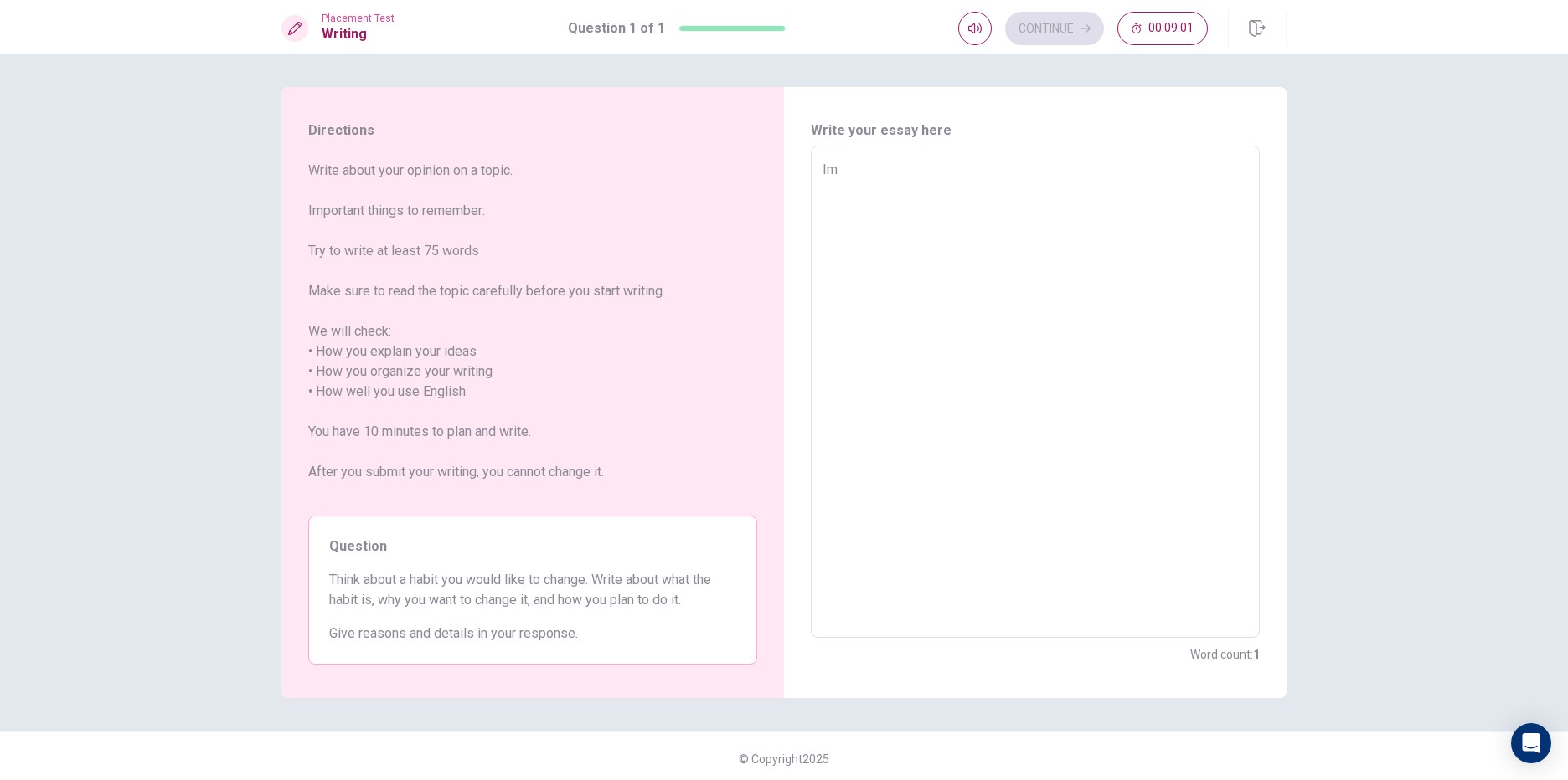
type textarea "x"
type textarea "Im"
type textarea "x"
type textarea "Im s"
type textarea "x"
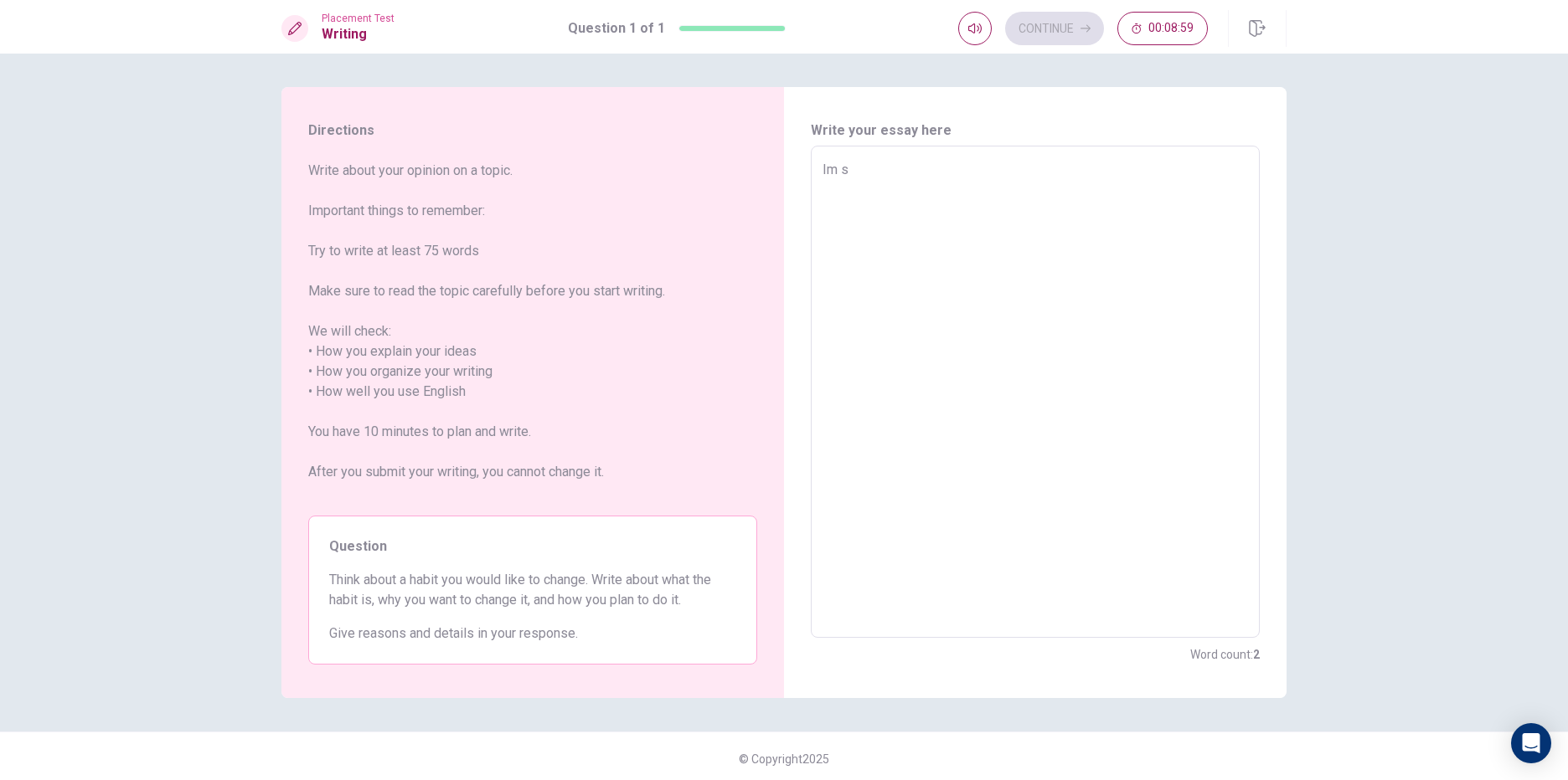
type textarea "Im su"
type textarea "x"
type textarea "Im sur"
type textarea "x"
type textarea "Im surr"
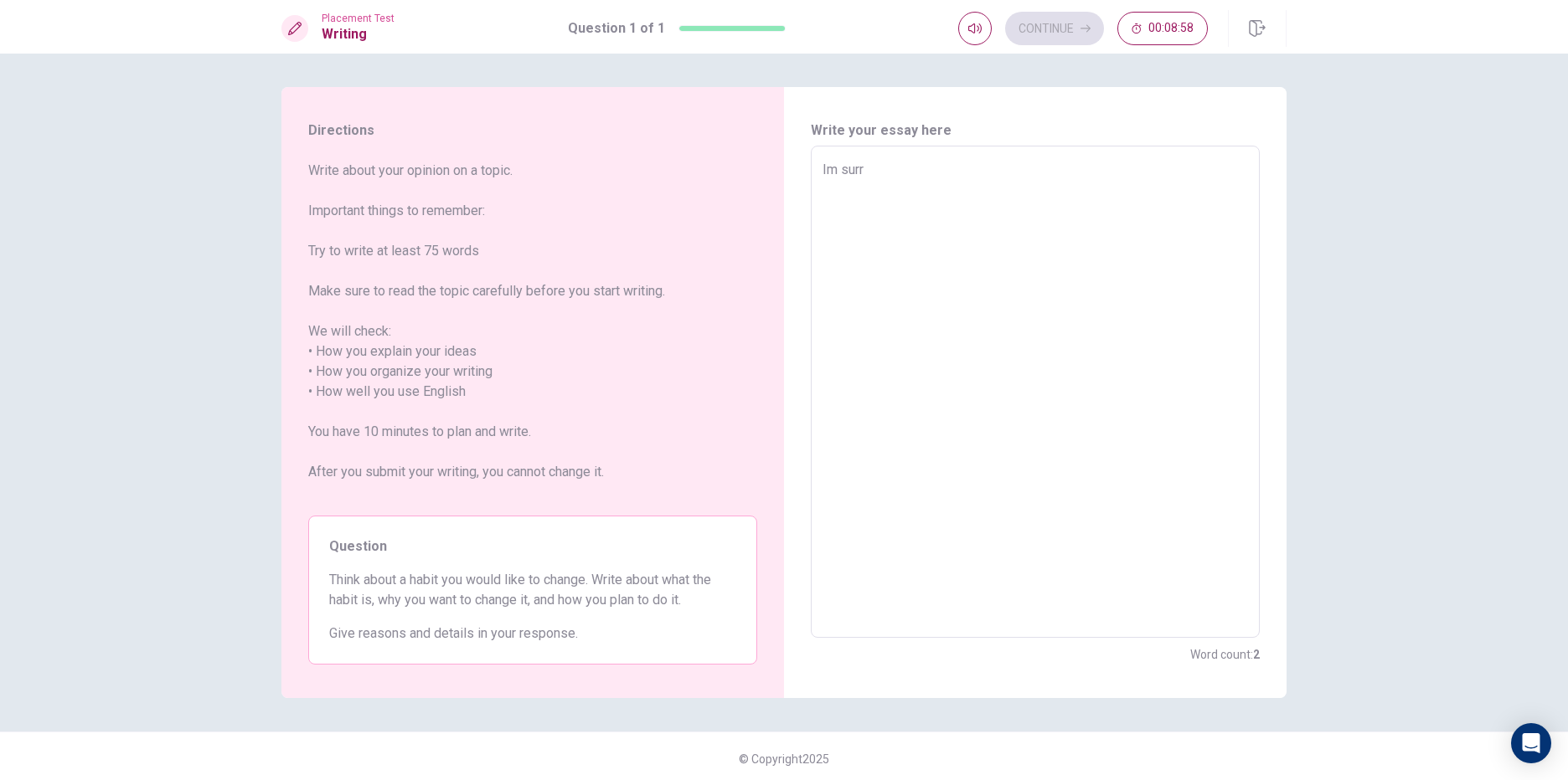
type textarea "x"
type textarea "Im sur"
type textarea "x"
type textarea "Im sure"
type textarea "x"
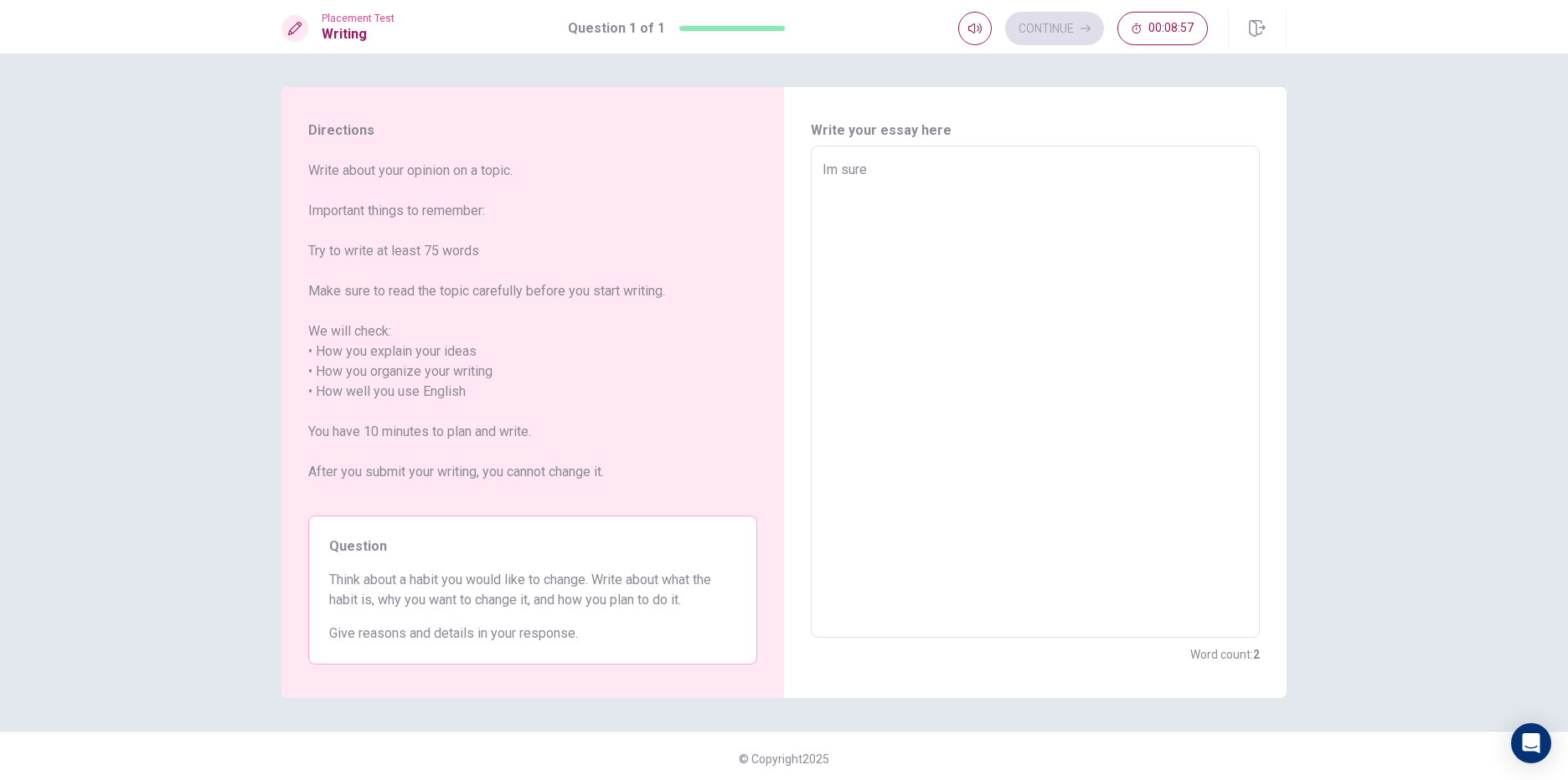
type textarea "Im sure"
type textarea "x"
type textarea "Im sure w"
type textarea "x"
type textarea "Im sure we"
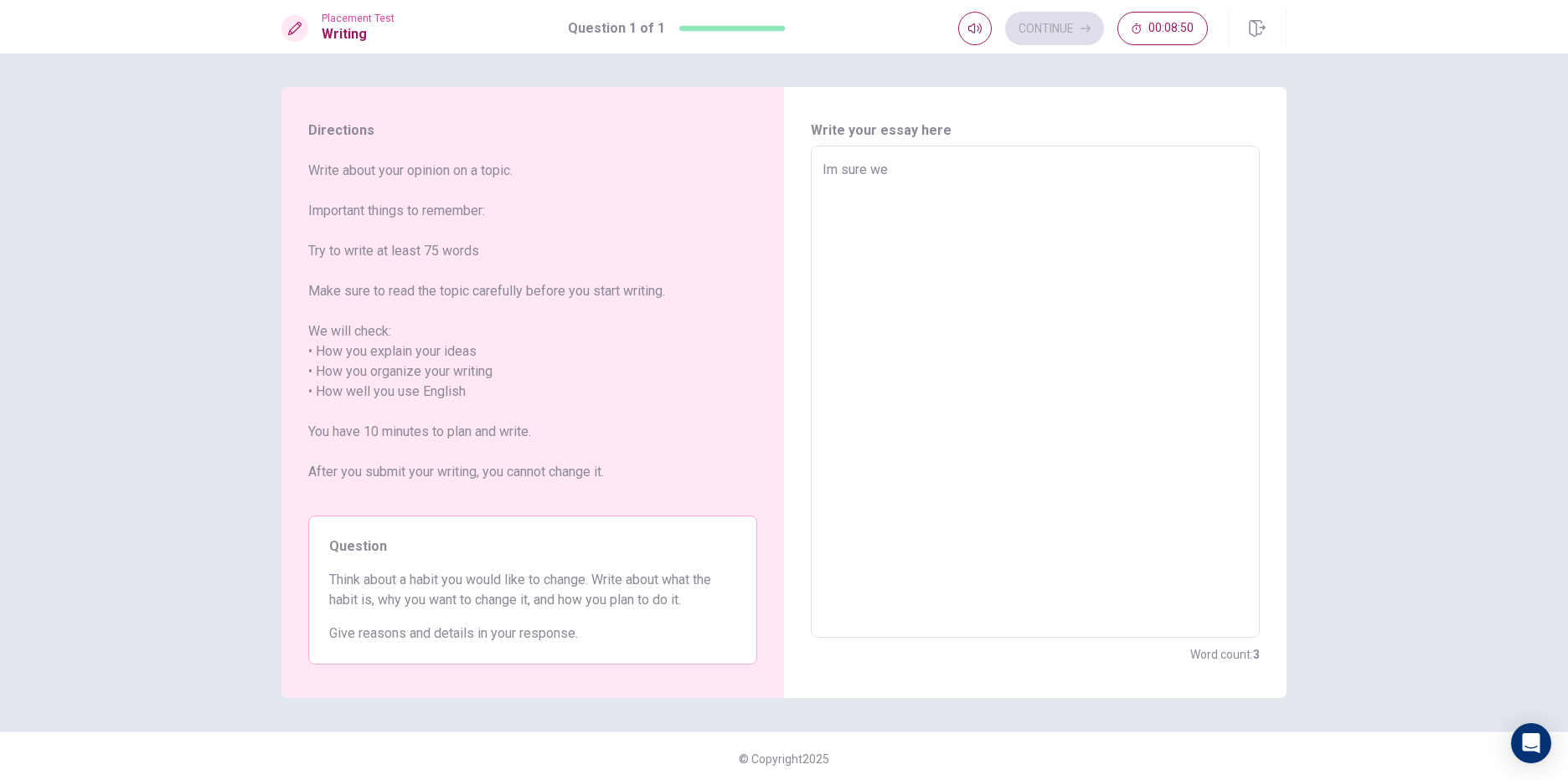
type textarea "x"
type textarea "Im sure we"
type textarea "x"
type textarea "Im sure we s"
type textarea "x"
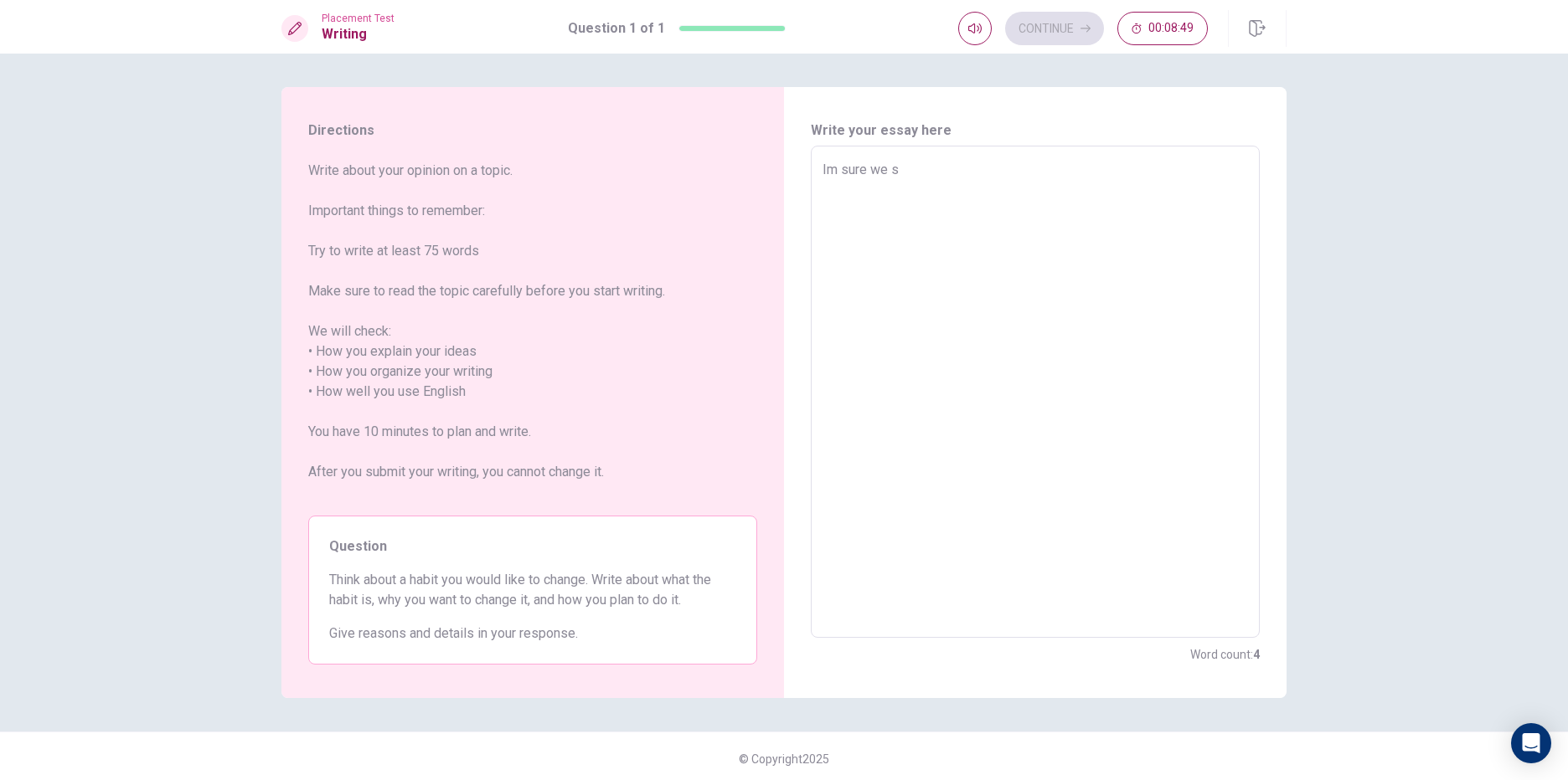
type textarea "Im sure we sh"
type textarea "x"
type textarea "Im sure we shu"
type textarea "x"
type textarea "Im sure we shuo"
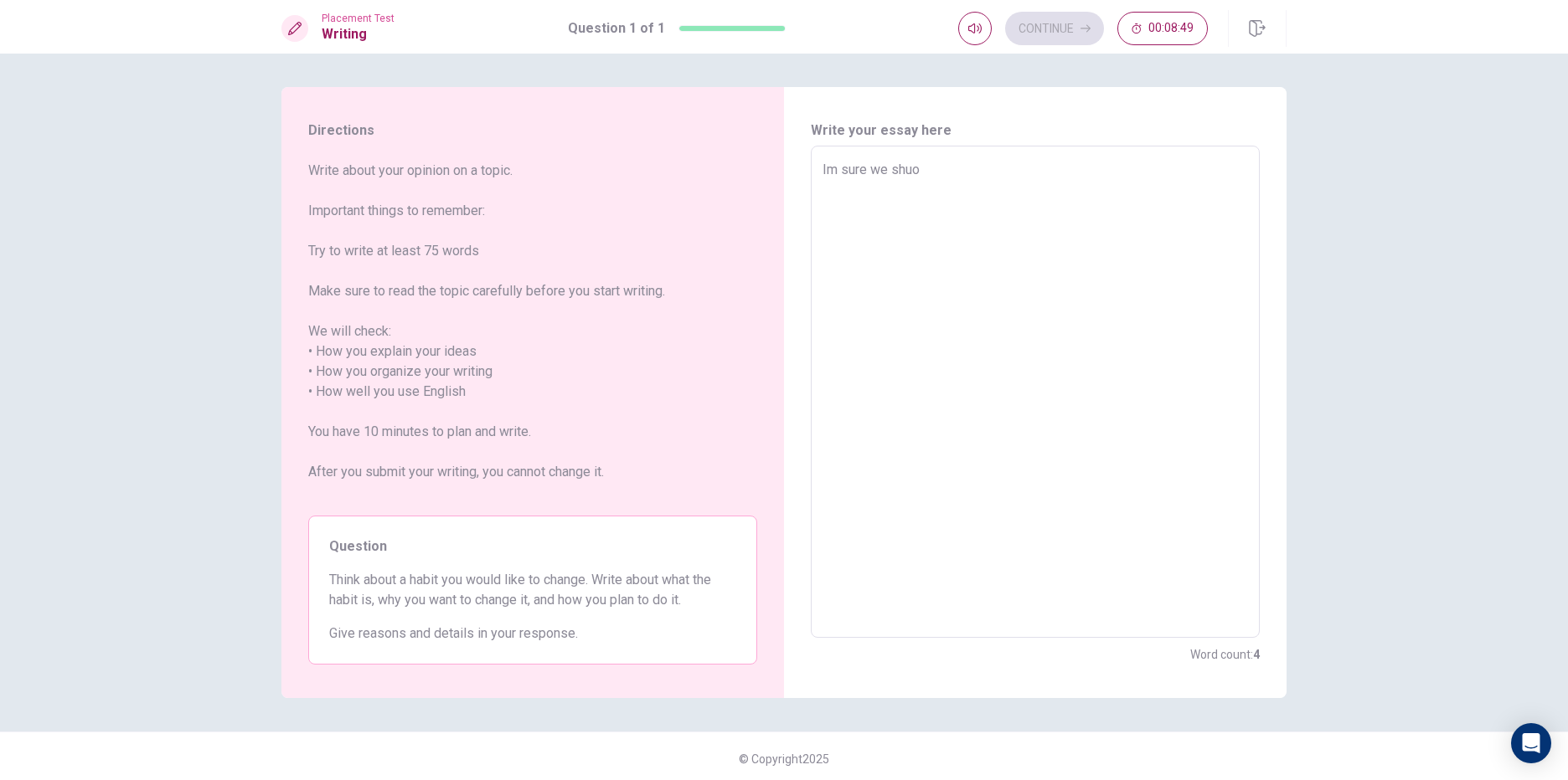
type textarea "x"
type textarea "Im sure we shuoi"
type textarea "x"
type textarea "Im sure we shuoid"
type textarea "x"
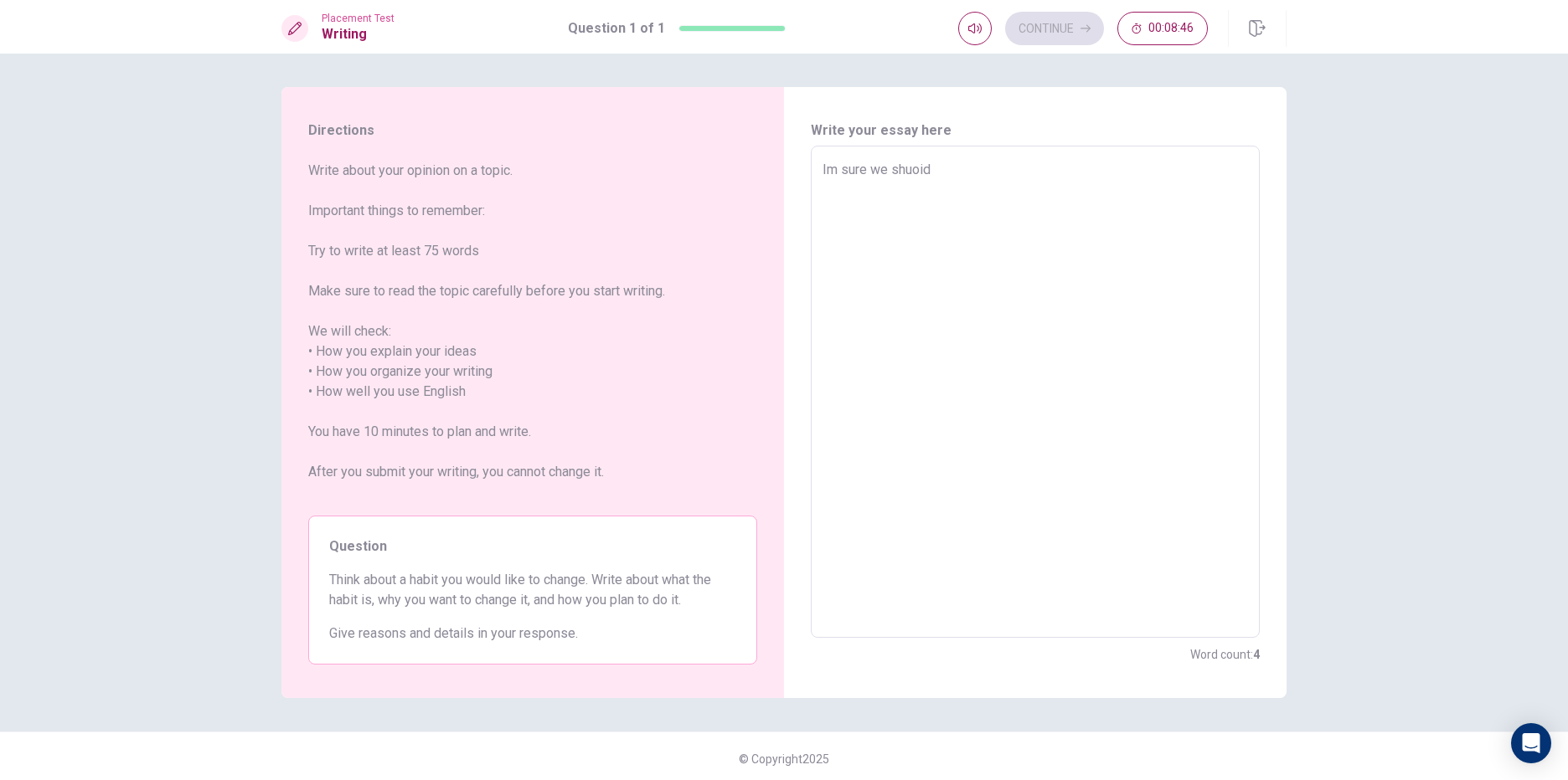
type textarea "Im sure we shuoi"
type textarea "x"
type textarea "Im sure we shuo"
type textarea "x"
type textarea "Im sure we shuoi"
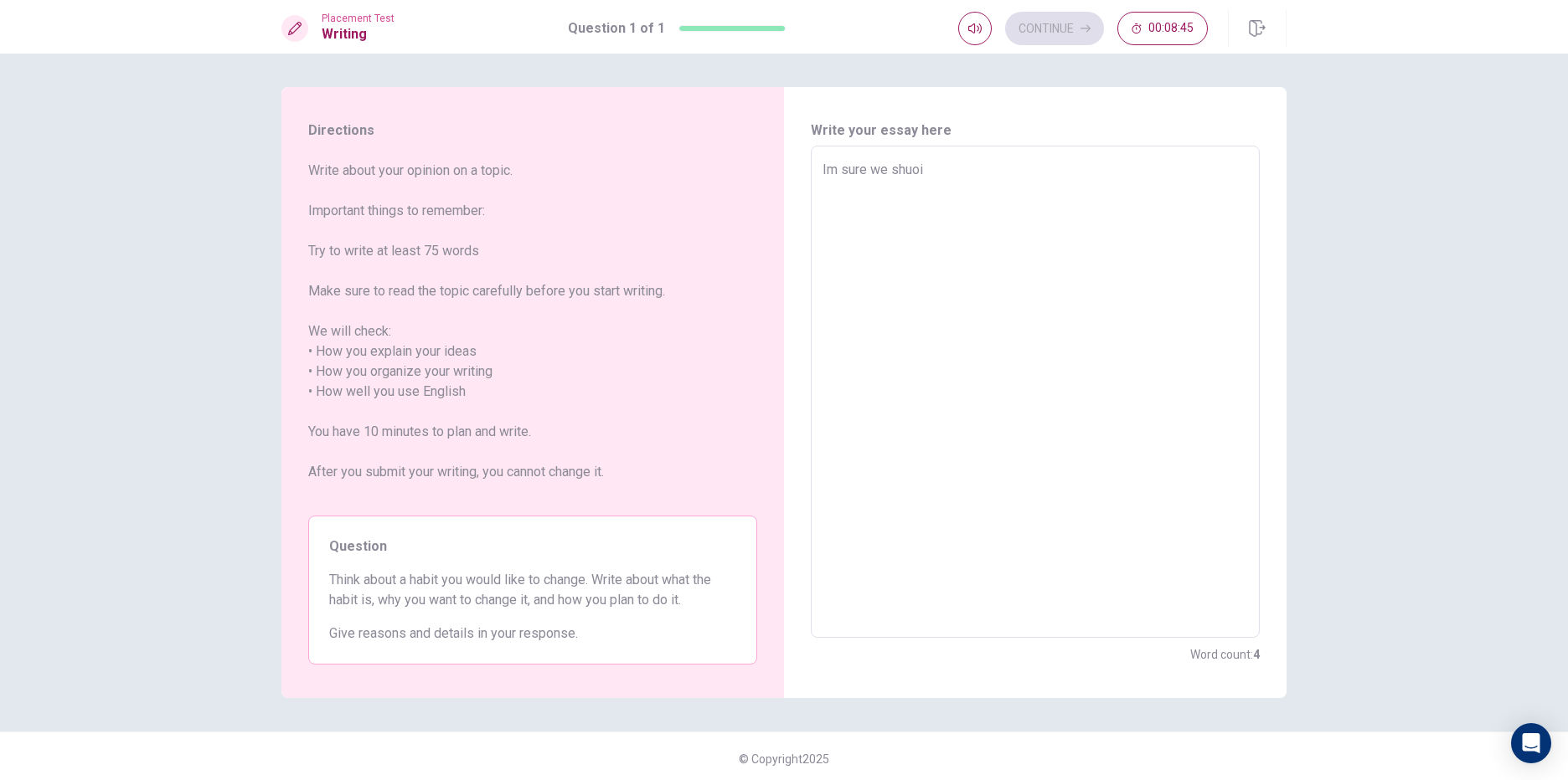
type textarea "x"
type textarea "Im sure we shuo"
type textarea "x"
type textarea "Im sure we shuol"
type textarea "x"
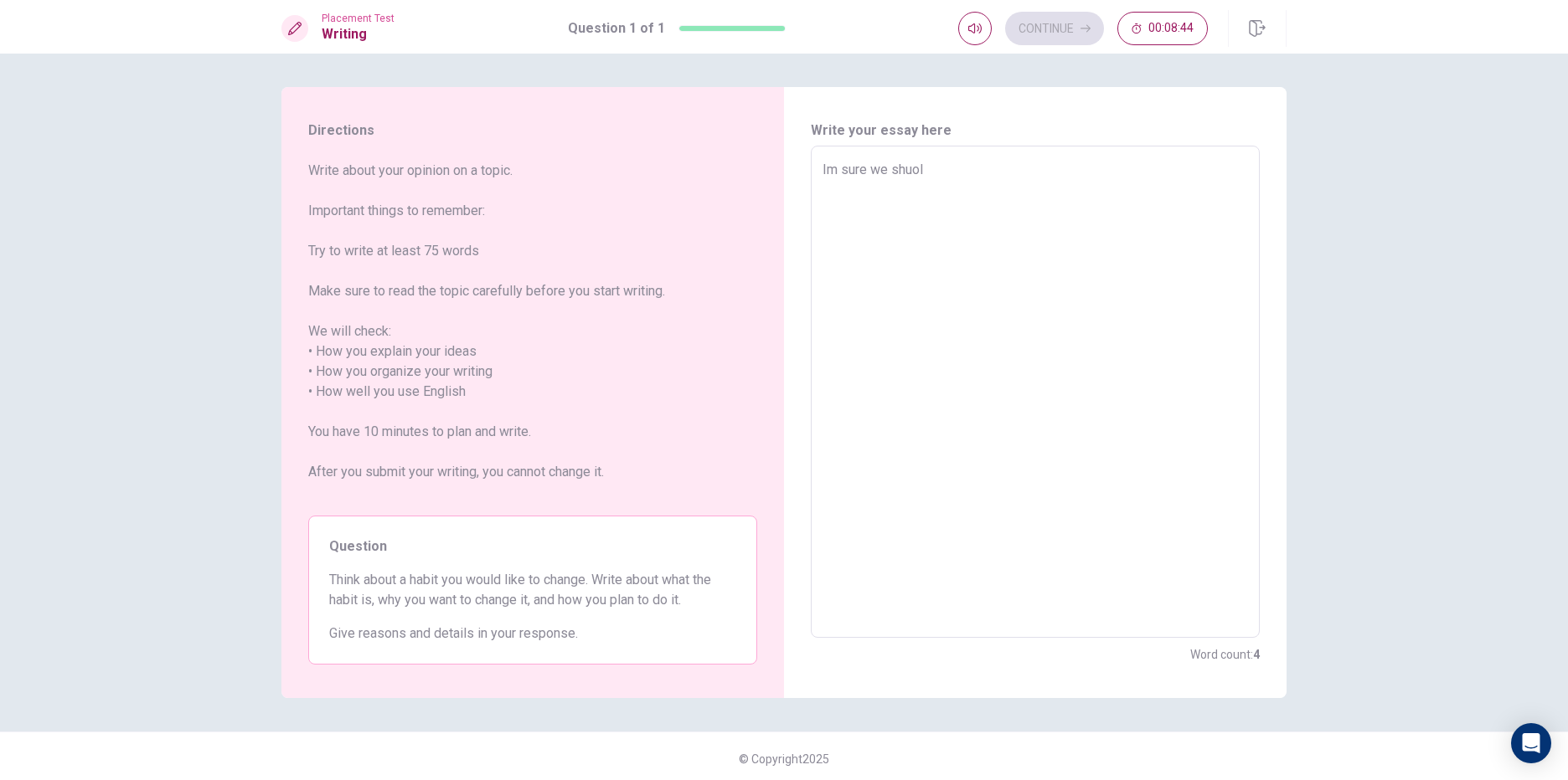
type textarea "Im sure we shuold"
type textarea "x"
type textarea "Im sure we shuold"
type textarea "x"
type textarea "Im sure we shuold r"
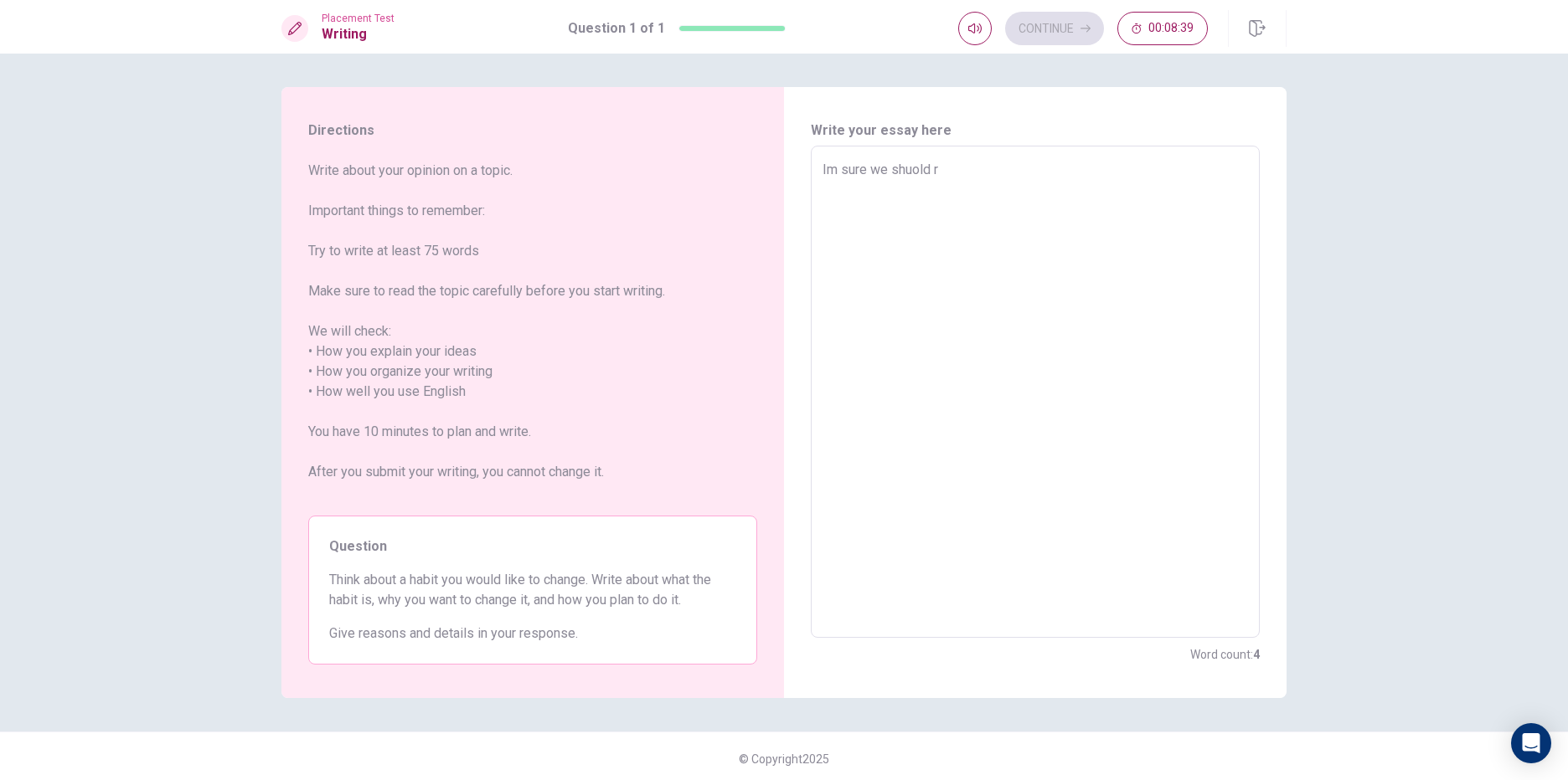
type textarea "x"
type textarea "Im sure we shuold re"
type textarea "x"
type textarea "Im sure we shuold rem"
type textarea "x"
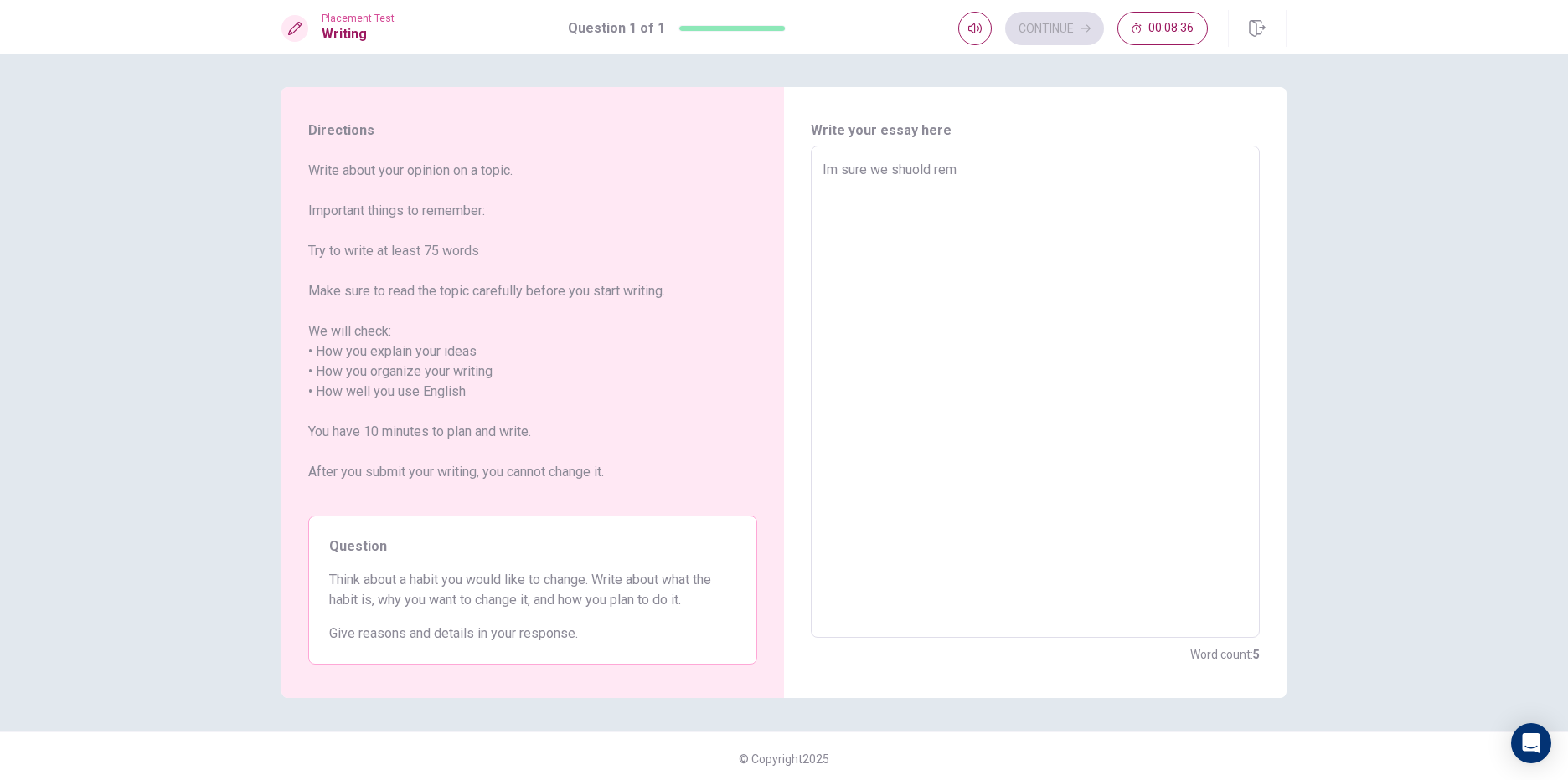
type textarea "Im sure we shuold reme"
type textarea "x"
type textarea "Im sure we shuold remem"
type textarea "x"
type textarea "Im sure we shuold rememb"
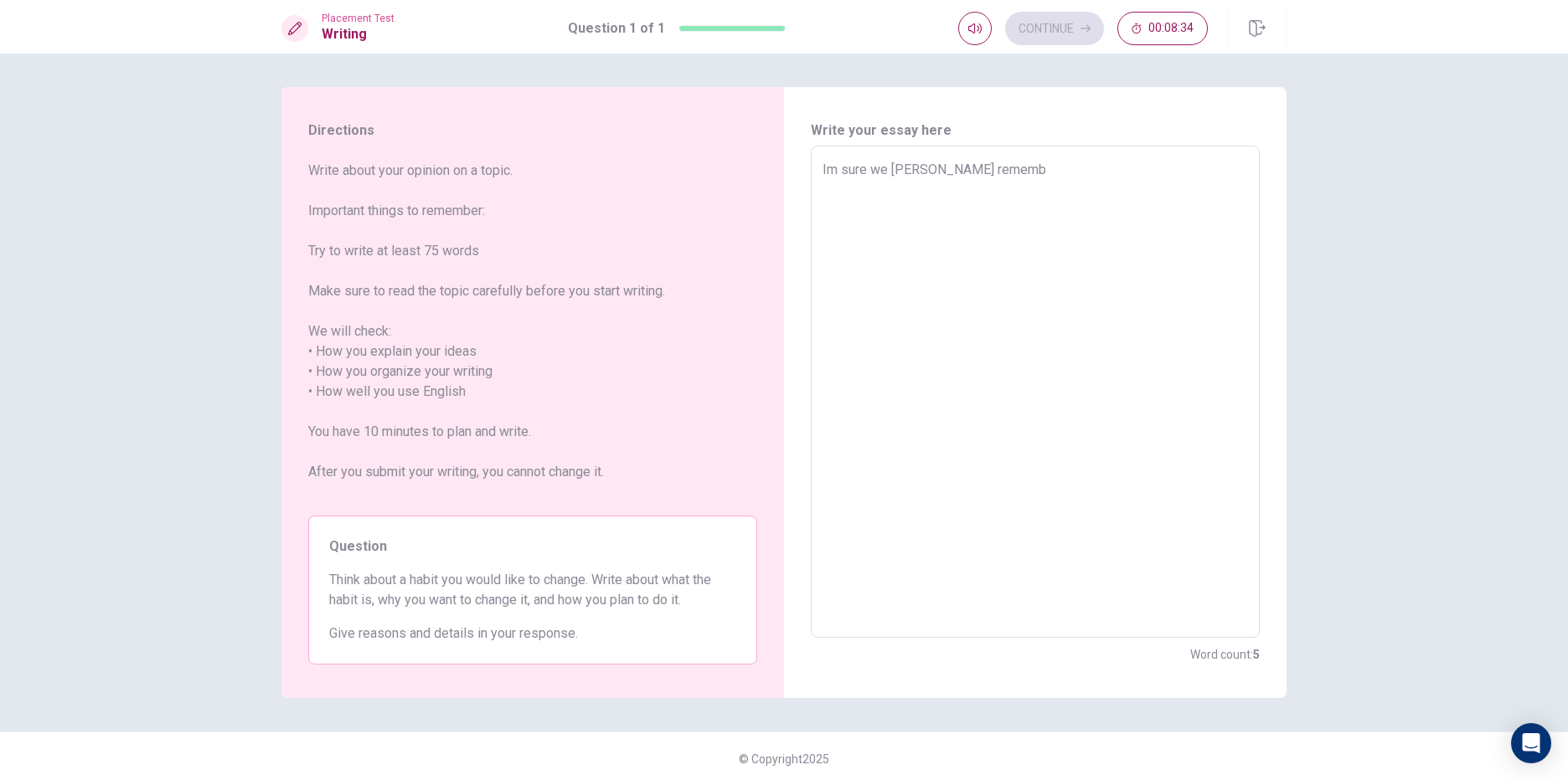
type textarea "x"
type textarea "Im sure we shuold remembe"
type textarea "x"
type textarea "Im sure we shuold remember"
type textarea "x"
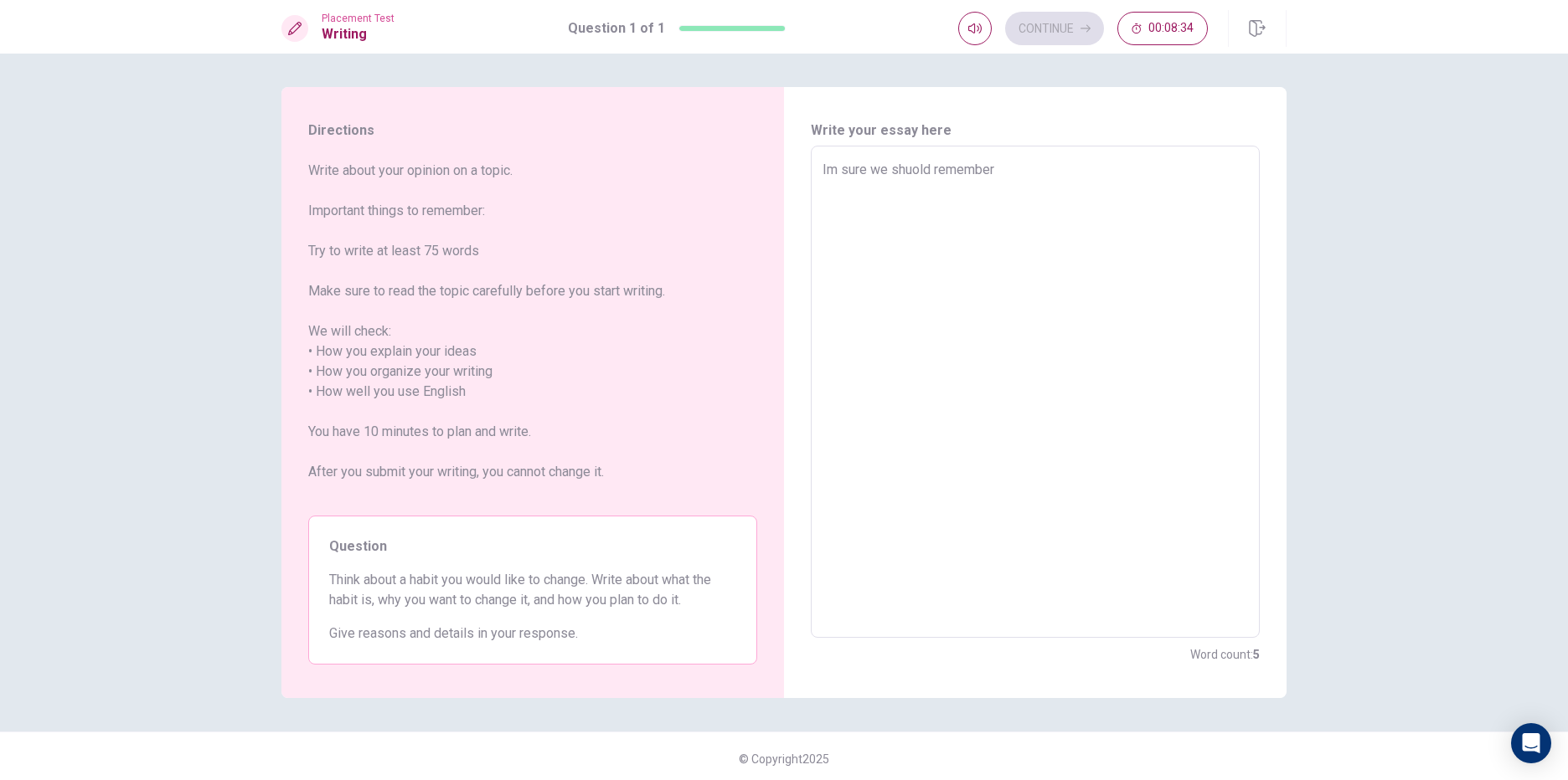
type textarea "Im sure we shuold remember"
type textarea "x"
type textarea "Im sure we shuold remember z"
type textarea "x"
type textarea "Im sure we shuold remember zh"
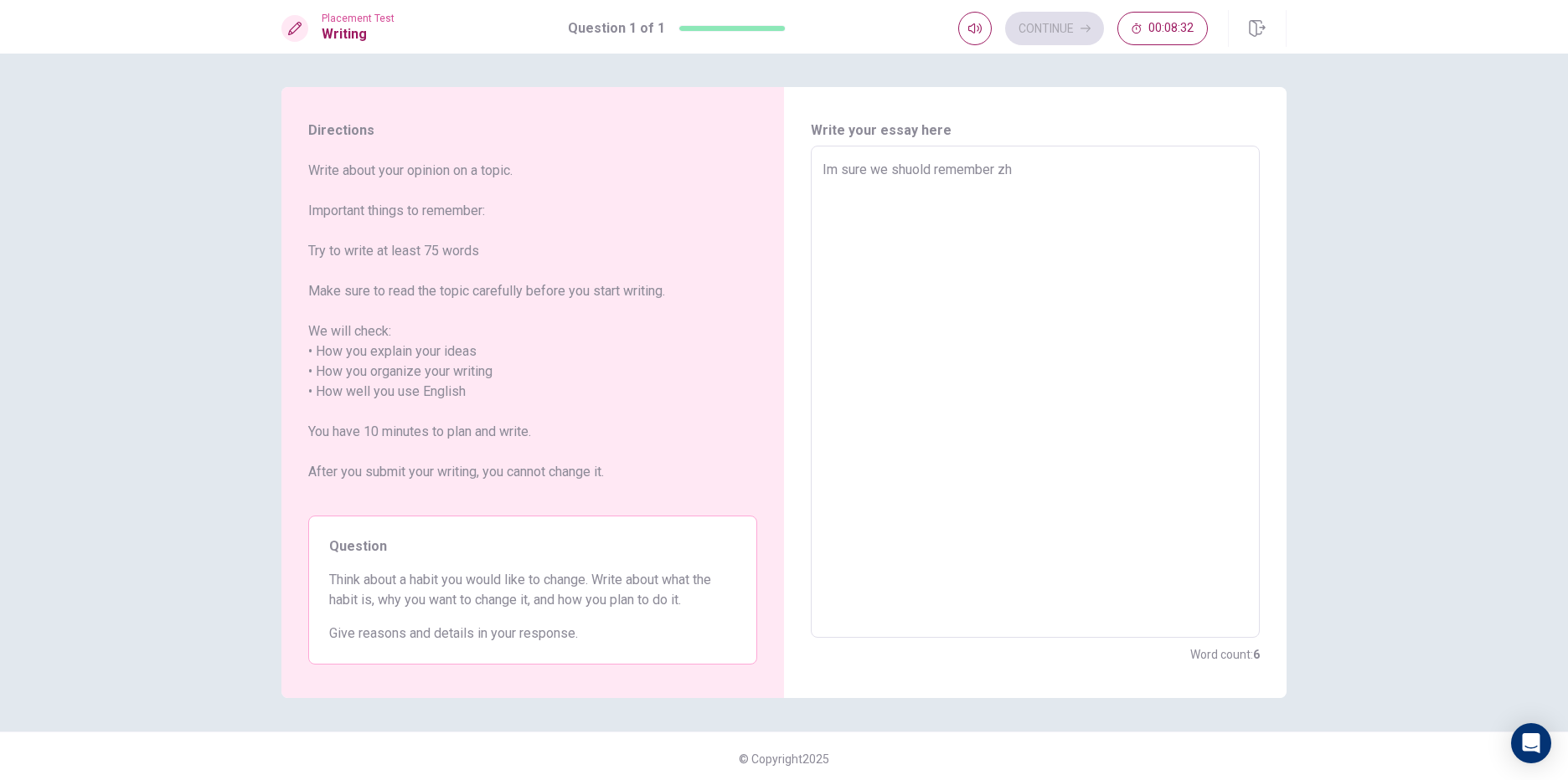
type textarea "x"
type textarea "Im sure we shuold remember zhe"
type textarea "x"
type textarea "Im sure we shuold remember zhe"
type textarea "x"
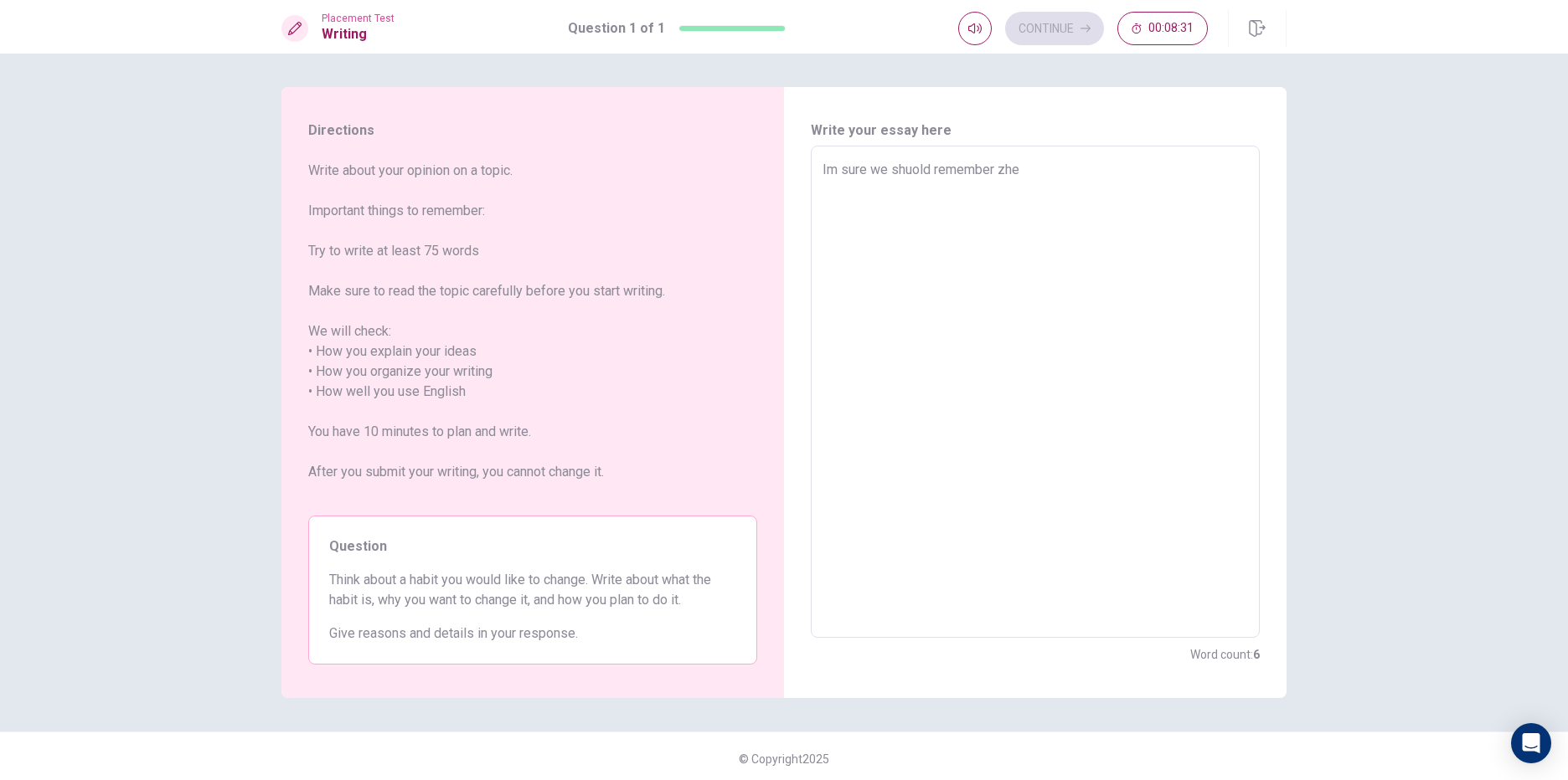
type textarea "Im sure we shuold remember zhe"
type textarea "x"
type textarea "Im sure we shuold remember zh"
type textarea "x"
type textarea "Im sure we shuold remember z"
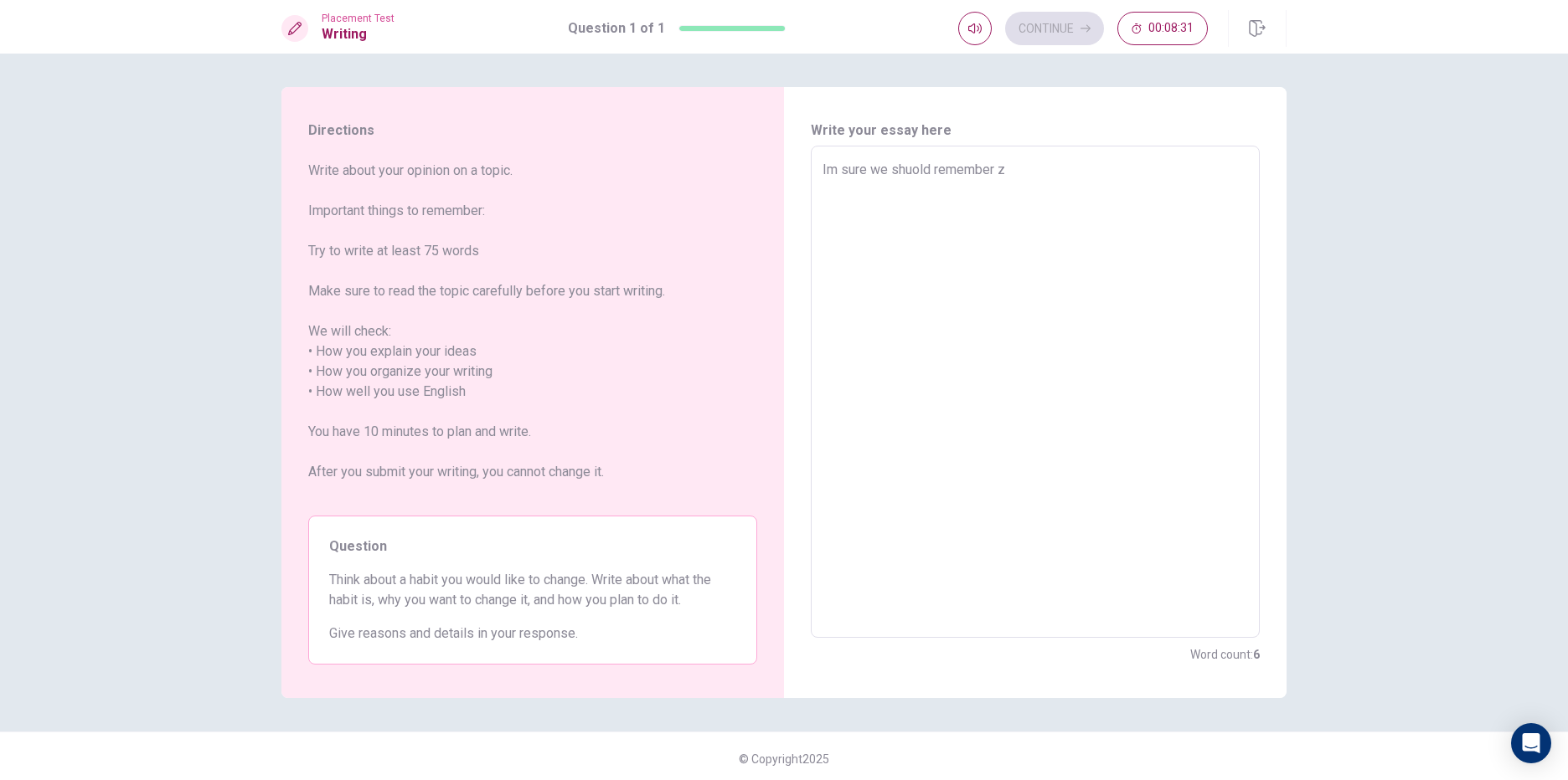
type textarea "x"
type textarea "Im sure we shuold remember"
type textarea "x"
type textarea "Im sure we shuold remember t"
type textarea "x"
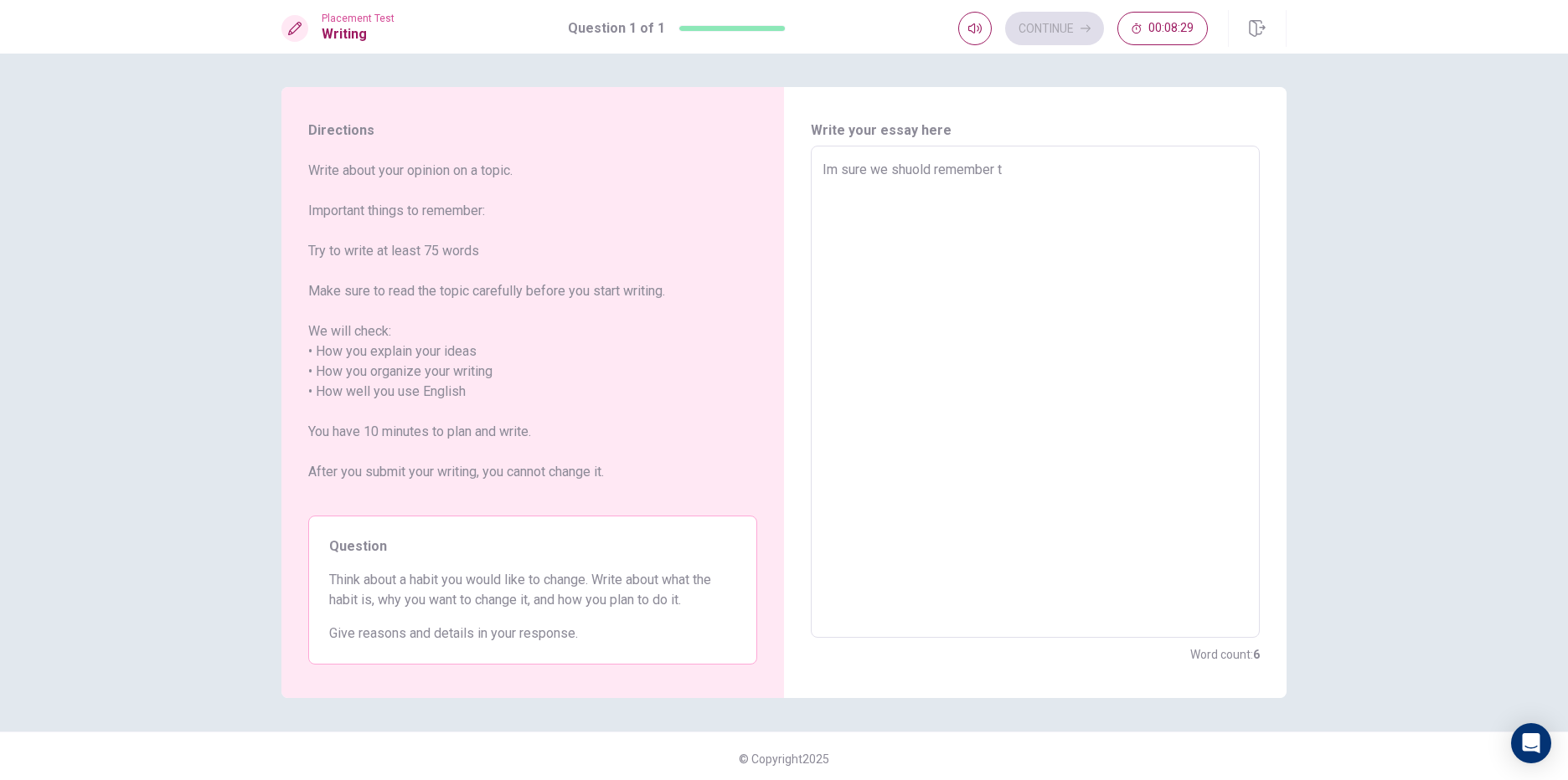
type textarea "Im sure we shuold remember th"
type textarea "x"
type textarea "Im sure we shuold remember the"
type textarea "x"
type textarea "Im sure we shuold remember the"
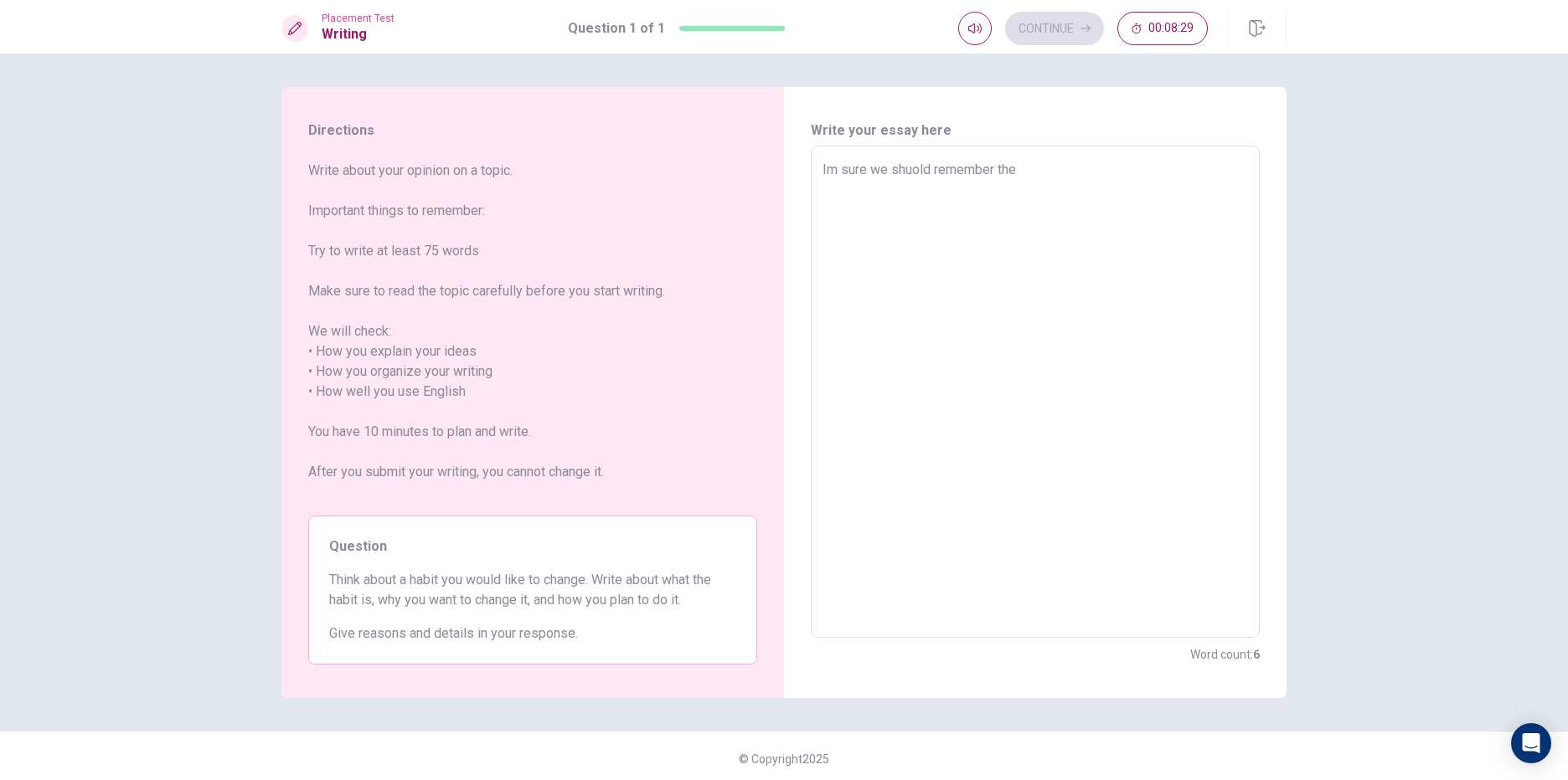
type textarea "x"
type textarea "Im sure we shuold remember the i"
type textarea "x"
type textarea "Im sure we shuold remember the im"
type textarea "x"
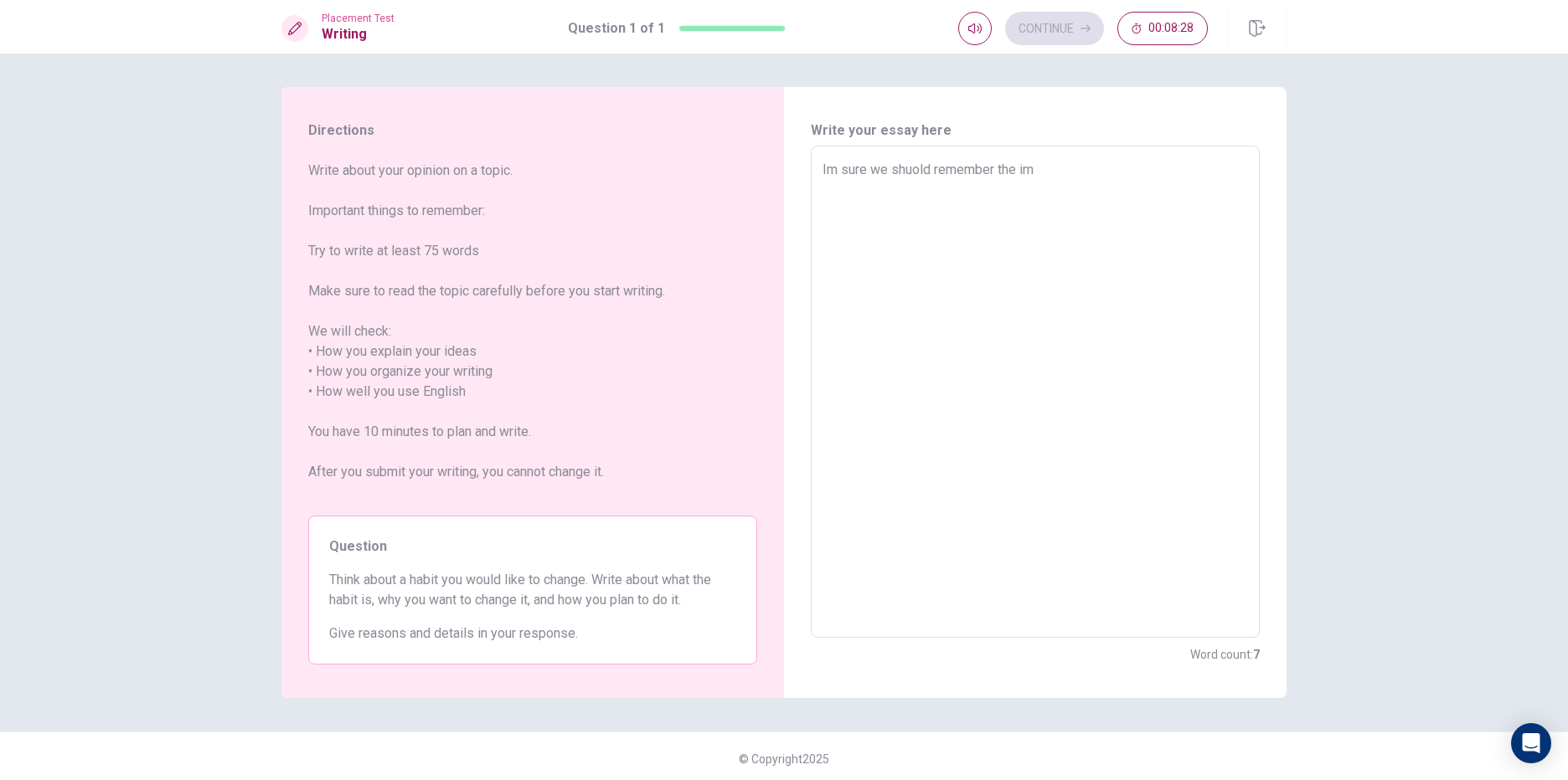
type textarea "Im sure we shuold remember the imo"
type textarea "x"
type textarea "Im sure we shuold remember the imop"
type textarea "x"
type textarea "Im sure we shuold remember the imo"
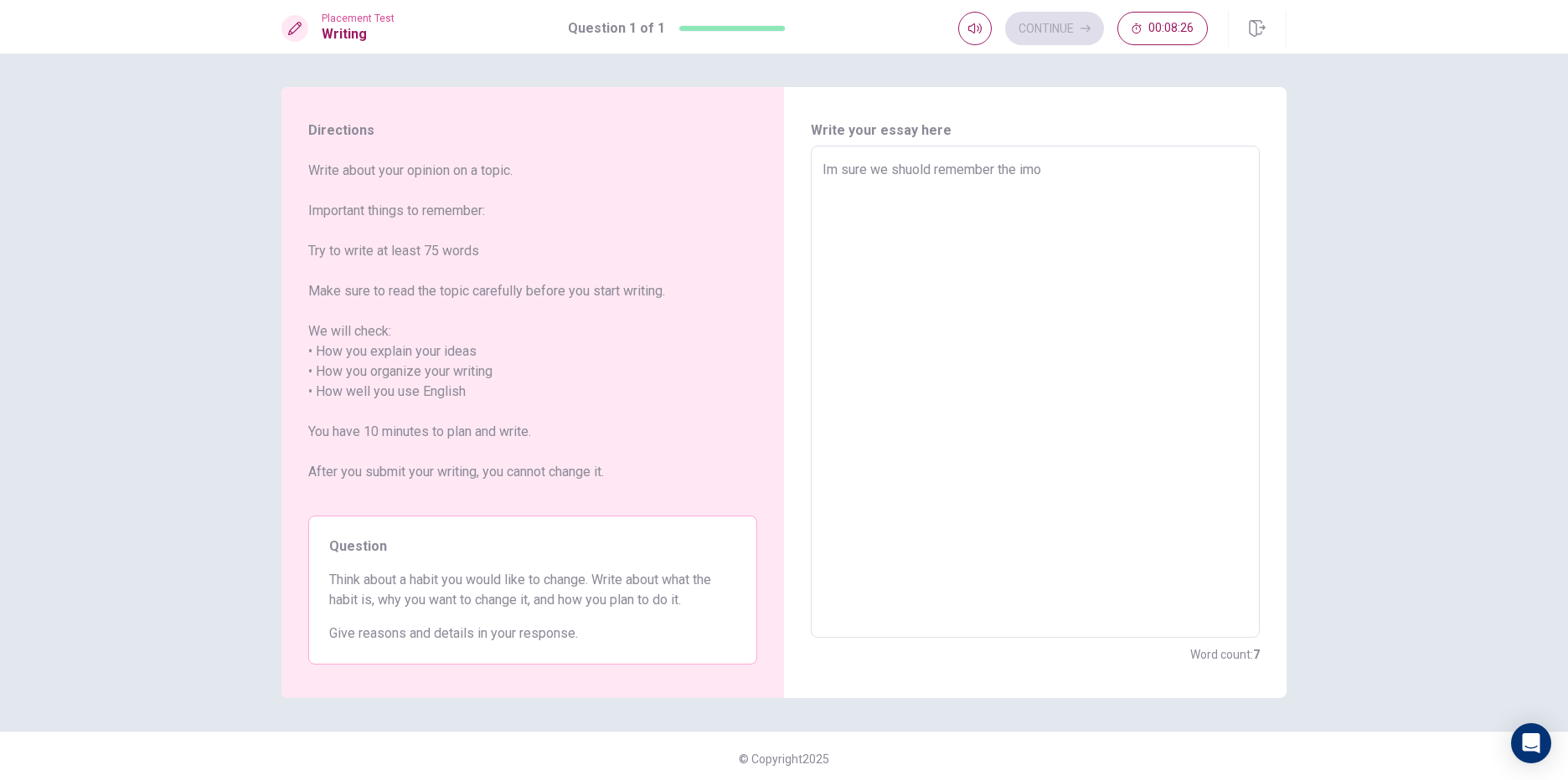
type textarea "x"
type textarea "Im sure we shuold remember the im"
type textarea "x"
type textarea "Im sure we shuold remember the i"
type textarea "x"
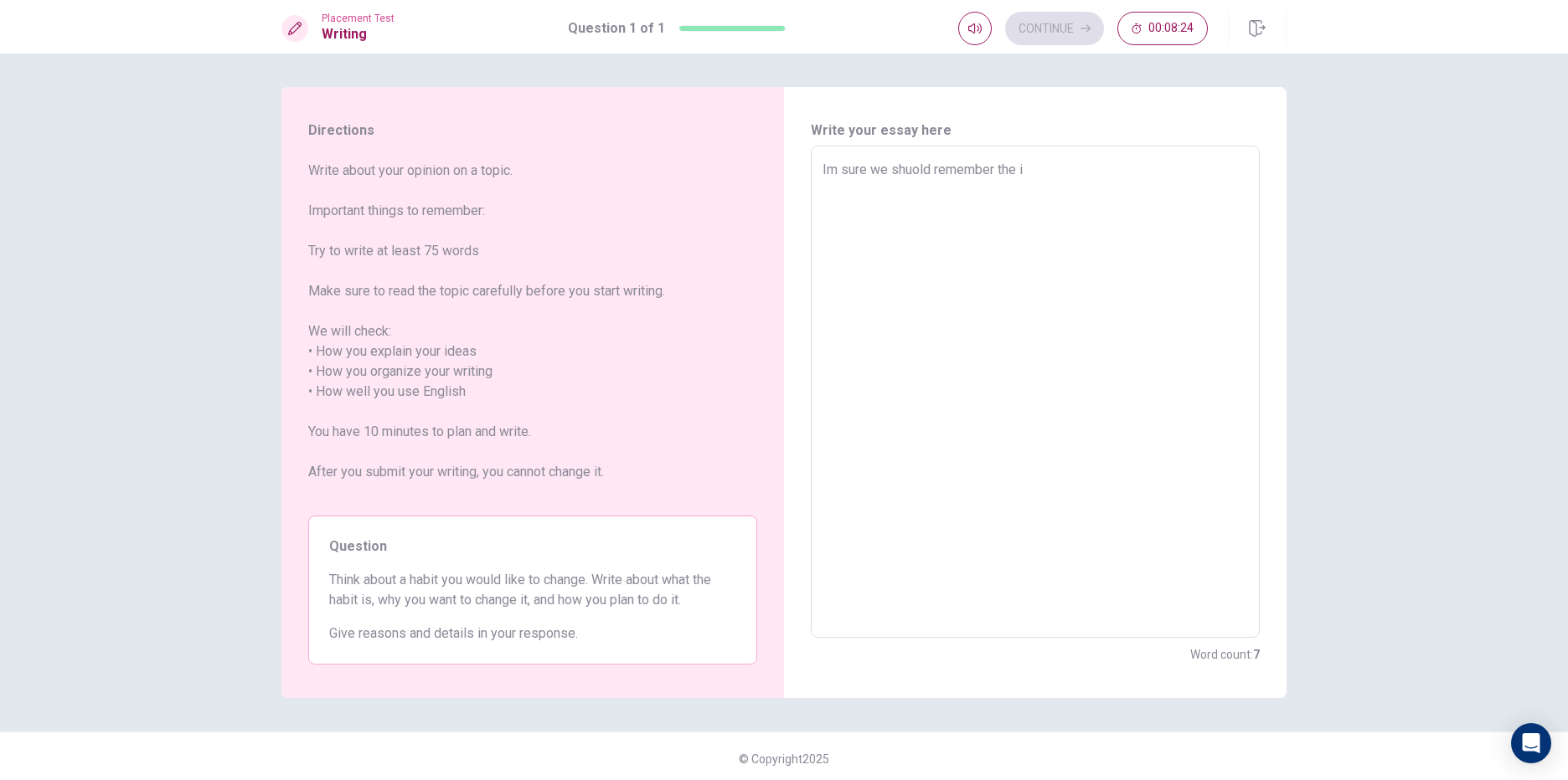
type textarea "Im sure we shuold remember the im"
type textarea "x"
type textarea "Im sure we shuold remember the imp"
type textarea "x"
type textarea "Im sure we shuold remember the impo"
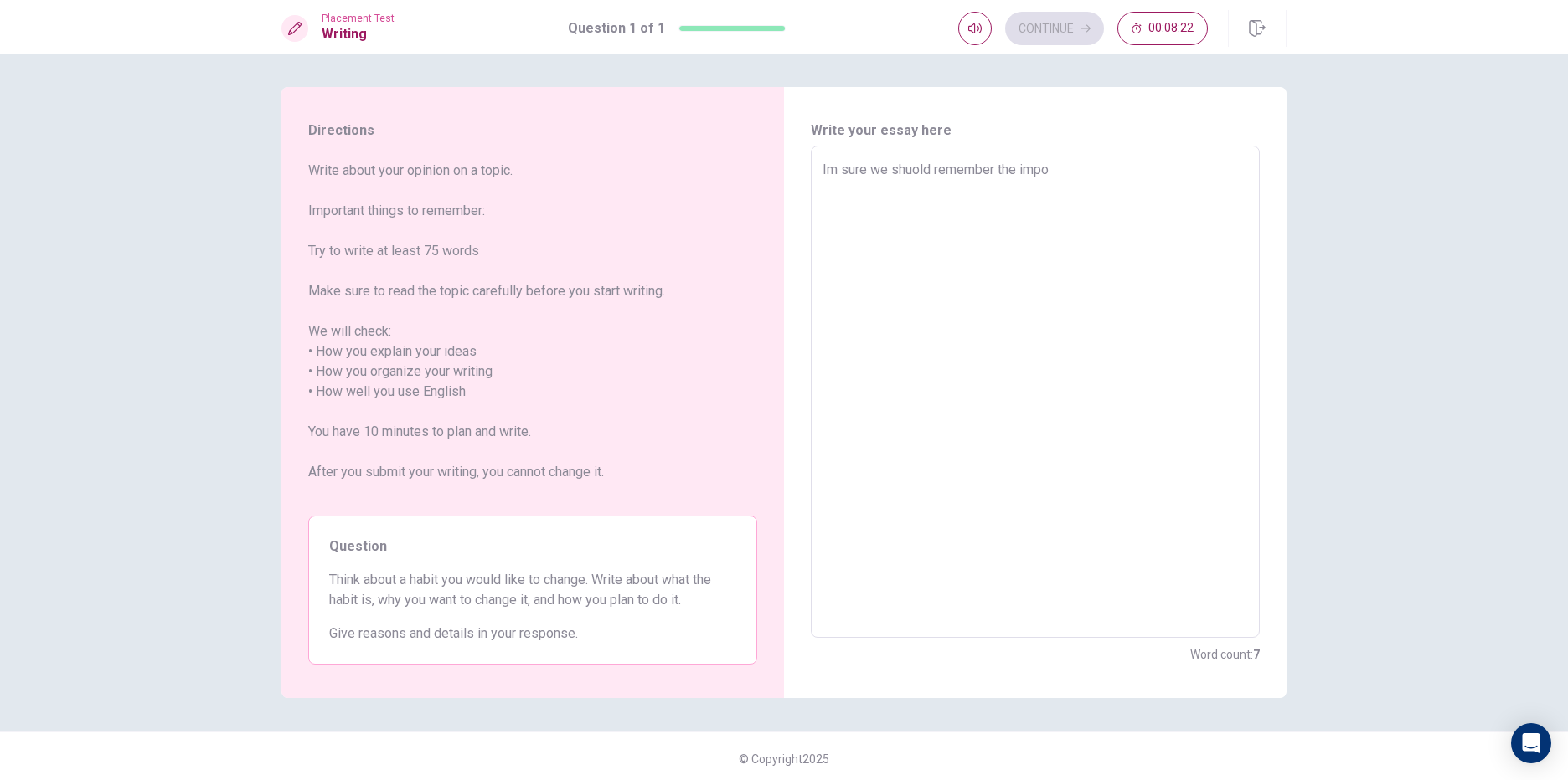
type textarea "x"
type textarea "Im sure we shuold remember the impor"
type textarea "x"
type textarea "Im sure we shuold remember the import"
type textarea "x"
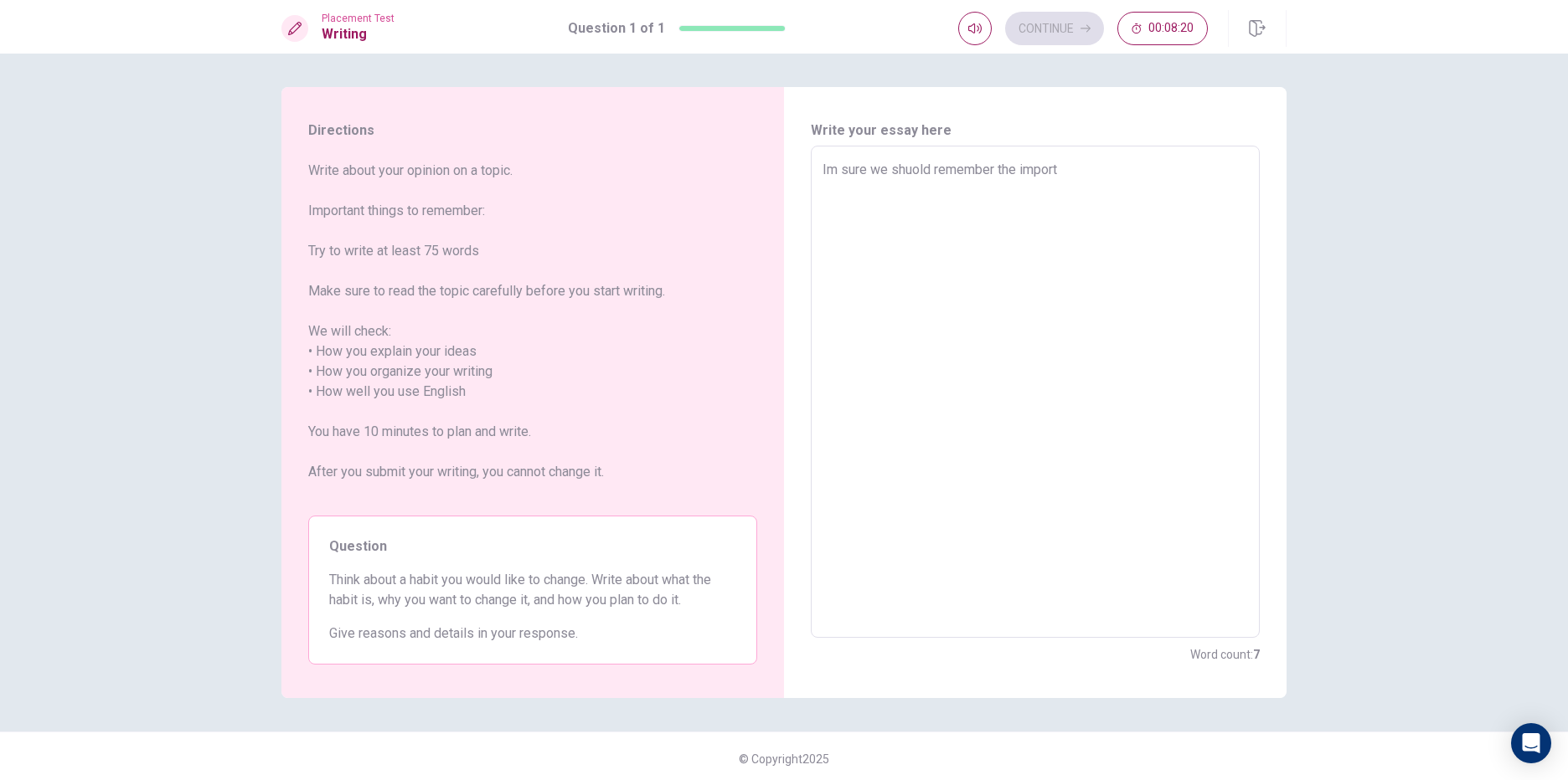
type textarea "Im sure we shuold remember the importa"
type textarea "x"
type textarea "Im sure we shuold remember the importan"
type textarea "x"
type textarea "Im sure we shuold remember the important"
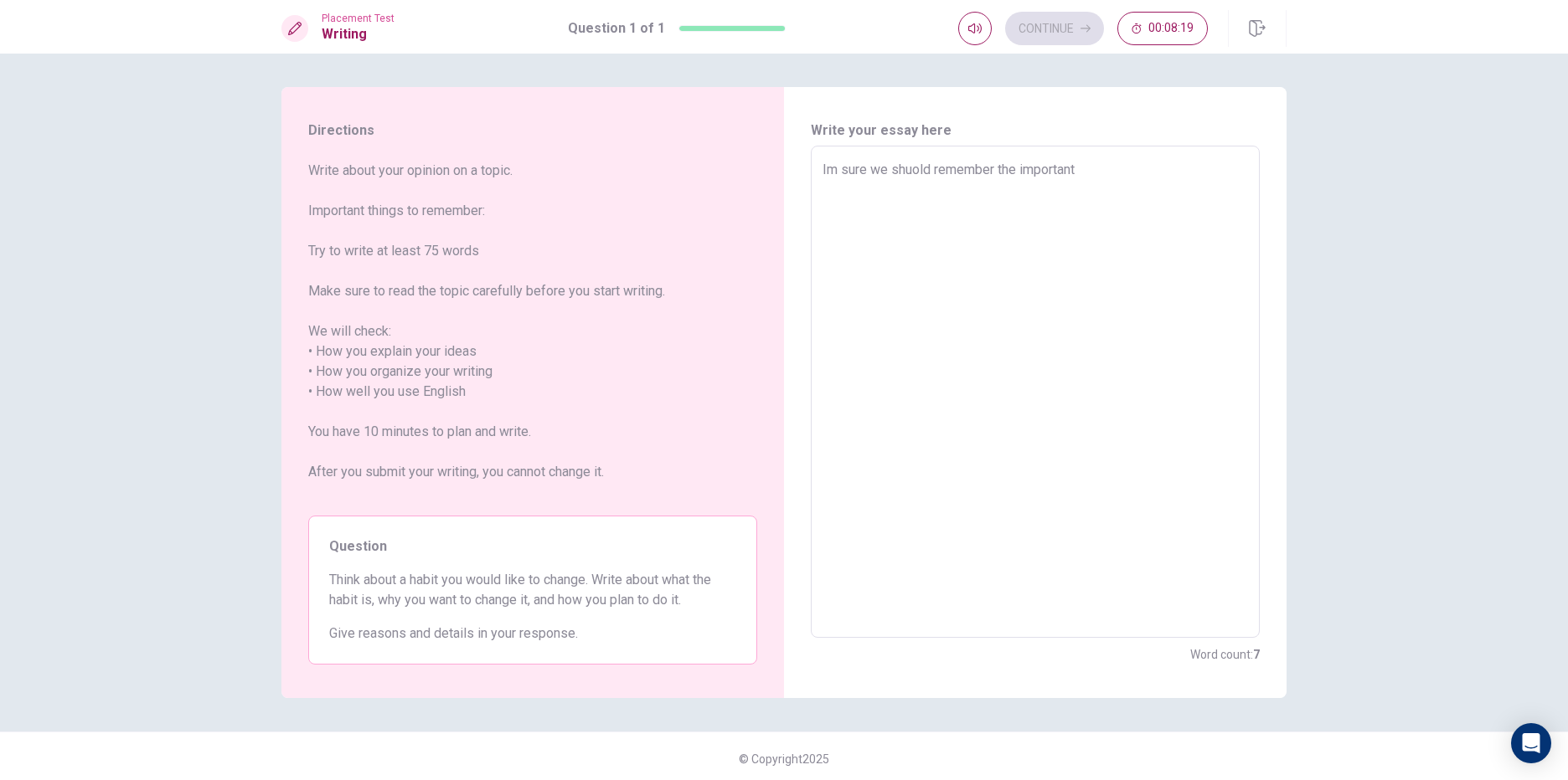
type textarea "x"
type textarea "Im sure we shuold remember the important"
type textarea "x"
type textarea "Im sure we shuold remember the important t"
type textarea "x"
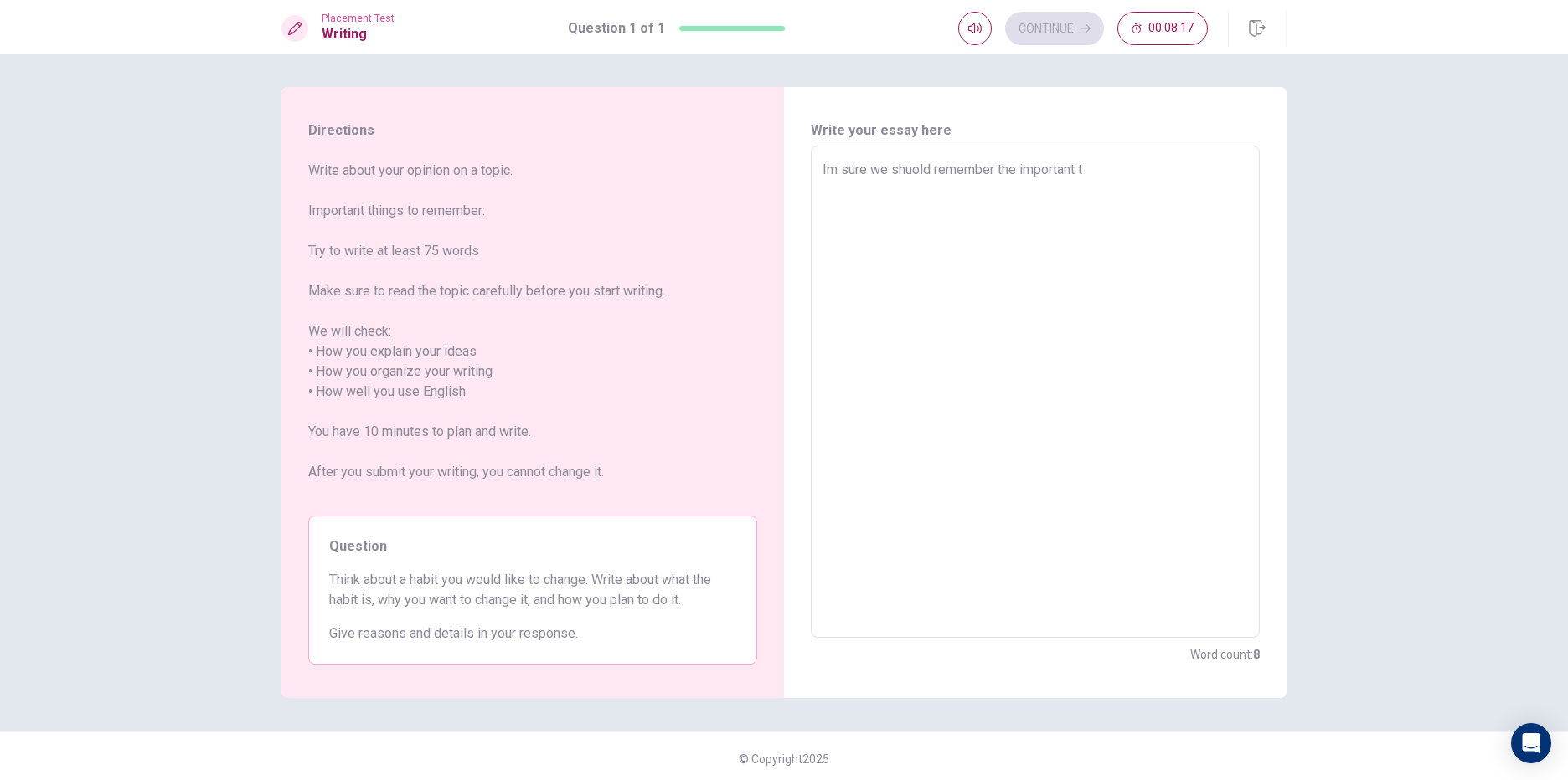
type textarea "Im sure we shuold remember the important th"
type textarea "x"
type textarea "Im sure we shuold remember the important thi"
type textarea "x"
type textarea "Im sure we shuold remember the important thin"
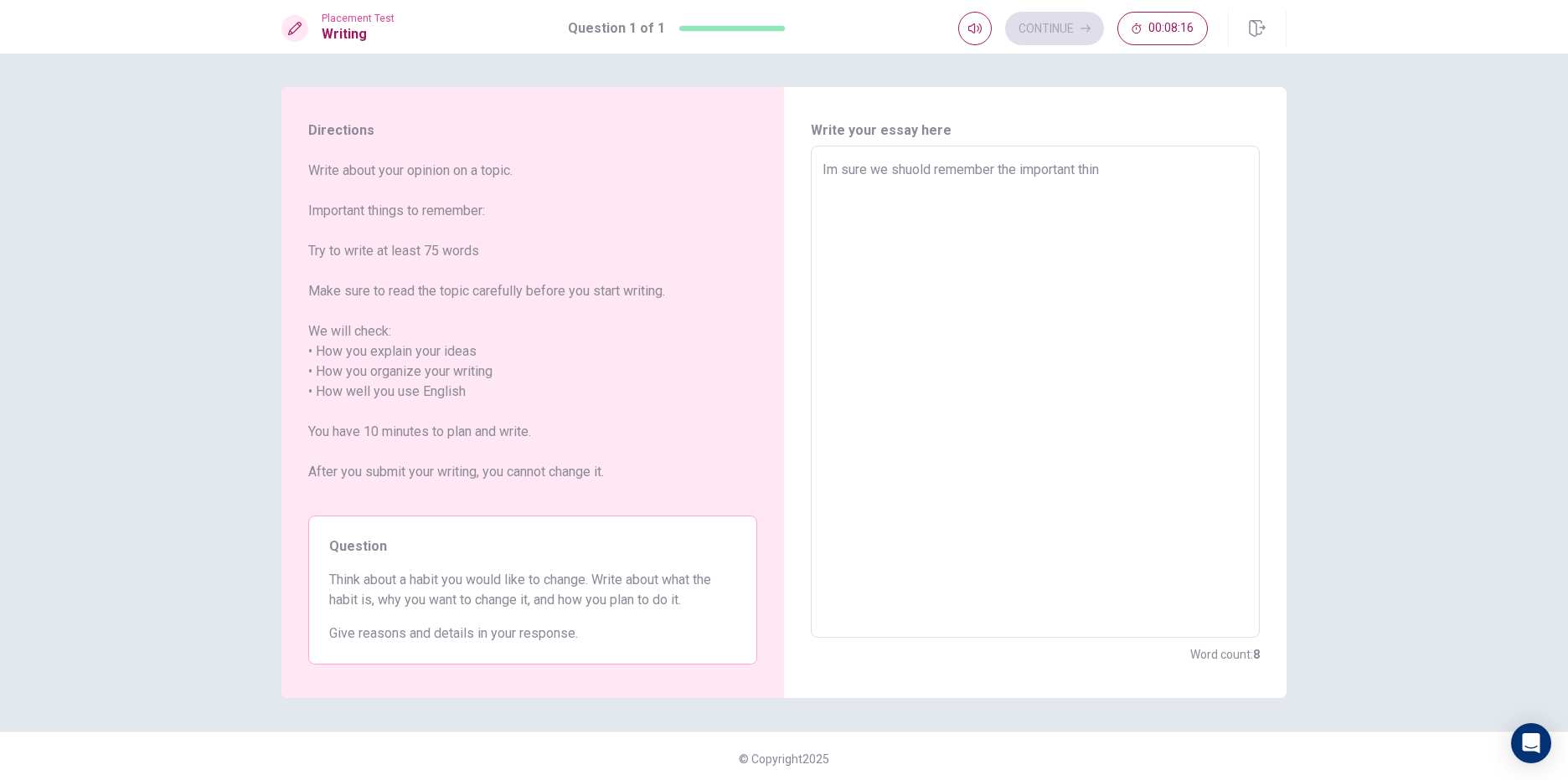
type textarea "x"
type textarea "Im sure we shuold remember the important thing"
type textarea "x"
type textarea "Im sure we shuold remember the important things"
type textarea "x"
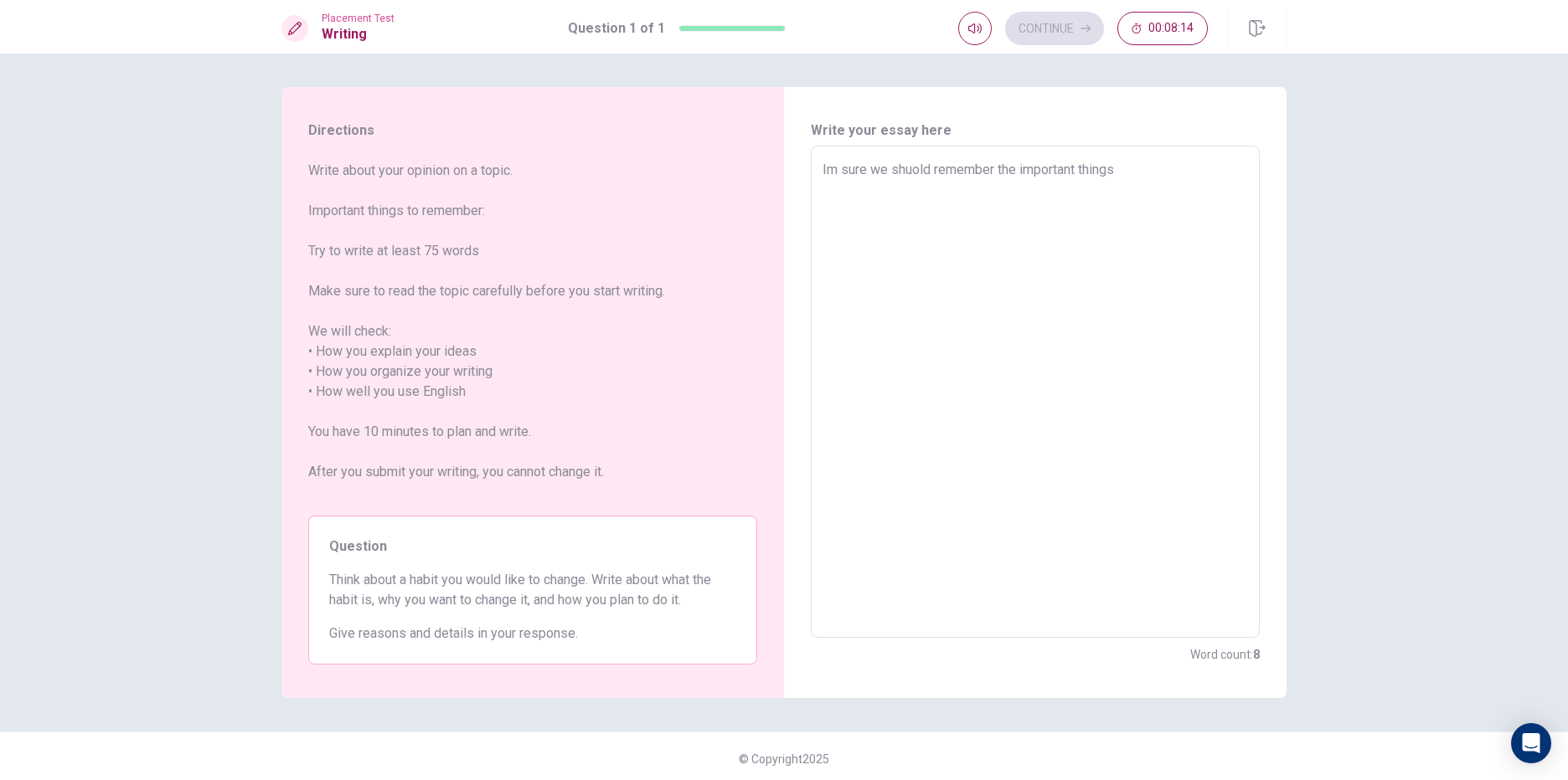
type textarea "Im sure we shuold remember the important things."
type textarea "x"
type textarea "Im sure we shuold remember the important things."
type textarea "x"
type textarea "Im sure we shuold remember the important things. A"
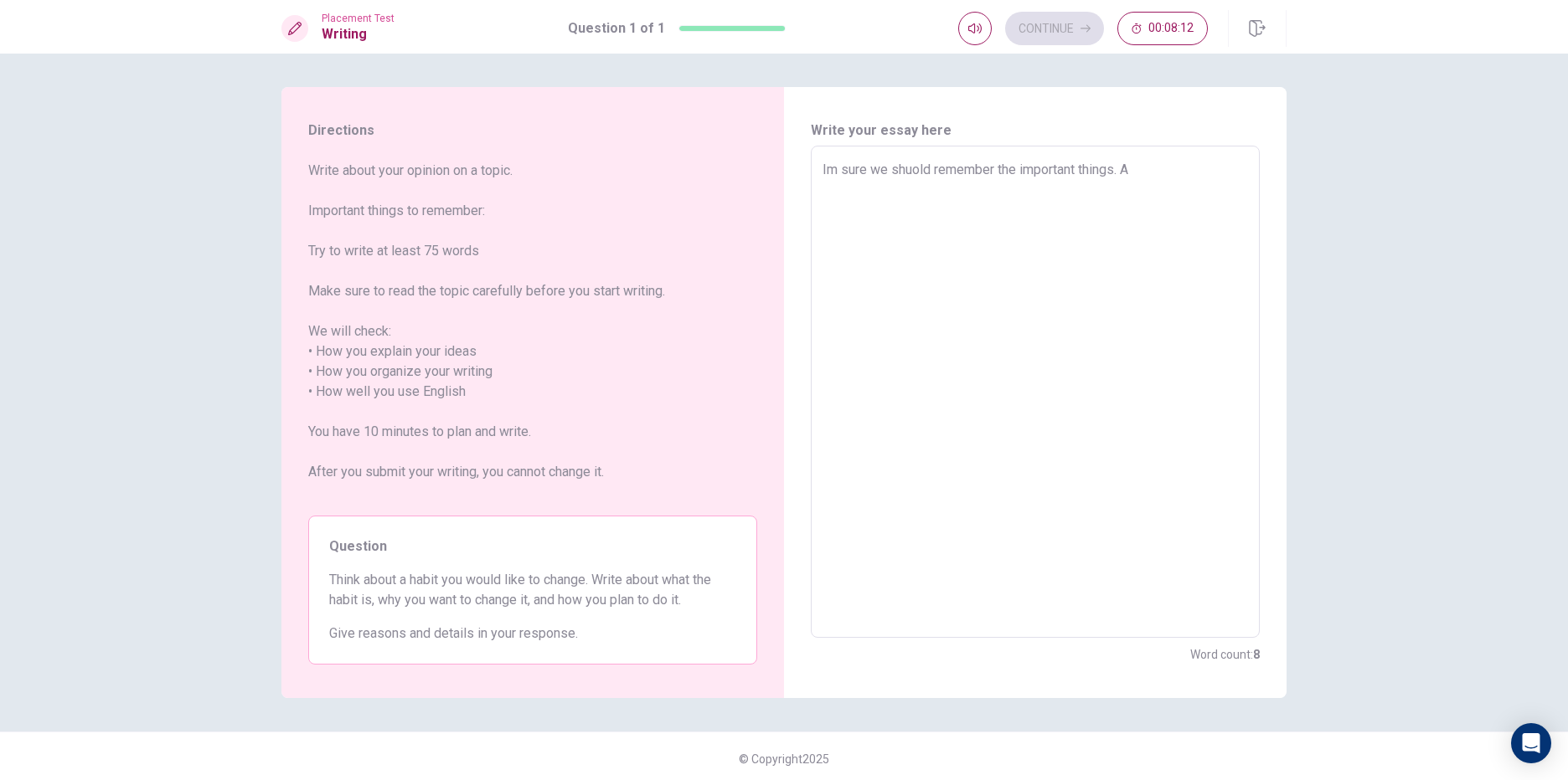
type textarea "x"
type textarea "Im sure we shuold remember the important things. An"
type textarea "x"
type textarea "Im sure we shuold remember the important things. And"
type textarea "x"
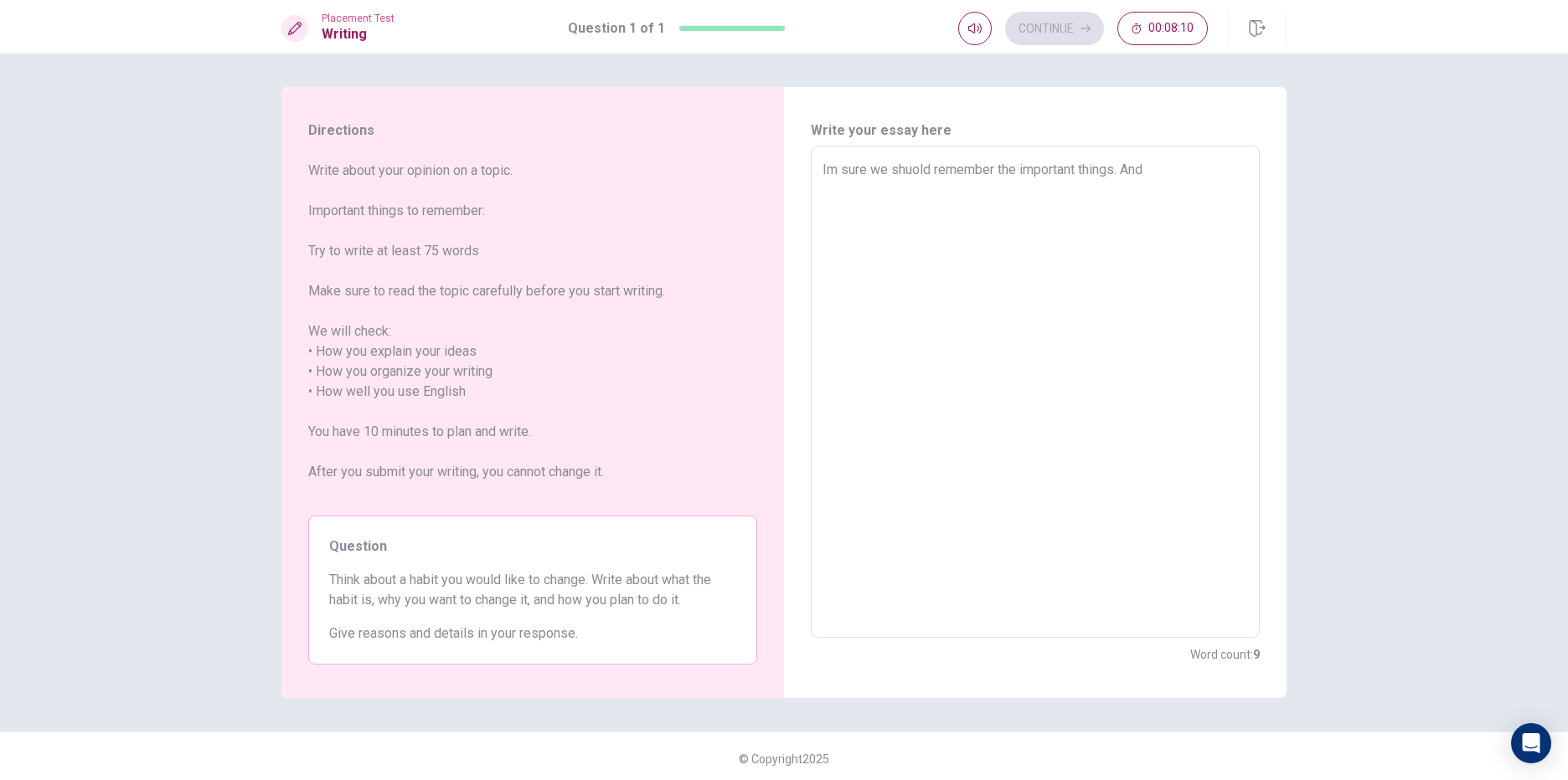
type textarea "Im sure we shuold remember the important things. And"
type textarea "x"
type textarea "Im sure we shuold remember the important things. And w"
type textarea "x"
type textarea "Im sure we shuold remember the important things. And we"
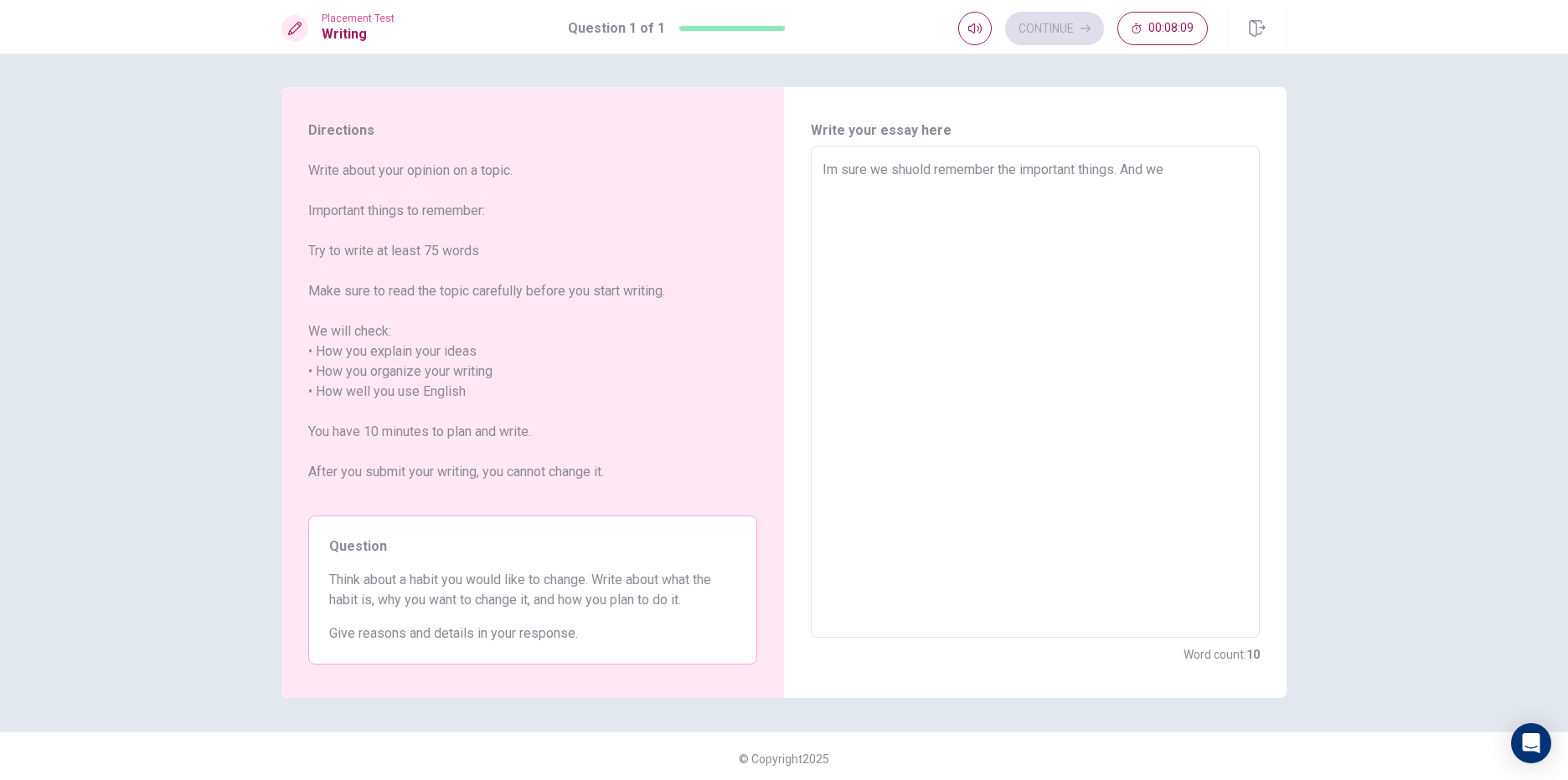
type textarea "x"
type textarea "Im sure we shuold remember the important things. And we"
type textarea "x"
type textarea "Im sure we shuold remember the important things. And we c"
type textarea "x"
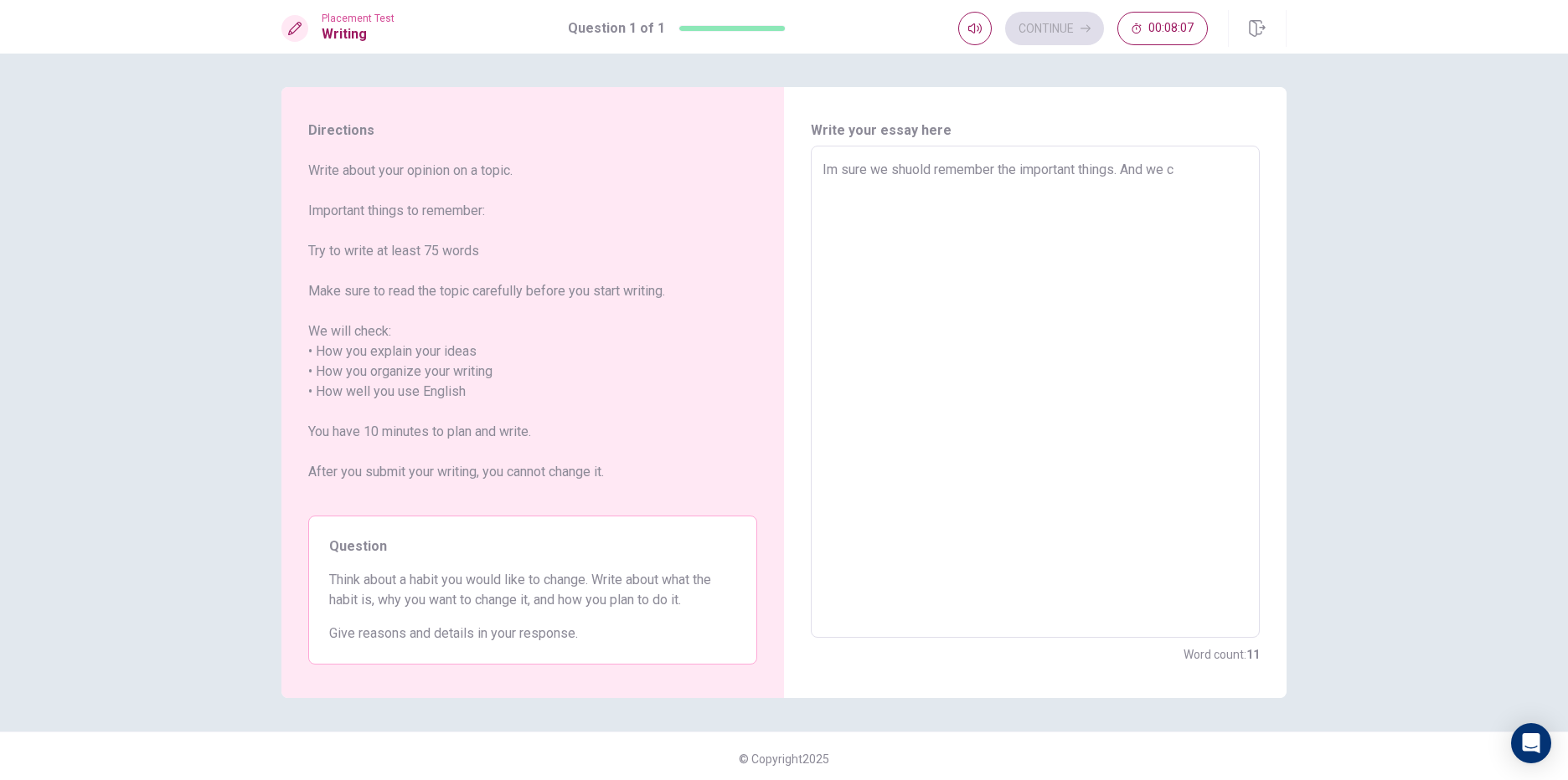
type textarea "Im sure we shuold remember the important things. And we ca"
type textarea "x"
type textarea "Im sure we shuold remember the important things. And we can"
type textarea "x"
type textarea "Im sure we shuold remember the important things. And we can"
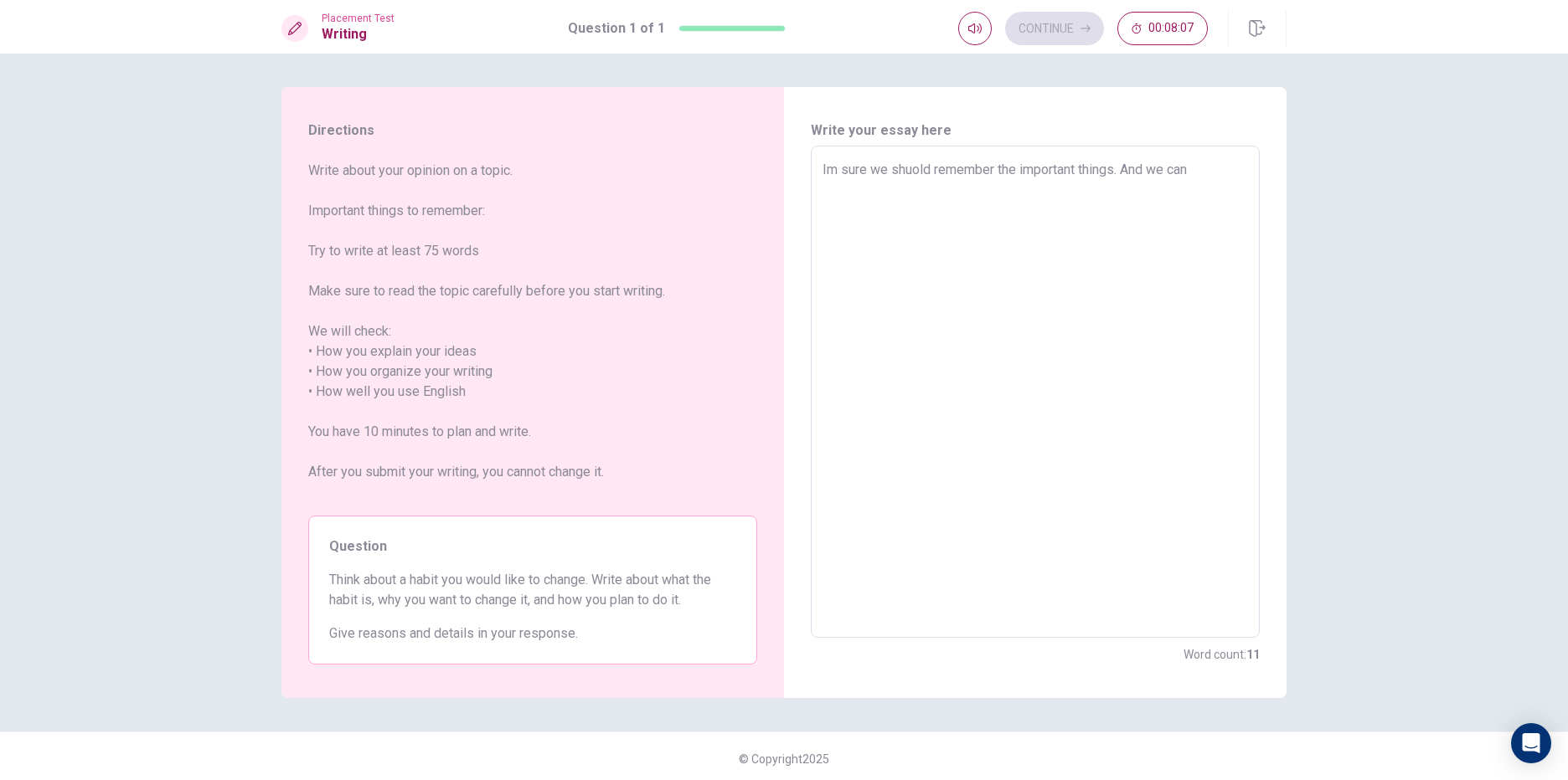
type textarea "x"
type textarea "Im sure we shuold remember the important things. And we can t"
type textarea "x"
type textarea "Im sure we shuold remember the important things. And we can tr"
type textarea "x"
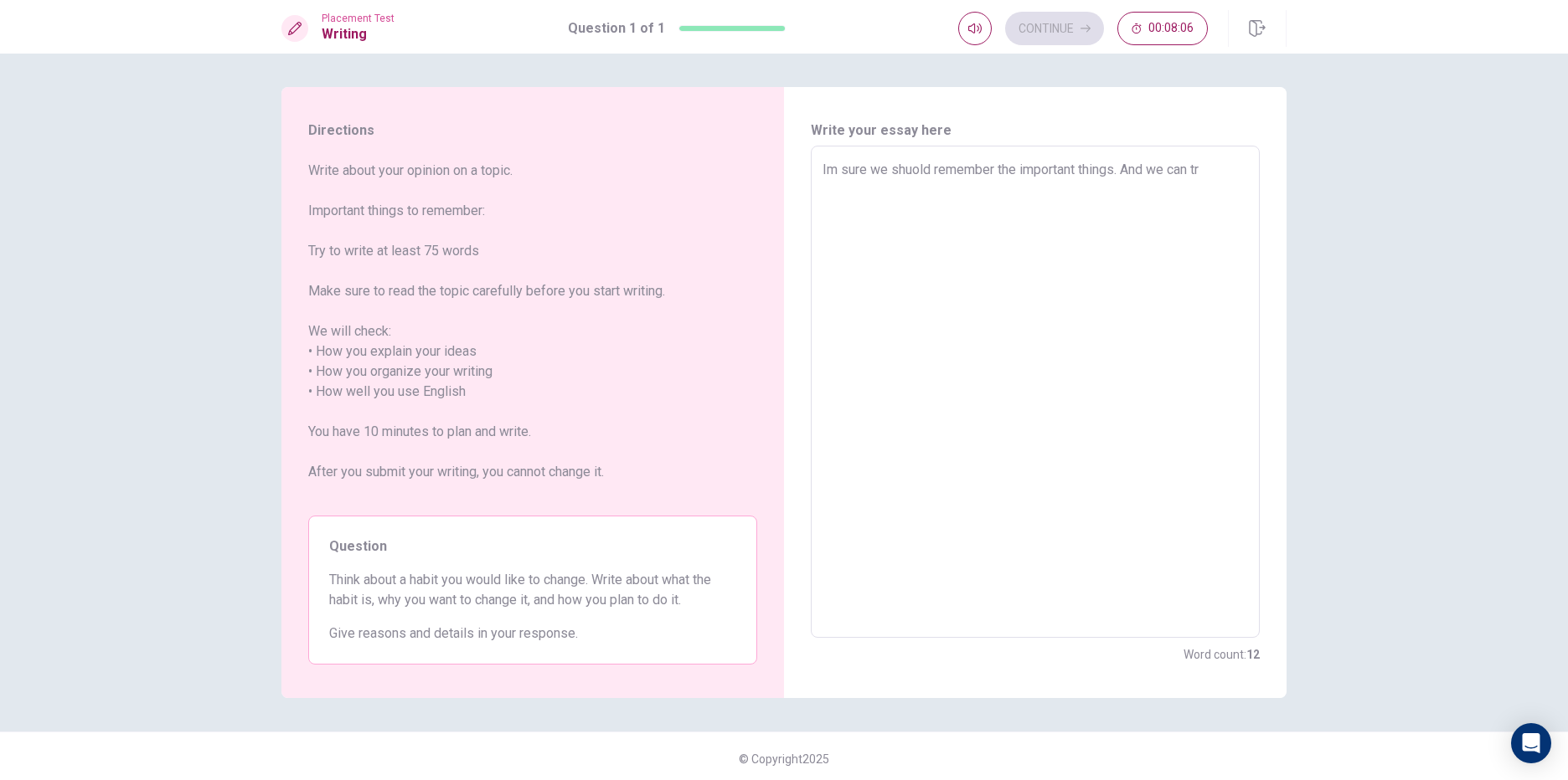
type textarea "Im sure we shuold remember the important things. And we can try"
type textarea "x"
type textarea "Im sure we shuold remember the important things. And we can try"
type textarea "x"
type textarea "Im sure we shuold remember the important things. And we can try t"
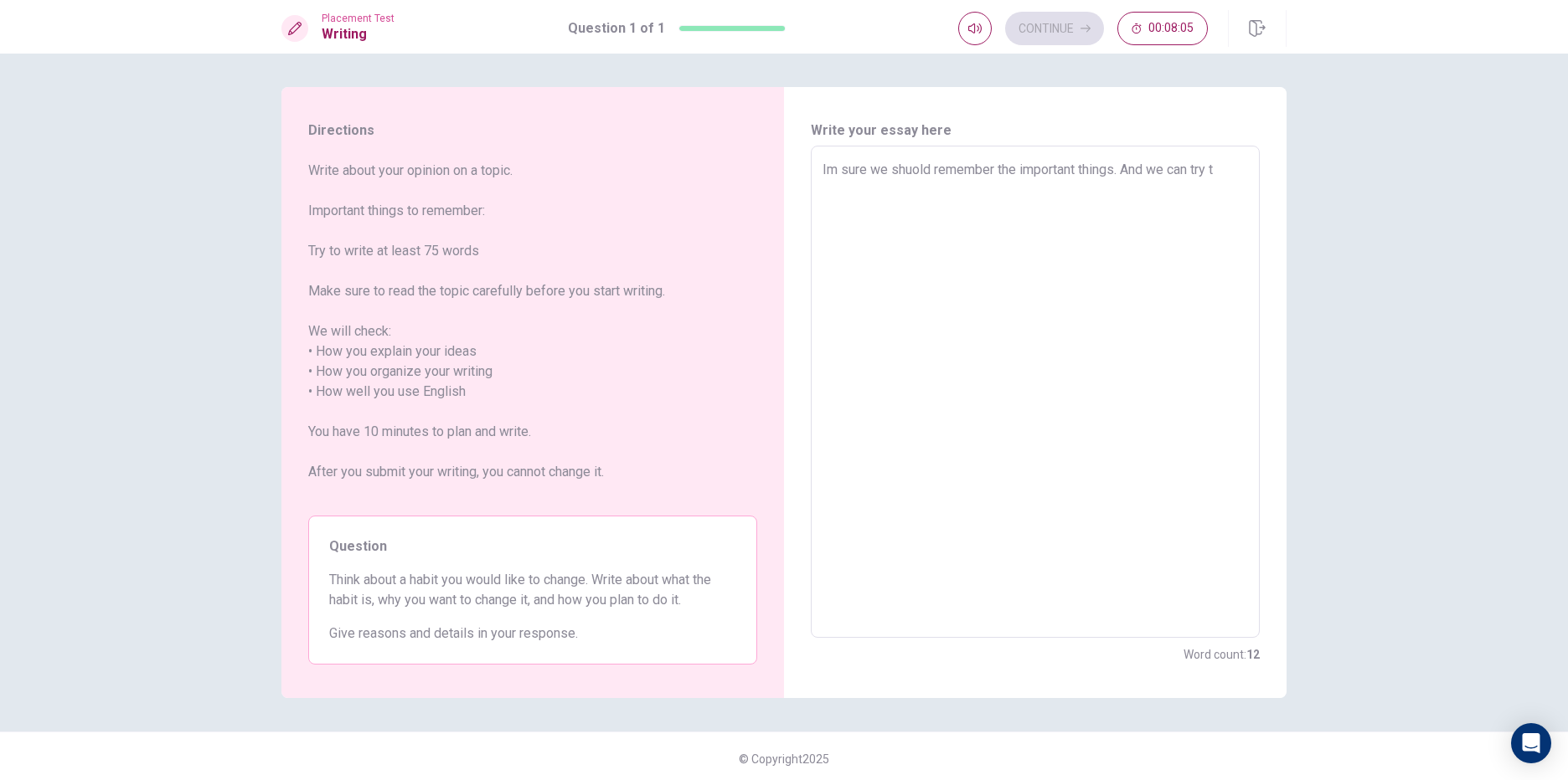
type textarea "x"
type textarea "Im sure we shuold remember the important things. And we can try to"
type textarea "x"
type textarea "Im sure we shuold remember the important things. And we can try to"
type textarea "x"
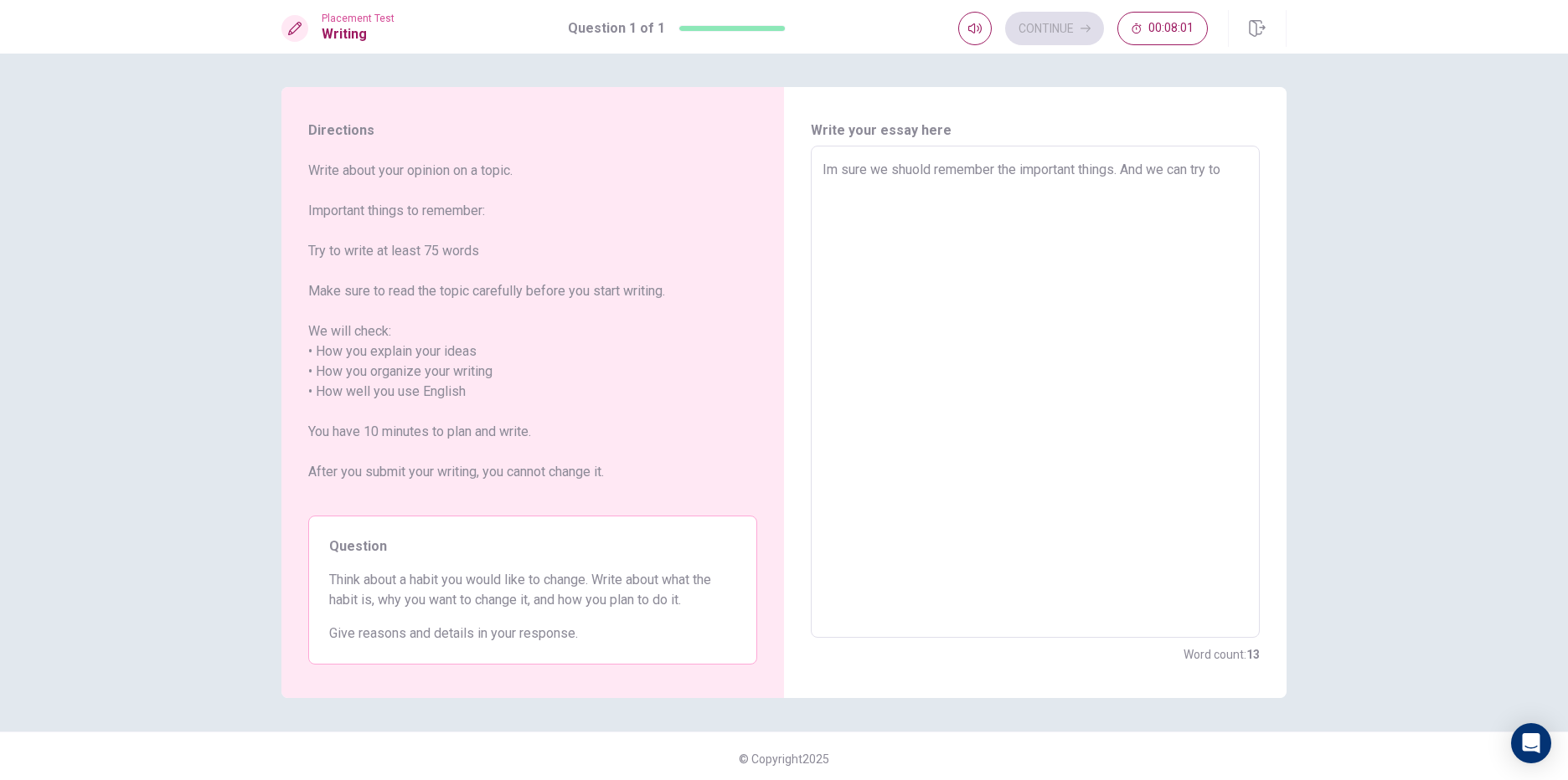
type textarea "Im sure we shuold remember the important things. And we can try to p"
type textarea "x"
type textarea "Im sure we shuold remember the important things. And we can try to pi"
type textarea "x"
type textarea "Im sure we shuold remember the important things. And we can try to pia"
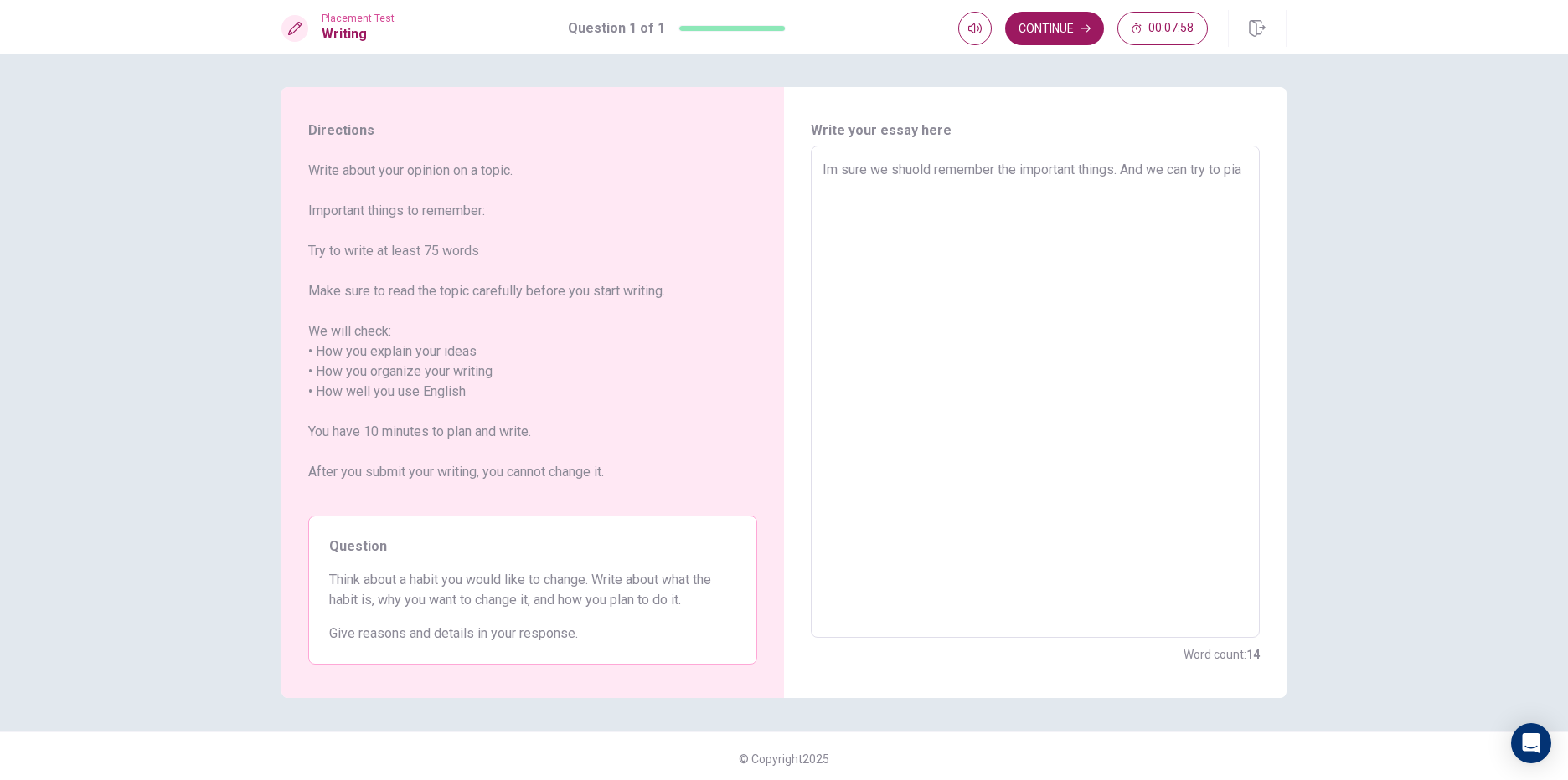
type textarea "x"
type textarea "Im sure we shuold remember the important things. And we can try to pian"
type textarea "x"
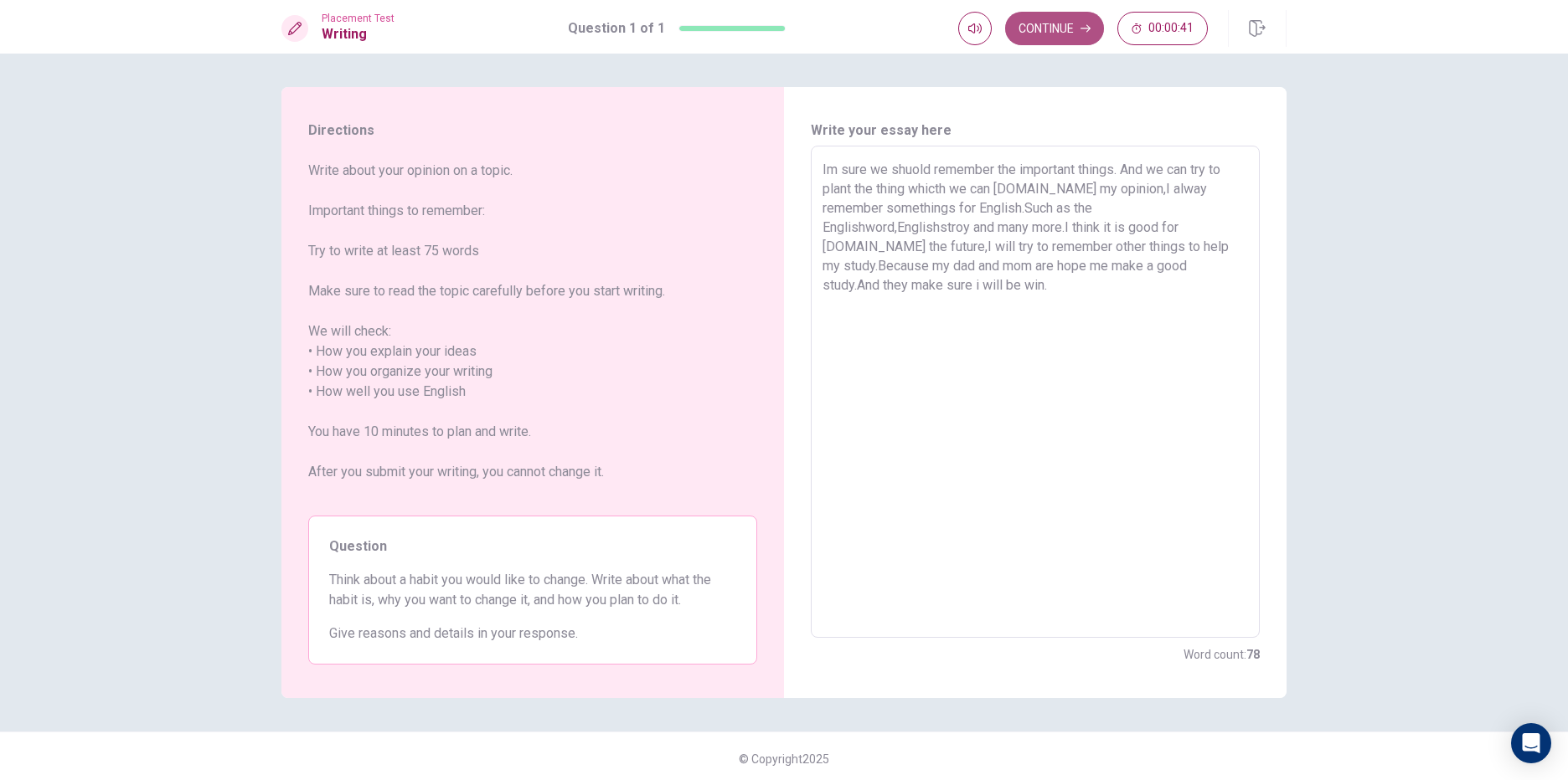
click at [1035, 23] on button "Continue" at bounding box center [1054, 28] width 99 height 33
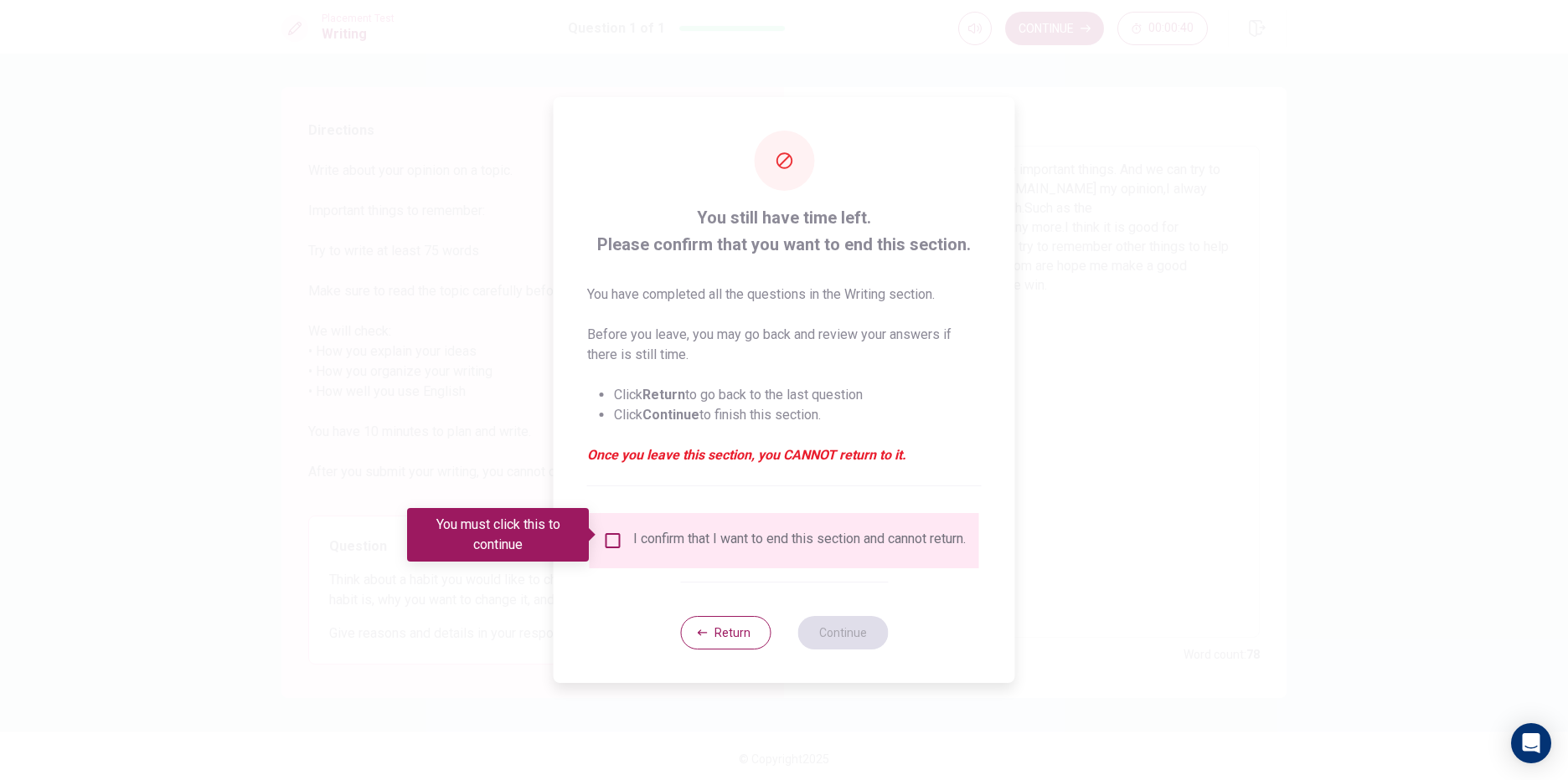
click at [603, 533] on input "You must click this to continue" at bounding box center [613, 541] width 20 height 20
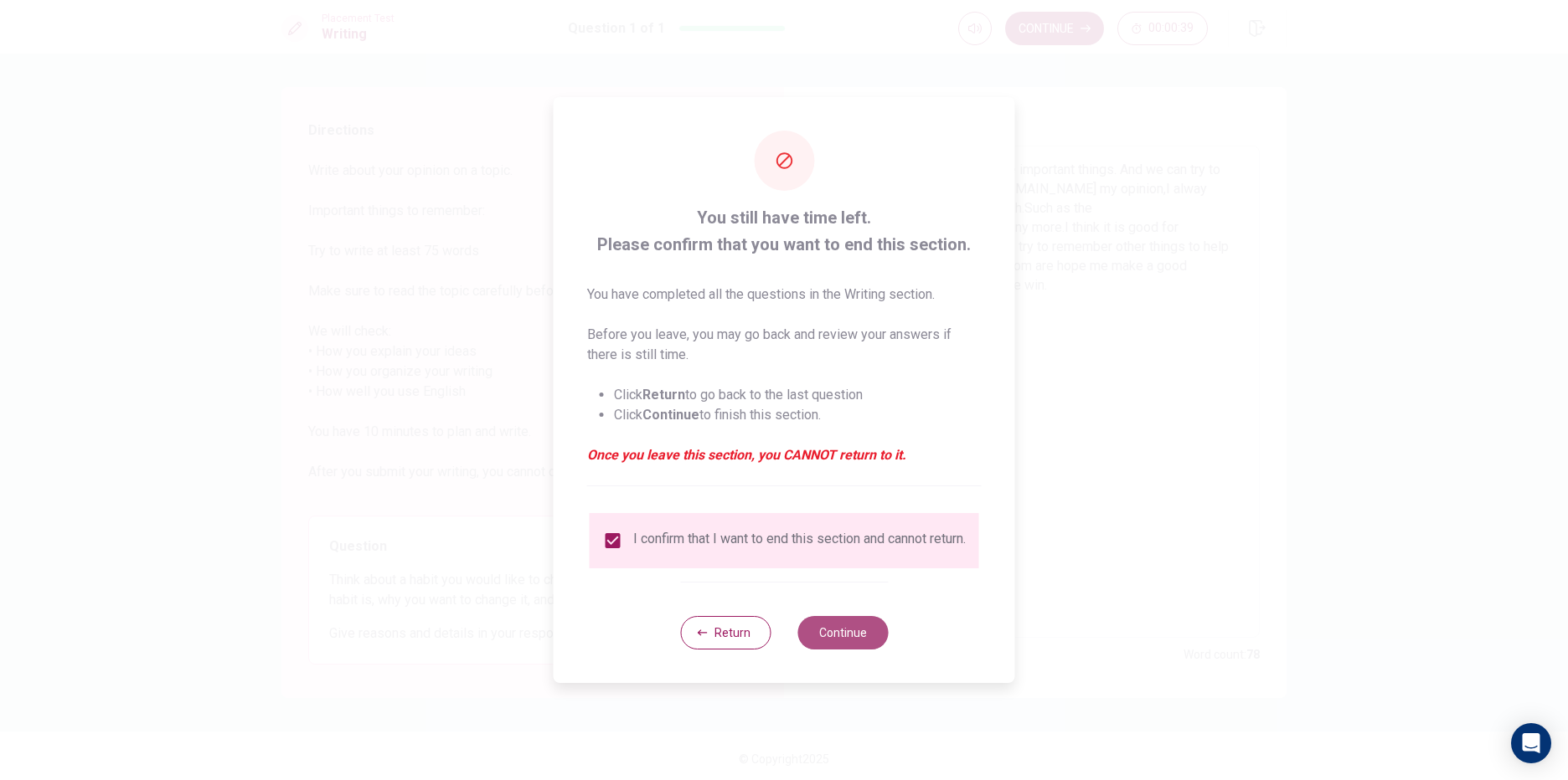
click at [839, 642] on button "Continue" at bounding box center [842, 633] width 90 height 33
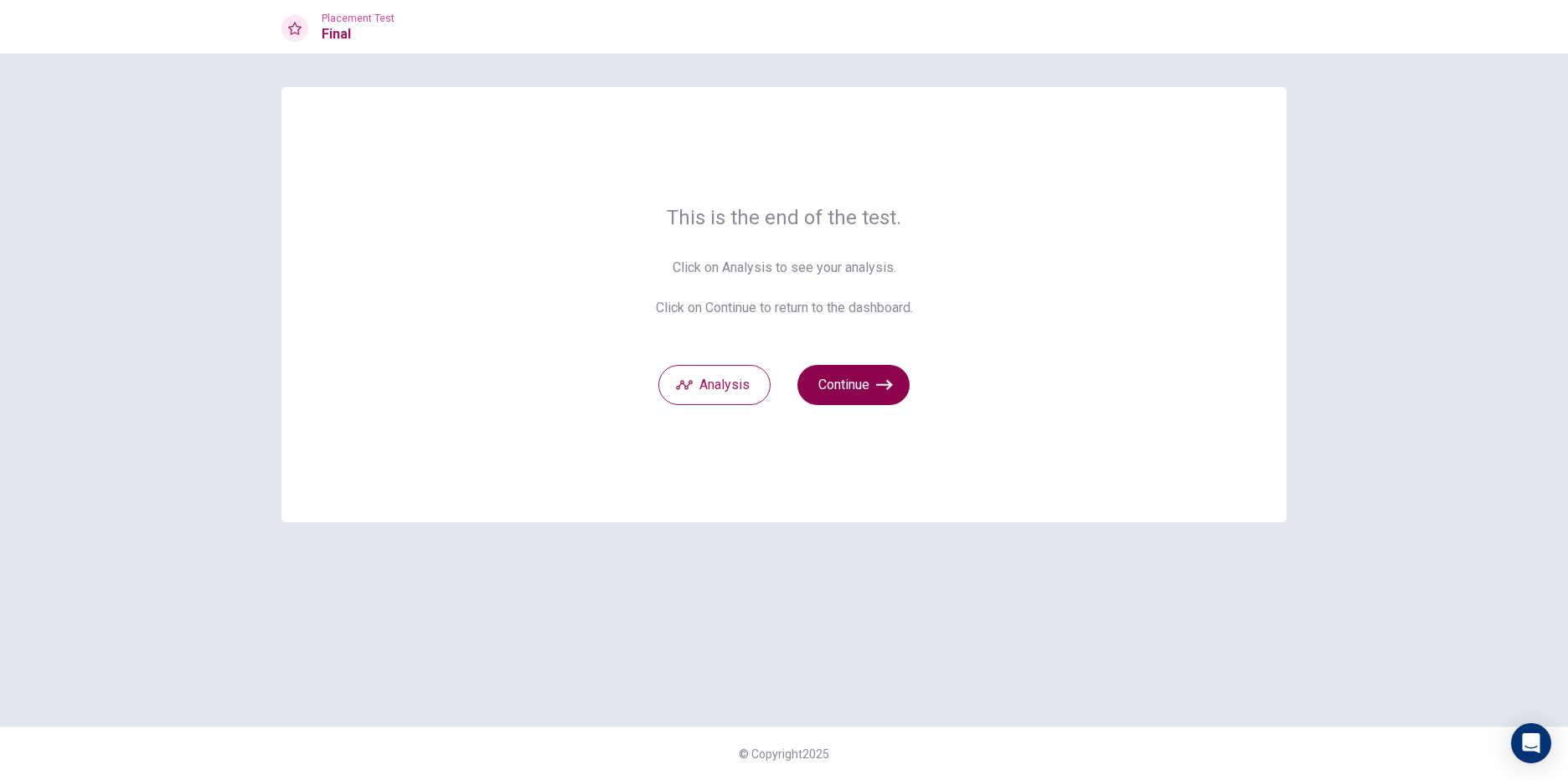
click at [851, 387] on button "Continue" at bounding box center [853, 385] width 112 height 40
